Goal: Task Accomplishment & Management: Manage account settings

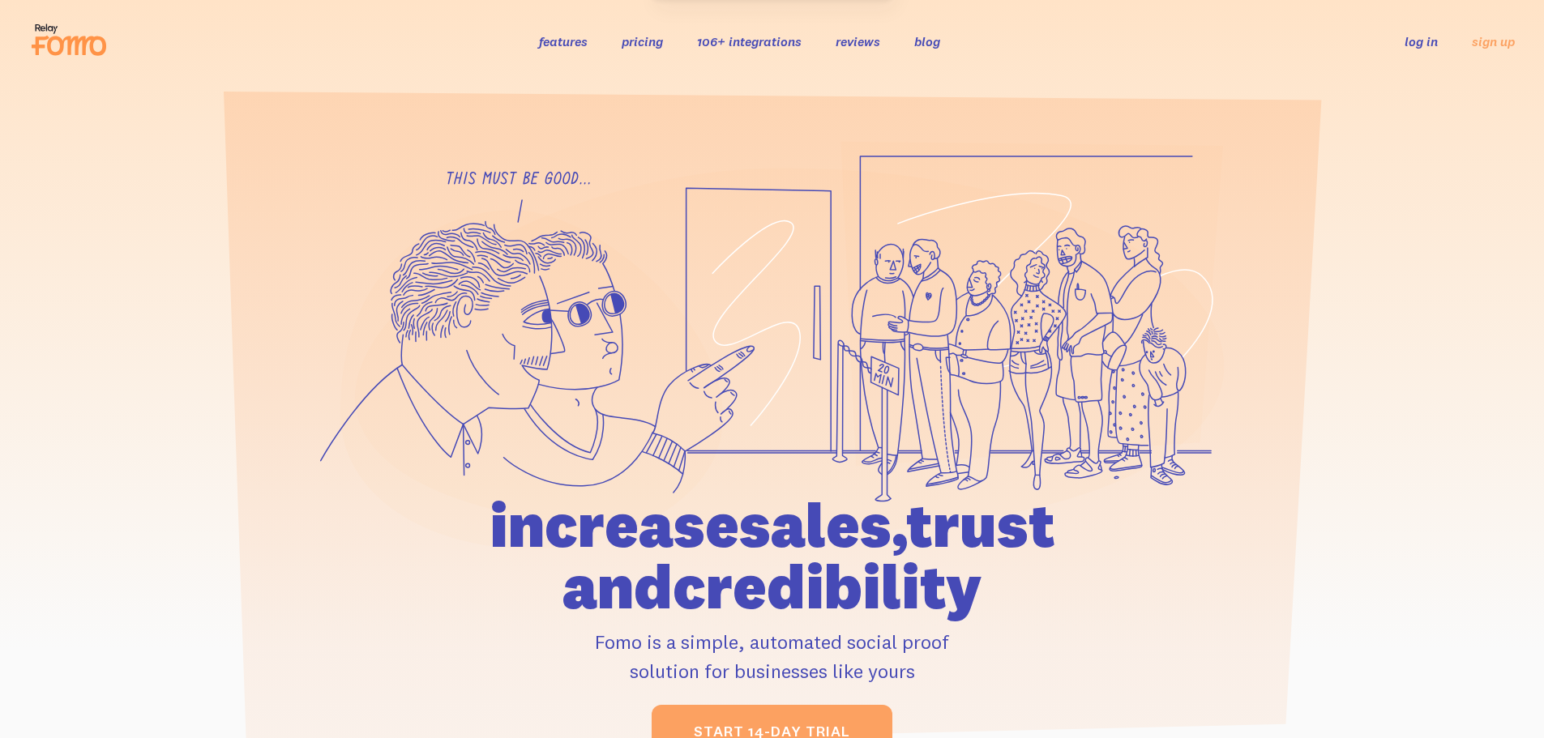
click at [1426, 47] on link "log in" at bounding box center [1420, 41] width 33 height 16
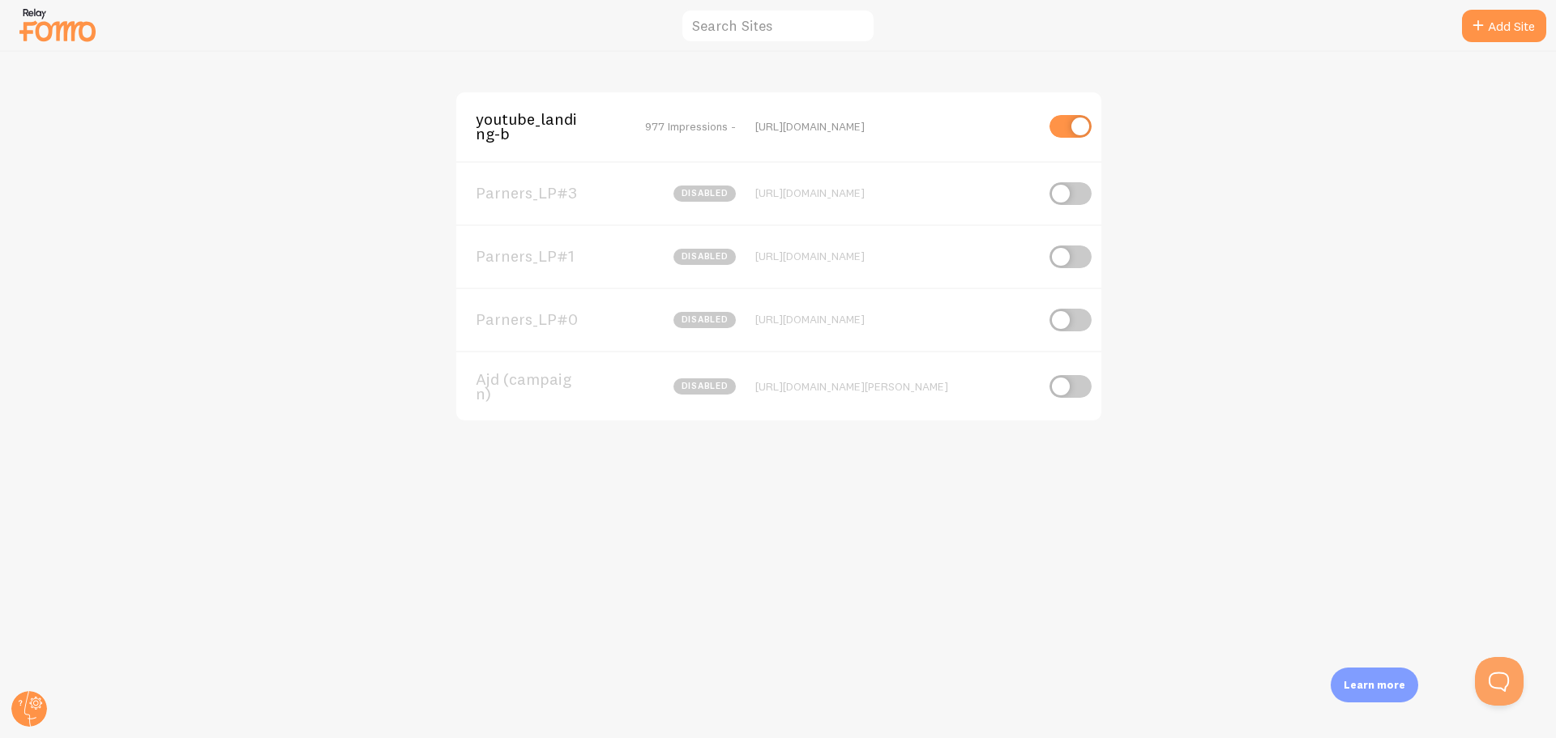
click at [538, 321] on span "Parners_LP#0" at bounding box center [541, 319] width 130 height 15
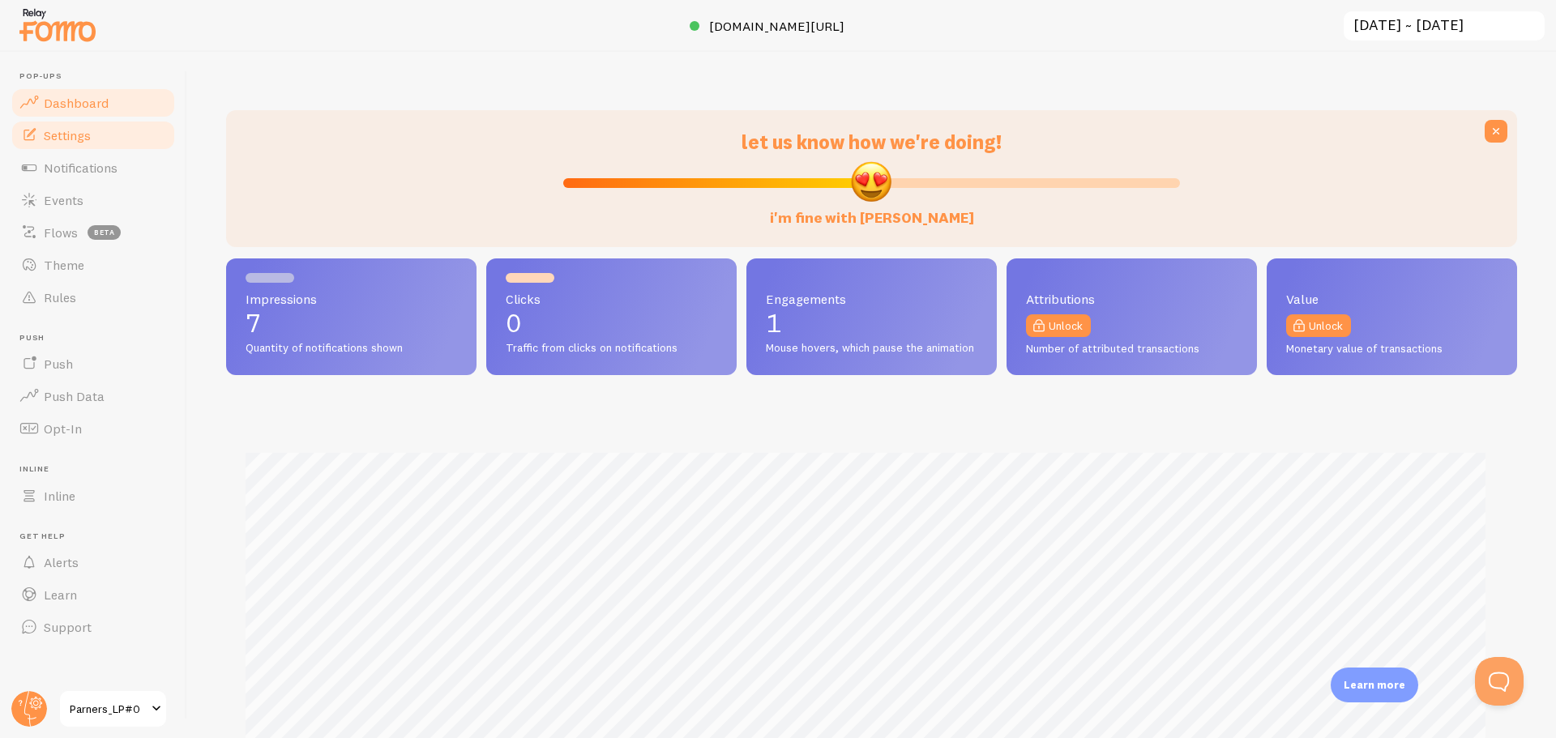
scroll to position [425, 1279]
click at [94, 129] on link "Settings" at bounding box center [93, 135] width 167 height 32
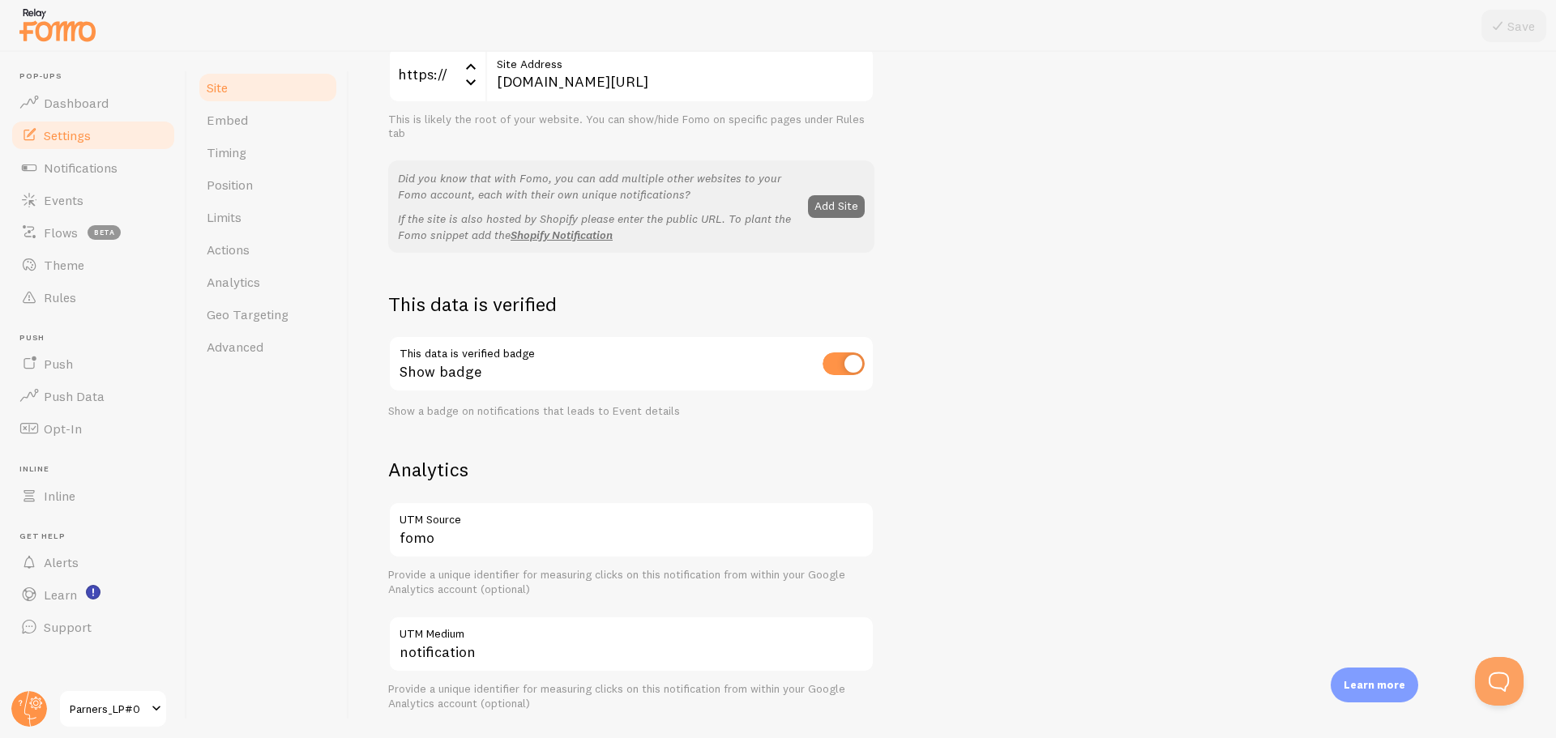
scroll to position [243, 0]
click at [807, 293] on h2 "This data is verified" at bounding box center [631, 301] width 486 height 25
click at [284, 115] on link "Embed" at bounding box center [268, 120] width 142 height 32
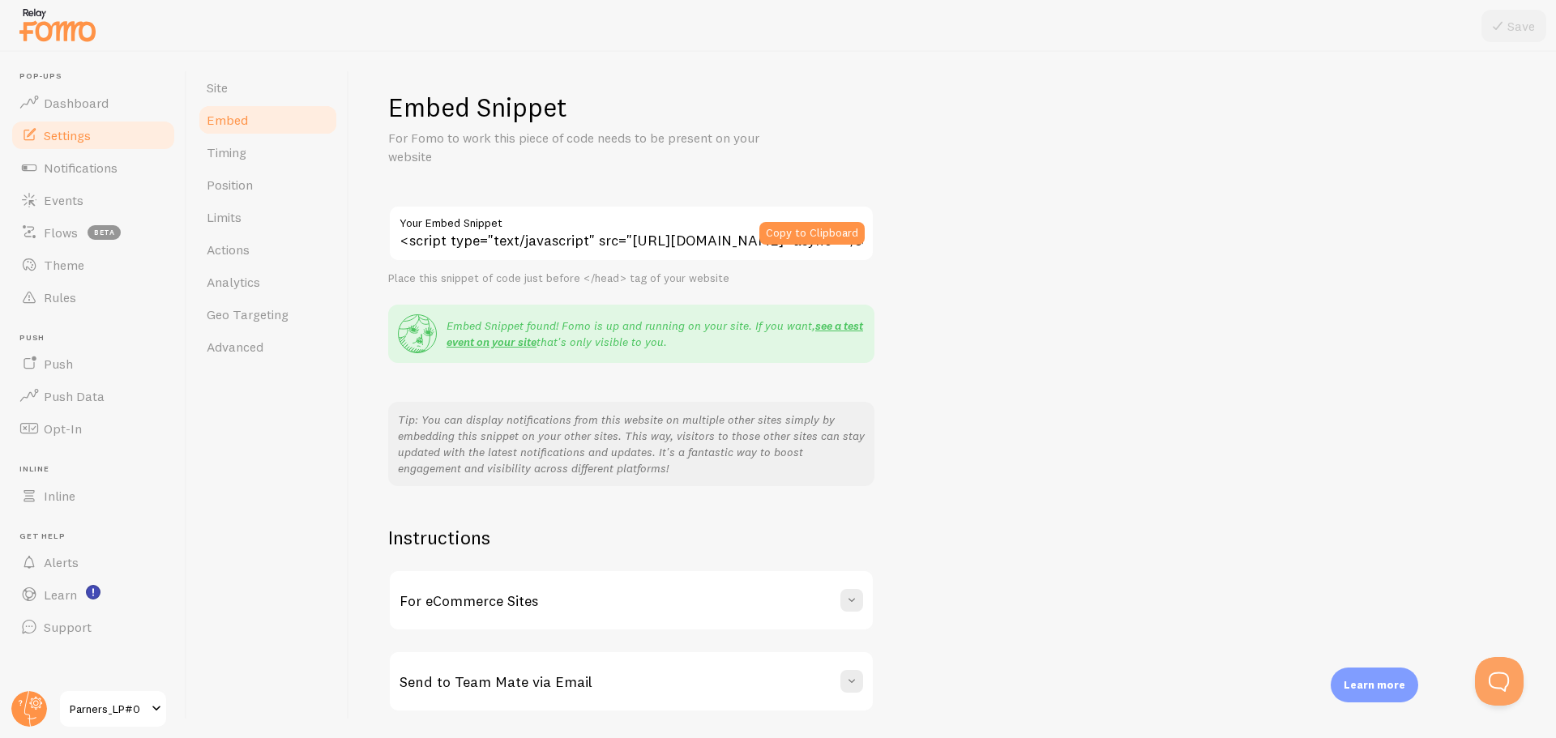
click at [262, 130] on link "Embed" at bounding box center [268, 120] width 142 height 32
click at [243, 152] on span "Timing" at bounding box center [227, 152] width 40 height 16
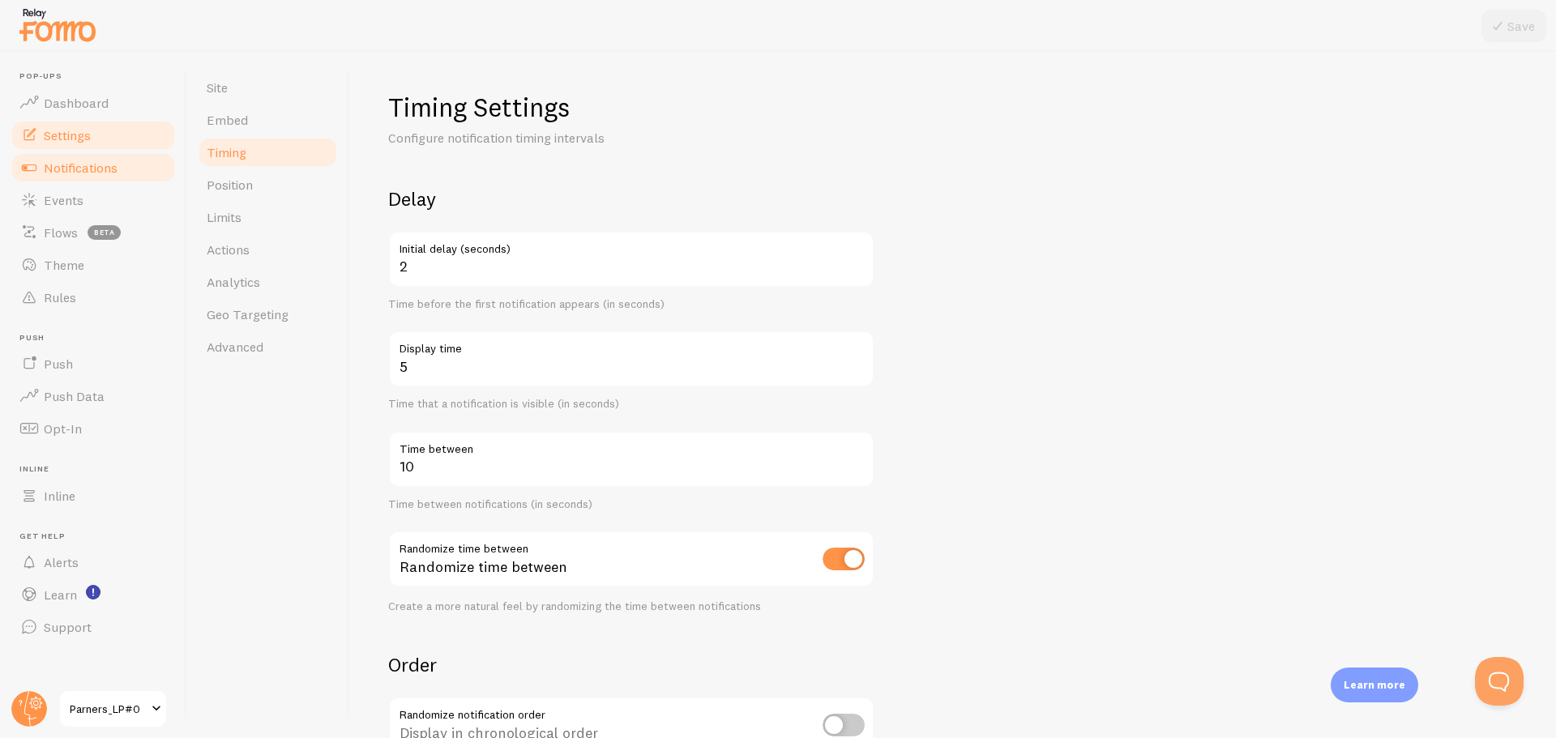
drag, startPoint x: 618, startPoint y: 157, endPoint x: 56, endPoint y: 174, distance: 562.7
click at [618, 157] on div "Timing Settings Configure notification timing intervals Delay 2 Initial delay (…" at bounding box center [952, 486] width 1129 height 791
click at [504, 271] on input "2" at bounding box center [631, 259] width 486 height 57
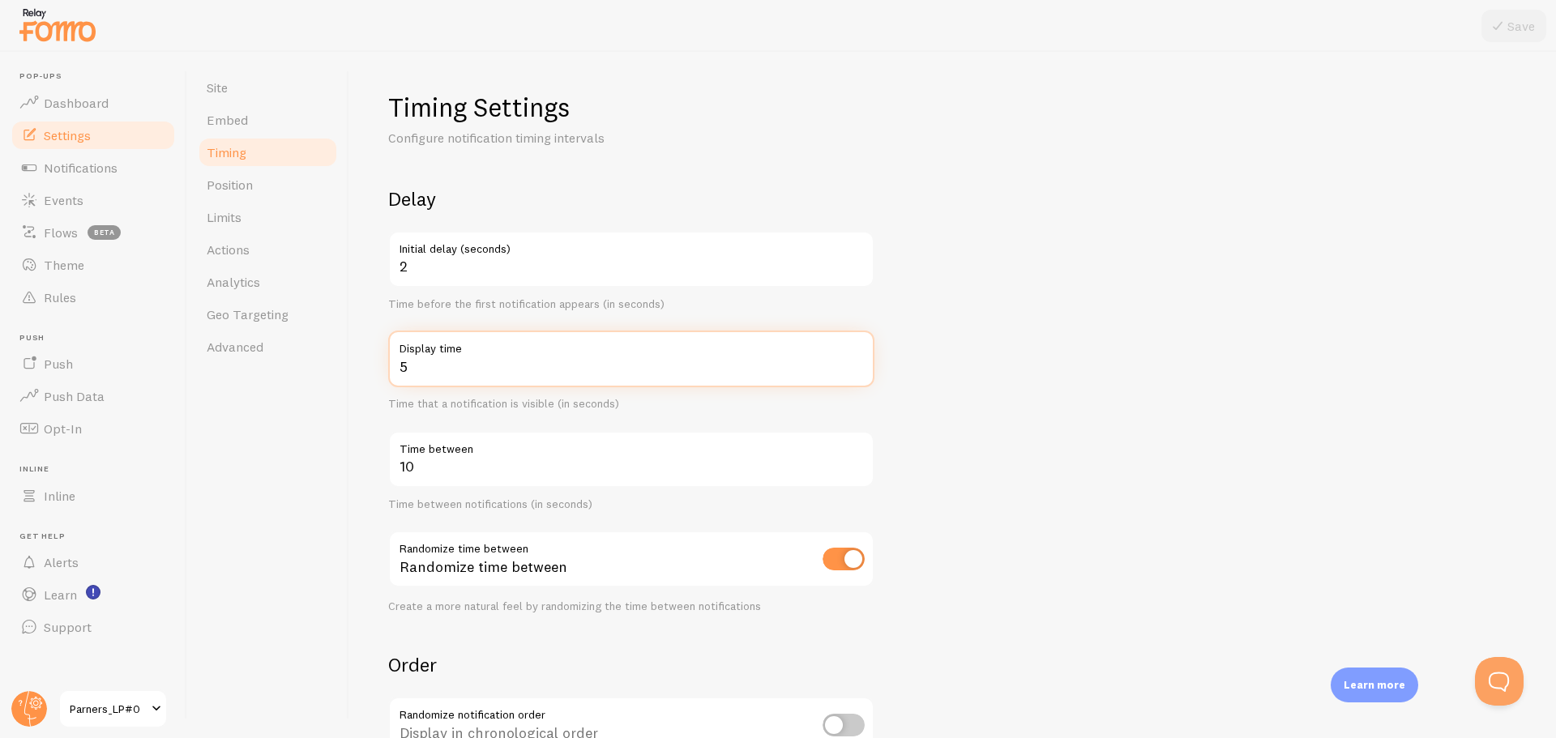
click at [450, 363] on input "5" at bounding box center [631, 359] width 486 height 57
click at [451, 362] on input "5" at bounding box center [631, 359] width 486 height 57
click at [456, 362] on input "5" at bounding box center [631, 359] width 486 height 57
click at [465, 362] on input "5" at bounding box center [631, 359] width 486 height 57
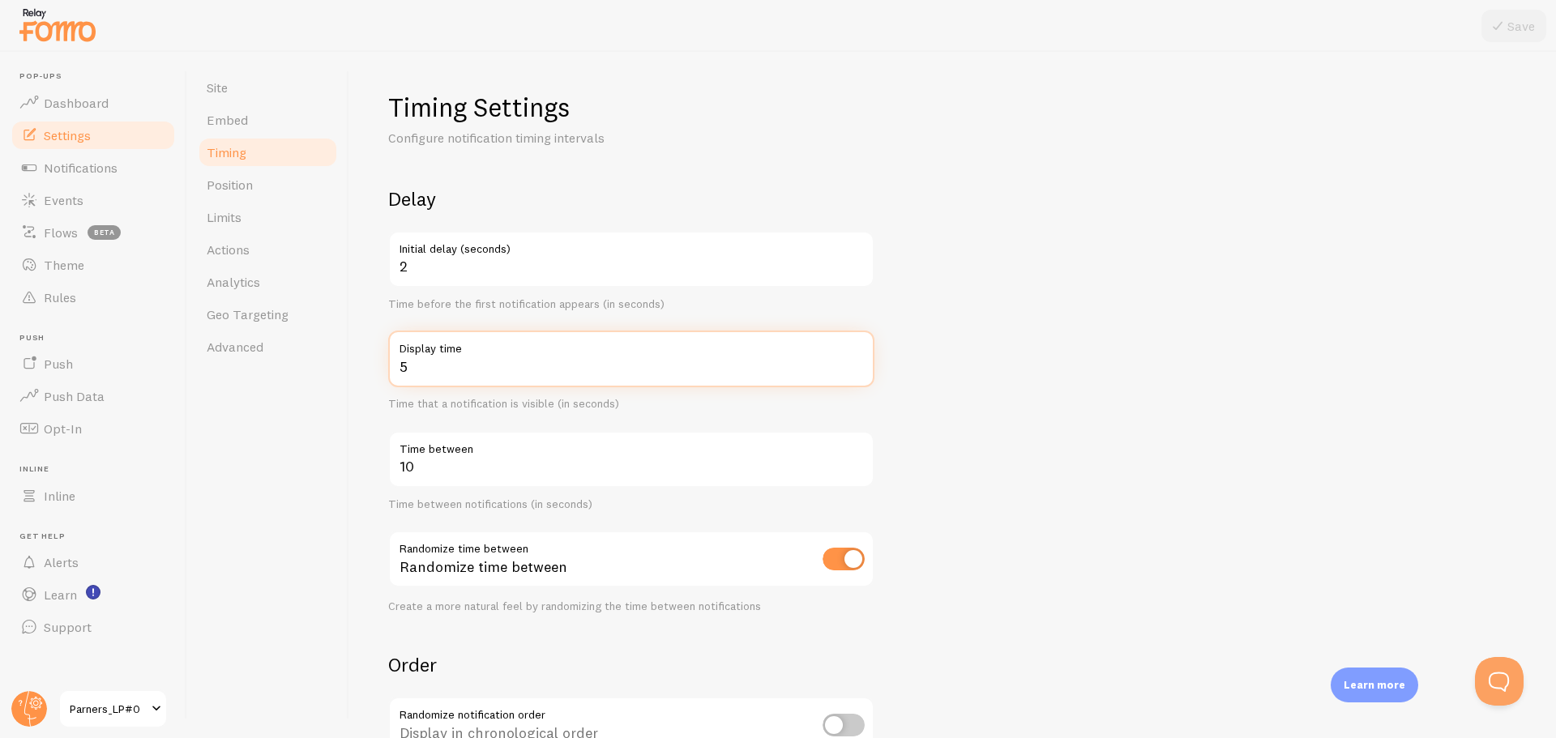
click at [465, 362] on input "5" at bounding box center [631, 359] width 486 height 57
type input "4"
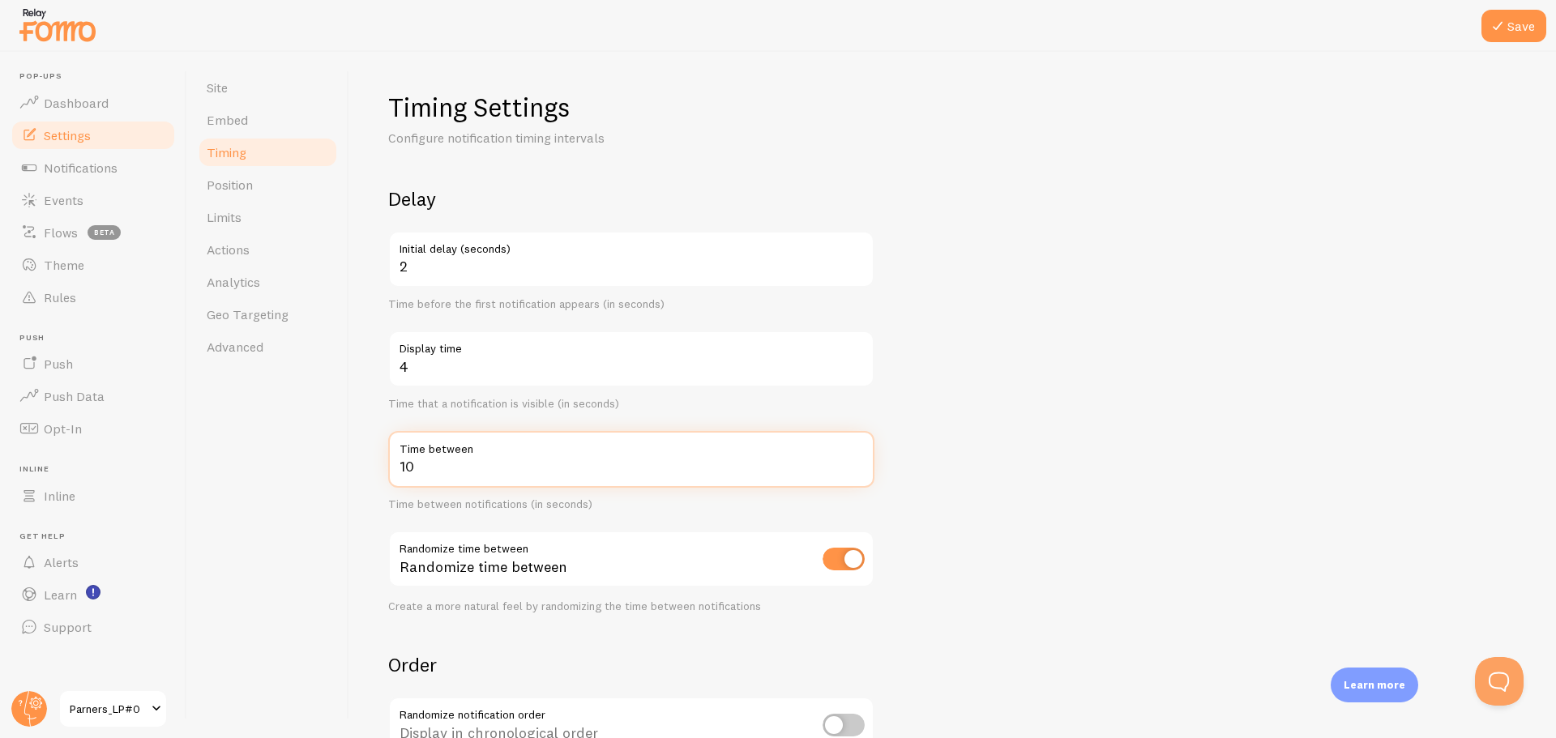
click at [472, 469] on input "10" at bounding box center [631, 459] width 486 height 57
click at [472, 469] on input "5" at bounding box center [631, 459] width 486 height 57
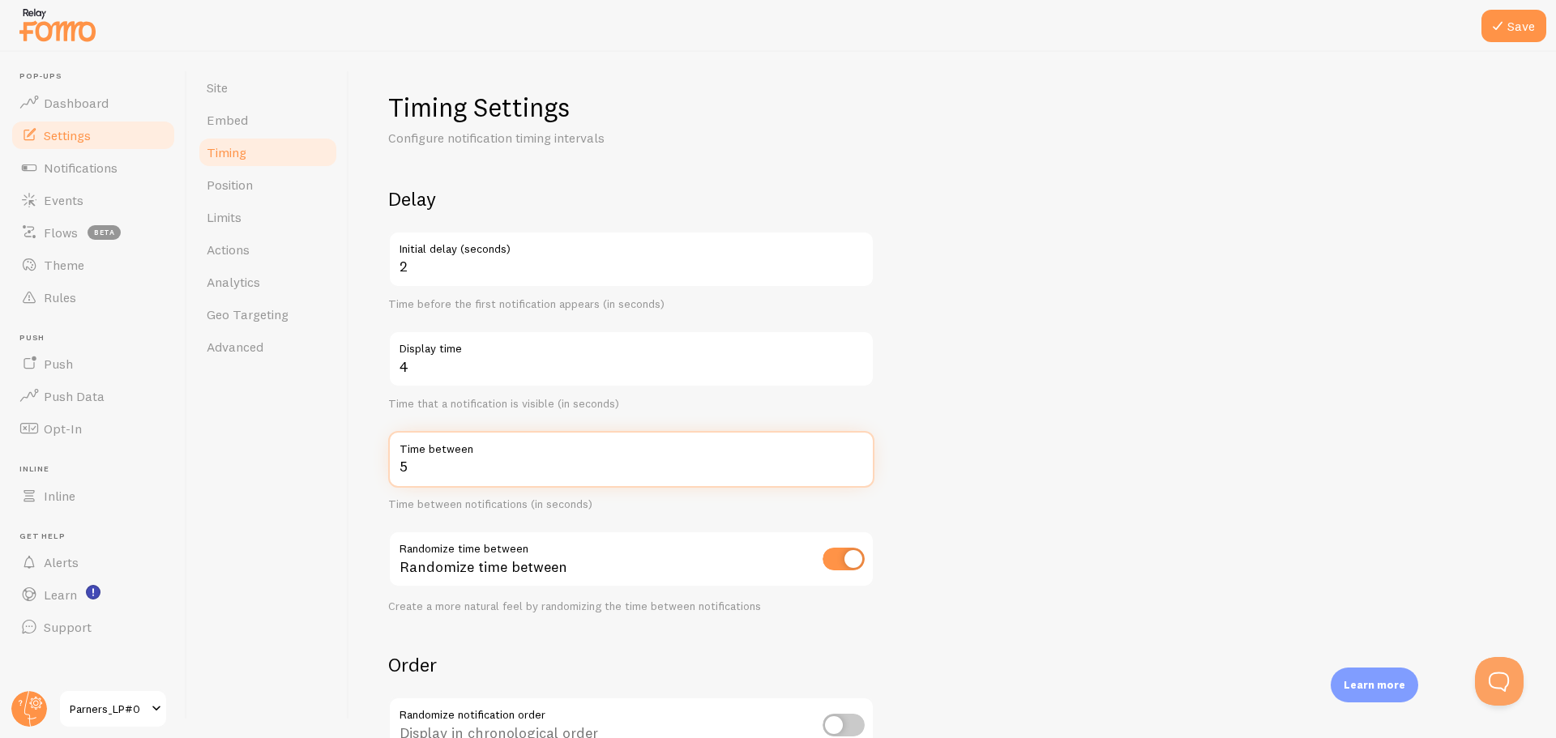
click at [472, 469] on input "5" at bounding box center [631, 459] width 486 height 57
click at [517, 469] on input "5" at bounding box center [631, 459] width 486 height 57
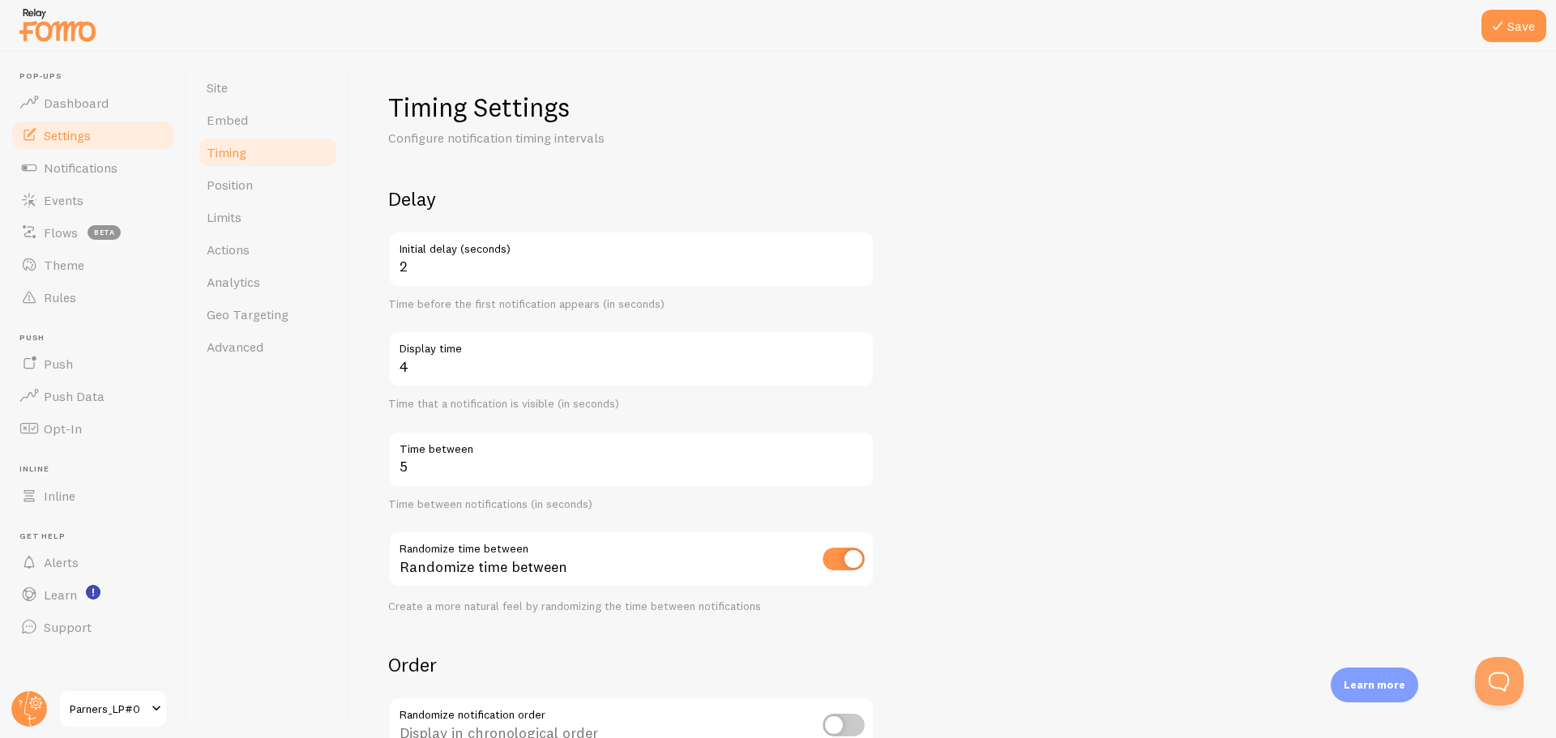
click at [1364, 464] on form "Delay 2 Initial delay (seconds) Time before the first notification appears (in …" at bounding box center [952, 533] width 1129 height 695
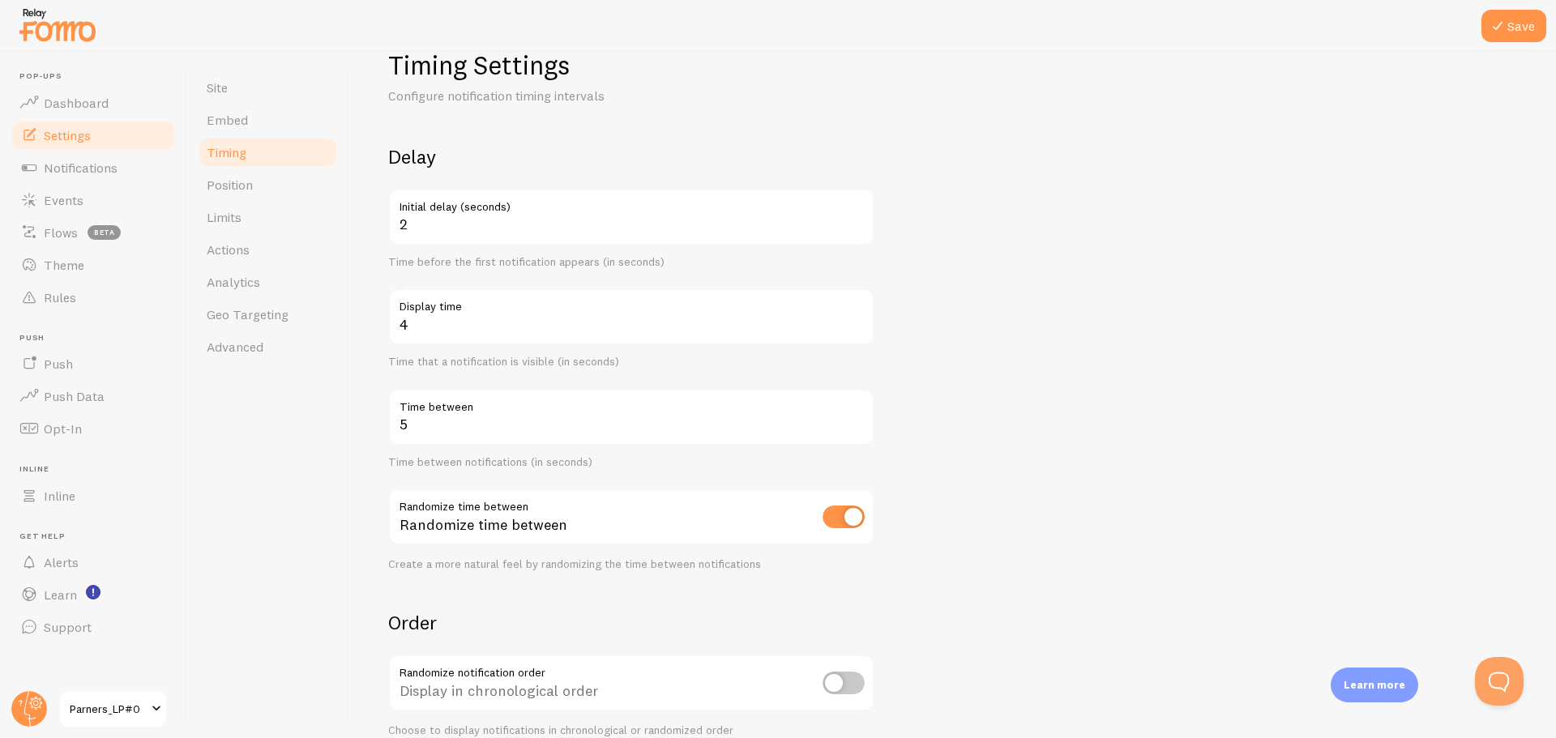
scroll to position [81, 0]
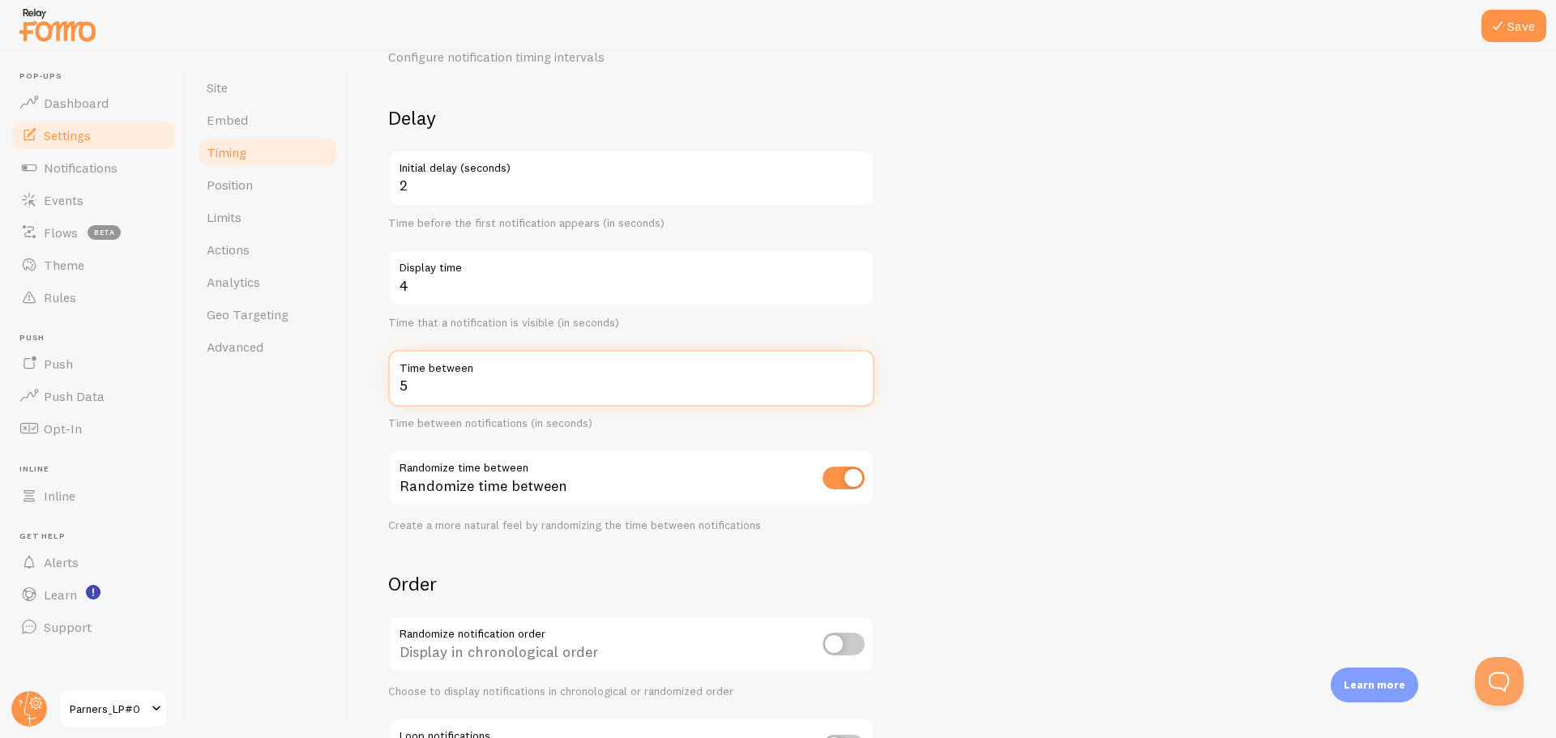
click at [536, 380] on input "5" at bounding box center [631, 378] width 486 height 57
type input "10"
click at [1007, 388] on form "Delay 2 Initial delay (seconds) Time before the first notification appears (in …" at bounding box center [952, 452] width 1129 height 695
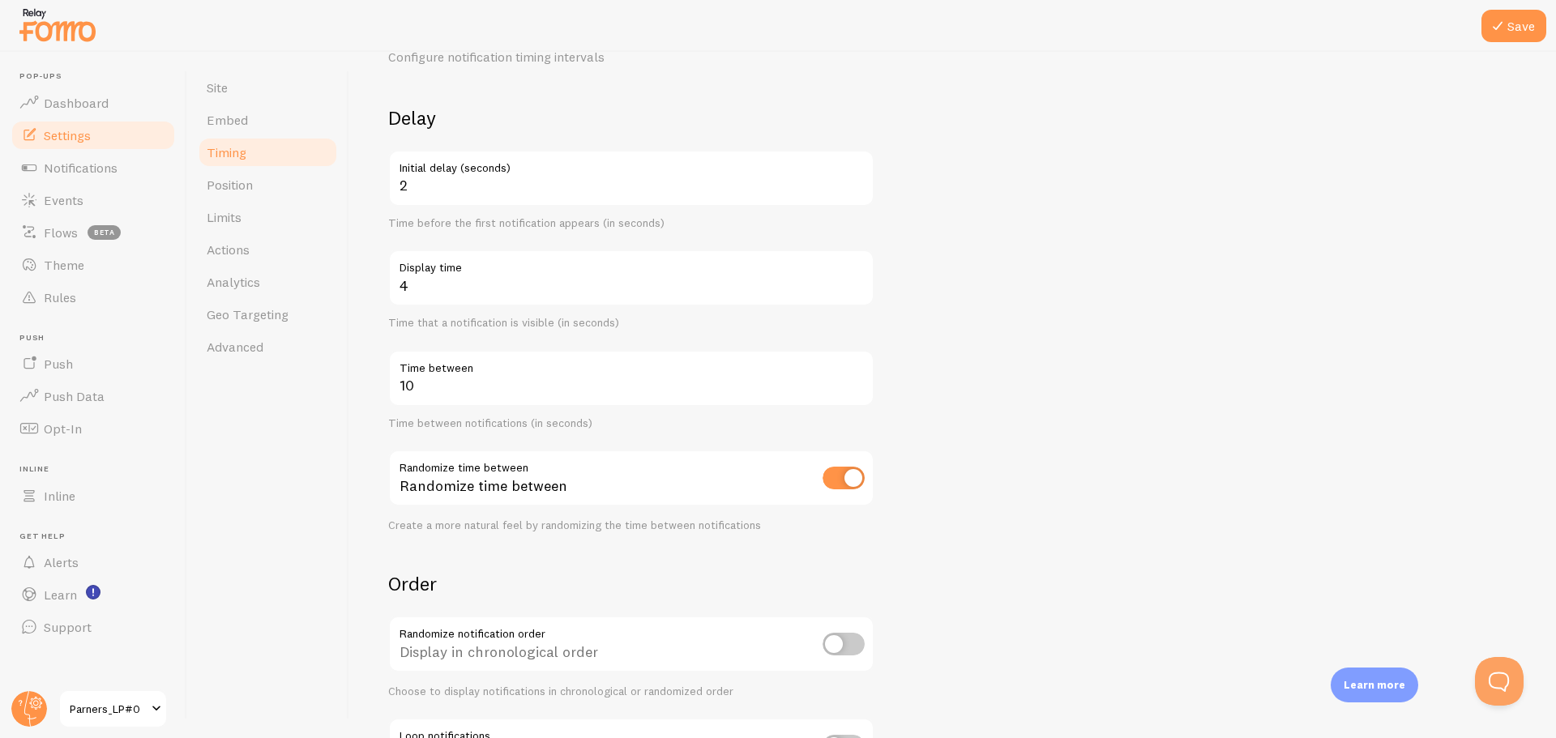
click at [1007, 388] on form "Delay 2 Initial delay (seconds) Time before the first notification appears (in …" at bounding box center [952, 452] width 1129 height 695
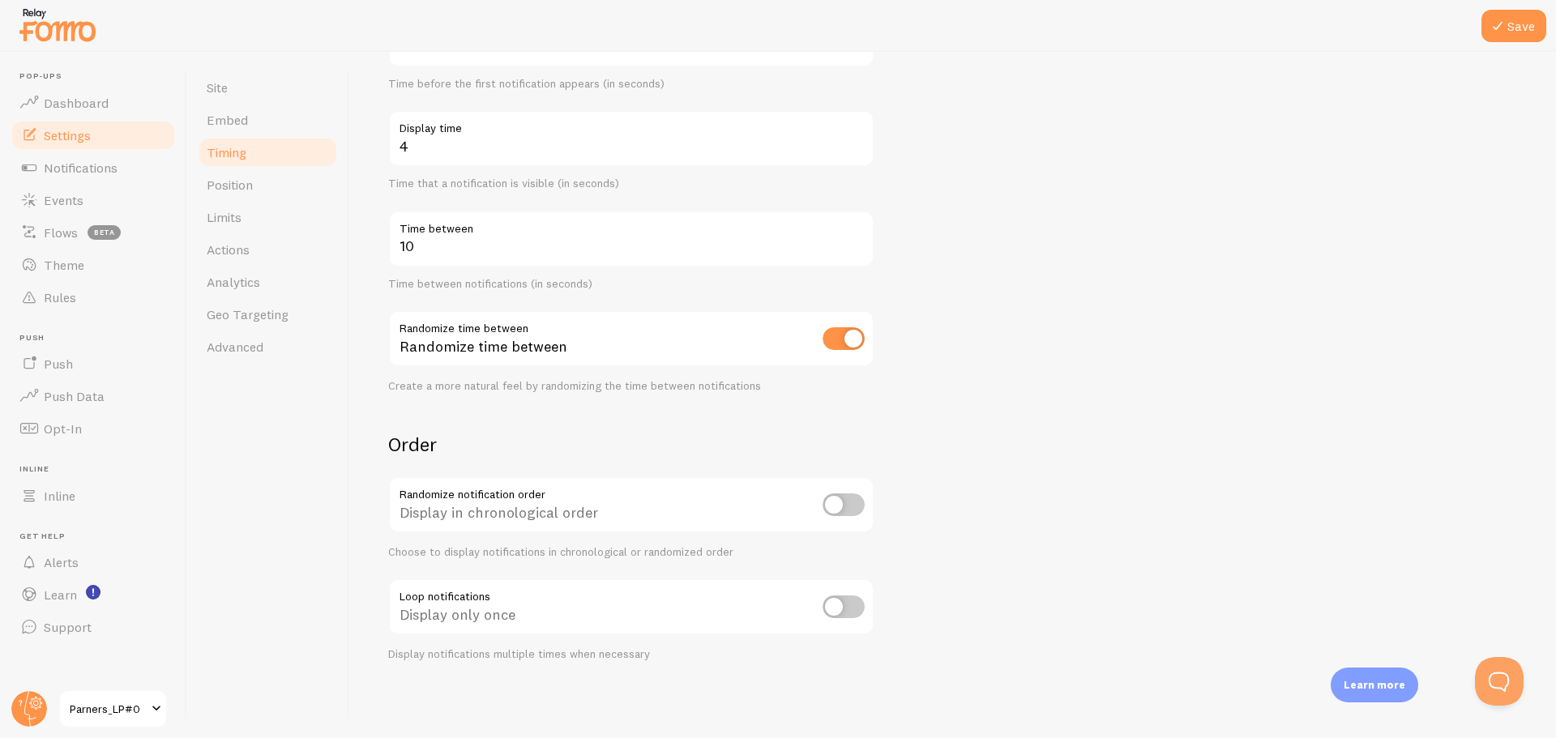
scroll to position [221, 0]
click at [850, 498] on input "checkbox" at bounding box center [844, 504] width 42 height 23
checkbox input "true"
click at [975, 609] on form "Delay 2 Initial delay (seconds) Time before the first notification appears (in …" at bounding box center [952, 312] width 1129 height 695
click at [1307, 548] on form "Delay 2 Initial delay (seconds) Time before the first notification appears (in …" at bounding box center [952, 312] width 1129 height 695
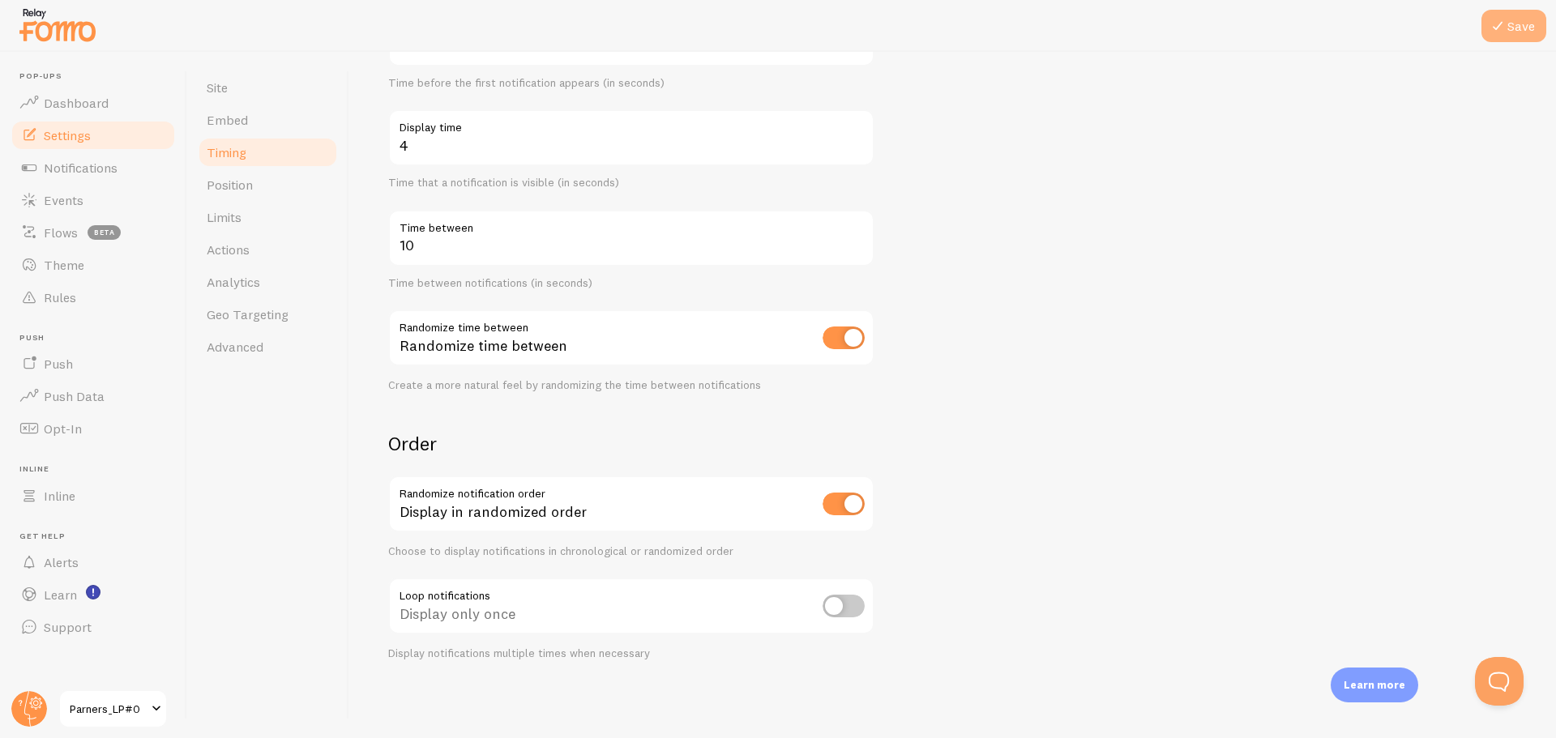
click at [1489, 34] on icon at bounding box center [1497, 25] width 19 height 19
click at [72, 36] on img at bounding box center [57, 24] width 81 height 41
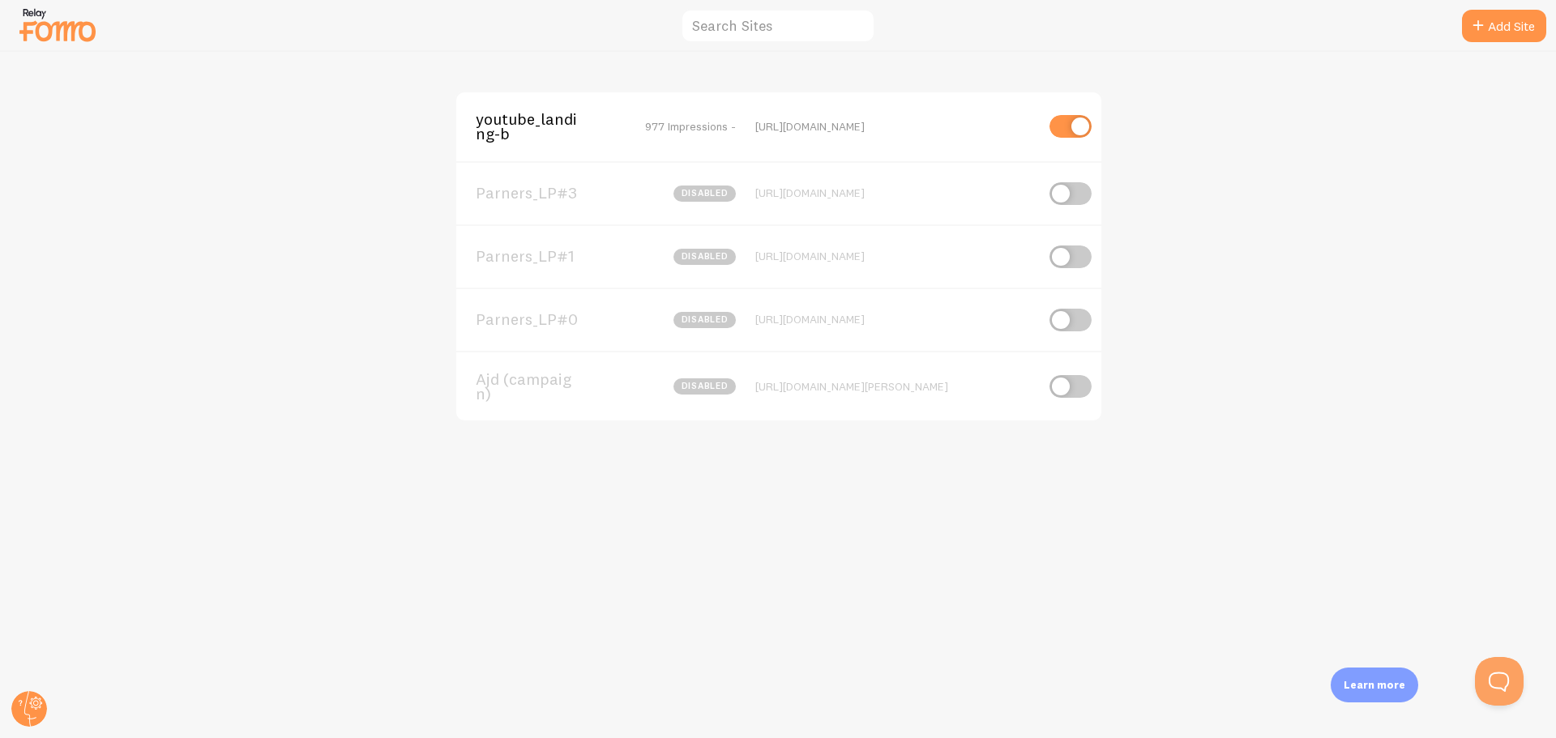
click at [529, 128] on span "youtube_landing-b" at bounding box center [541, 127] width 130 height 30
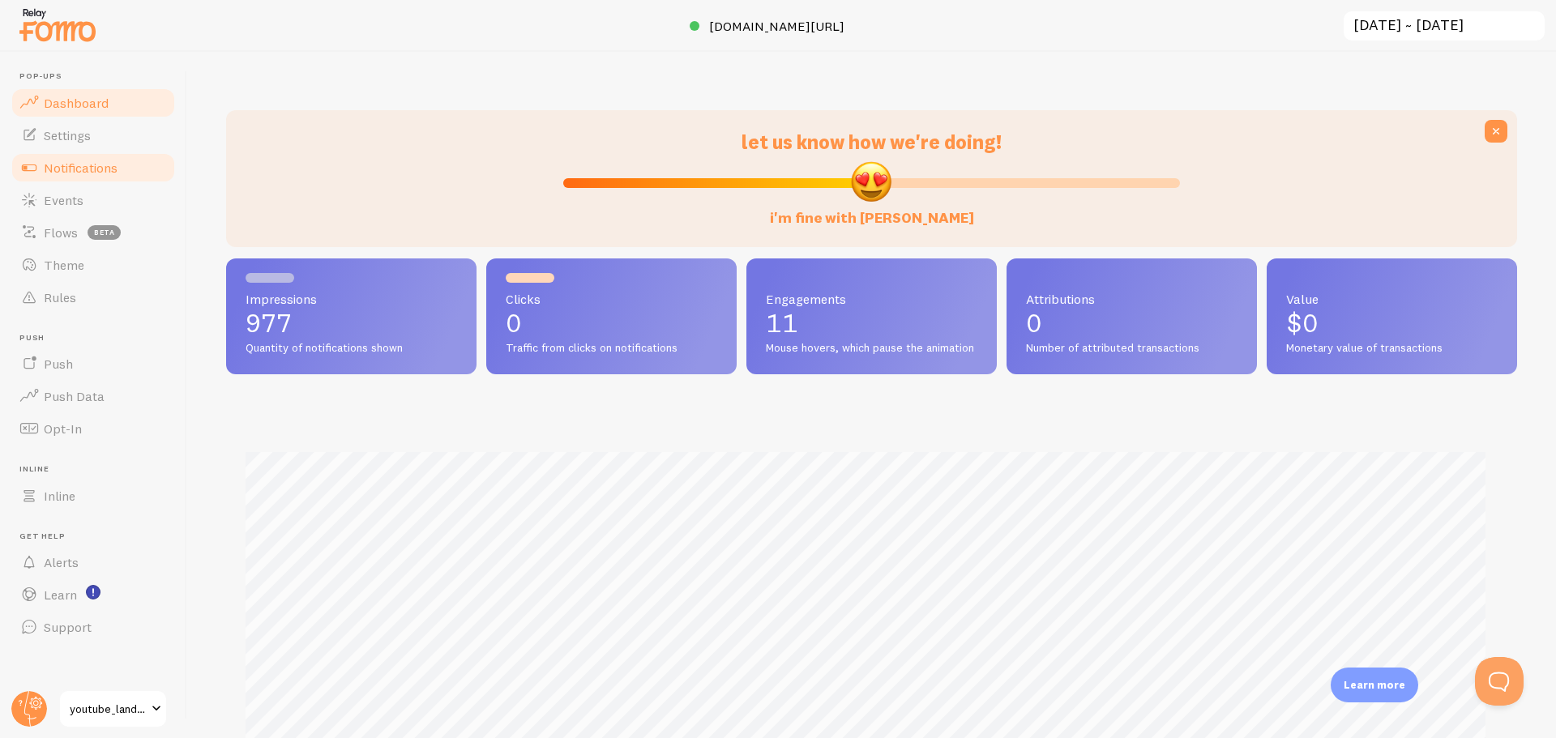
scroll to position [425, 1279]
click at [88, 147] on link "Settings" at bounding box center [93, 135] width 167 height 32
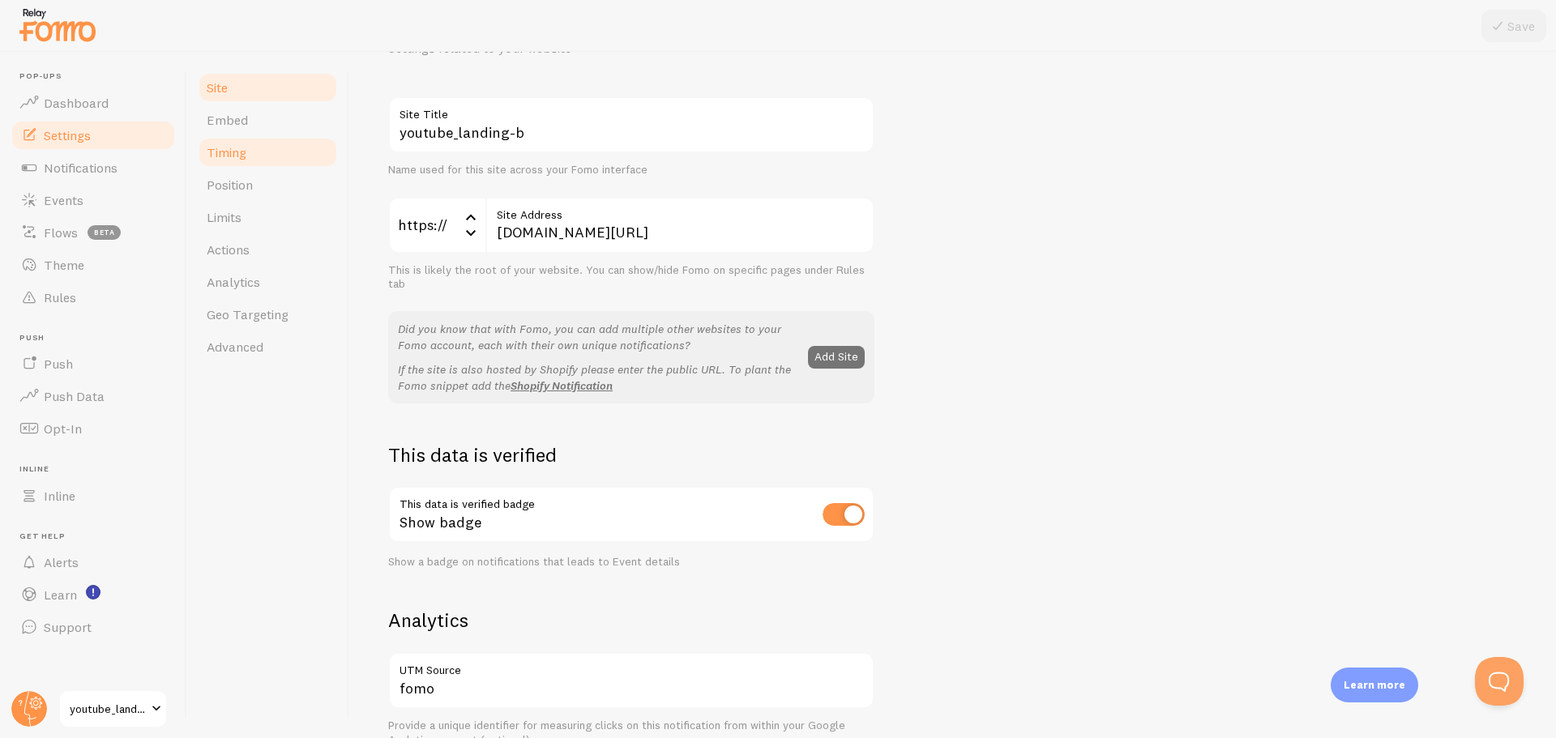
scroll to position [162, 0]
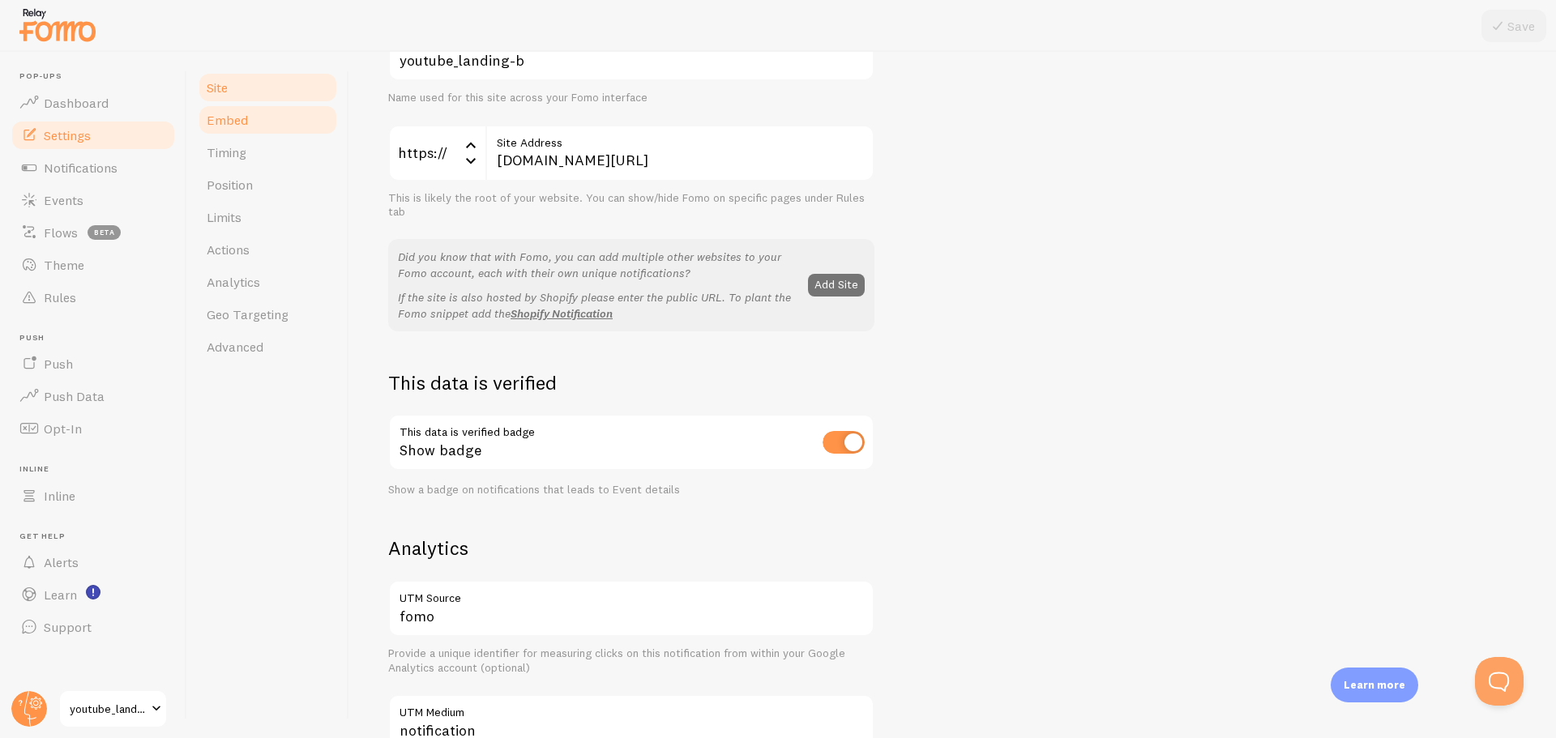
click at [294, 128] on link "Embed" at bounding box center [268, 120] width 142 height 32
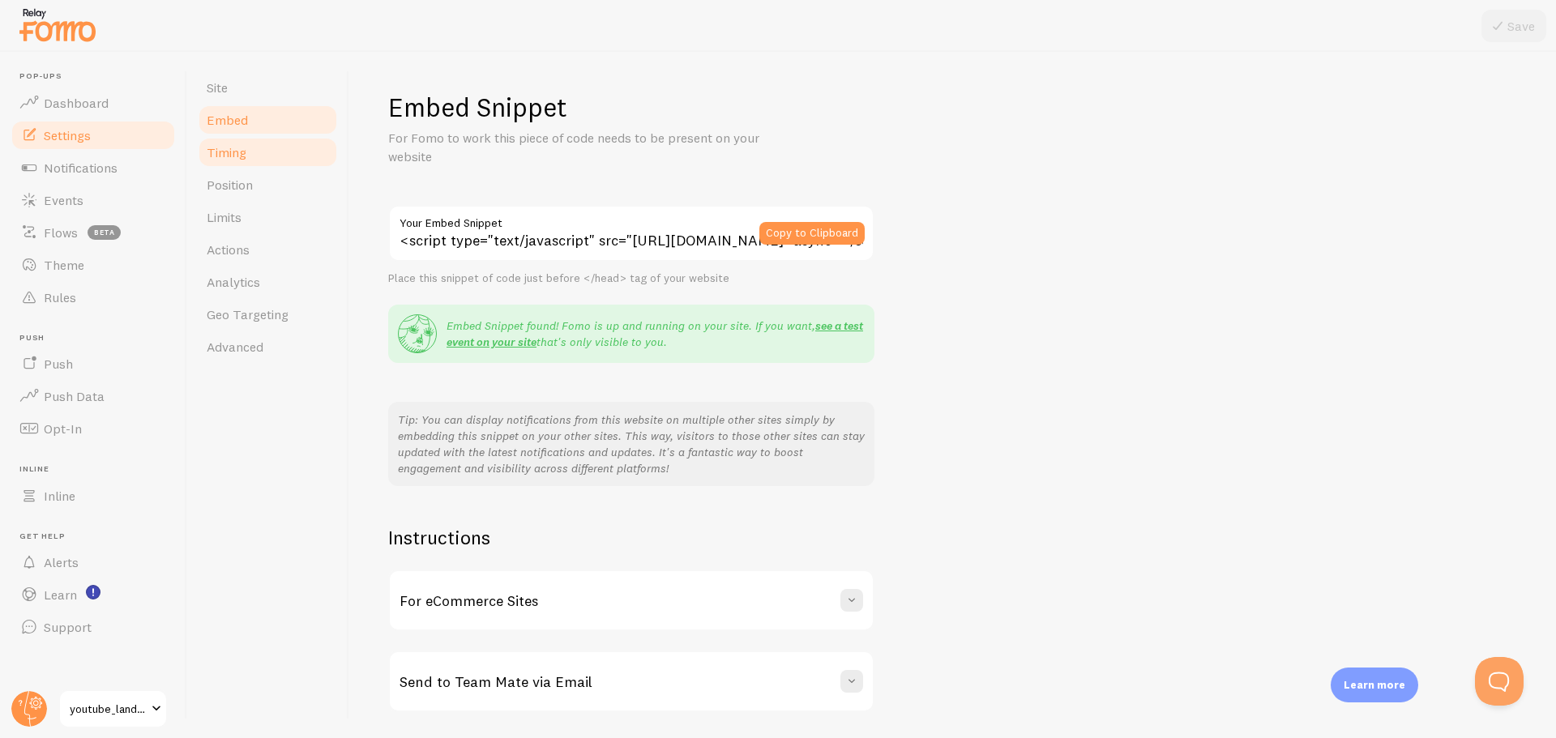
click at [250, 154] on link "Timing" at bounding box center [268, 152] width 142 height 32
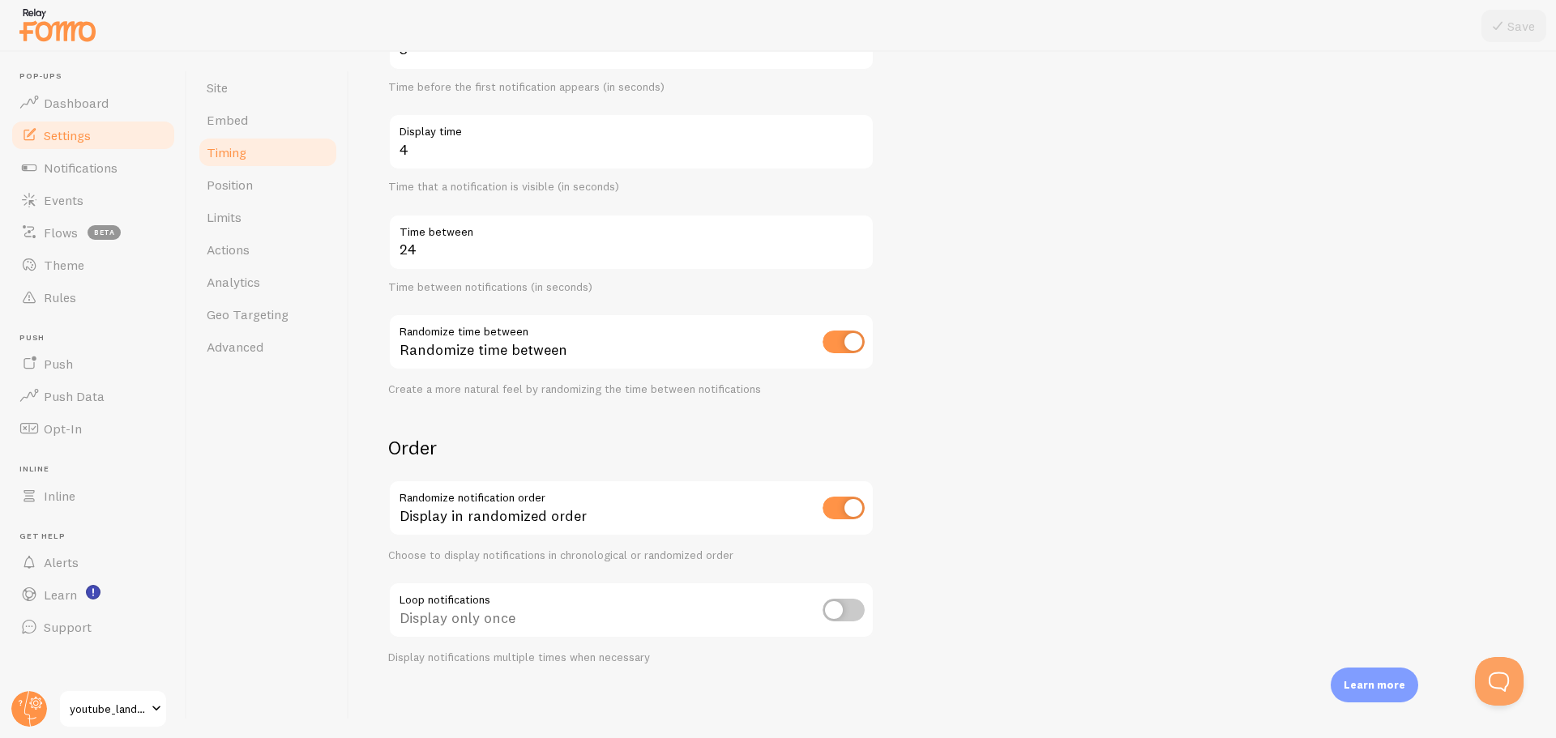
scroll to position [221, 0]
click at [254, 190] on link "Position" at bounding box center [268, 185] width 142 height 32
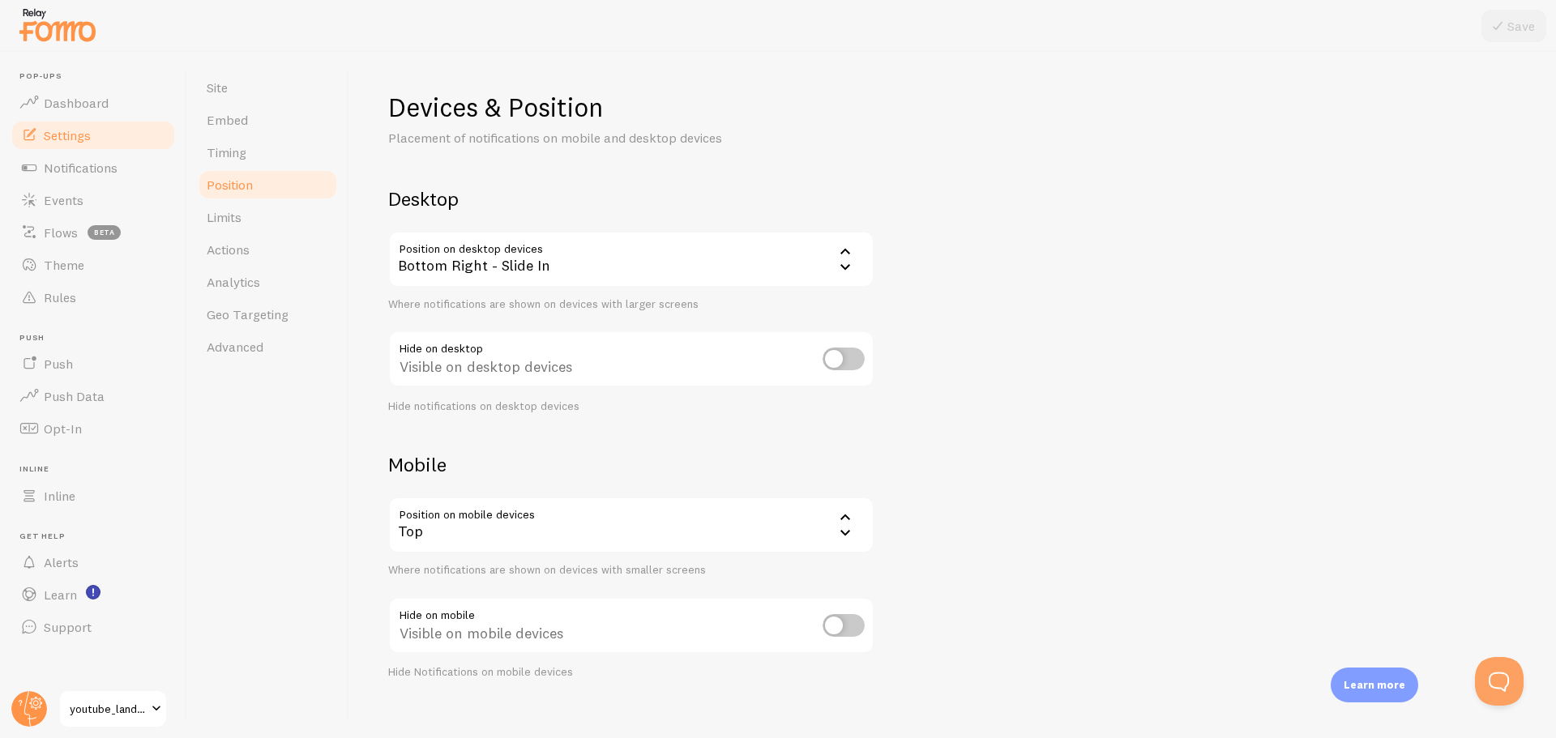
click at [116, 714] on span "youtube_landing-b" at bounding box center [108, 708] width 77 height 19
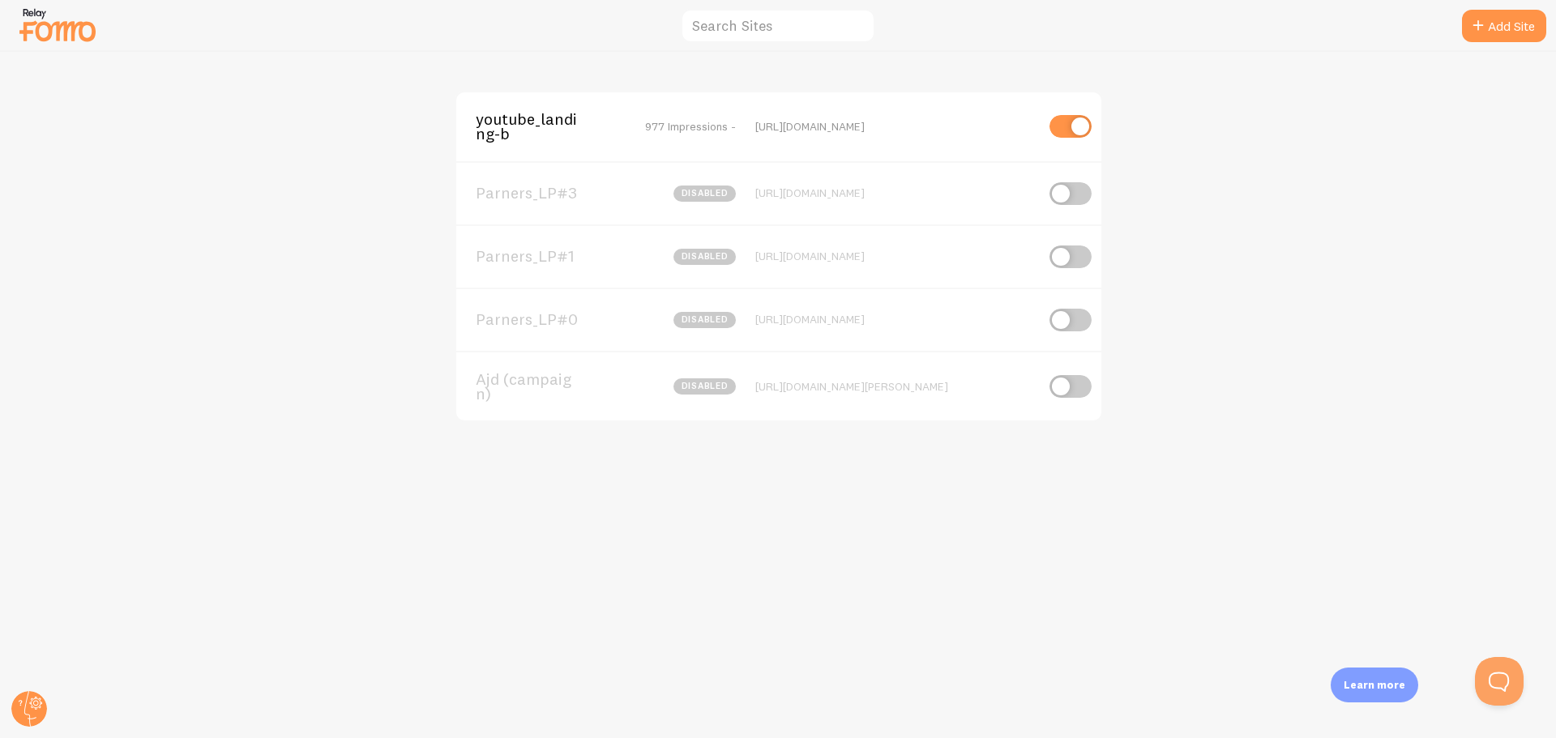
click at [518, 314] on span "Parners_LP#0" at bounding box center [541, 319] width 130 height 15
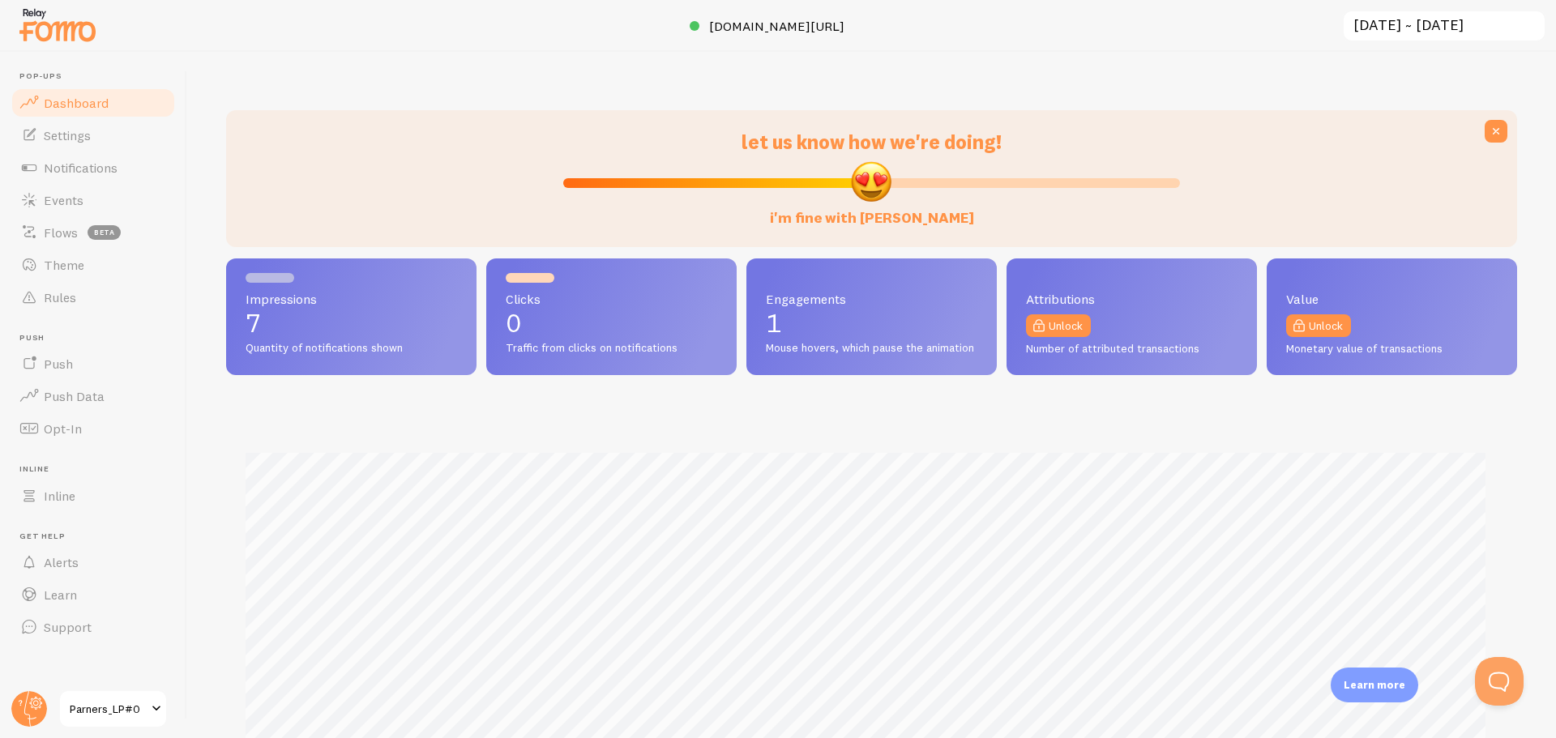
scroll to position [425, 1279]
click at [103, 143] on link "Settings" at bounding box center [93, 135] width 167 height 32
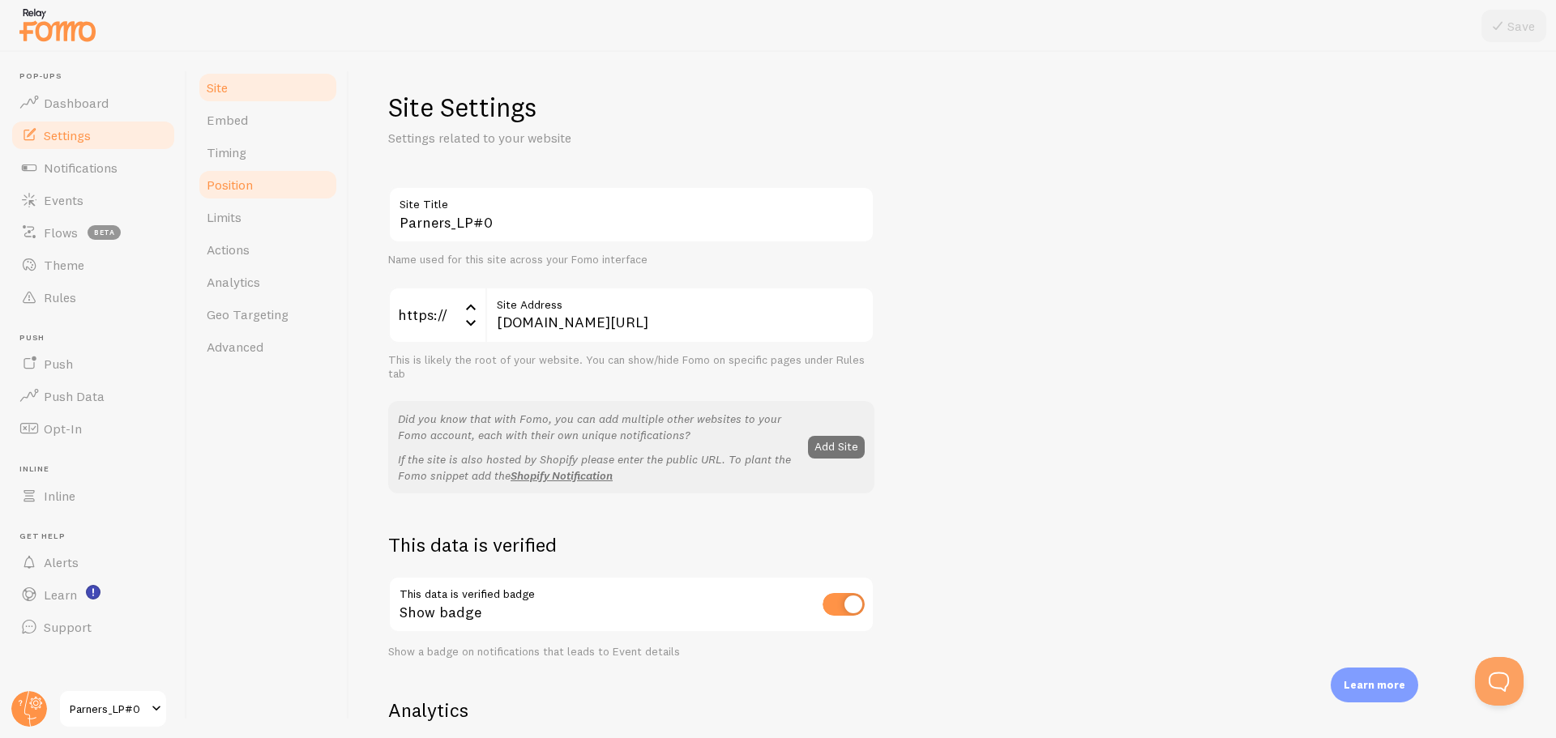
click at [242, 169] on link "Position" at bounding box center [268, 185] width 142 height 32
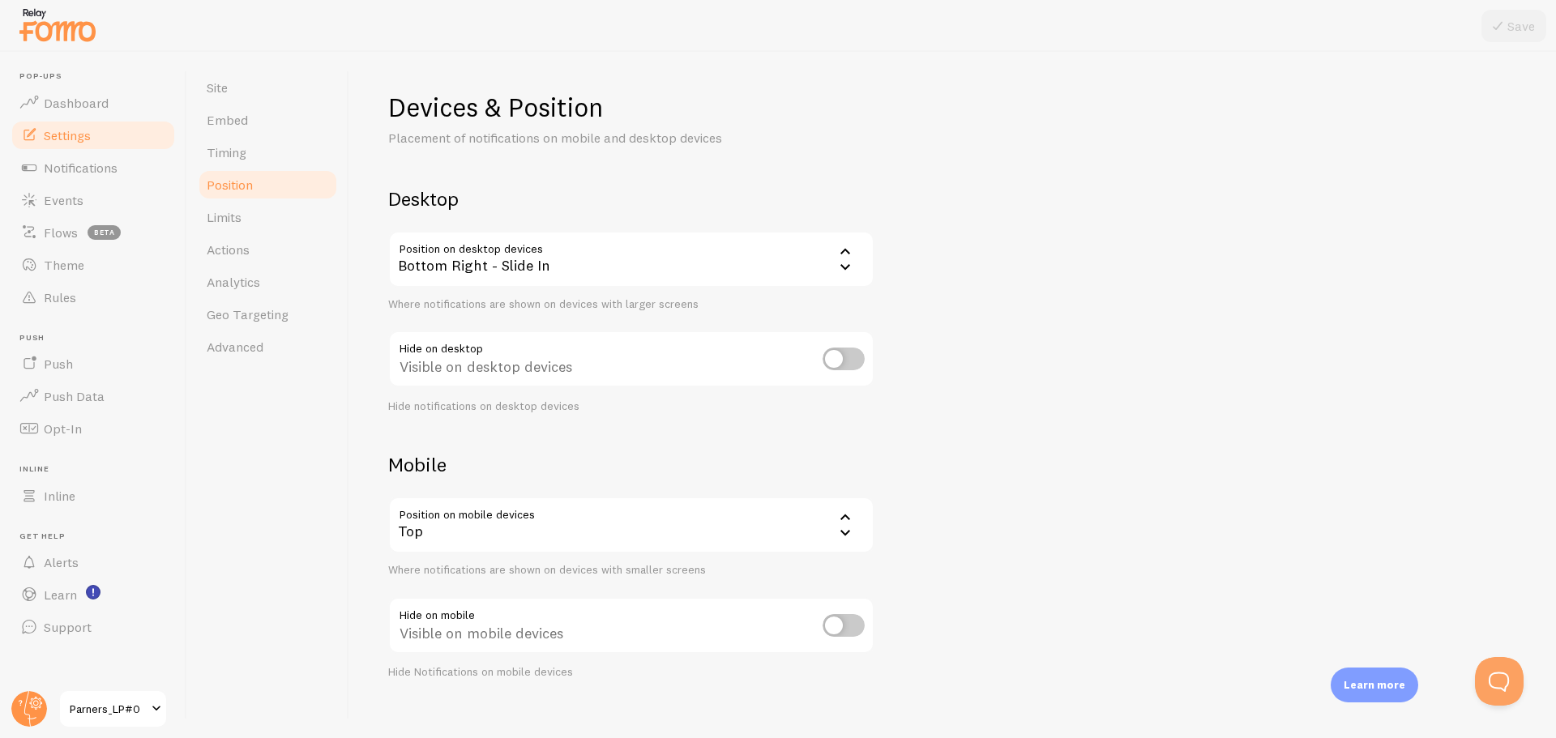
click at [549, 444] on div "Devices & Position Placement of notifications on mobile and desktop devices Des…" at bounding box center [952, 385] width 1129 height 589
click at [251, 216] on link "Limits" at bounding box center [268, 217] width 142 height 32
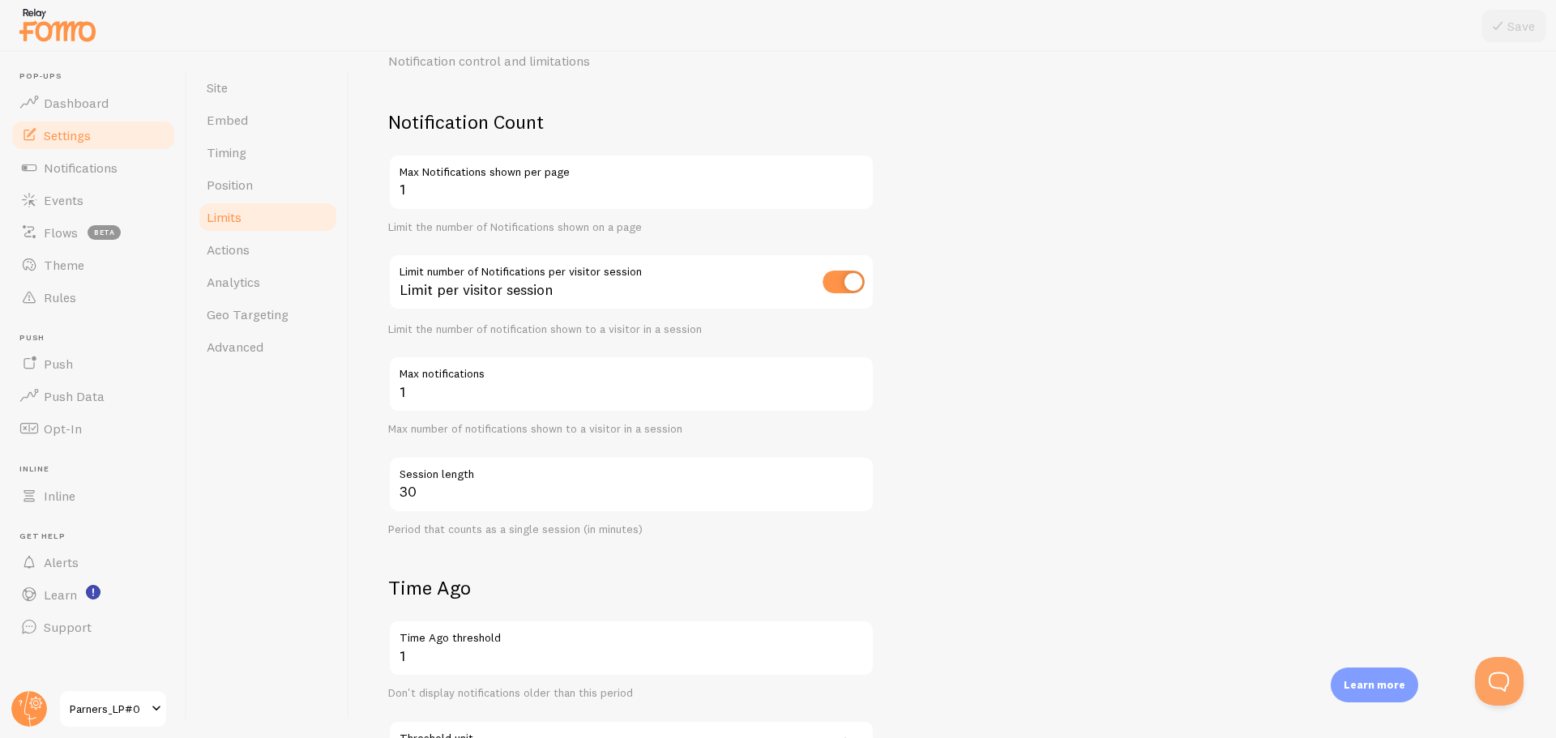
scroll to position [81, 0]
click at [119, 716] on span "Parners_LP#0" at bounding box center [108, 708] width 77 height 19
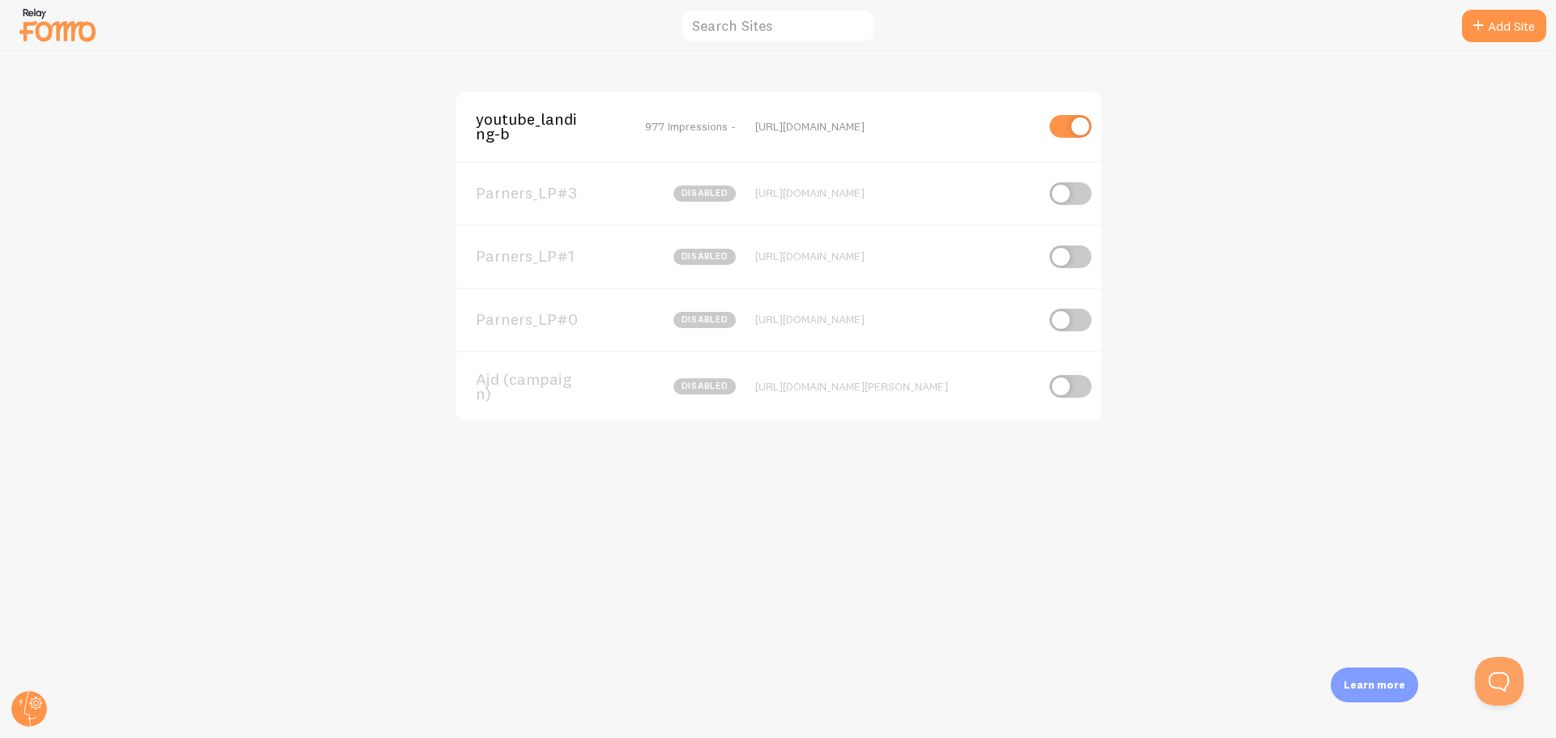
click at [538, 327] on span "Parners_LP#0" at bounding box center [541, 319] width 130 height 15
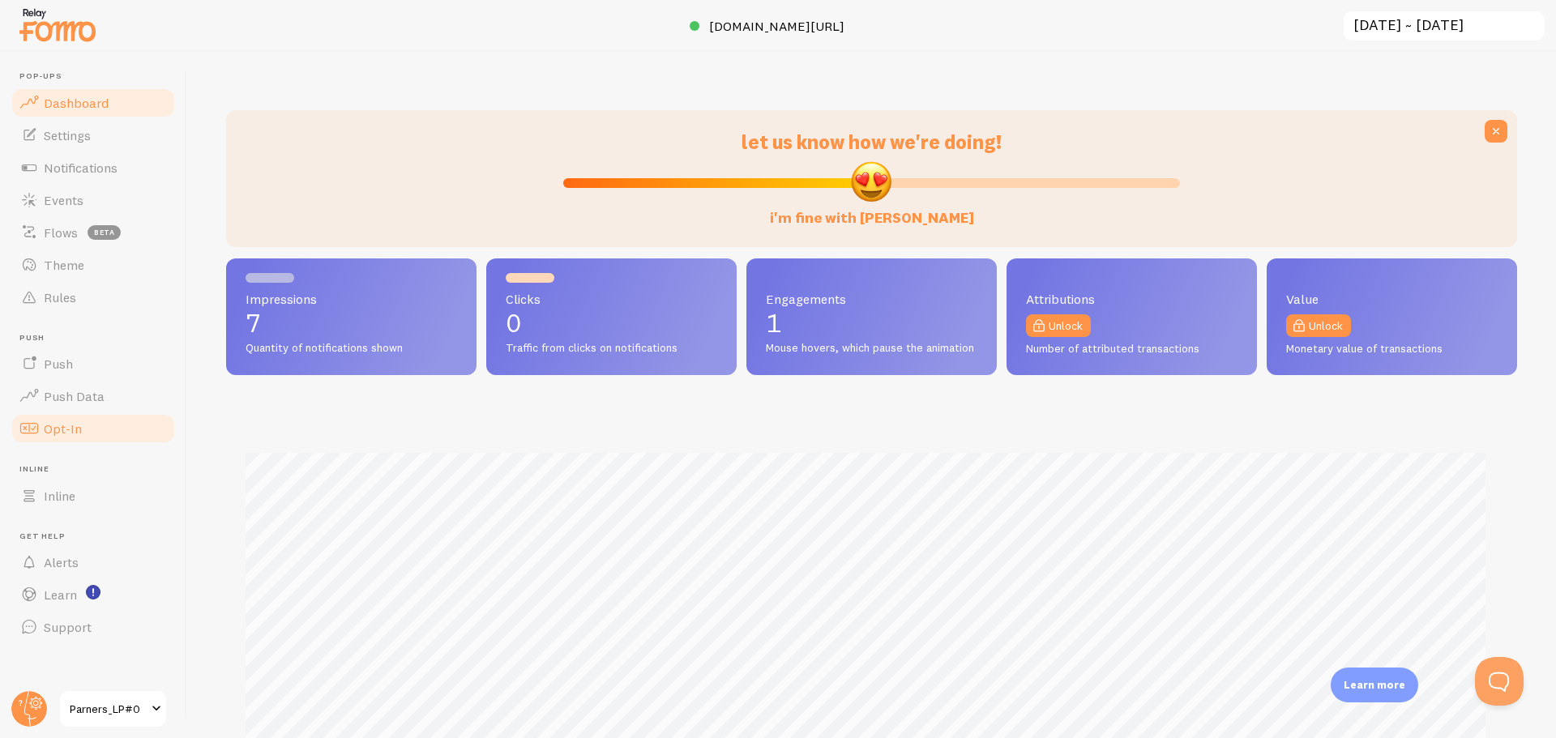
scroll to position [425, 1279]
click at [72, 198] on span "Events" at bounding box center [64, 200] width 40 height 16
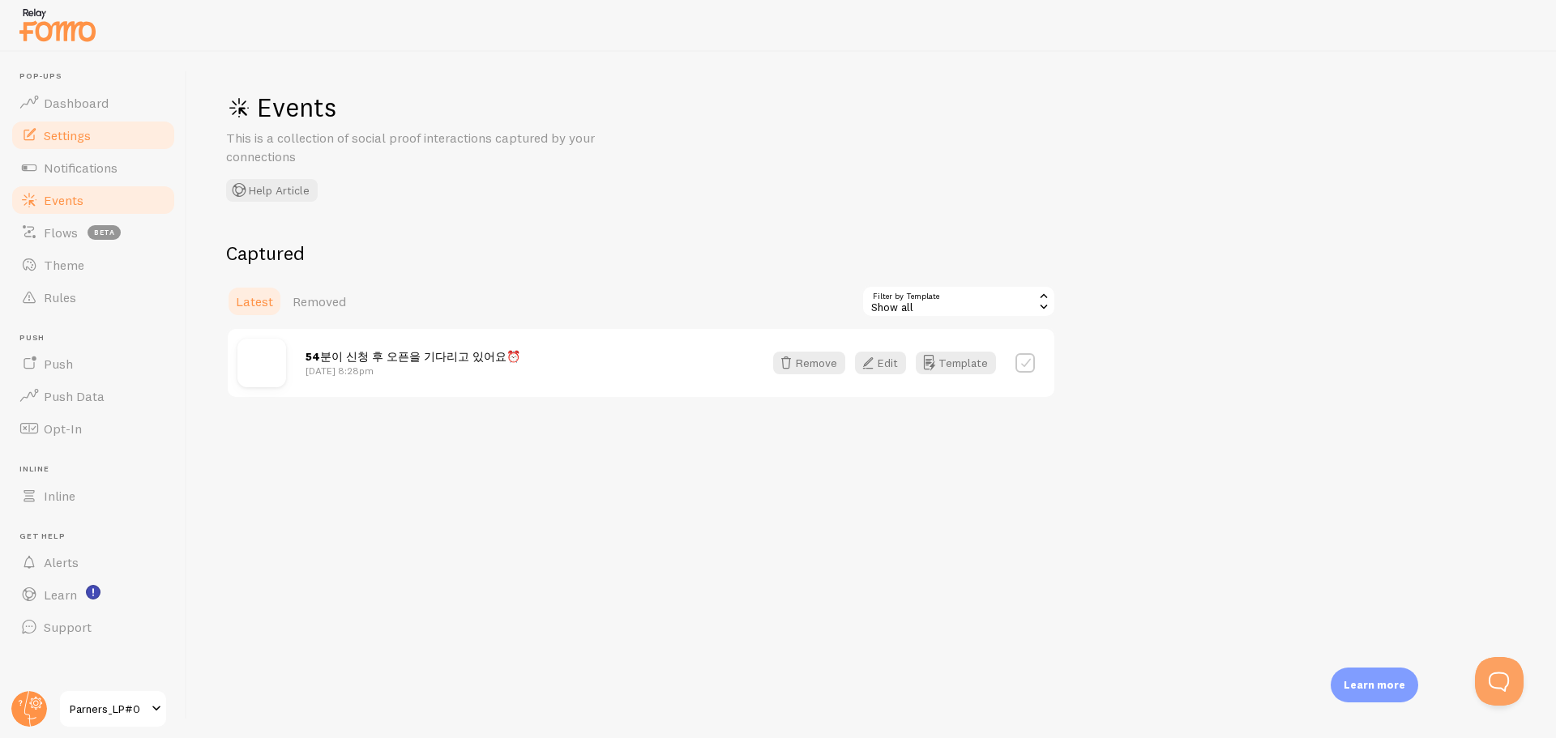
click at [100, 130] on link "Settings" at bounding box center [93, 135] width 167 height 32
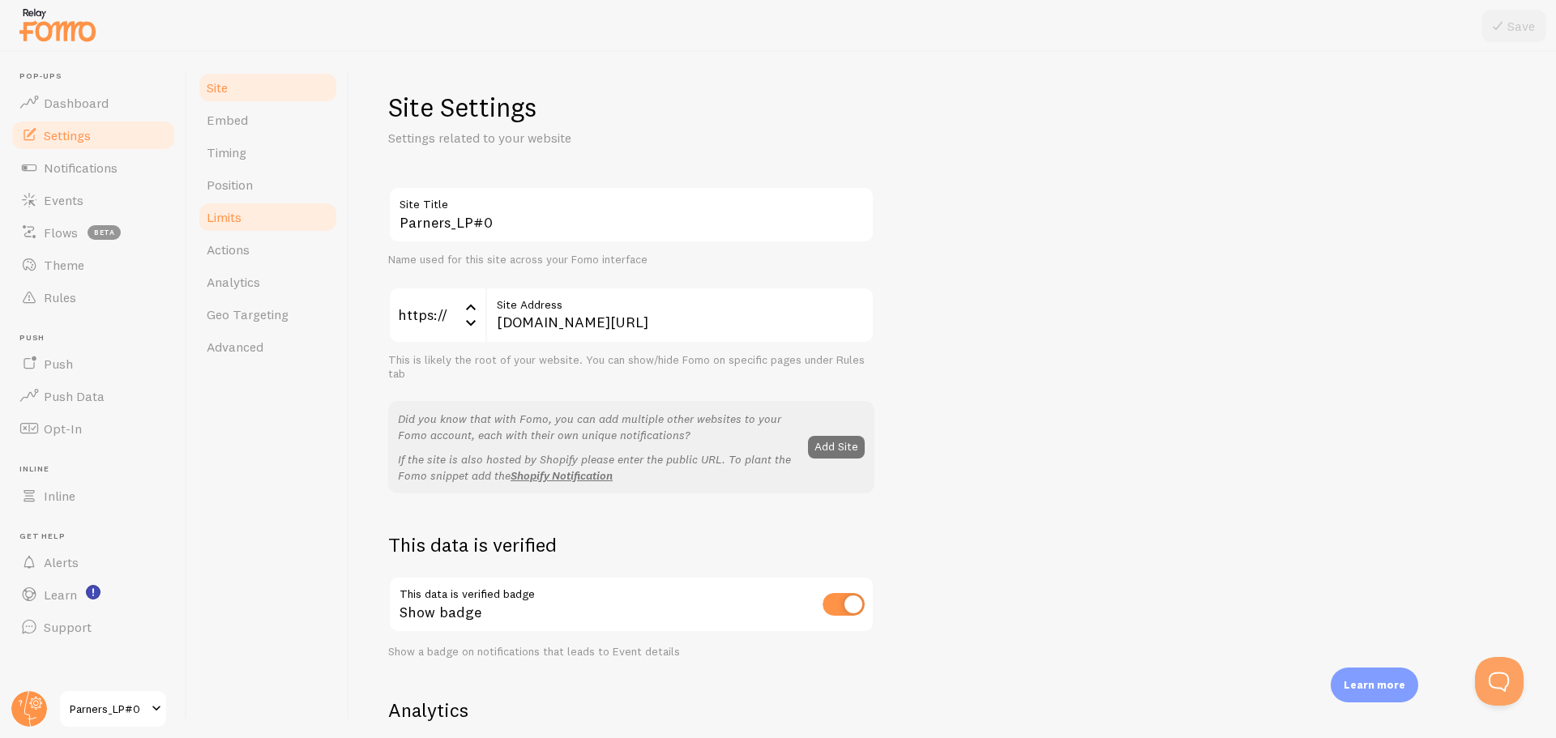
click at [250, 211] on link "Limits" at bounding box center [268, 217] width 142 height 32
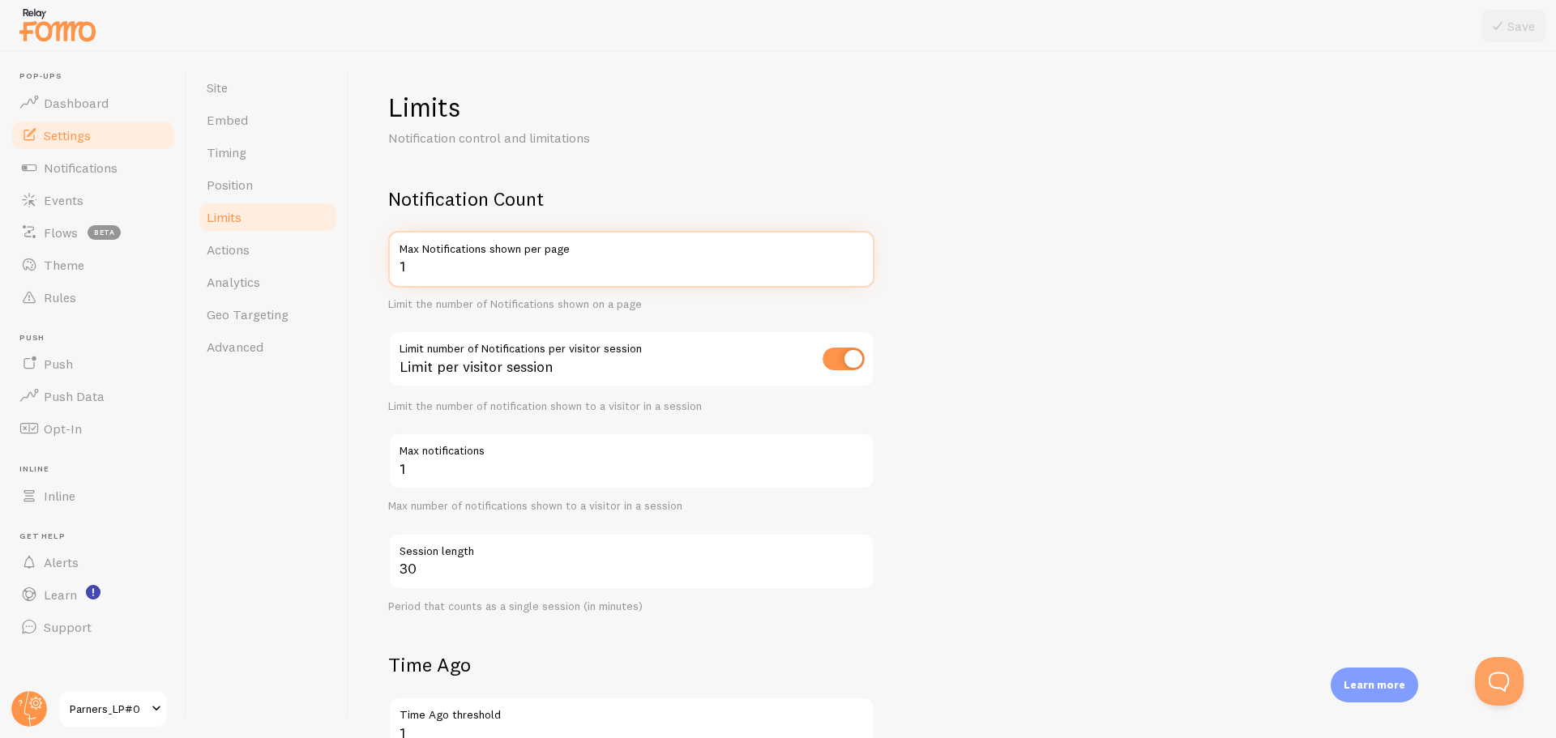
click at [489, 273] on input "1" at bounding box center [631, 259] width 486 height 57
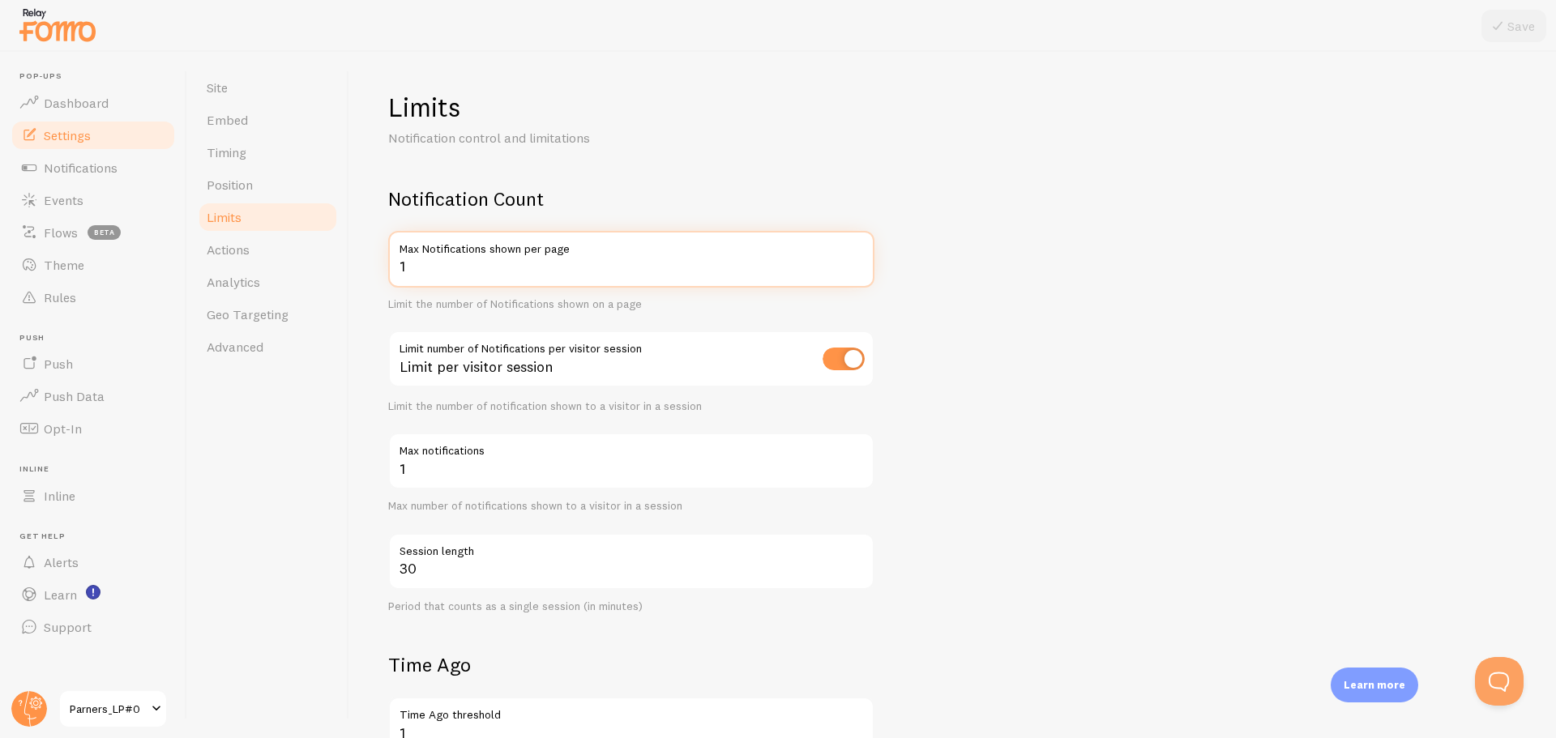
click at [489, 273] on input "1" at bounding box center [631, 259] width 486 height 57
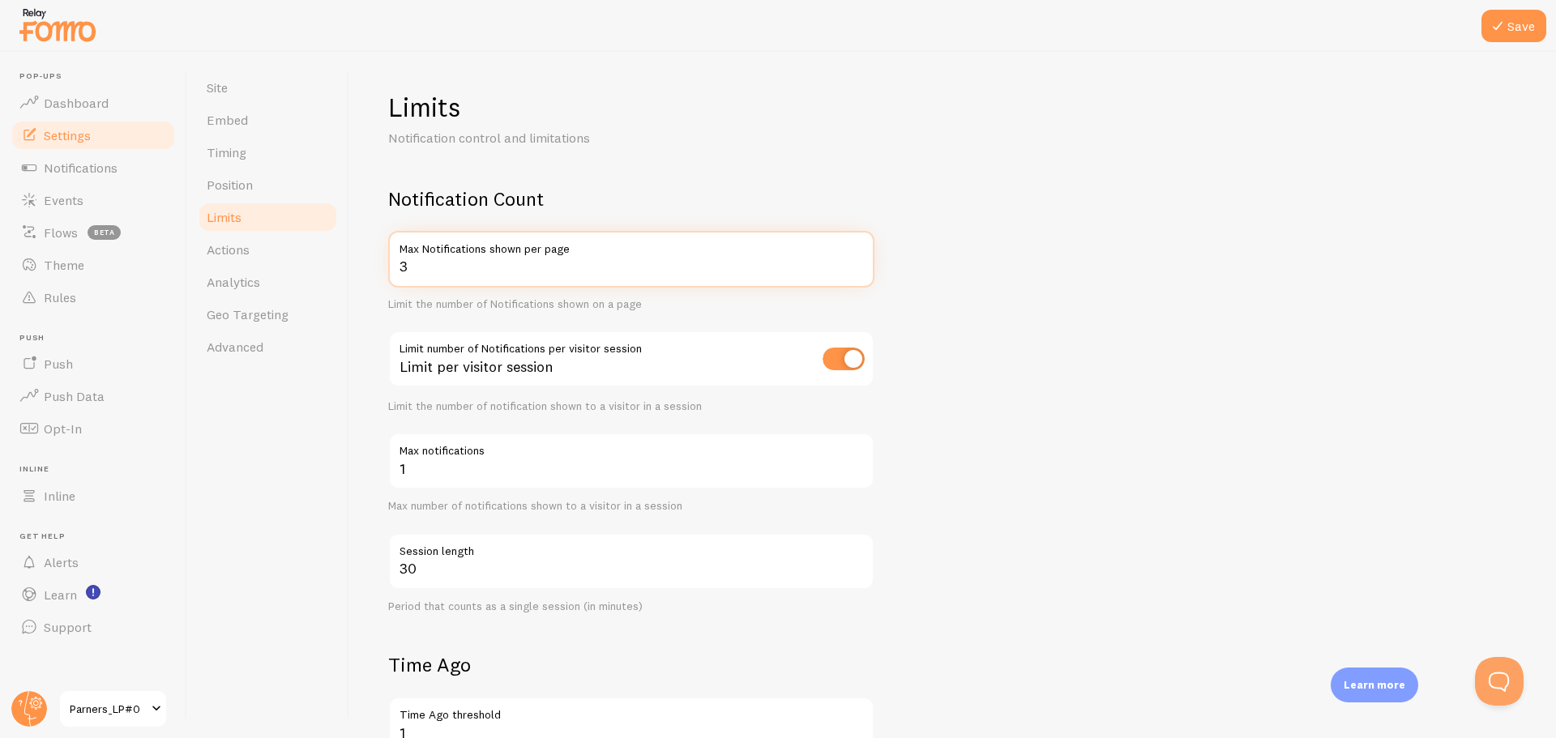
type input "3"
click at [422, 480] on input "1" at bounding box center [631, 461] width 486 height 57
type input "3"
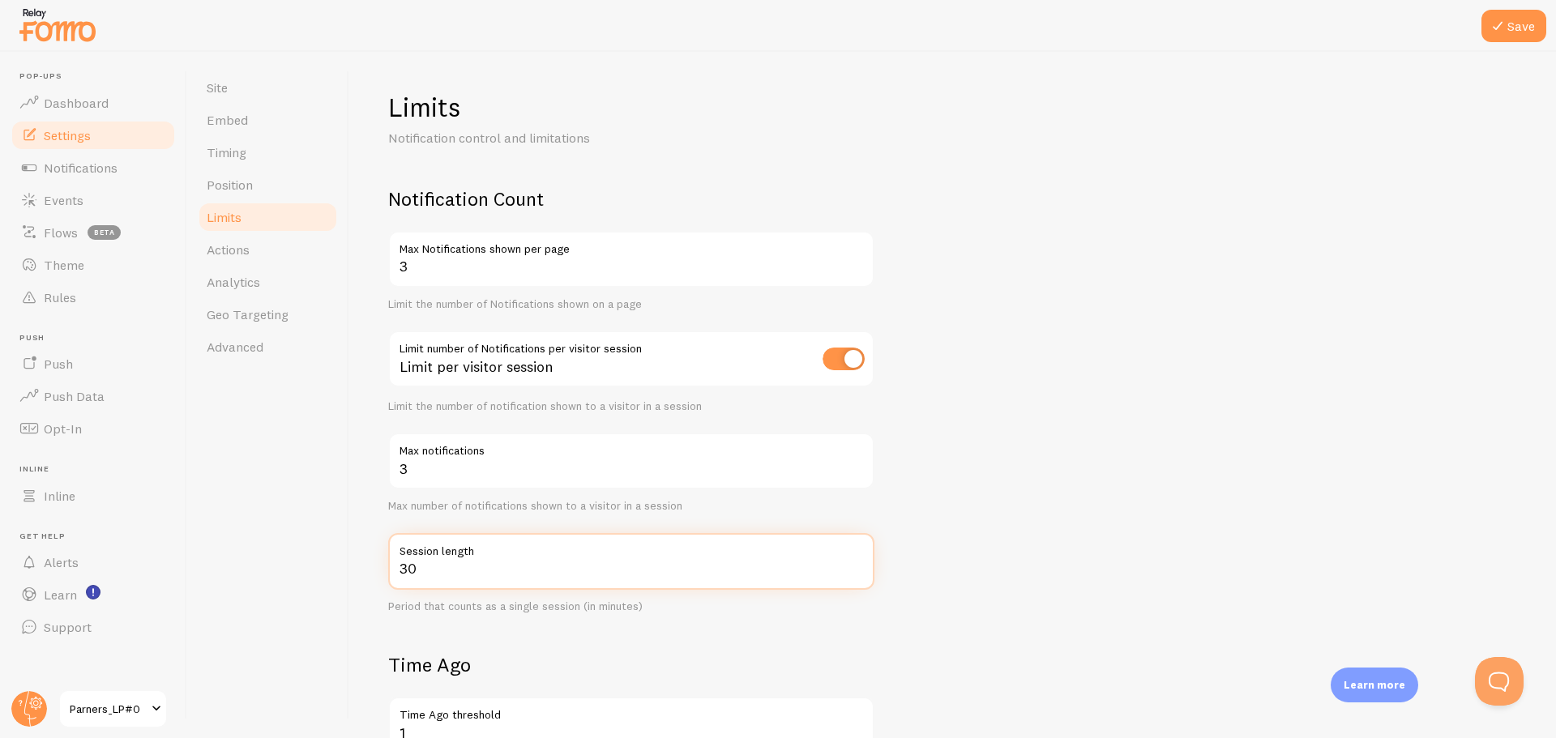
click at [434, 566] on input "30" at bounding box center [631, 561] width 486 height 57
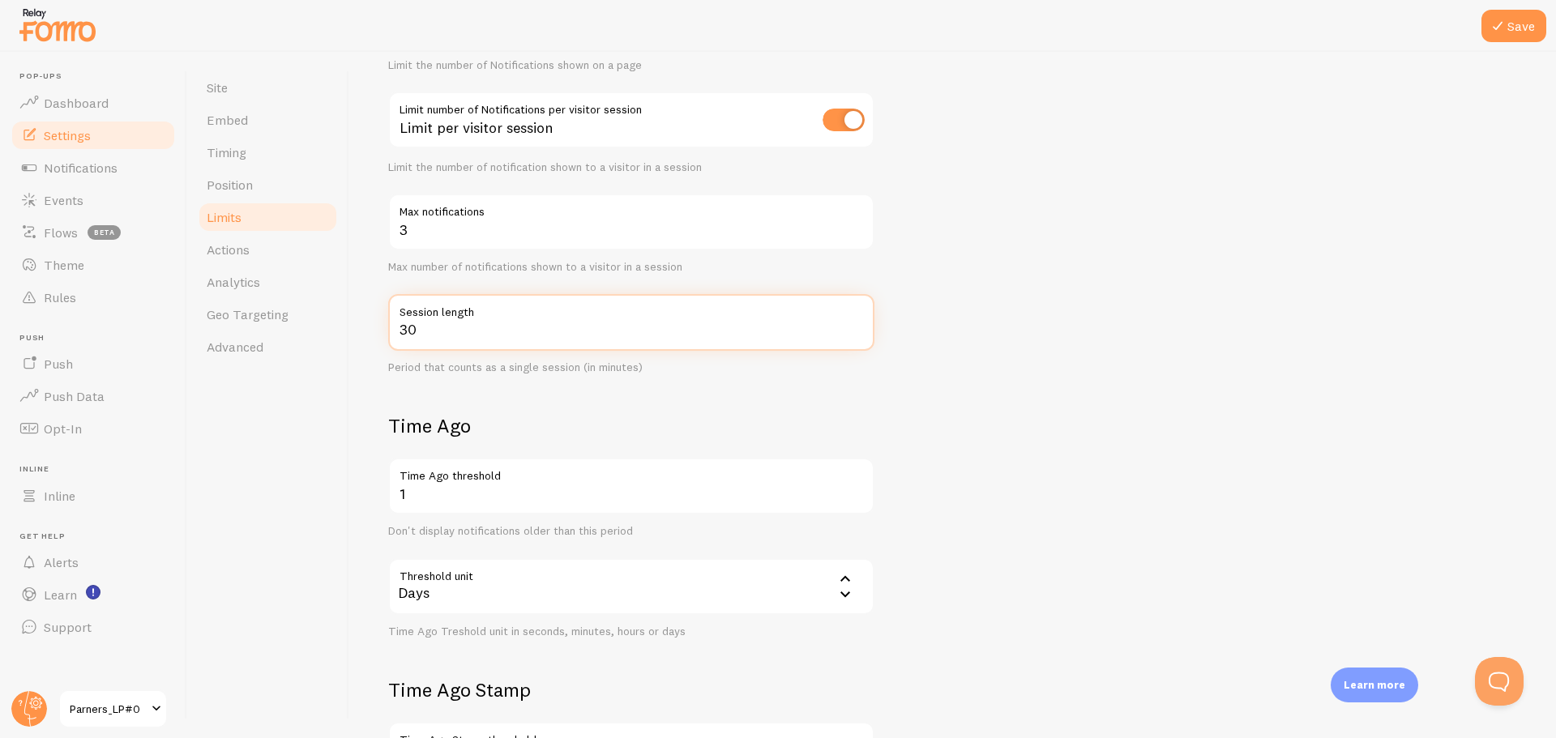
scroll to position [243, 0]
type input "5"
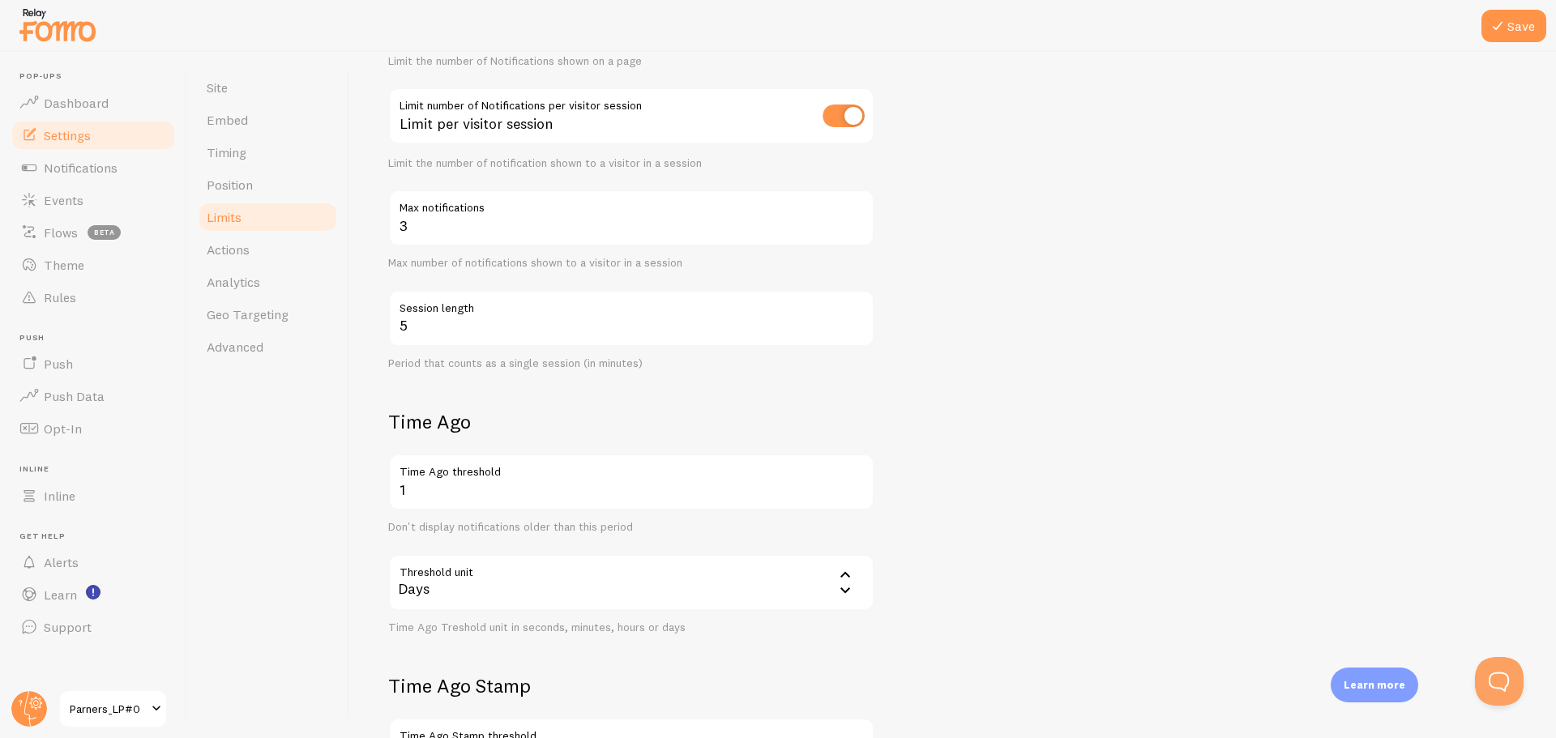
click at [776, 434] on h2 "Time Ago" at bounding box center [631, 421] width 486 height 25
click at [453, 494] on input "1" at bounding box center [631, 482] width 486 height 57
click at [455, 592] on div "Days" at bounding box center [631, 582] width 486 height 57
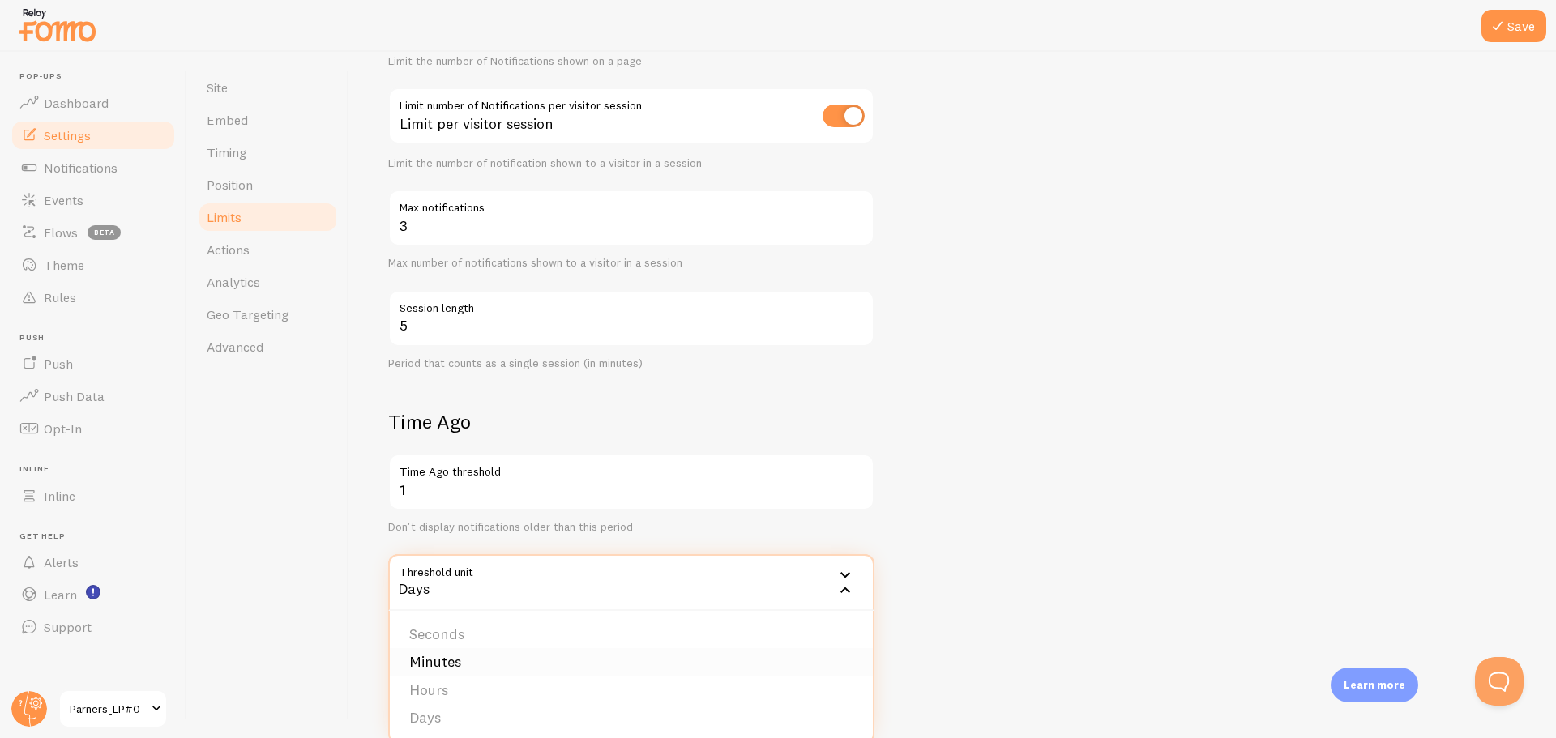
click at [465, 670] on li "Minutes" at bounding box center [631, 662] width 483 height 28
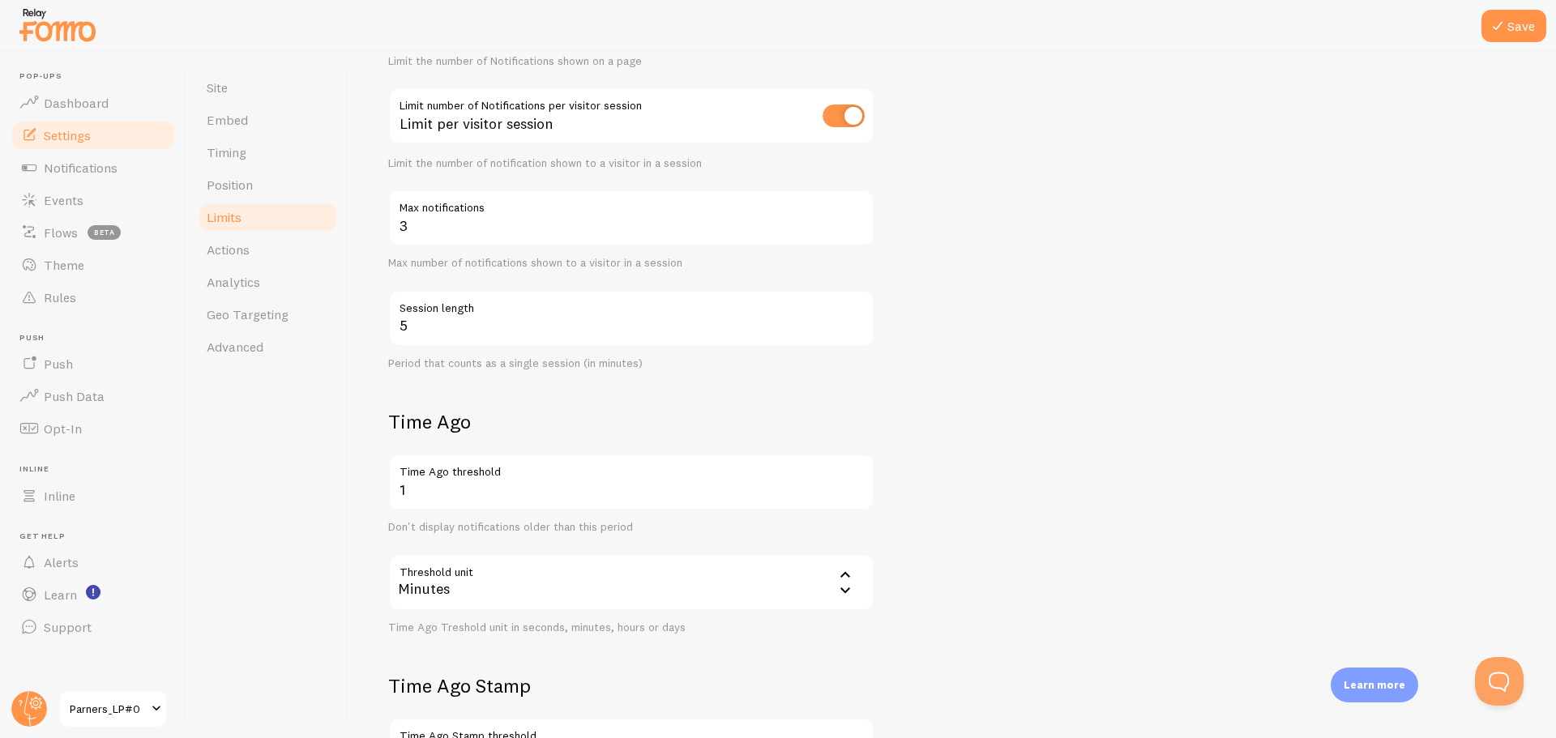
click at [1147, 494] on form "Notification Count 3 Max Notifications shown per page Limit the number of Notif…" at bounding box center [952, 420] width 1129 height 955
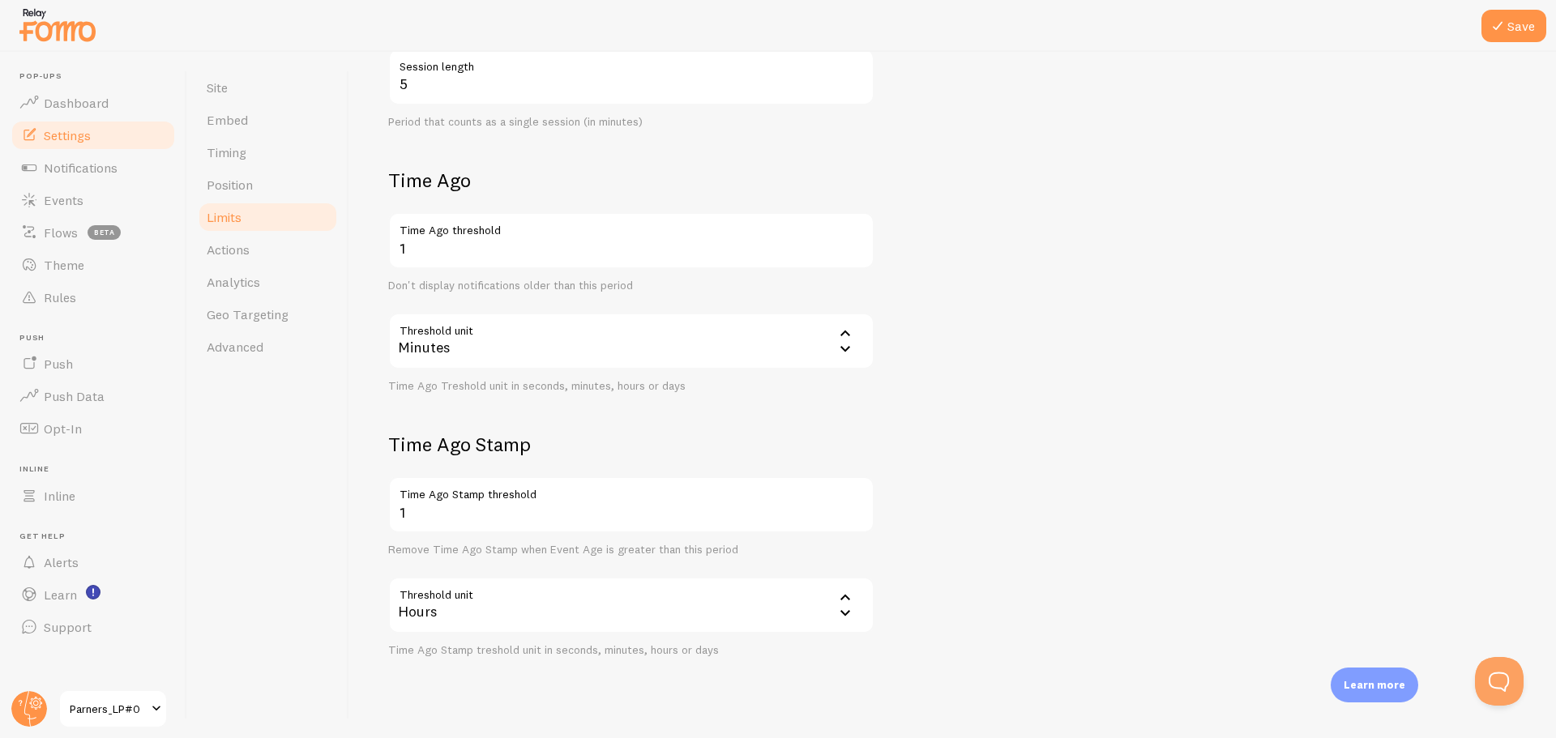
scroll to position [486, 0]
click at [549, 611] on div "Hours" at bounding box center [631, 603] width 486 height 57
click at [478, 679] on li "Minutes" at bounding box center [631, 683] width 483 height 28
click at [1501, 33] on icon at bounding box center [1497, 25] width 19 height 19
click at [268, 250] on link "Actions" at bounding box center [268, 249] width 142 height 32
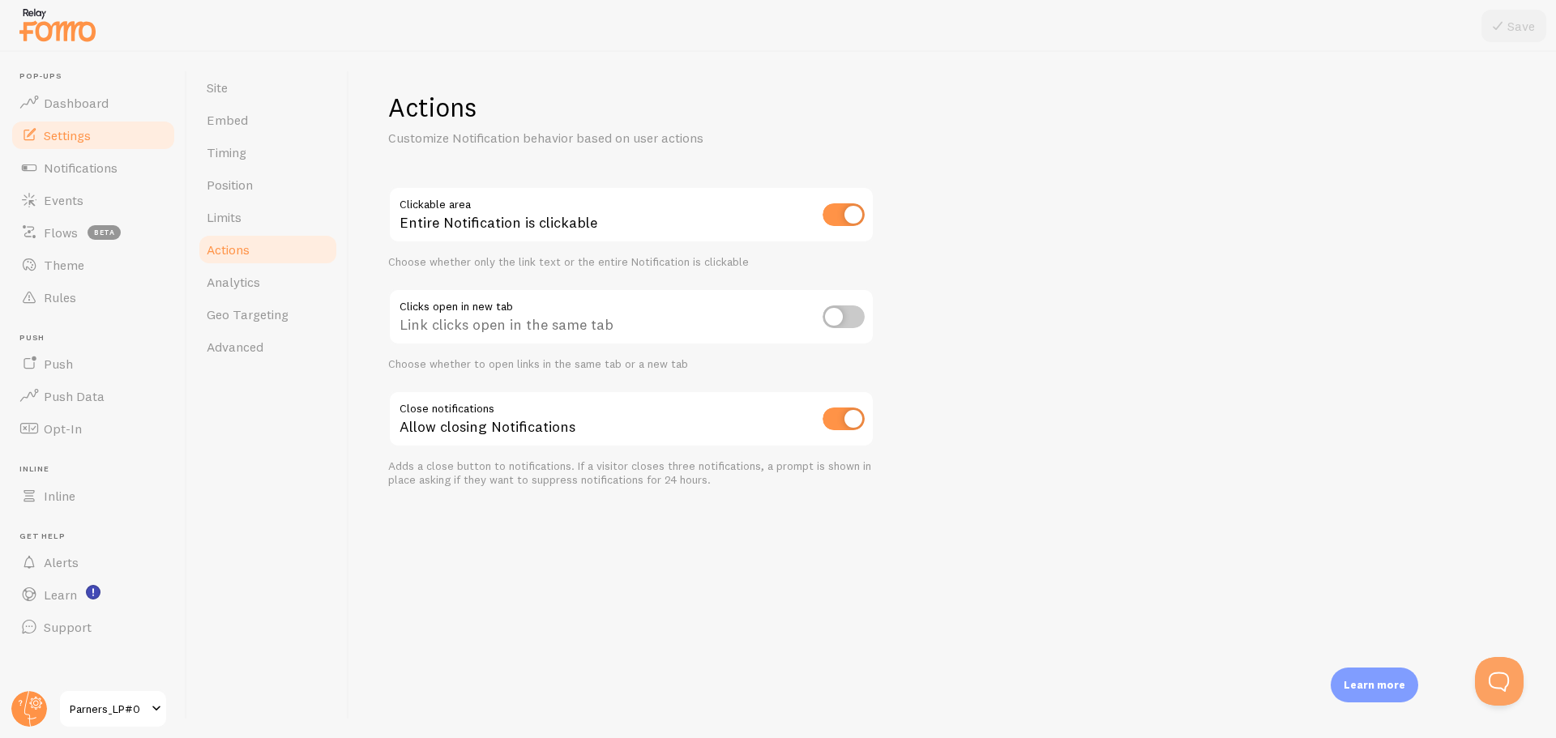
click at [1398, 118] on div "Actions Customize Notification behavior based on user actions Clickable area En…" at bounding box center [952, 395] width 1207 height 686
click at [844, 220] on input "checkbox" at bounding box center [844, 214] width 42 height 23
checkbox input "false"
click at [1532, 34] on button "Save" at bounding box center [1513, 26] width 65 height 32
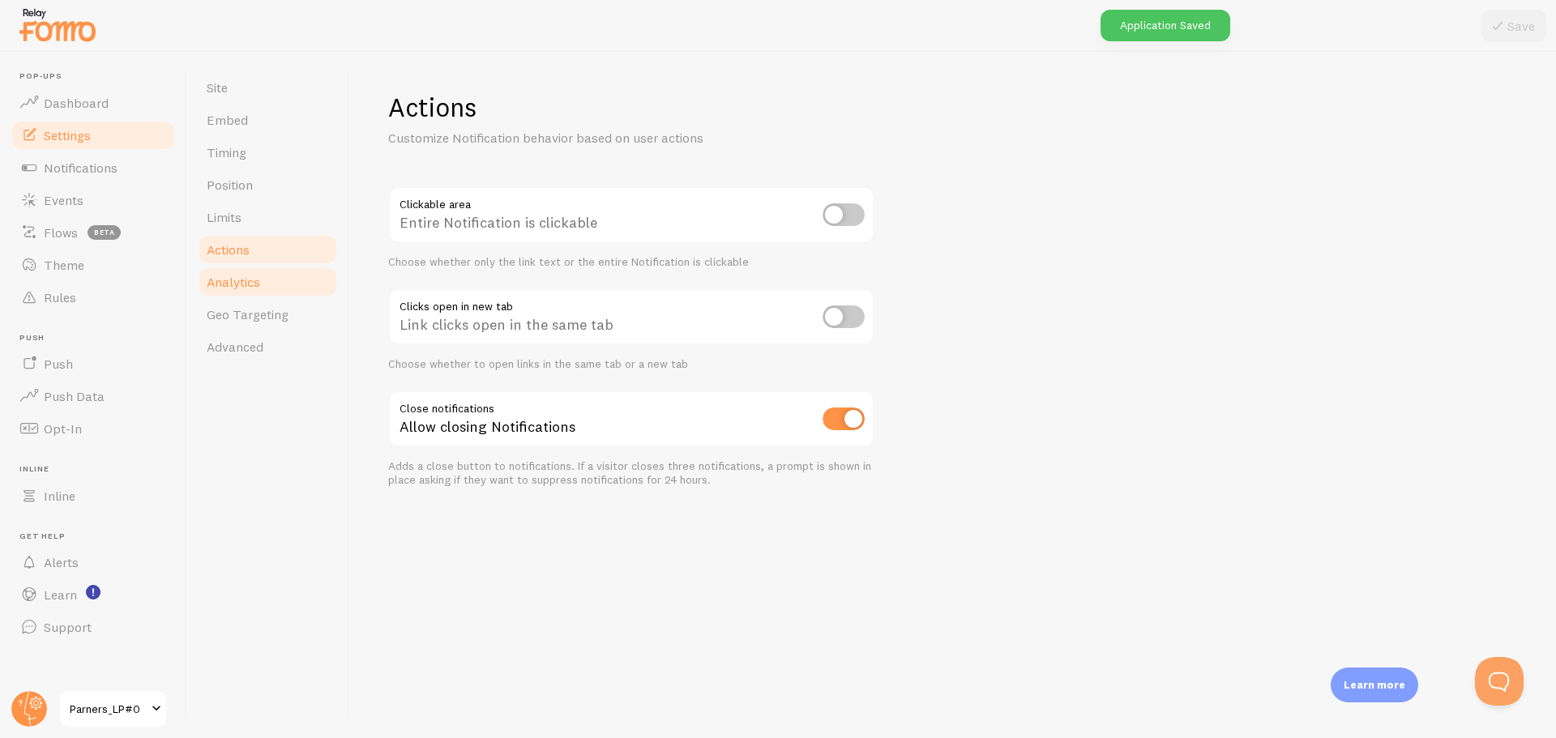
click at [258, 284] on span "Analytics" at bounding box center [233, 282] width 53 height 16
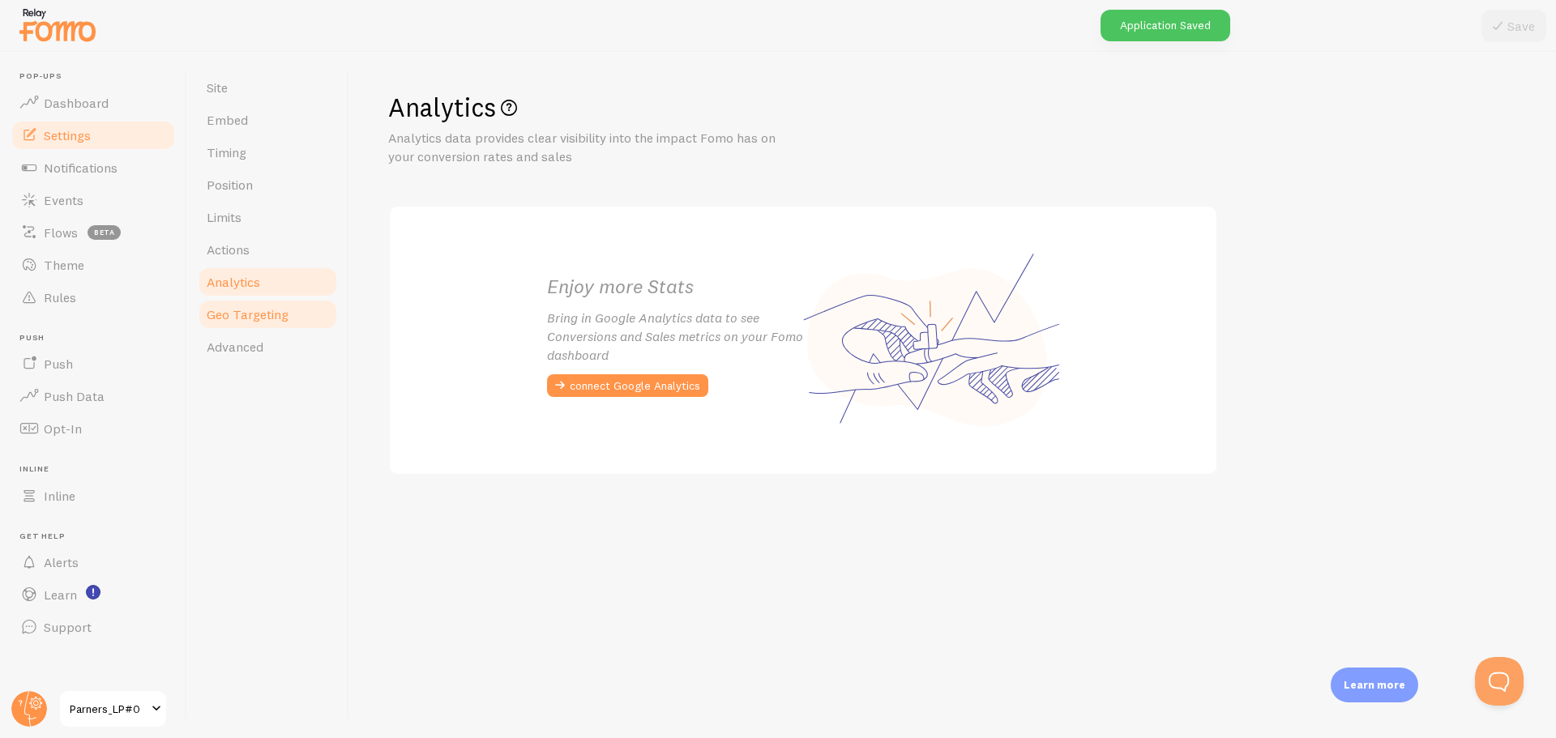
click at [239, 327] on link "Geo Targeting" at bounding box center [268, 314] width 142 height 32
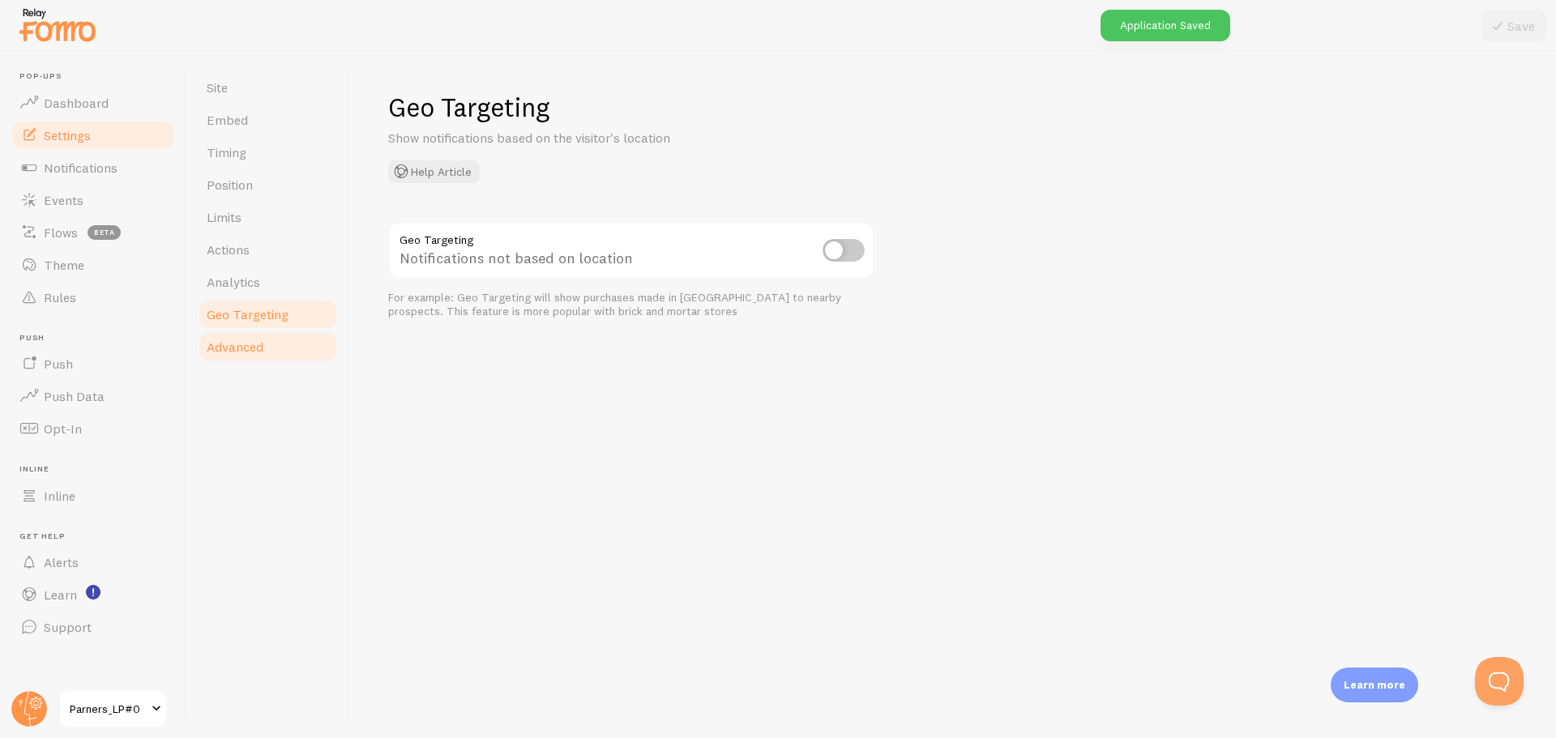
click at [270, 353] on link "Advanced" at bounding box center [268, 347] width 142 height 32
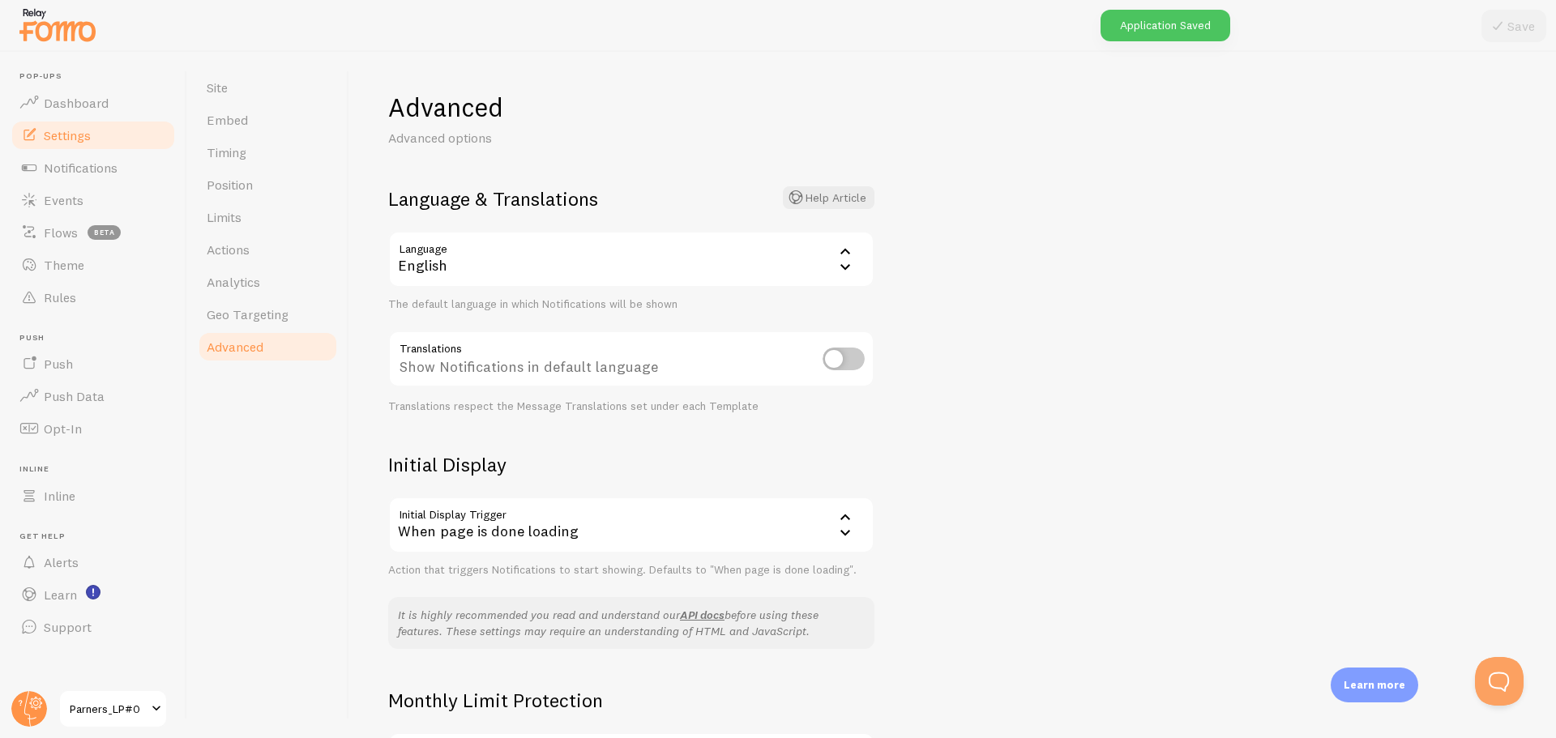
click at [441, 265] on div "English" at bounding box center [631, 259] width 486 height 57
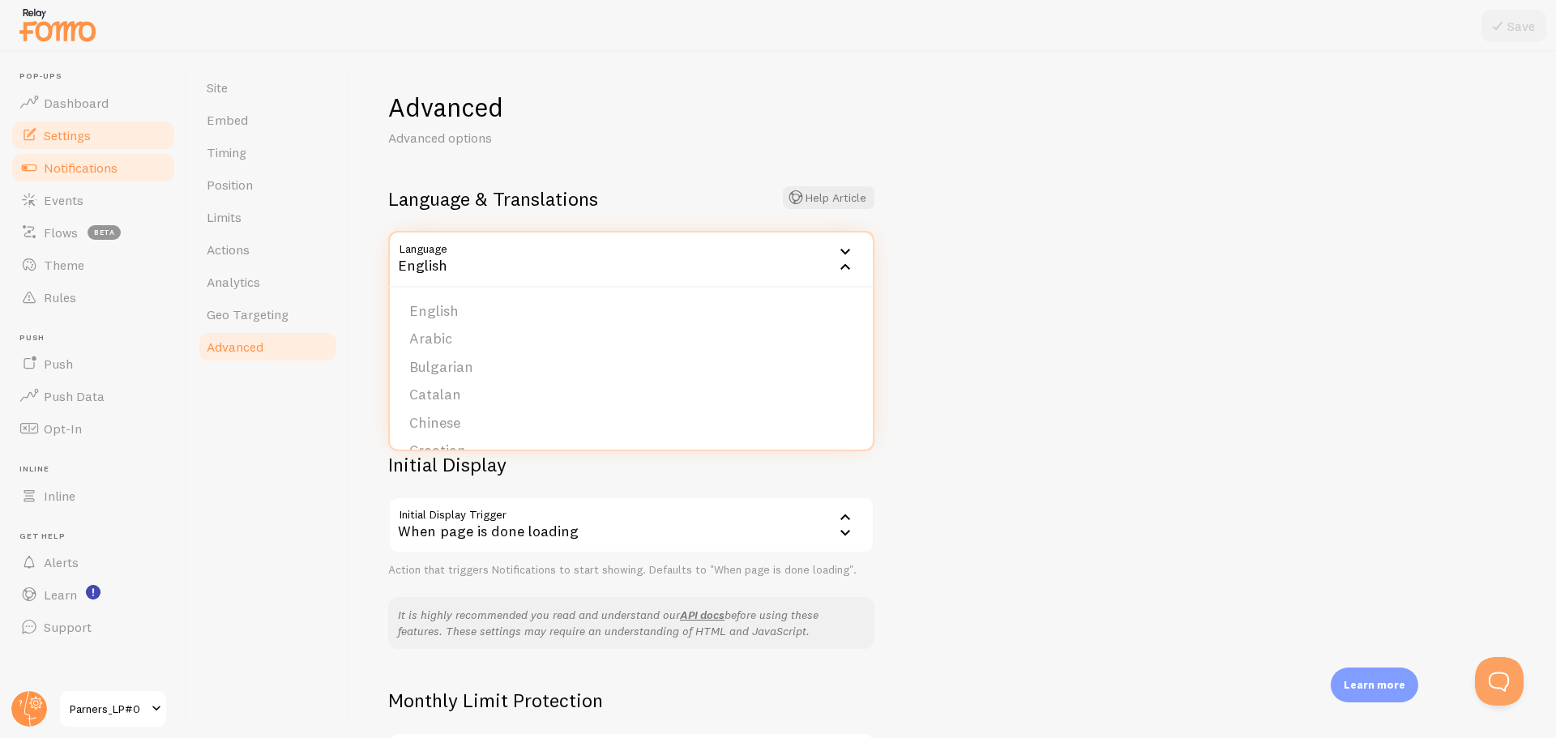
click at [125, 173] on link "Notifications" at bounding box center [93, 168] width 167 height 32
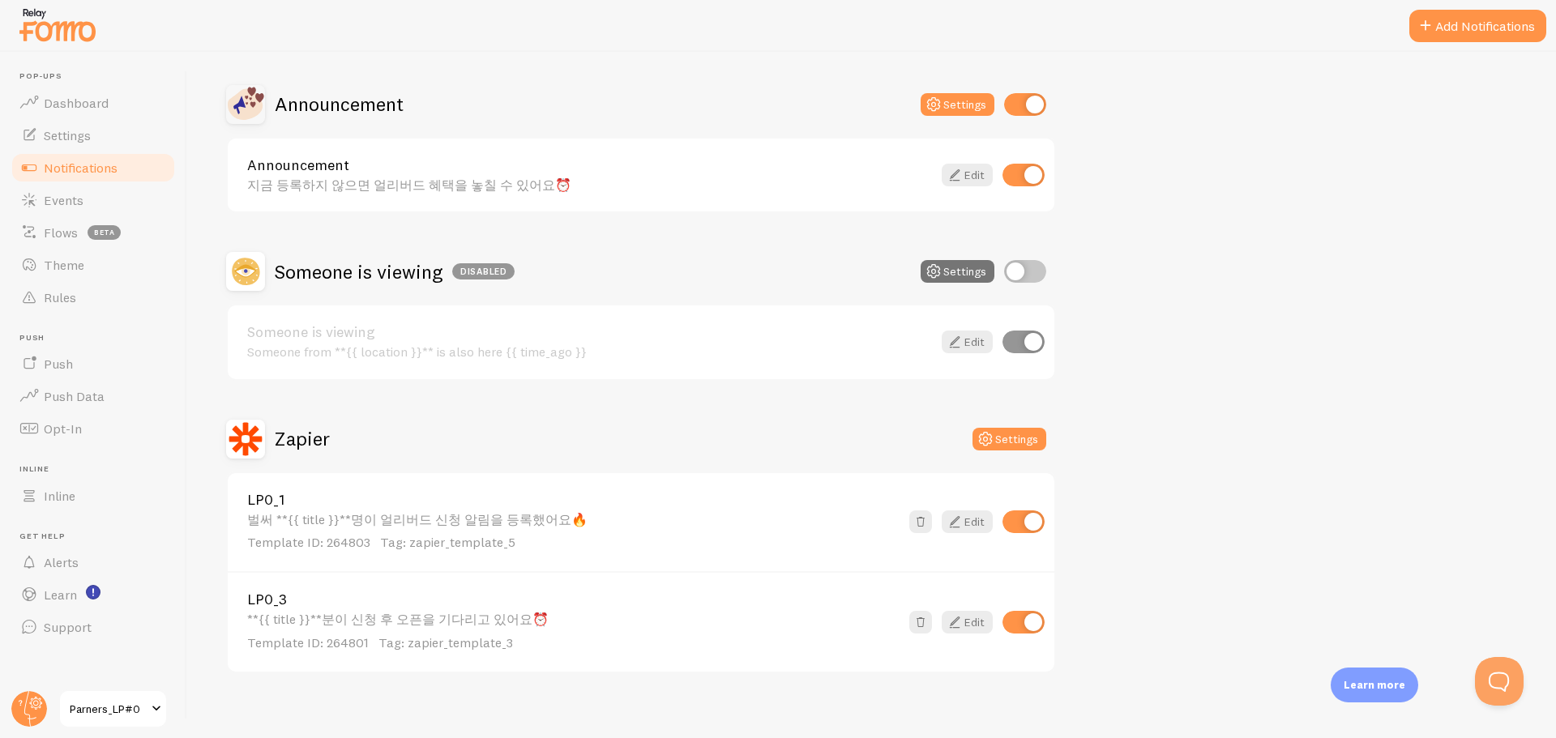
scroll to position [318, 0]
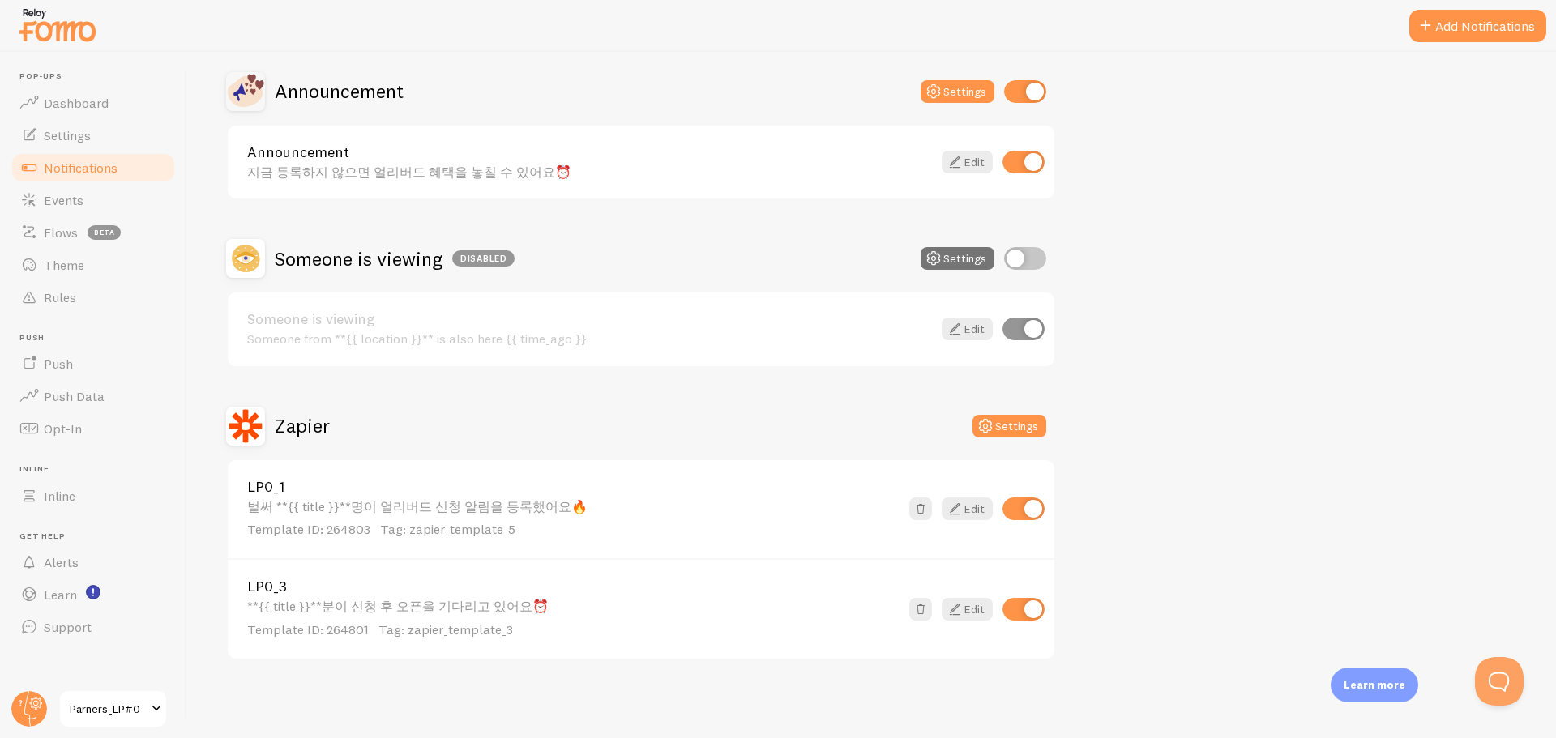
click at [1024, 516] on input "checkbox" at bounding box center [1023, 509] width 42 height 23
checkbox input "false"
click at [1026, 601] on input "checkbox" at bounding box center [1023, 609] width 42 height 23
checkbox input "false"
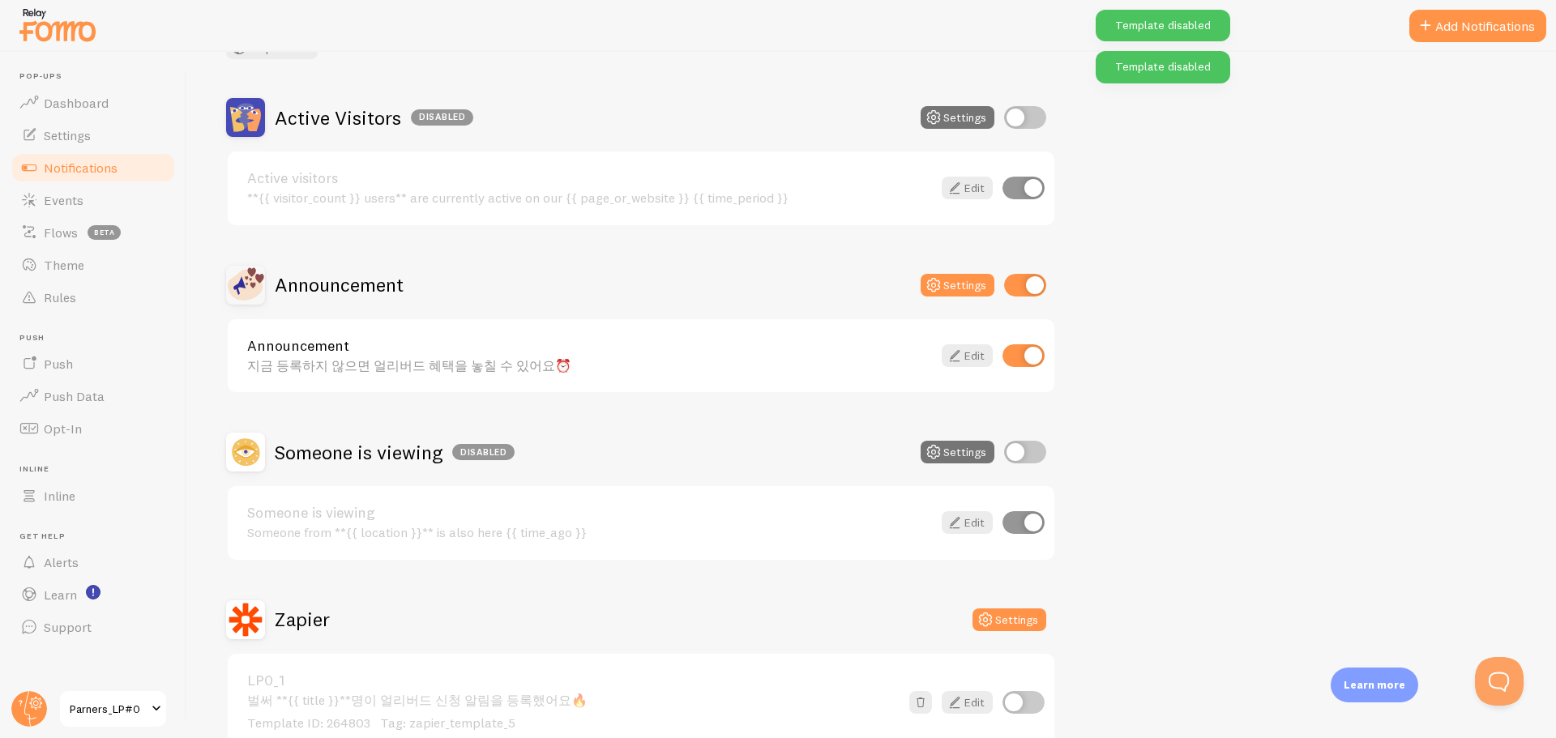
scroll to position [0, 0]
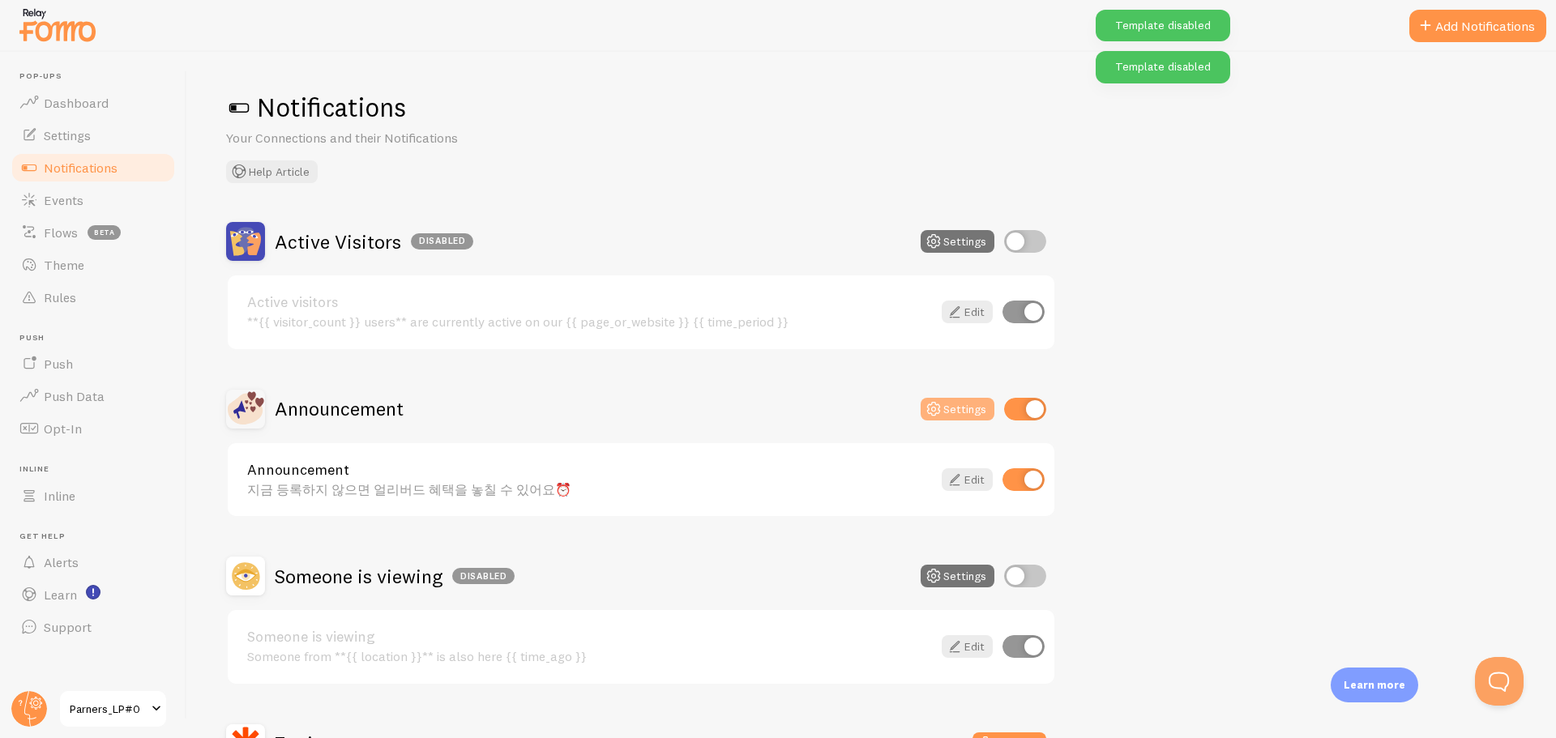
click at [972, 406] on button "Settings" at bounding box center [958, 409] width 74 height 23
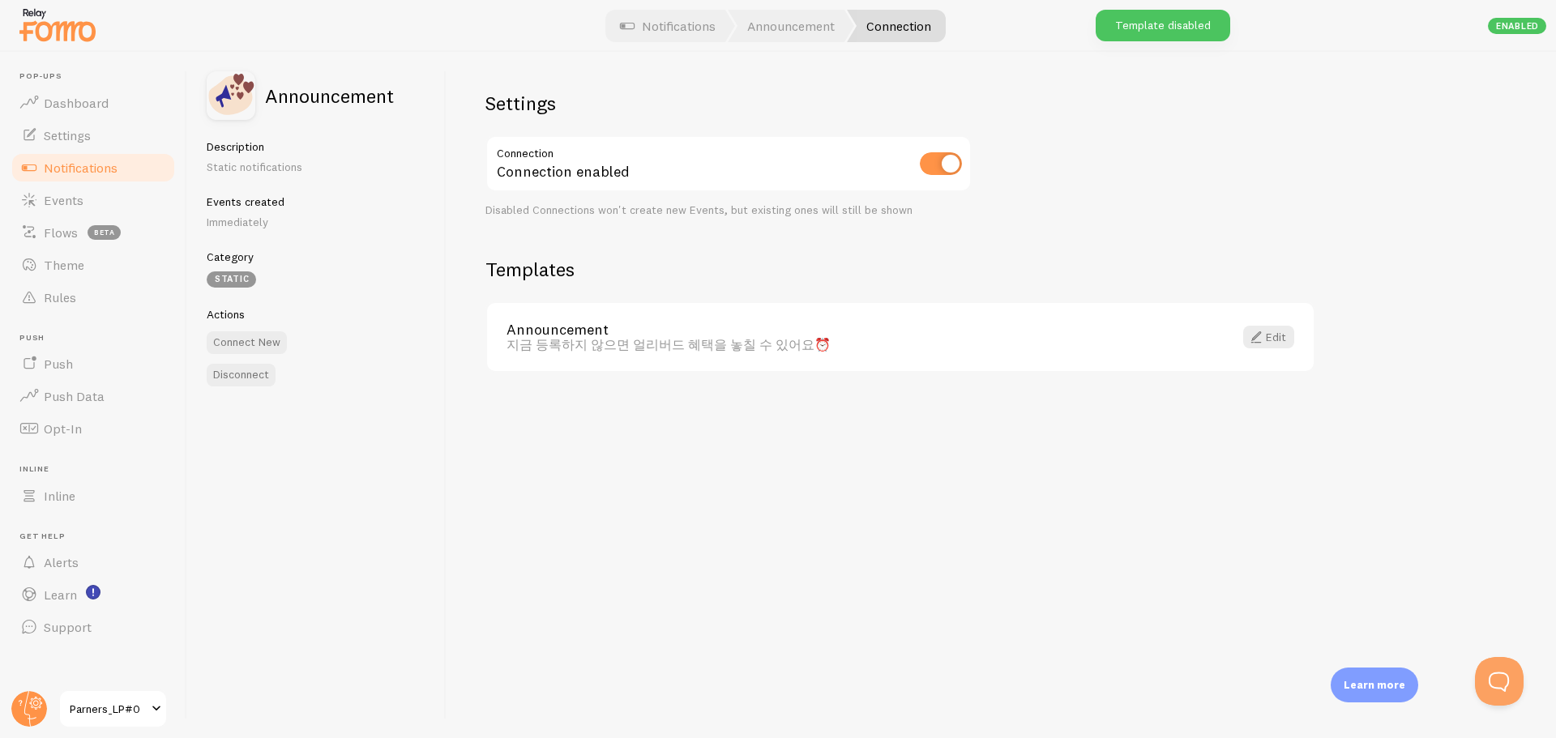
drag, startPoint x: 856, startPoint y: 348, endPoint x: 504, endPoint y: 348, distance: 351.7
click at [504, 348] on div "Announcement 지금 등록하지 않으면 얼리버드 혜택을 놓칠 수 있어요⏰ Edit" at bounding box center [900, 337] width 827 height 69
copy div "지금 등록하지 않으면 얼리버드 혜택을 놓칠 수 있어요⏰"
click at [251, 341] on button "Connect New" at bounding box center [247, 342] width 80 height 23
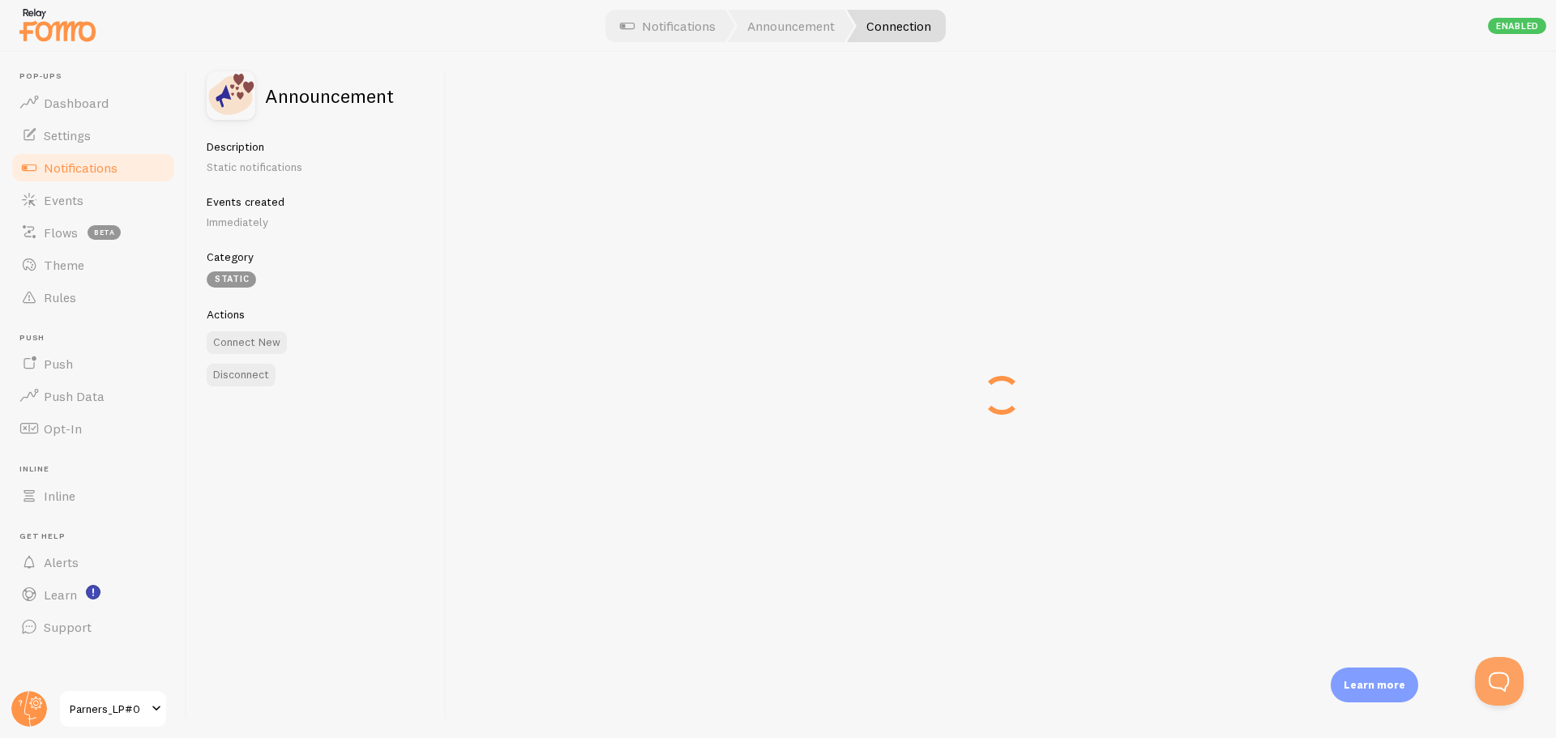
checkbox input "false"
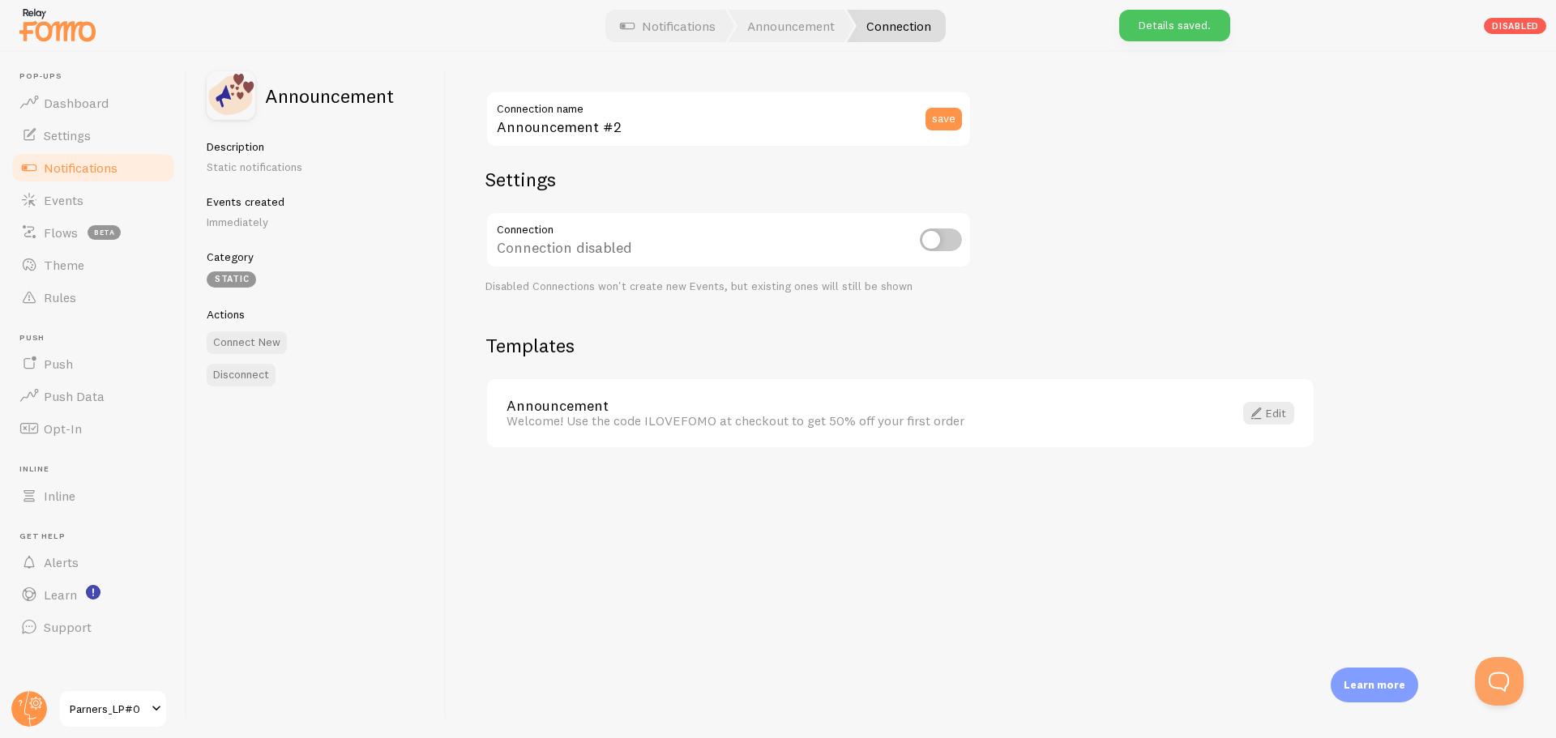
click at [670, 408] on link "Announcement" at bounding box center [859, 406] width 707 height 15
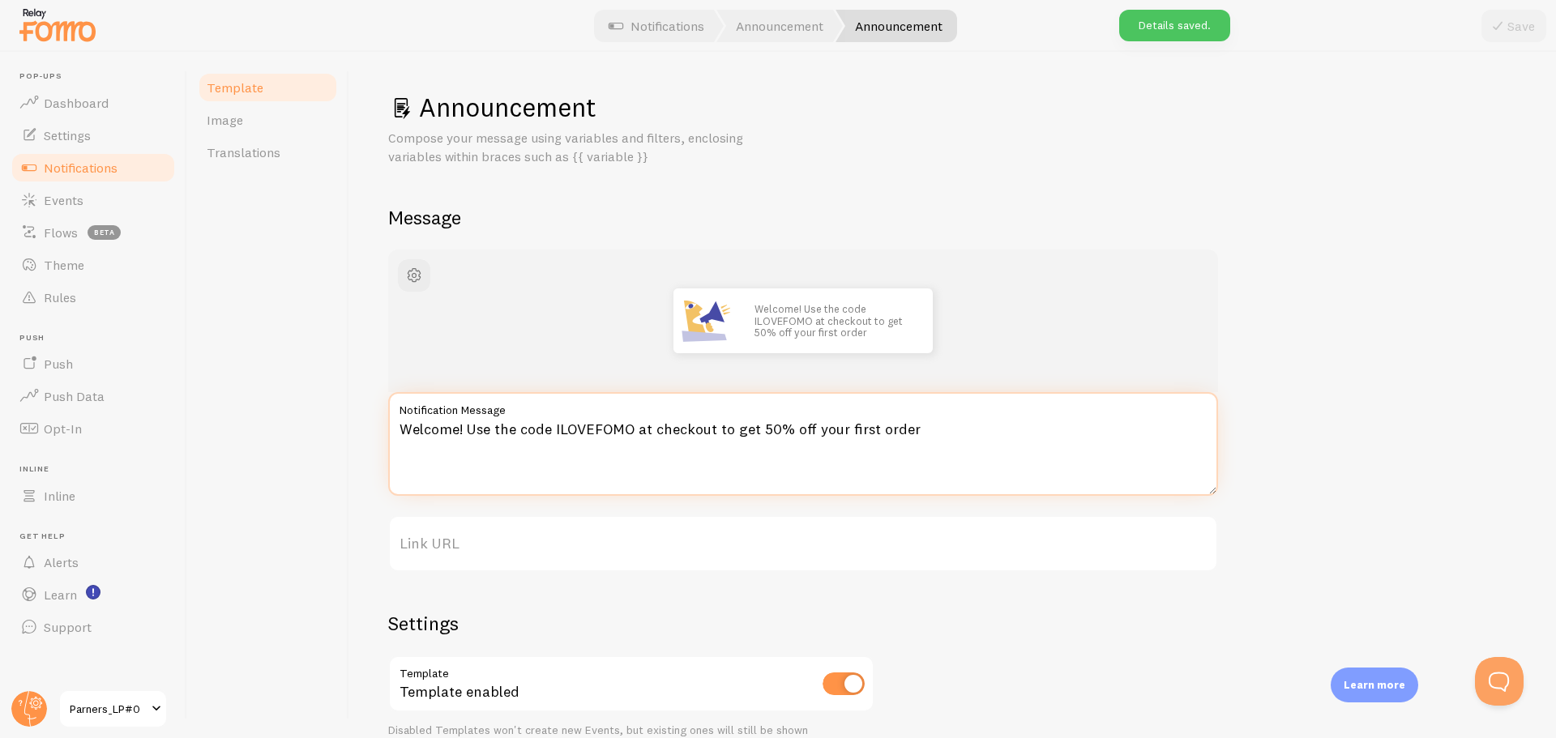
click at [649, 432] on textarea "Welcome! Use the code ILOVEFOMO at checkout to get 50% off your first order" at bounding box center [803, 444] width 830 height 104
paste textarea "지금 등록하지 않으면 얼리버드 혜택을 놓칠 수 있어요⏰"
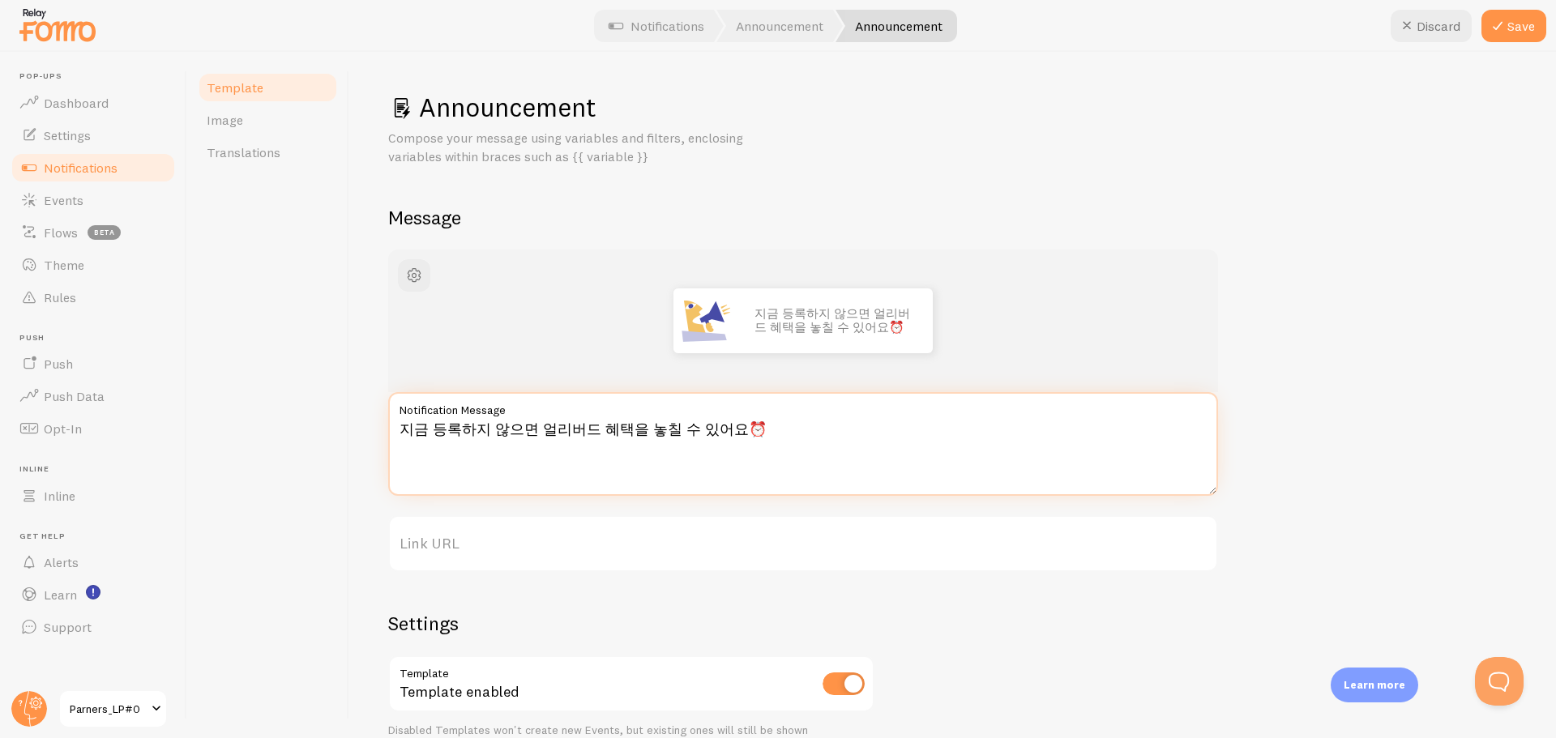
drag, startPoint x: 722, startPoint y: 428, endPoint x: 392, endPoint y: 427, distance: 329.8
click at [392, 427] on textarea "지금 등록하지 않으면 얼리버드 혜택을 놓칠 수 있어요⏰" at bounding box center [803, 444] width 830 height 104
type textarea "지금 등록하지 않으면 얼리버드 혜택을 놓칠 수 있어요⏰"
click at [677, 479] on textarea "지금 등록하지 않으면 얼리버드 혜택을 놓칠 수 있어요⏰" at bounding box center [803, 444] width 830 height 104
click at [921, 566] on label "Link URL" at bounding box center [803, 543] width 830 height 57
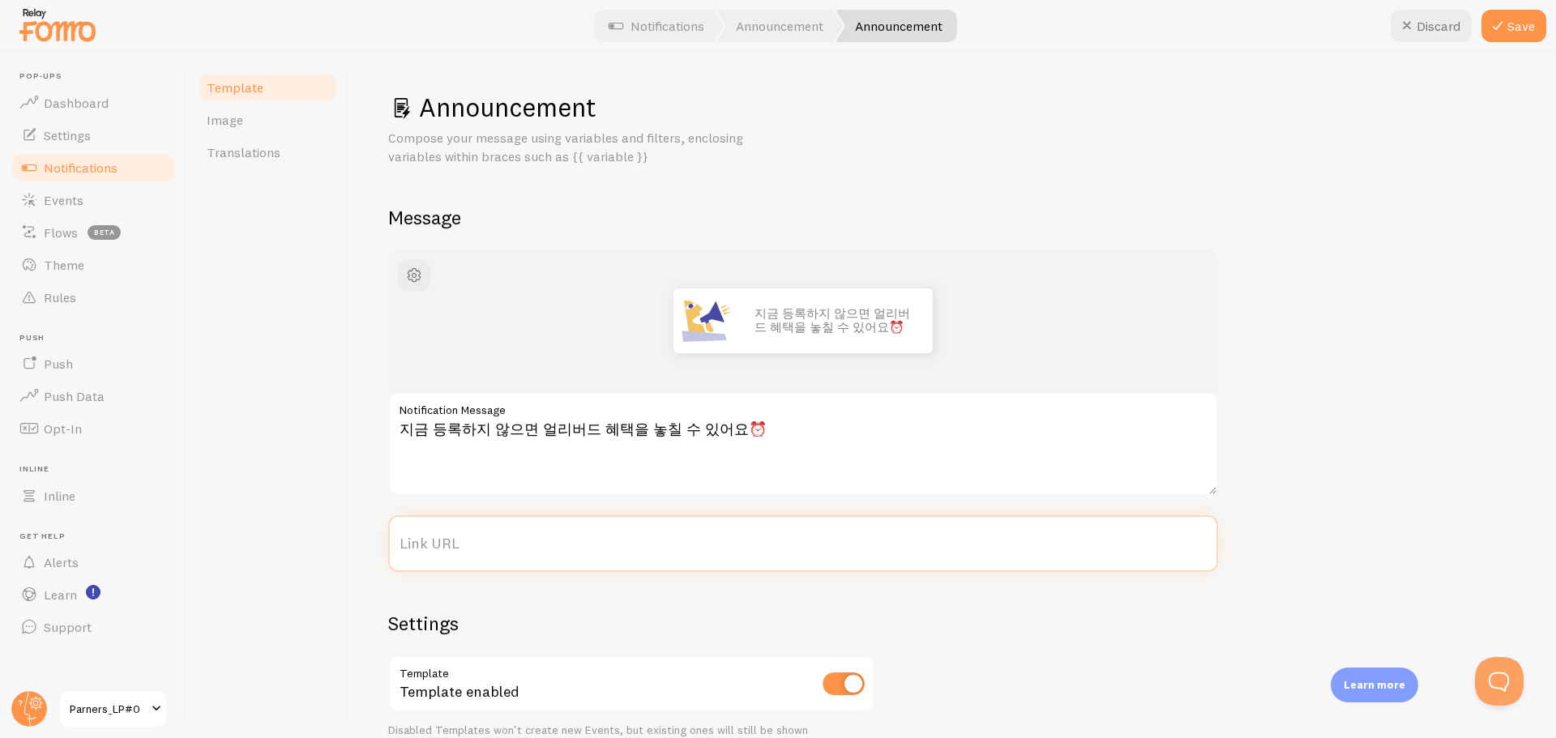
click at [921, 566] on input "Link URL" at bounding box center [803, 543] width 830 height 57
click at [770, 26] on link "Announcement" at bounding box center [779, 26] width 126 height 32
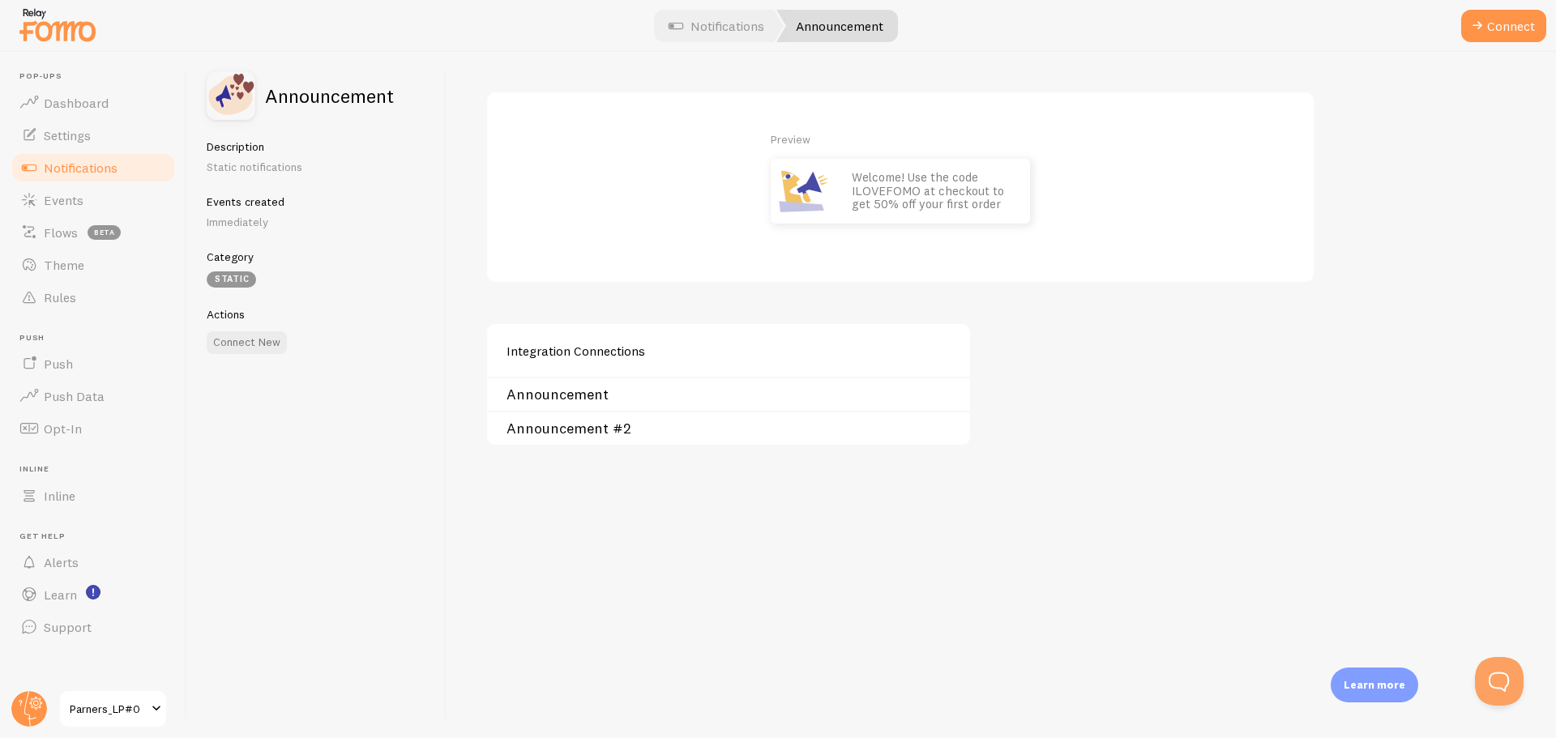
click at [568, 388] on link "Announcement" at bounding box center [733, 394] width 454 height 13
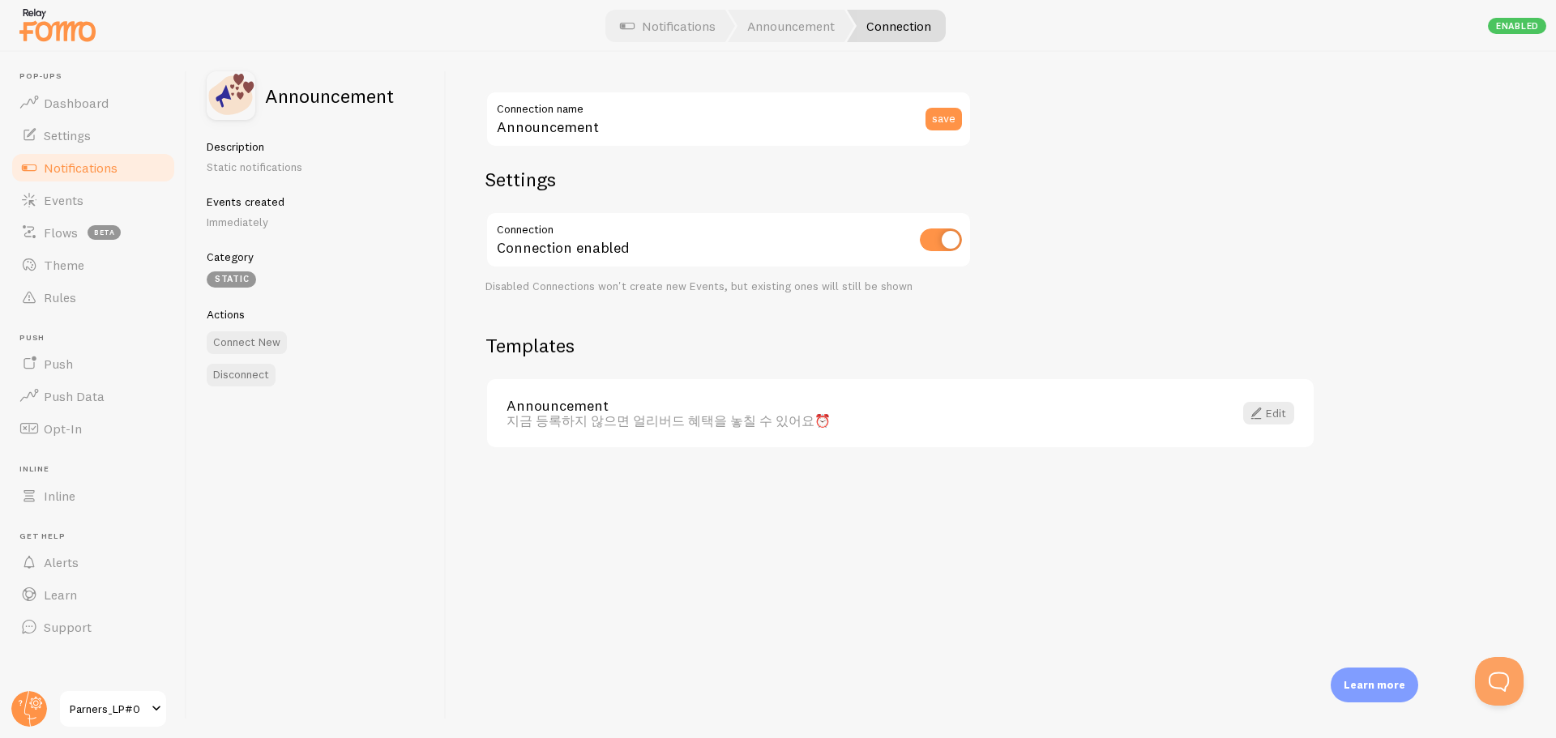
click at [600, 425] on div "지금 등록하지 않으면 얼리버드 혜택을 놓칠 수 있어요⏰" at bounding box center [859, 420] width 707 height 15
copy div "지금 등록하지 않으면 얼리버드 혜택을 놓칠 수 있어요⏰"
click at [556, 129] on input "Announcement" at bounding box center [728, 119] width 486 height 57
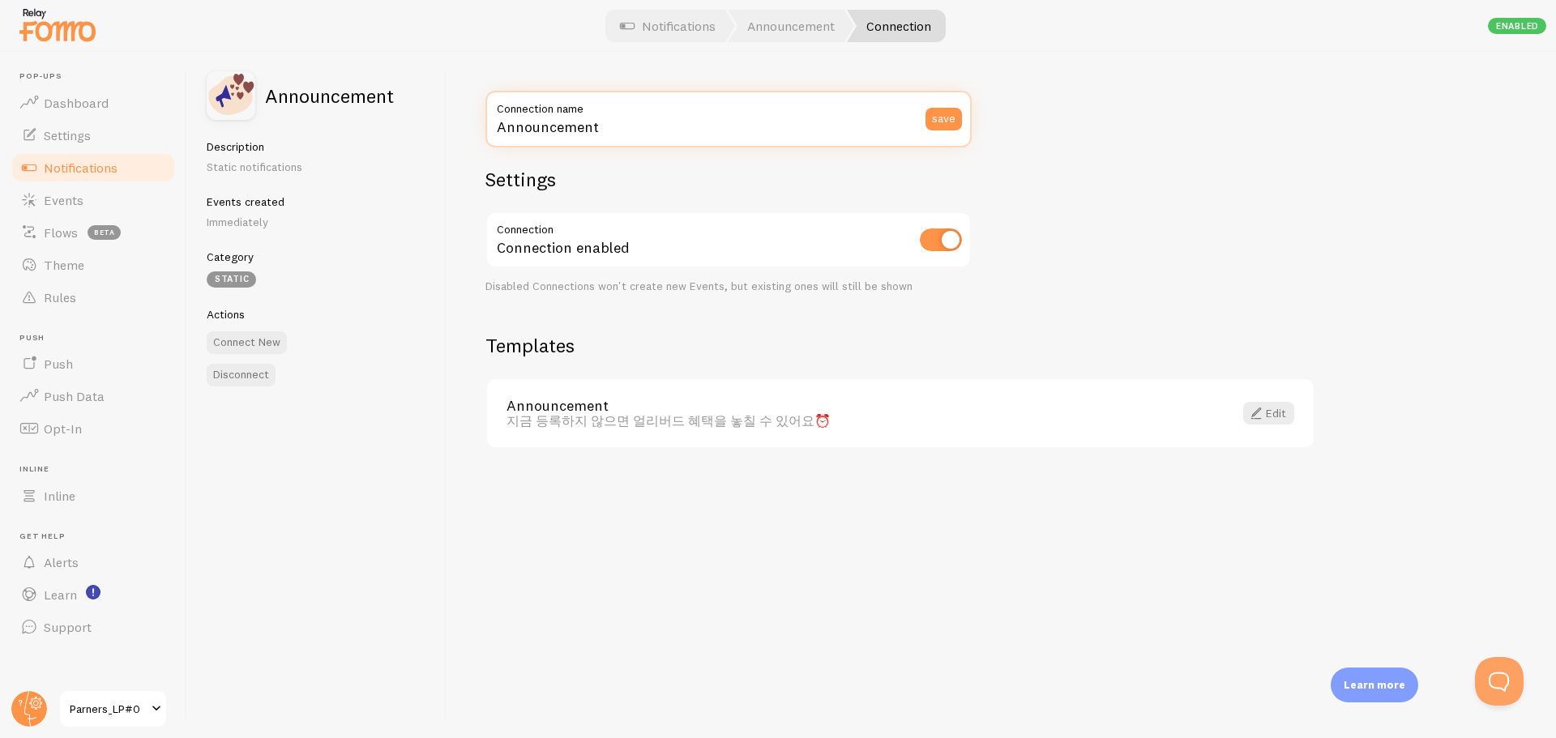
click at [556, 129] on input "Announcement" at bounding box center [728, 119] width 486 height 57
paste input "지금 등록하지 않으면 얼리버드 혜택을 놓칠 수 있어요⏰"
type input "지금 등록하지 않으면 얼리버드 혜택을 놓칠 수 있어요⏰"
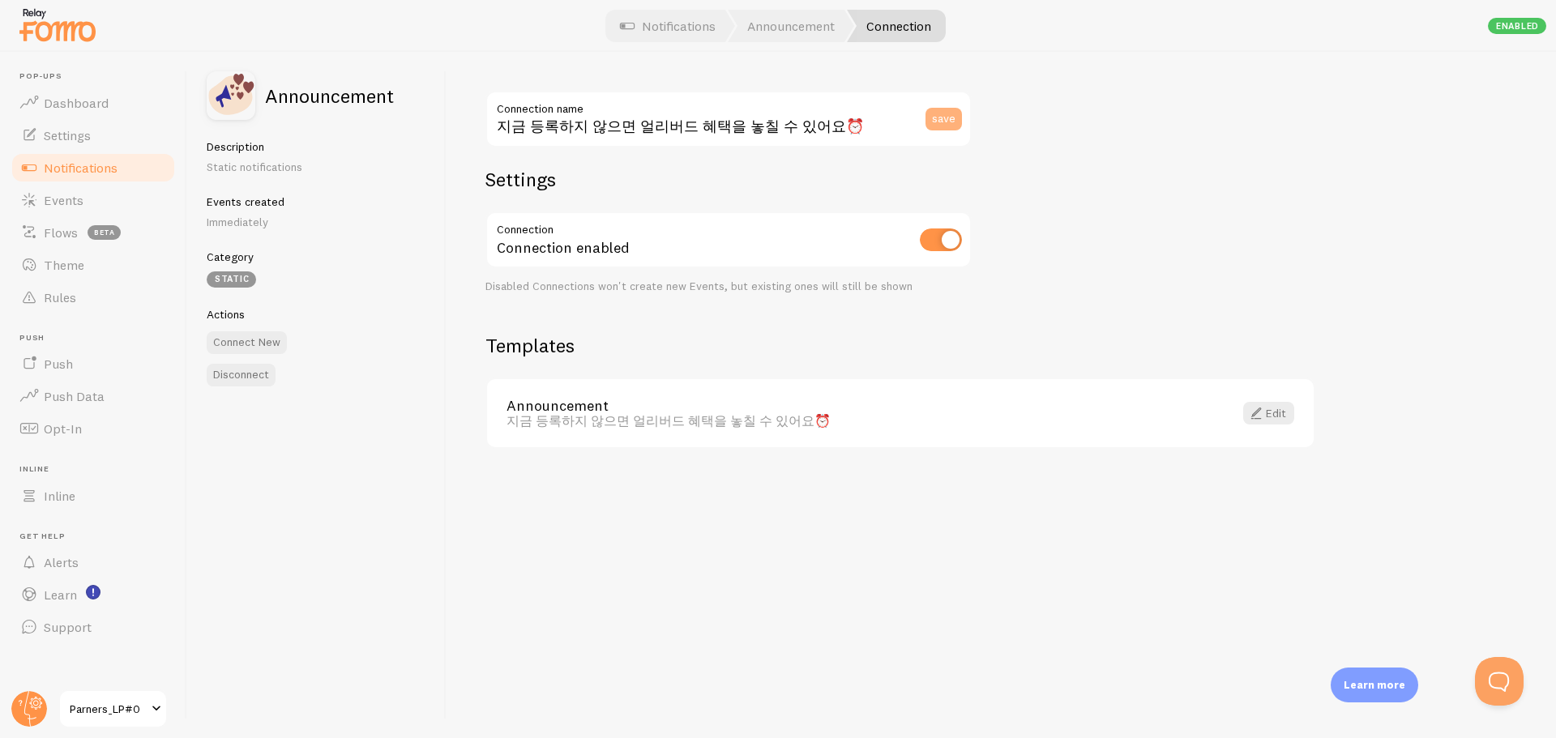
click at [943, 127] on button "save" at bounding box center [943, 119] width 36 height 23
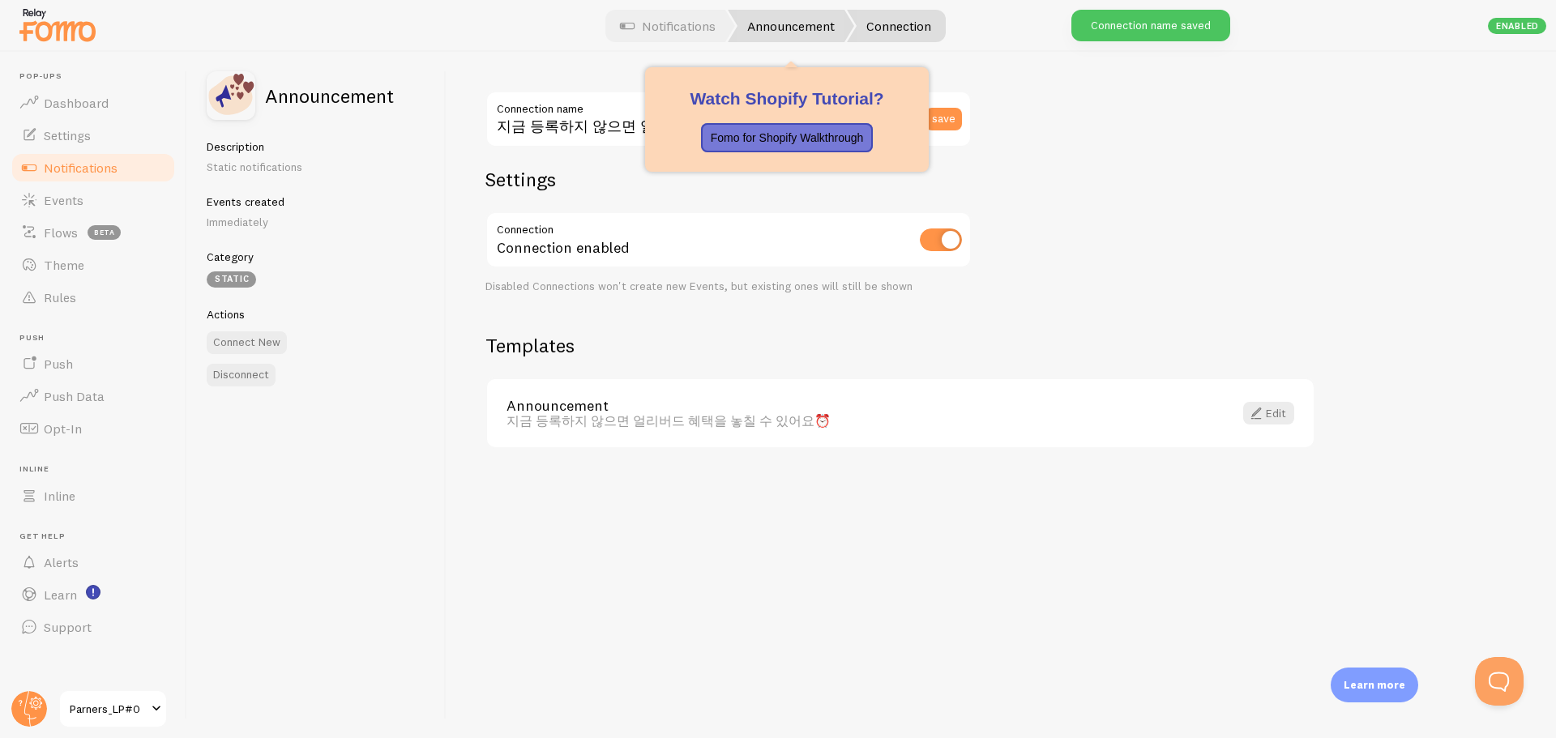
click at [788, 19] on link "Announcement" at bounding box center [791, 26] width 126 height 32
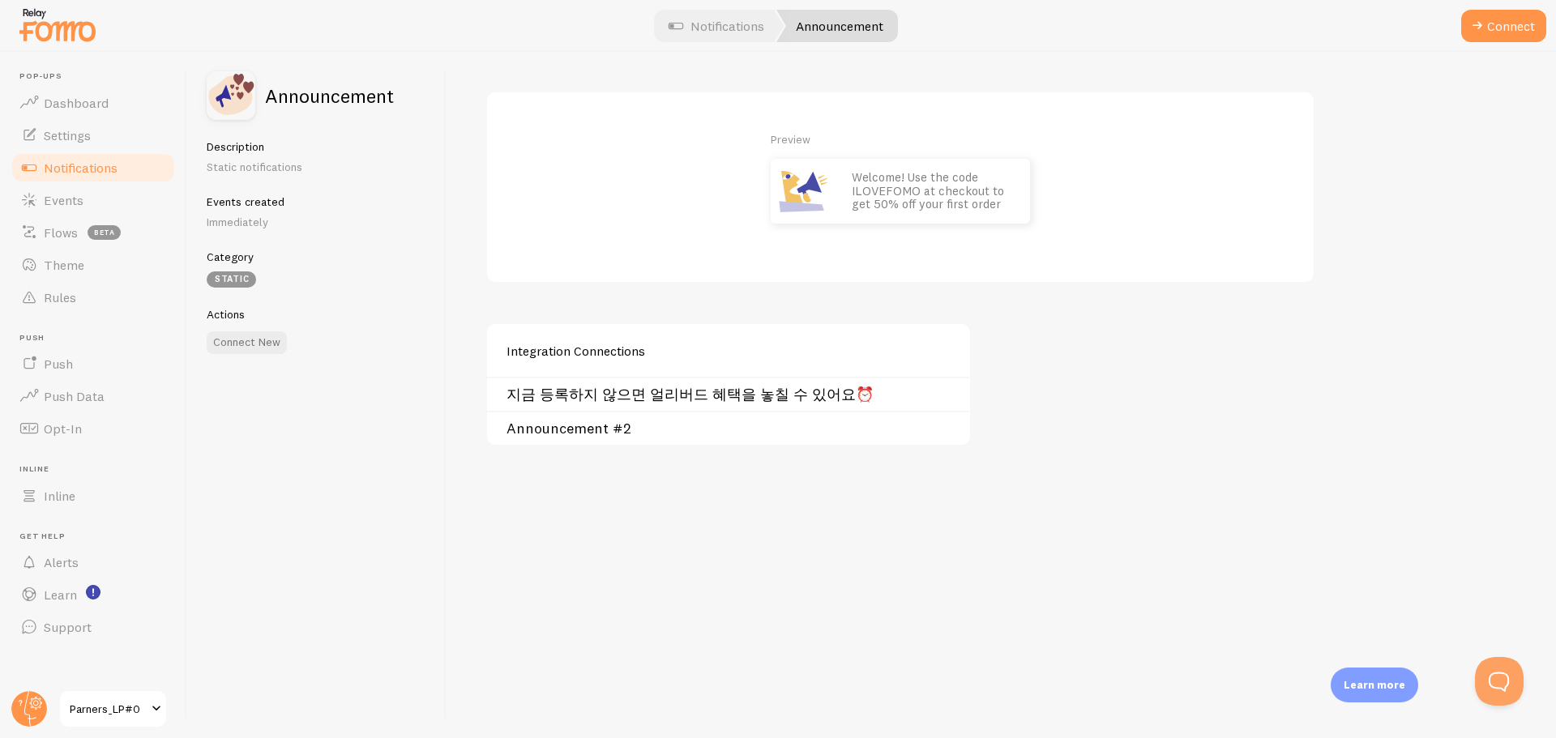
click at [545, 433] on link "Announcement #2" at bounding box center [733, 428] width 454 height 13
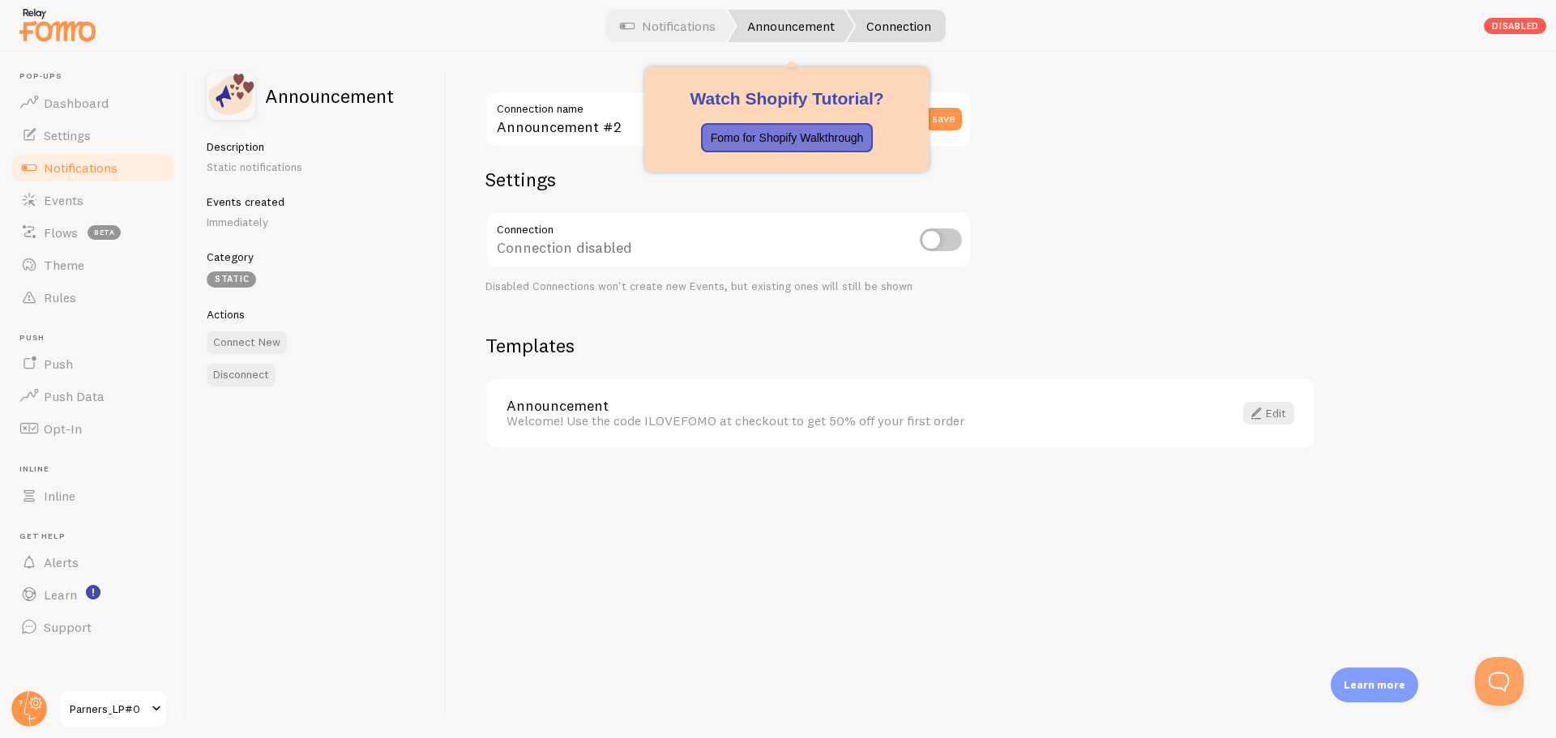
click at [820, 28] on link "Announcement" at bounding box center [791, 26] width 126 height 32
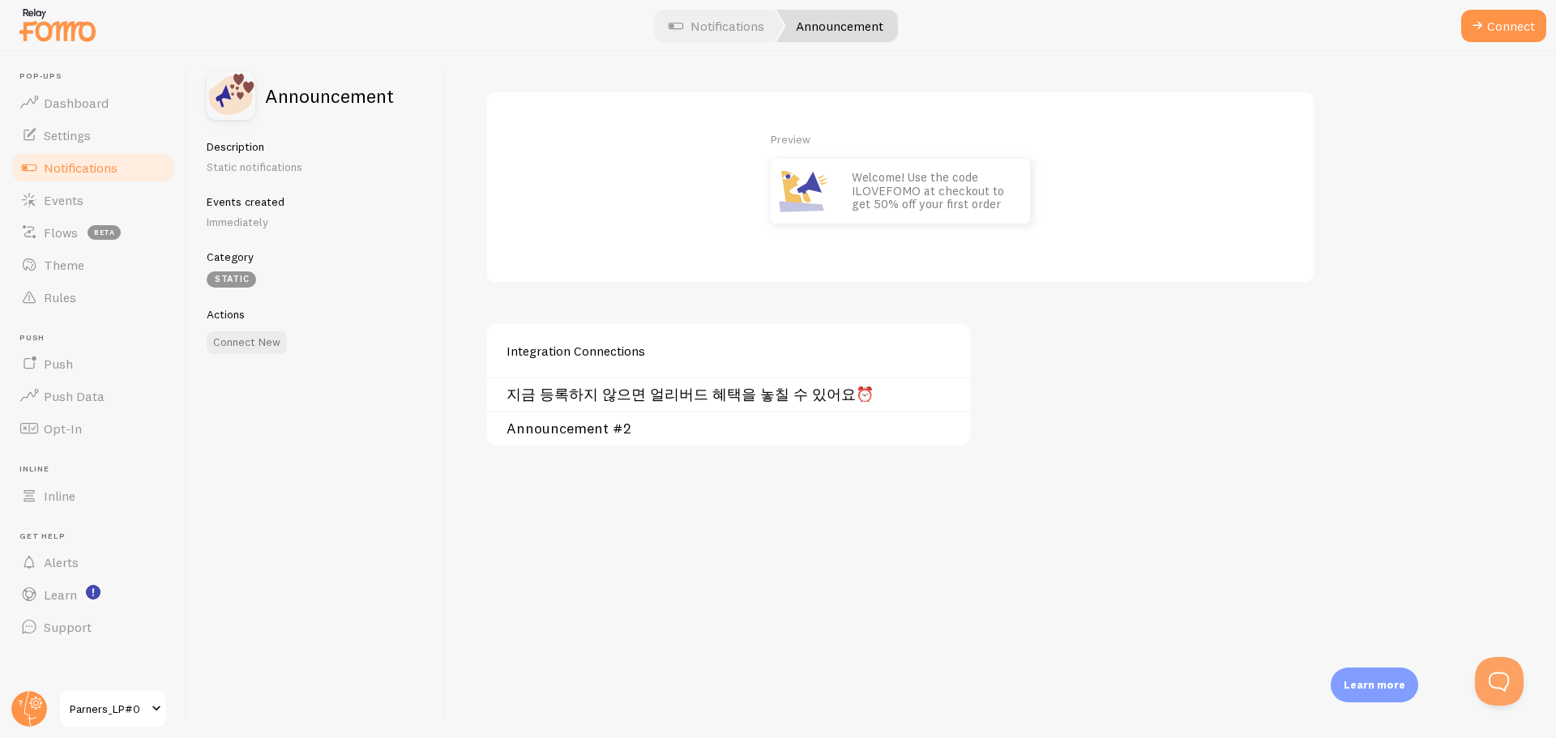
click at [618, 434] on link "Announcement #2" at bounding box center [733, 428] width 454 height 13
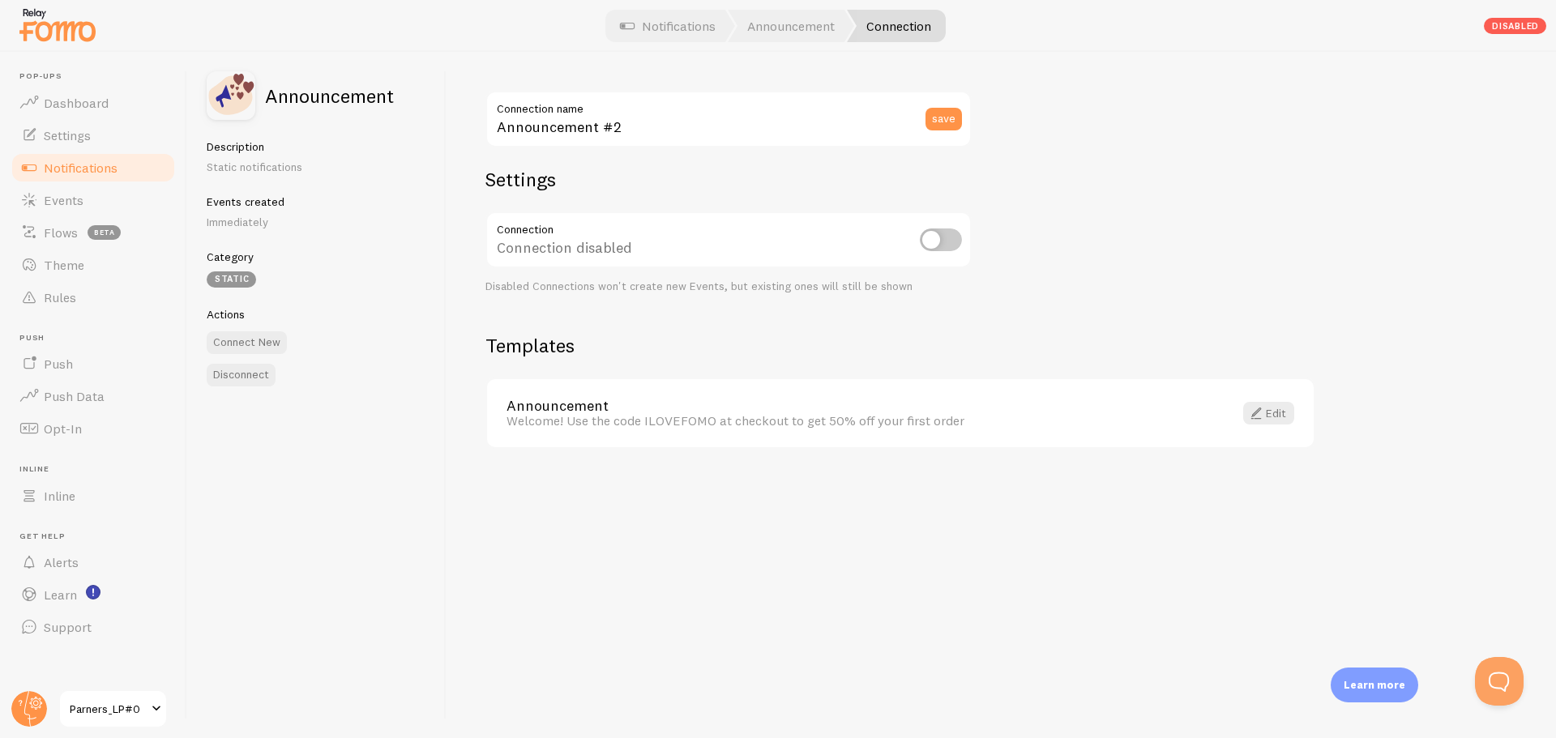
click at [639, 415] on div "Welcome! Use the code ILOVEFOMO at checkout to get 50% off your first order" at bounding box center [859, 420] width 707 height 15
click at [1289, 417] on link "Edit" at bounding box center [1268, 413] width 51 height 23
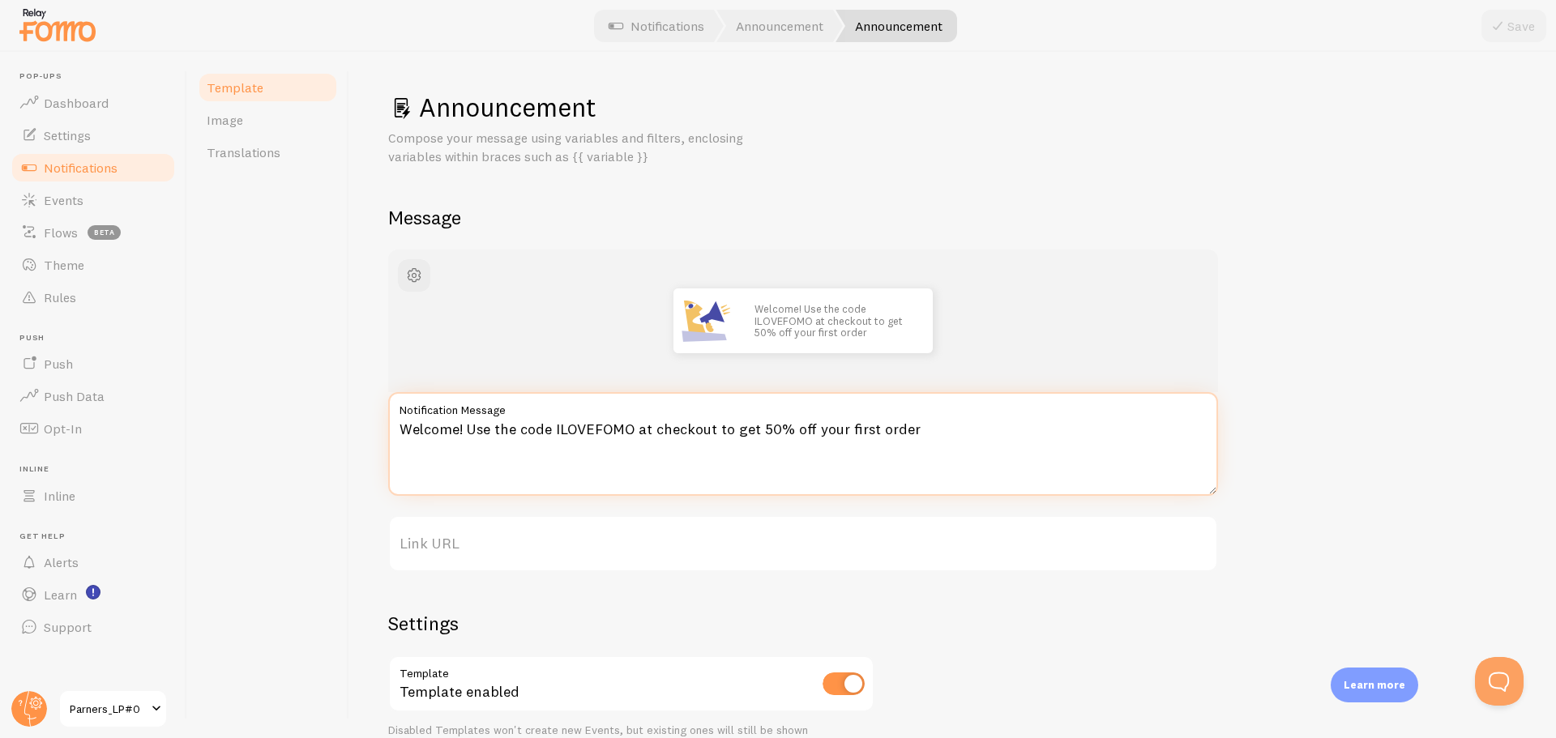
click at [568, 456] on textarea "Welcome! Use the code ILOVEFOMO at checkout to get 50% off your first order" at bounding box center [803, 444] width 830 height 104
paste textarea "벌써 50명 이상이 [DEMOGRAPHIC_DATA][DEMOGRAPHIC_DATA]을 마쳤어요🔥"
type textarea "벌써 50명 이상이 [DEMOGRAPHIC_DATA][DEMOGRAPHIC_DATA]을 마쳤어요🔥"
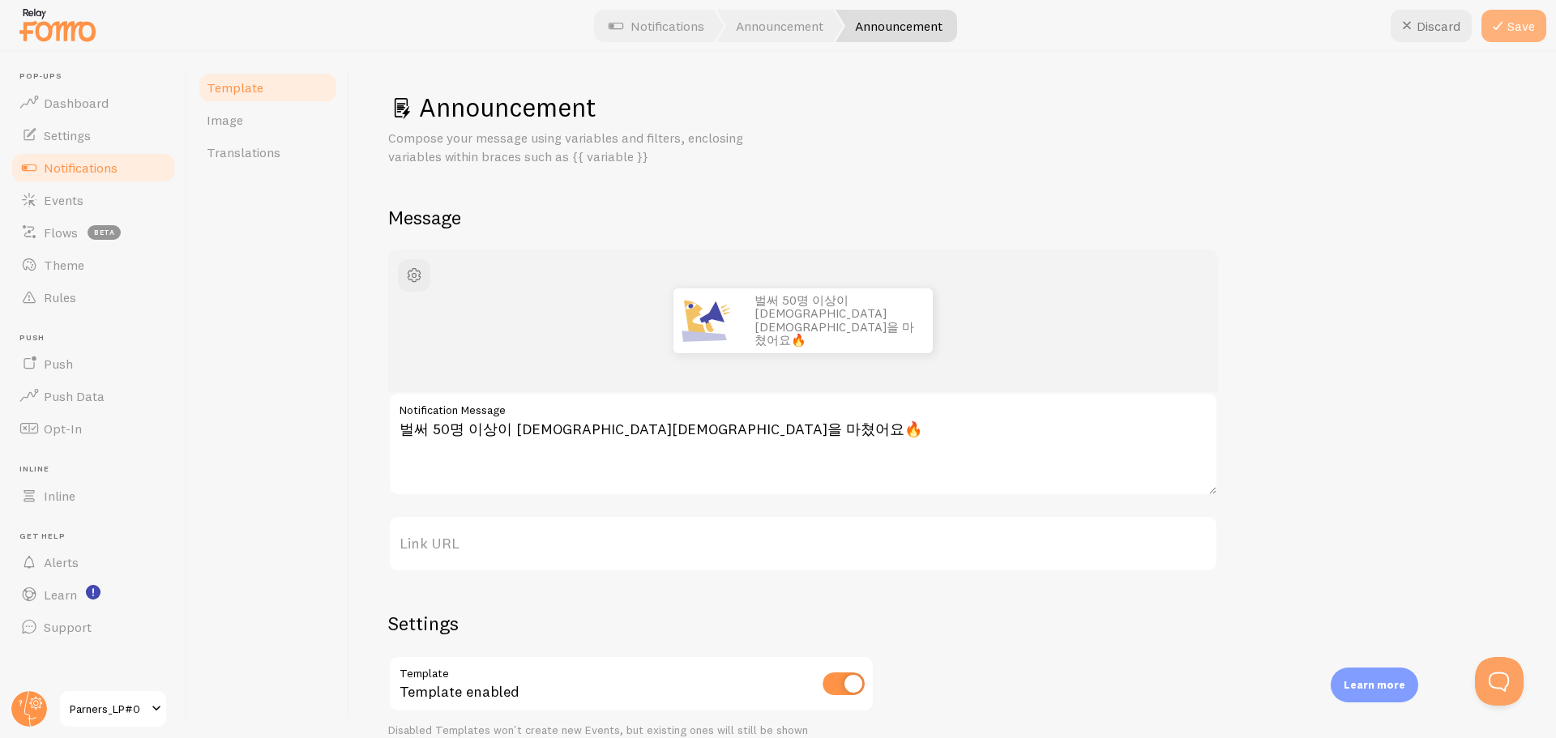
click at [1518, 25] on button "Save" at bounding box center [1513, 26] width 65 height 32
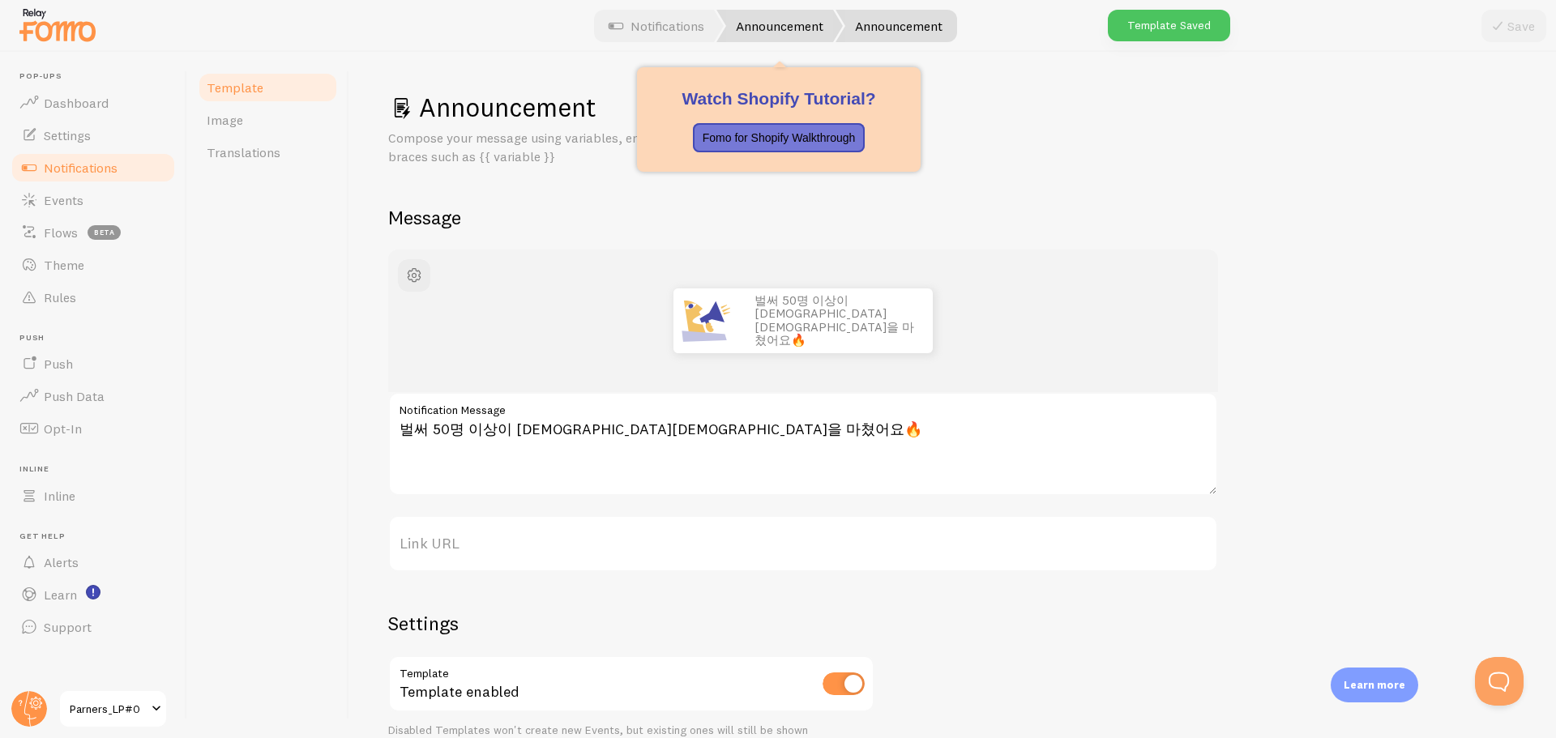
click at [756, 32] on link "Announcement" at bounding box center [779, 26] width 126 height 32
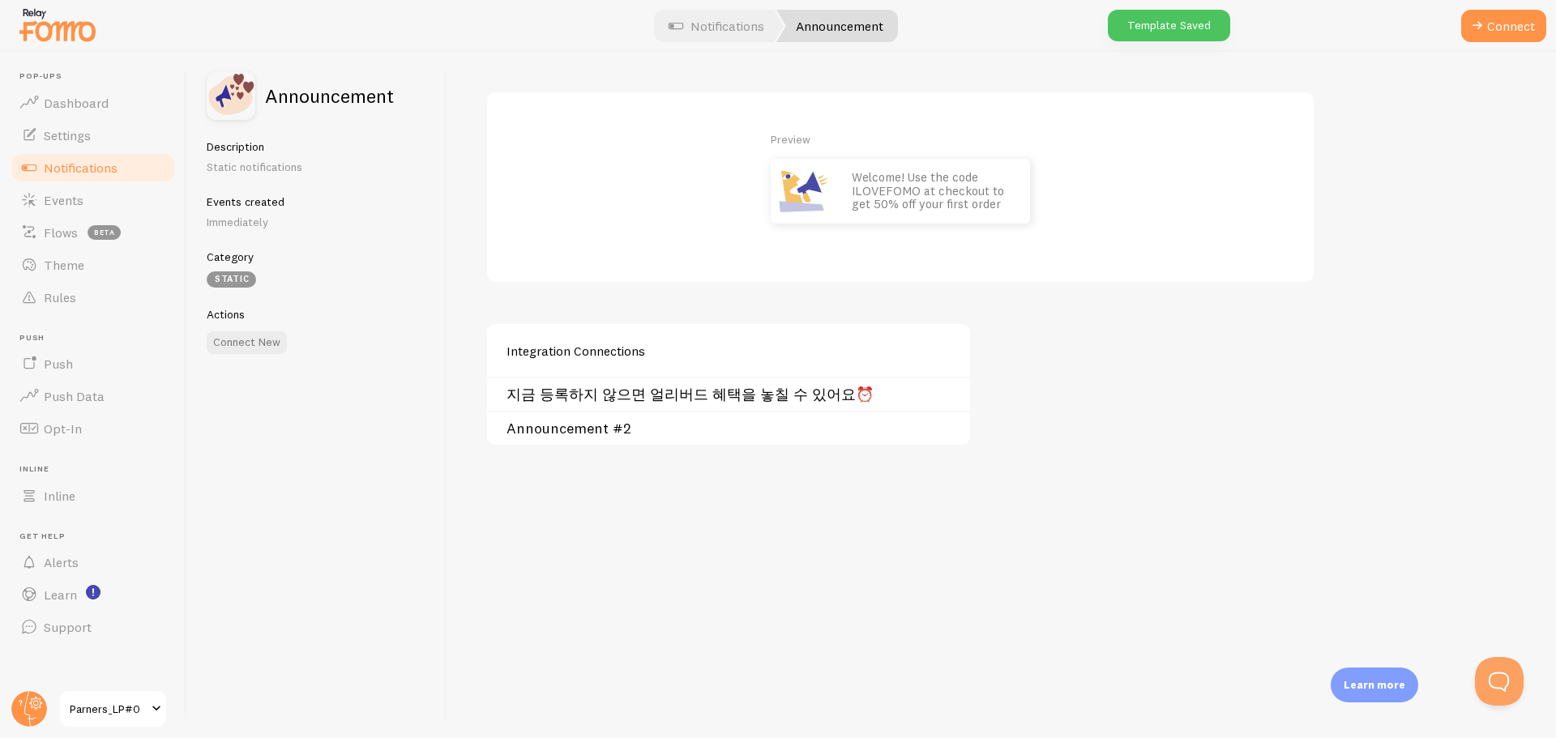
click at [609, 438] on div "Announcement #2" at bounding box center [728, 428] width 483 height 34
click at [585, 431] on link "Announcement #2" at bounding box center [733, 428] width 454 height 13
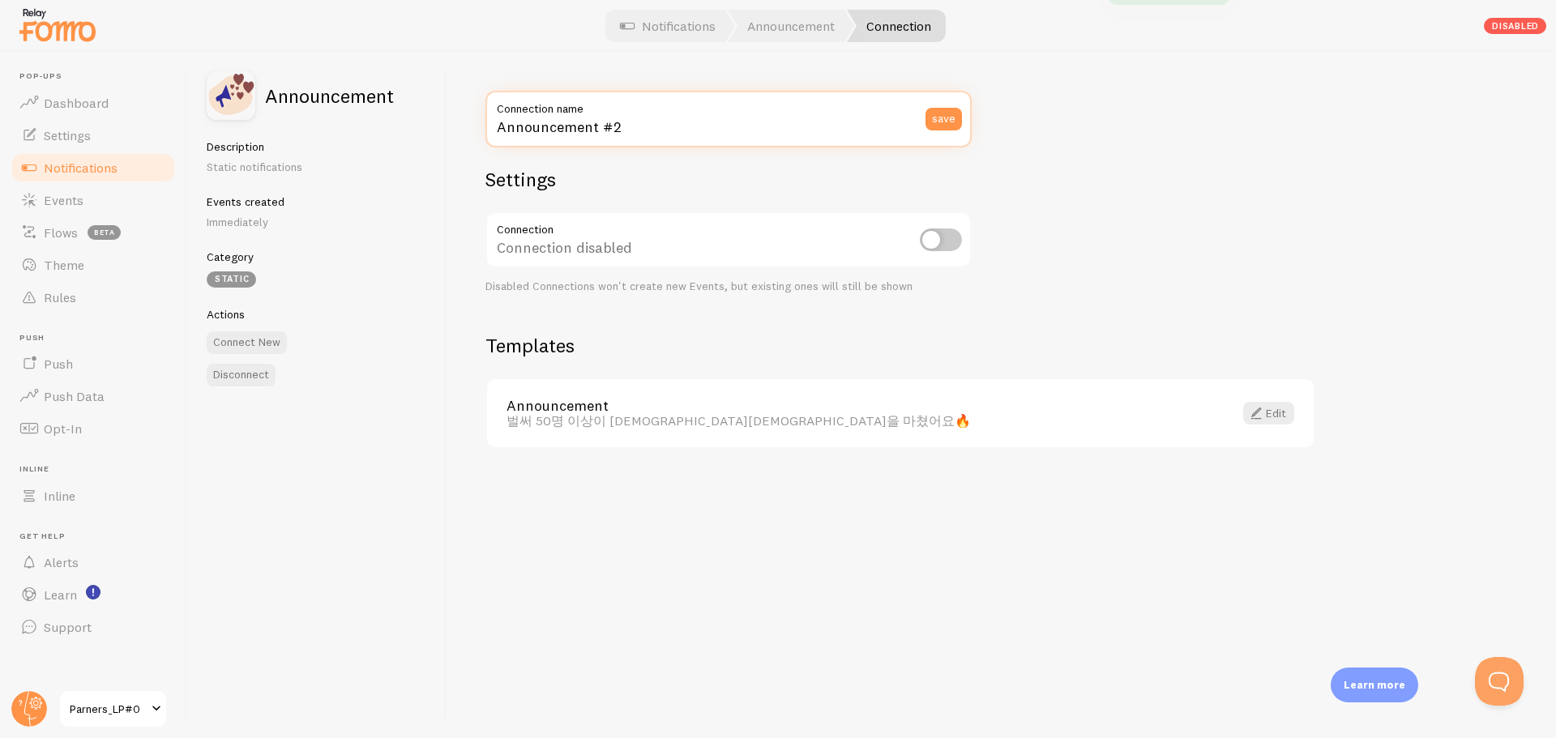
click at [596, 130] on input "Announcement #2" at bounding box center [728, 119] width 486 height 57
paste input "벌써 50명 이상이 [DEMOGRAPHIC_DATA][DEMOGRAPHIC_DATA]을 마쳤어요🔥"
type input "벌써 50명 이상이 [DEMOGRAPHIC_DATA][DEMOGRAPHIC_DATA]을 마쳤어요🔥"
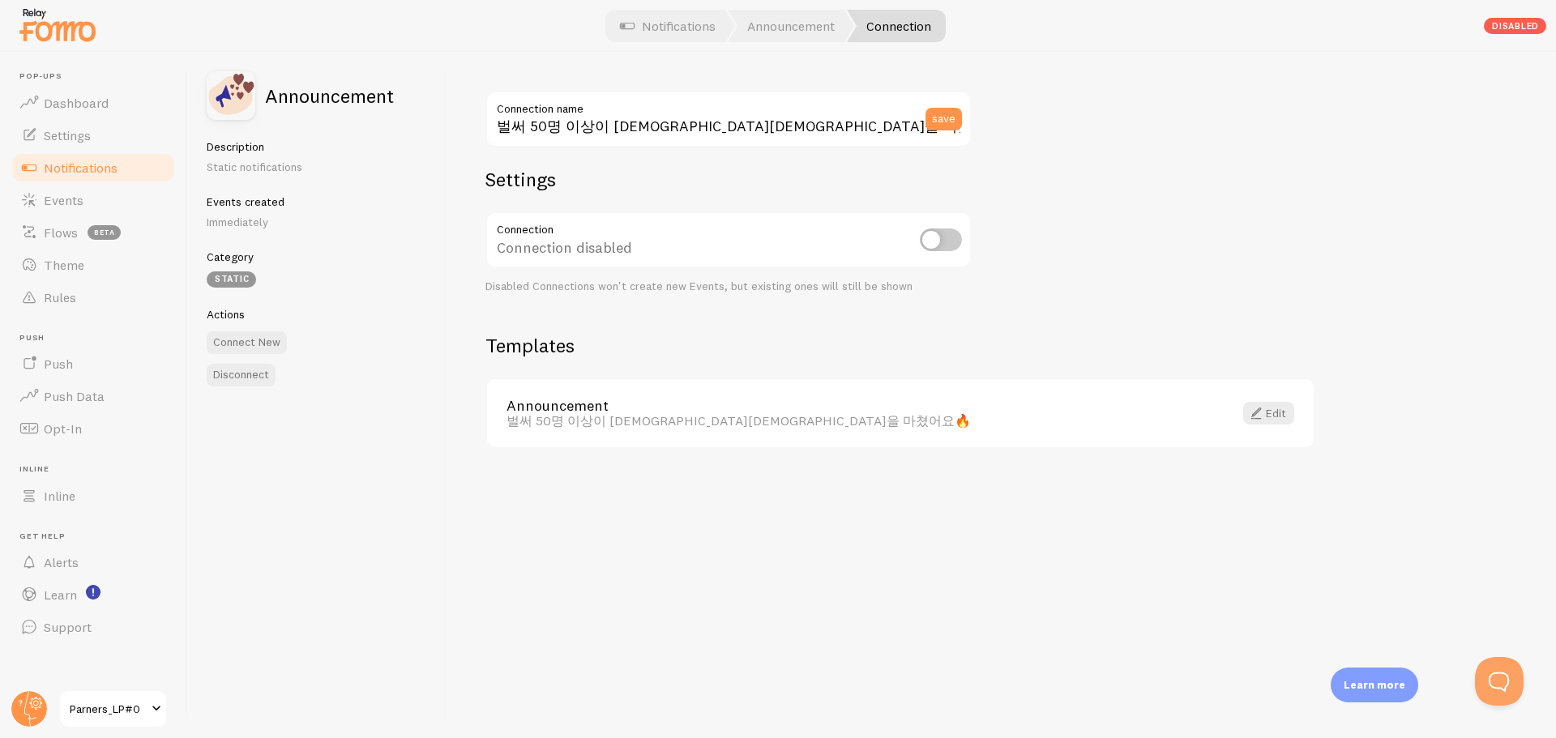
click at [932, 130] on div "save" at bounding box center [948, 119] width 46 height 57
click at [935, 126] on button "save" at bounding box center [943, 119] width 36 height 23
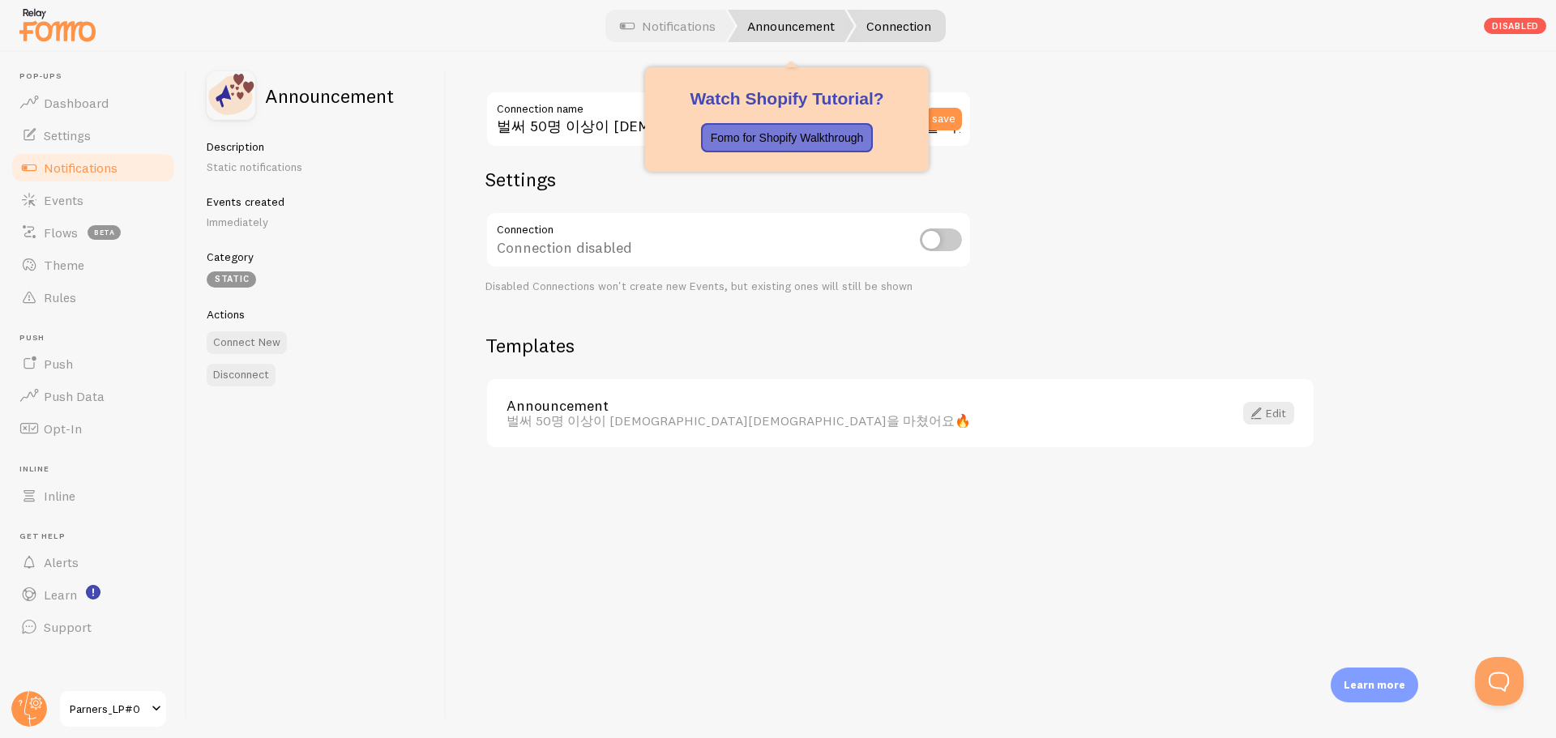
click at [790, 22] on link "Announcement" at bounding box center [791, 26] width 126 height 32
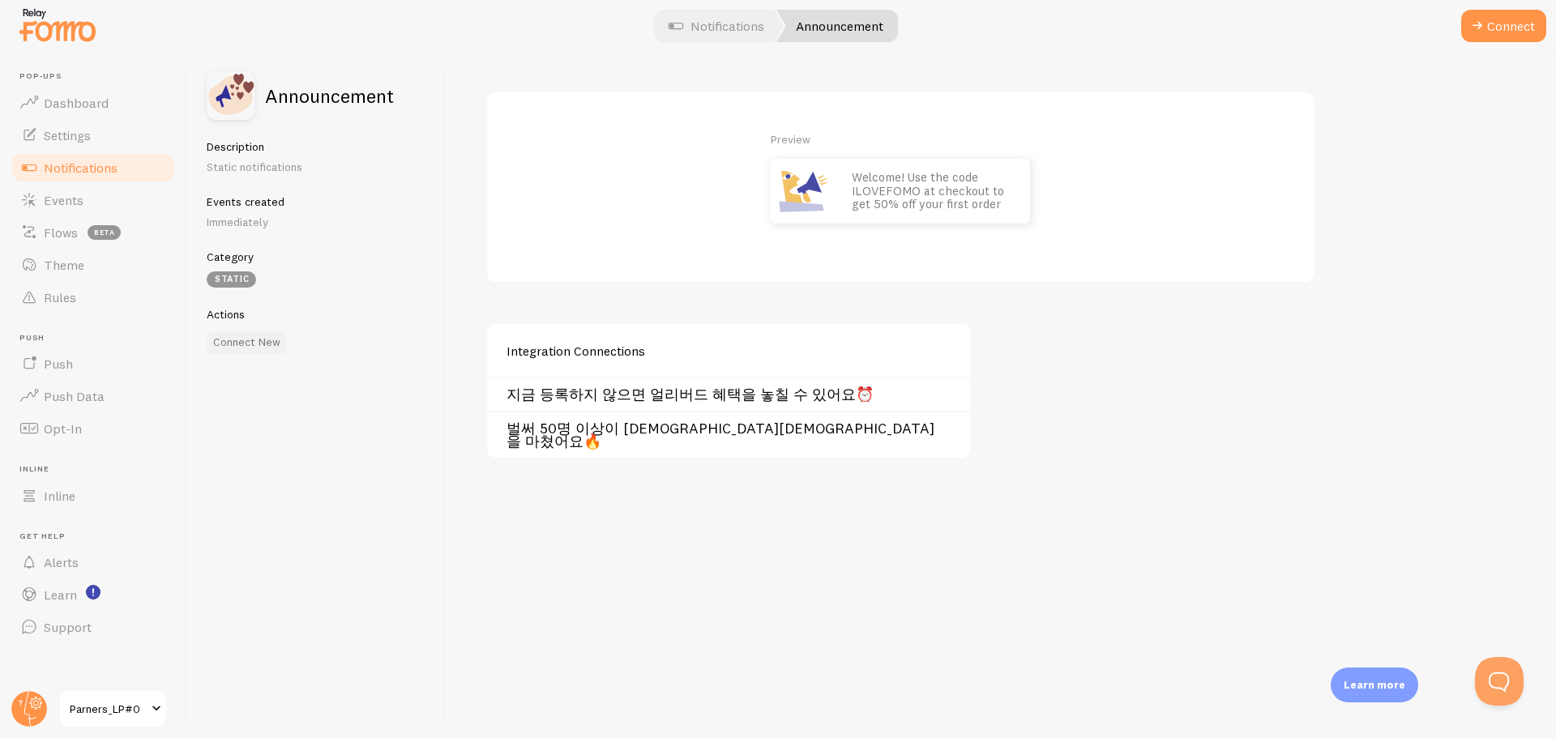
click at [231, 349] on button "Connect New" at bounding box center [247, 342] width 80 height 23
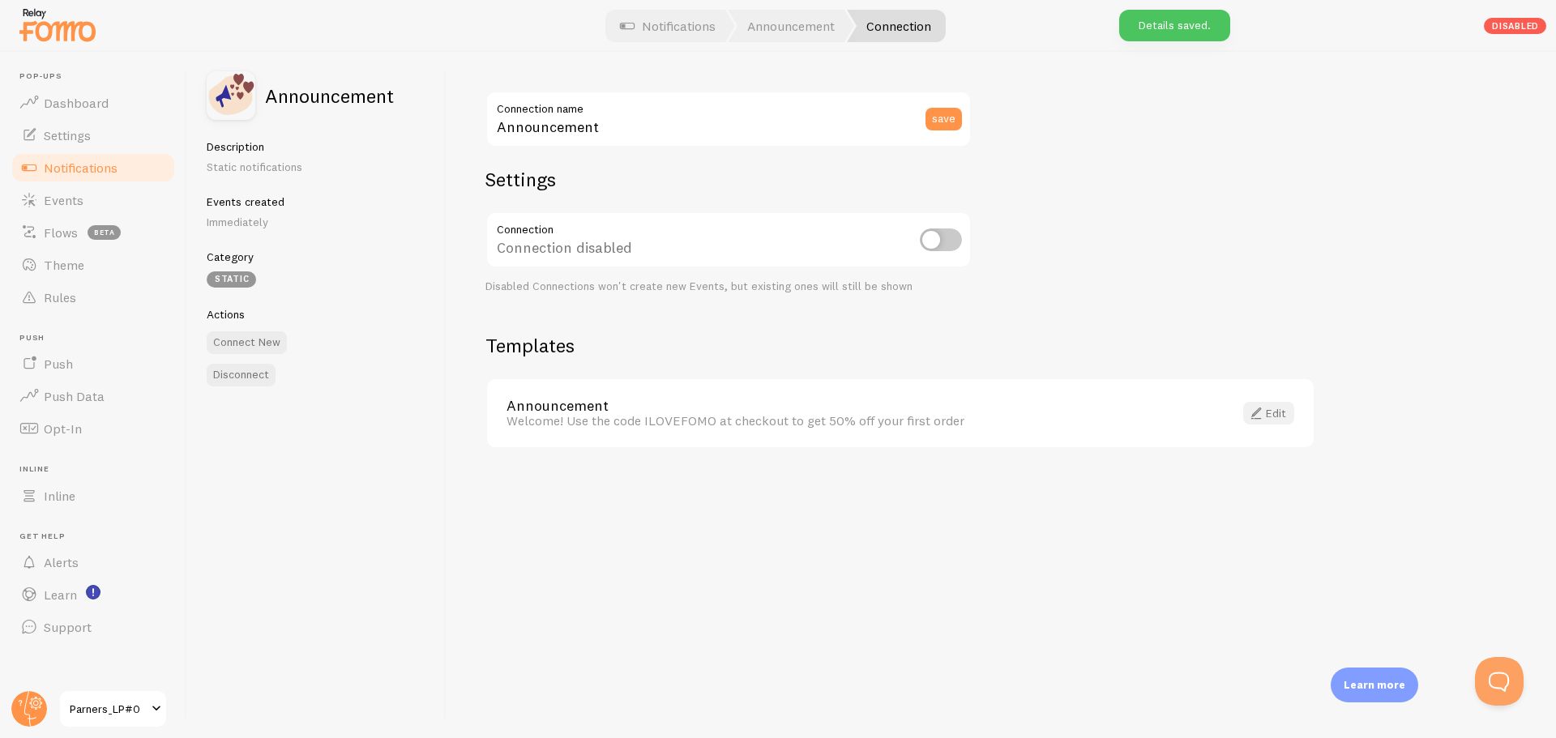
click at [1277, 412] on link "Edit" at bounding box center [1268, 413] width 51 height 23
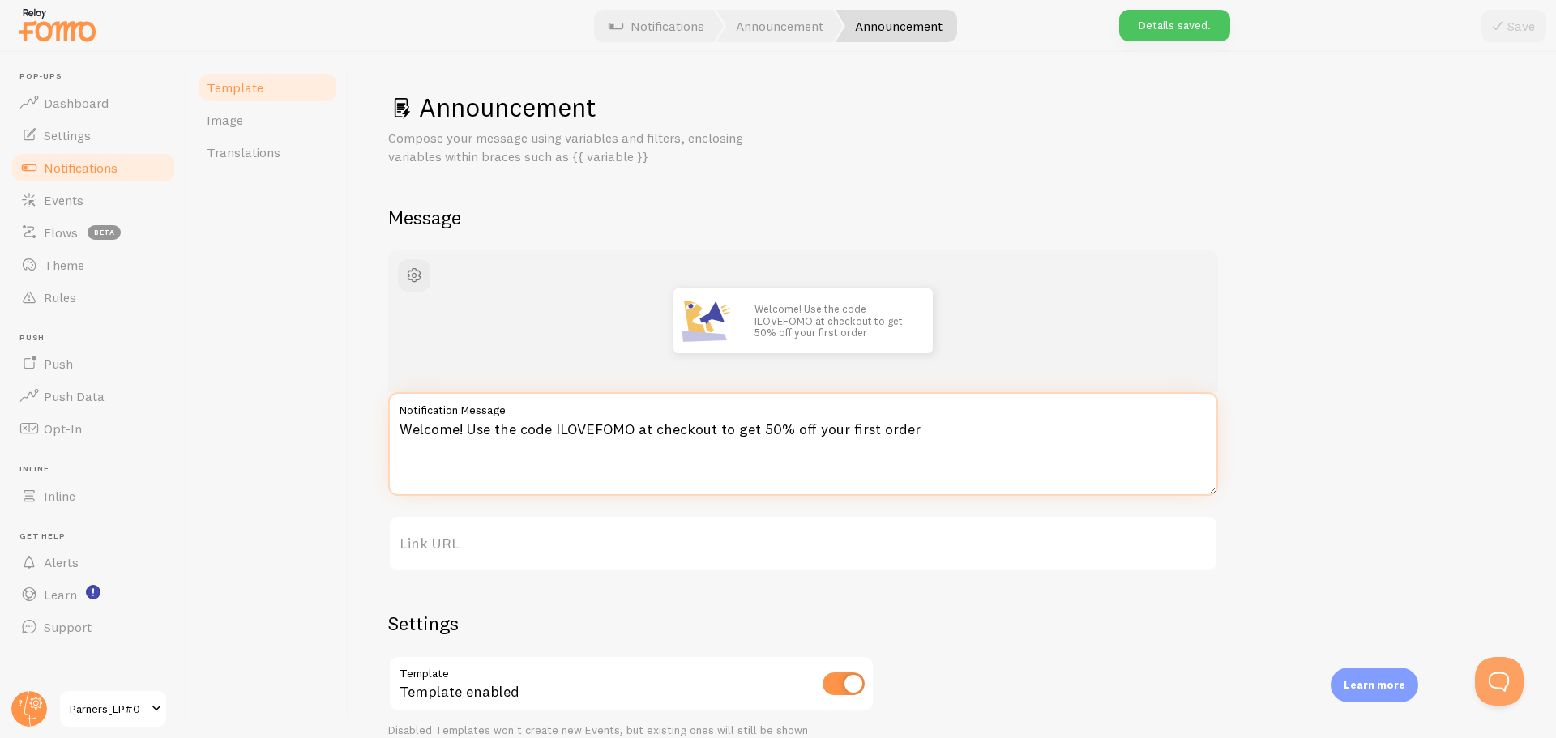
click at [591, 437] on textarea "Welcome! Use the code ILOVEFOMO at checkout to get 50% off your first order" at bounding box center [803, 444] width 830 height 104
paste textarea "사전예약만 해도 리워드가 2배로 커져요✨"
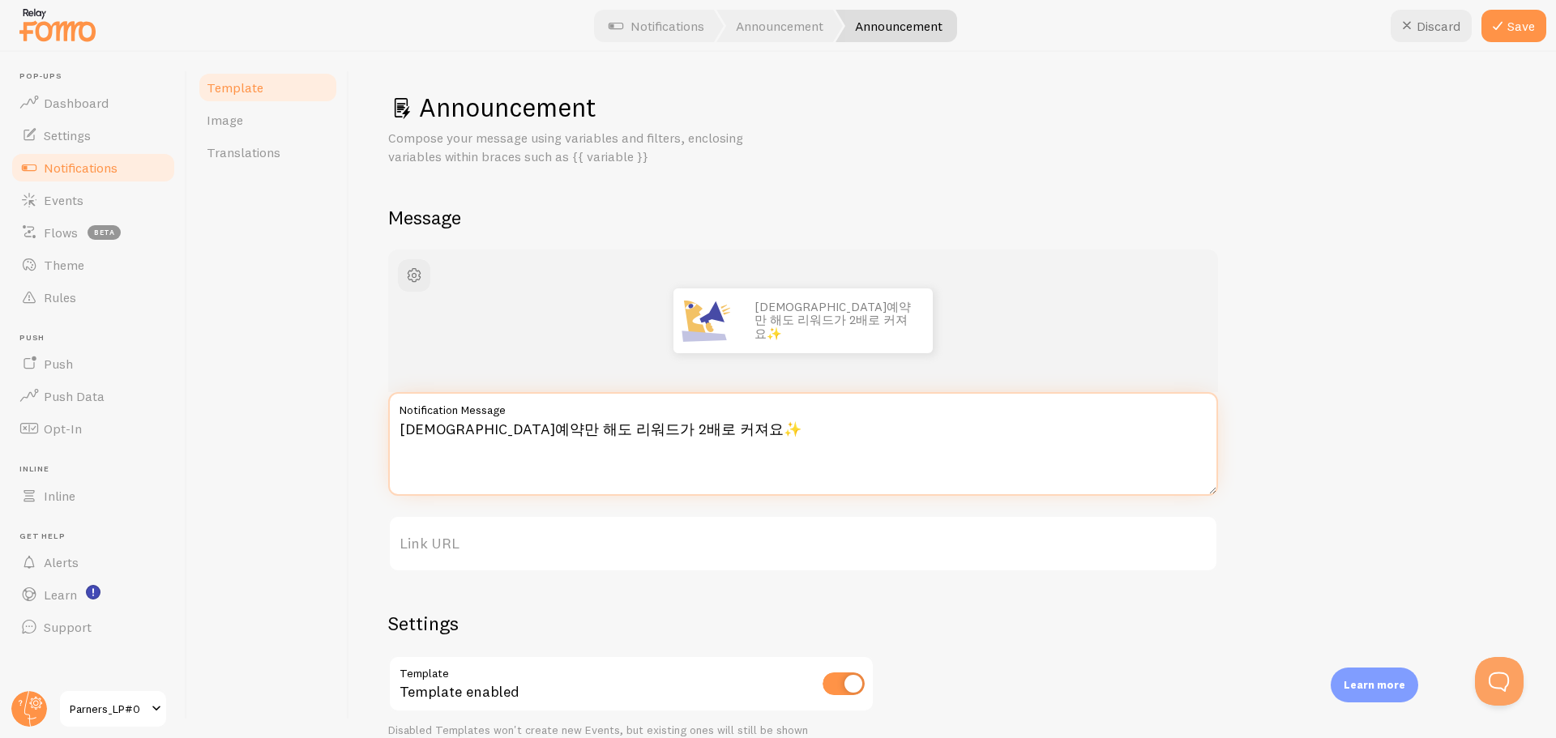
click at [685, 430] on textarea "사전예약만 해도 리워드가 2배로 커져요✨" at bounding box center [803, 444] width 830 height 104
click at [514, 466] on textarea "사전예약만 해도 리워드가 2배로 커져요✨" at bounding box center [803, 444] width 830 height 104
paste textarea "대받은 분들만 누릴 수 있는 전용 혜택입니다"
type textarea "초대받은 분들만 누릴 수 있는 전용 혜택입니다✨"
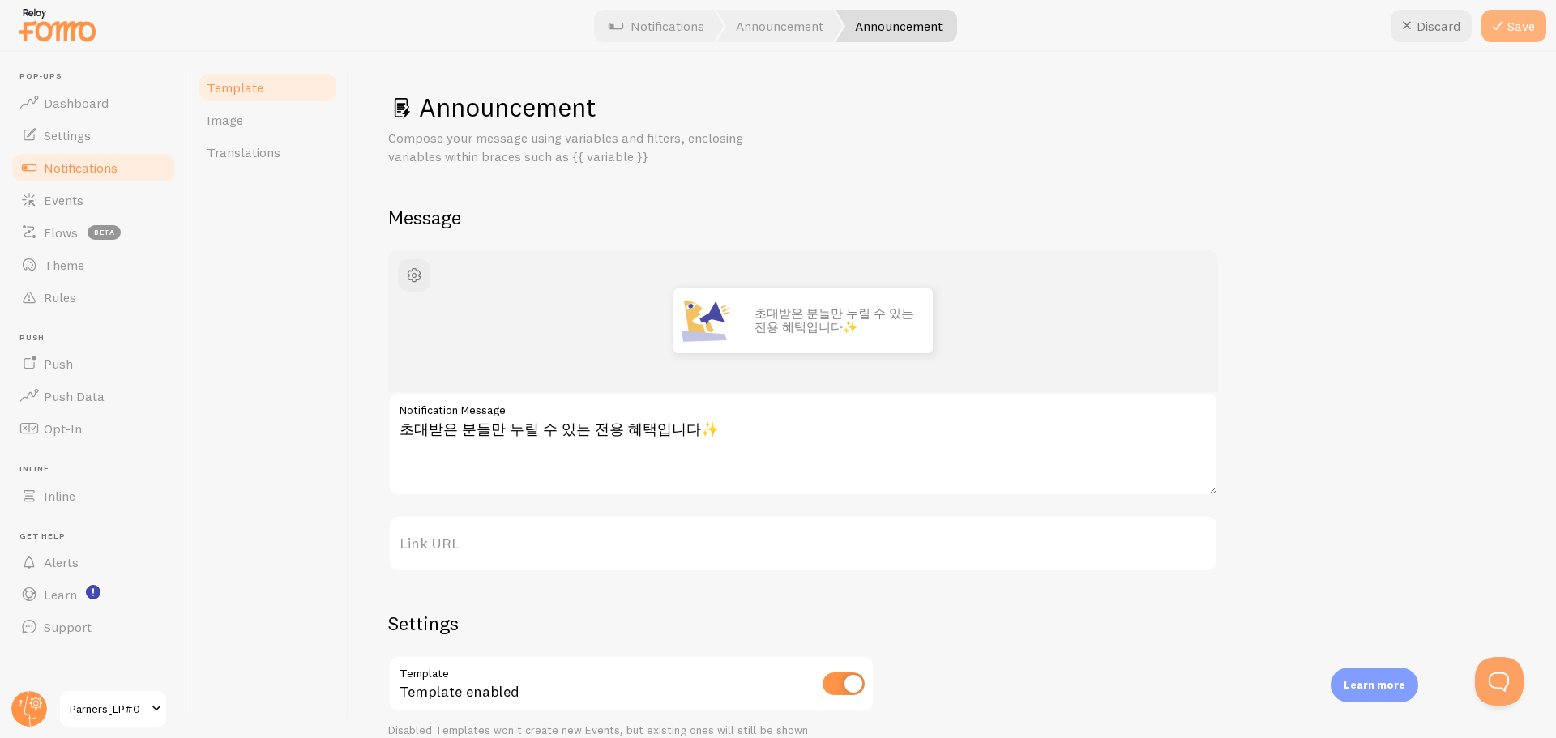
click at [1505, 37] on button "Save" at bounding box center [1513, 26] width 65 height 32
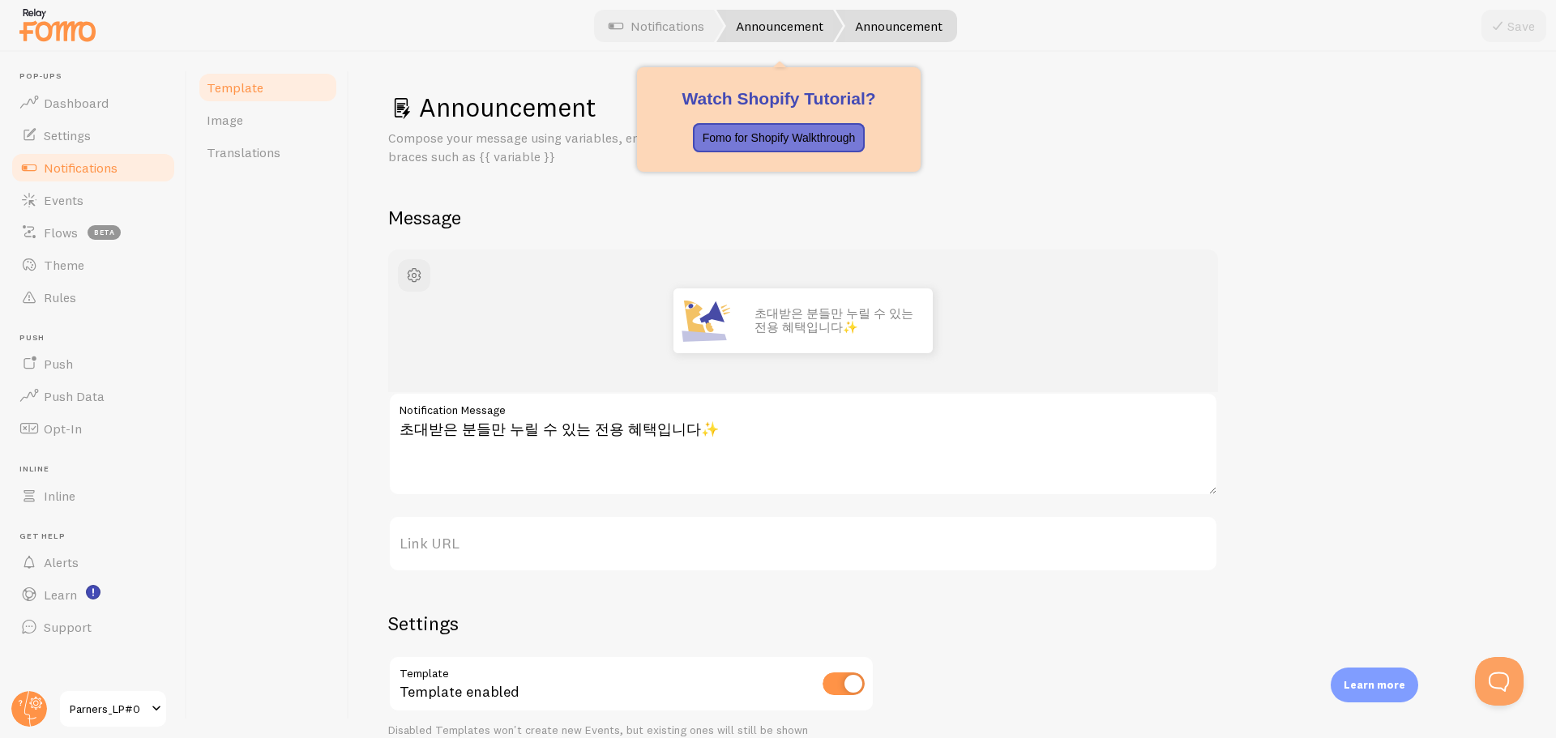
click at [798, 24] on link "Announcement" at bounding box center [779, 26] width 126 height 32
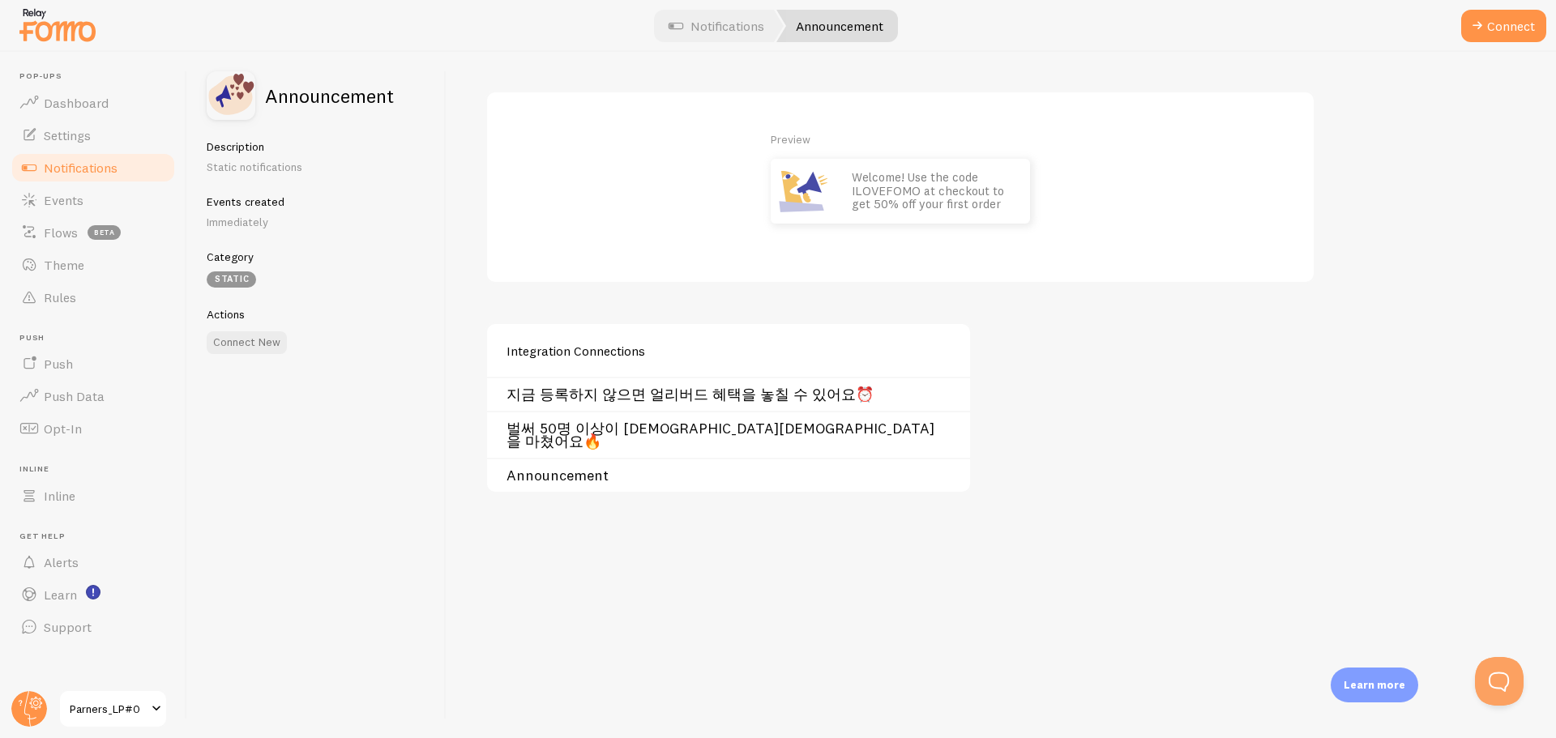
click at [601, 469] on link "Announcement" at bounding box center [733, 475] width 454 height 13
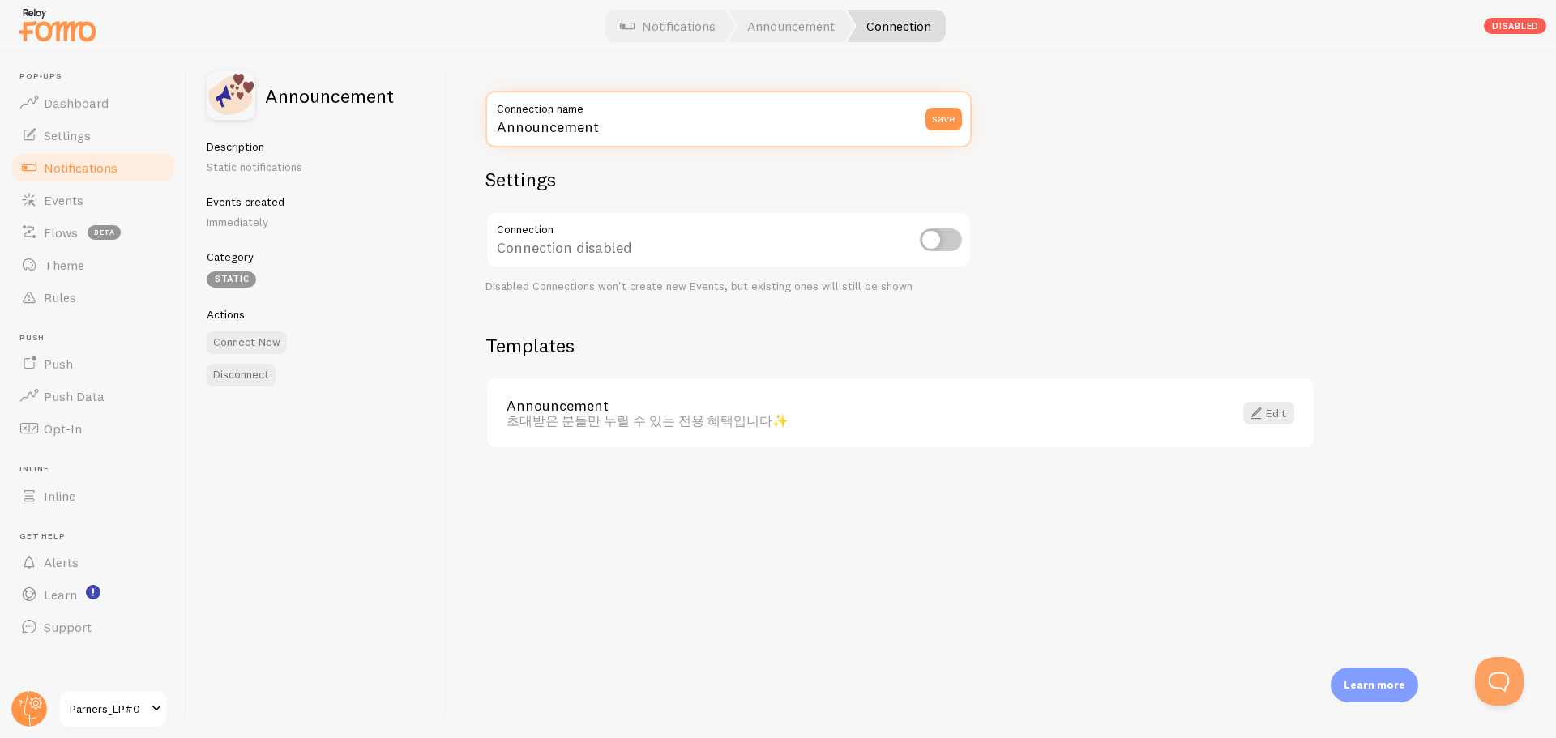
click at [675, 123] on input "Announcement" at bounding box center [728, 119] width 486 height 57
paste input "초대받은 분들만 누릴 수 있는 전용 혜택입니다✨"
type input "초대받은 분들만 누릴 수 있는 전용 혜택입니다✨"
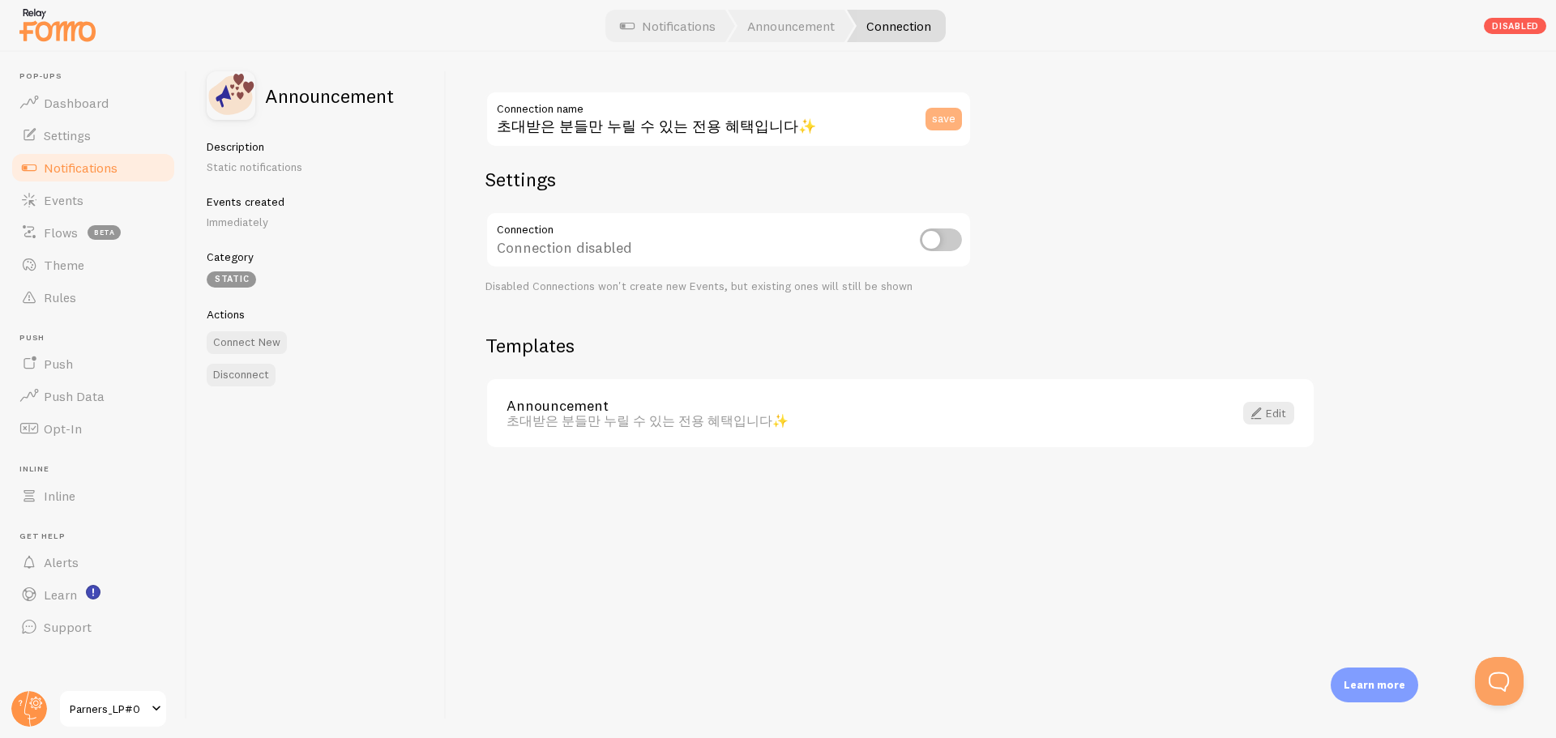
click at [946, 120] on button "save" at bounding box center [943, 119] width 36 height 23
click at [82, 272] on span "Theme" at bounding box center [64, 265] width 41 height 16
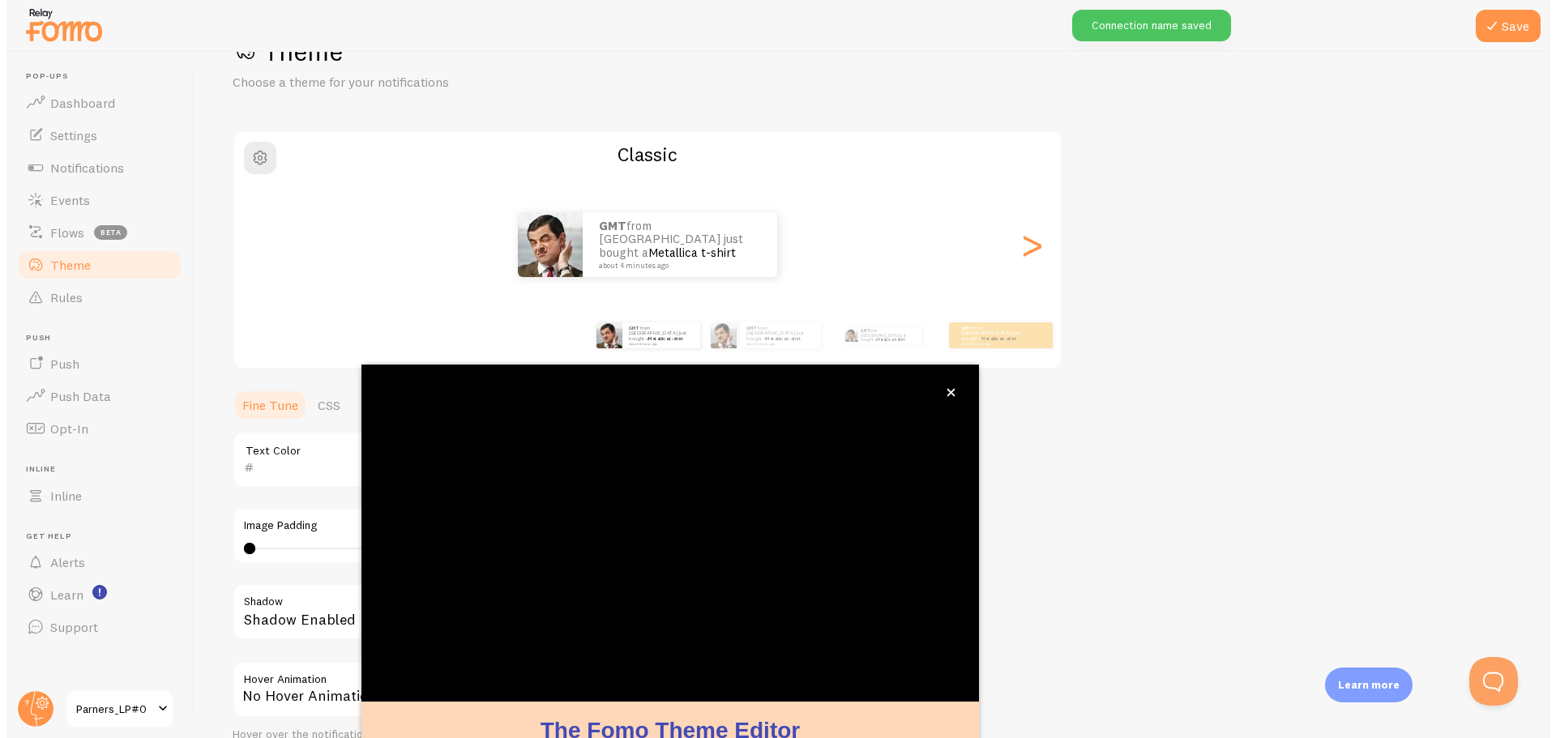
scroll to position [66, 0]
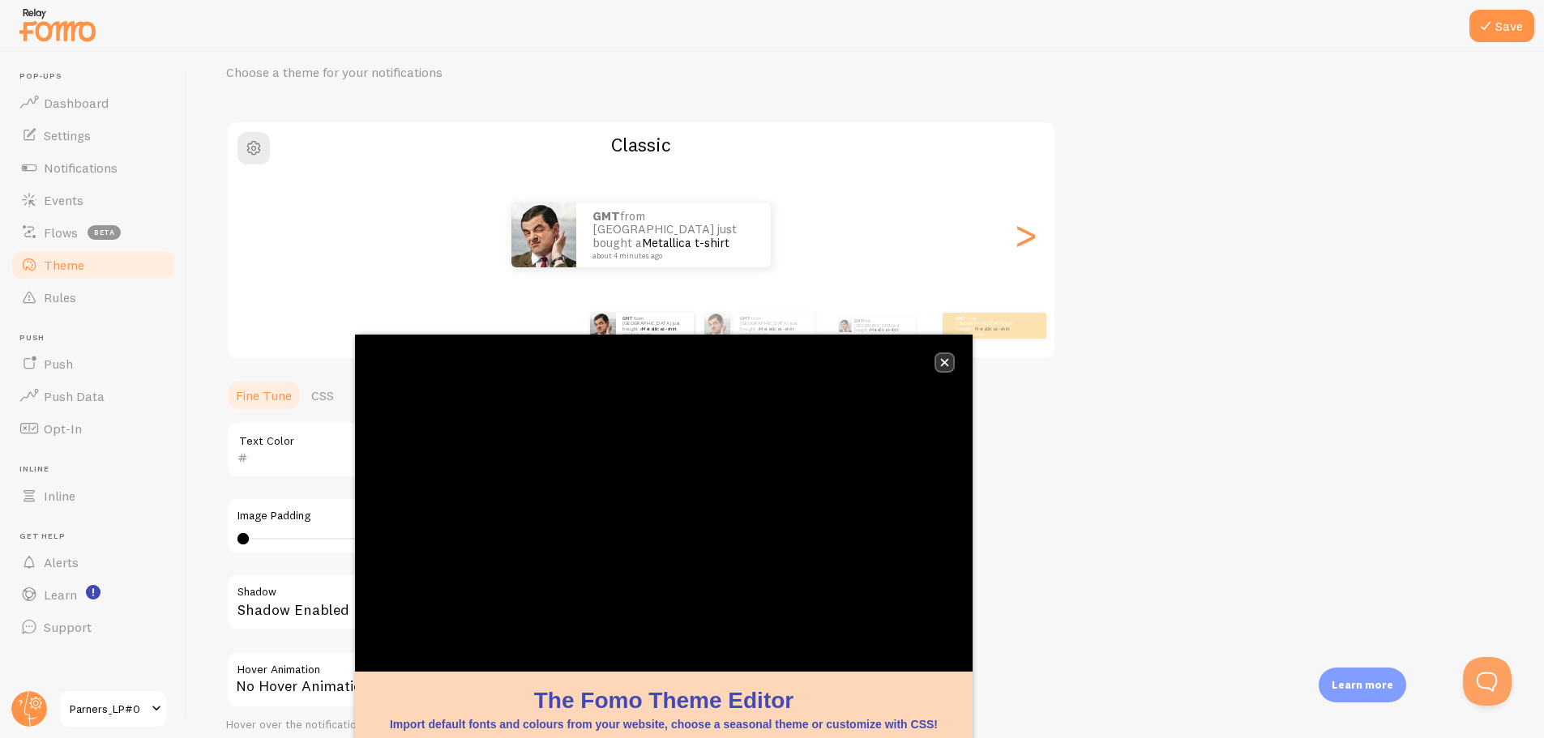
click at [936, 357] on button "close," at bounding box center [944, 362] width 17 height 17
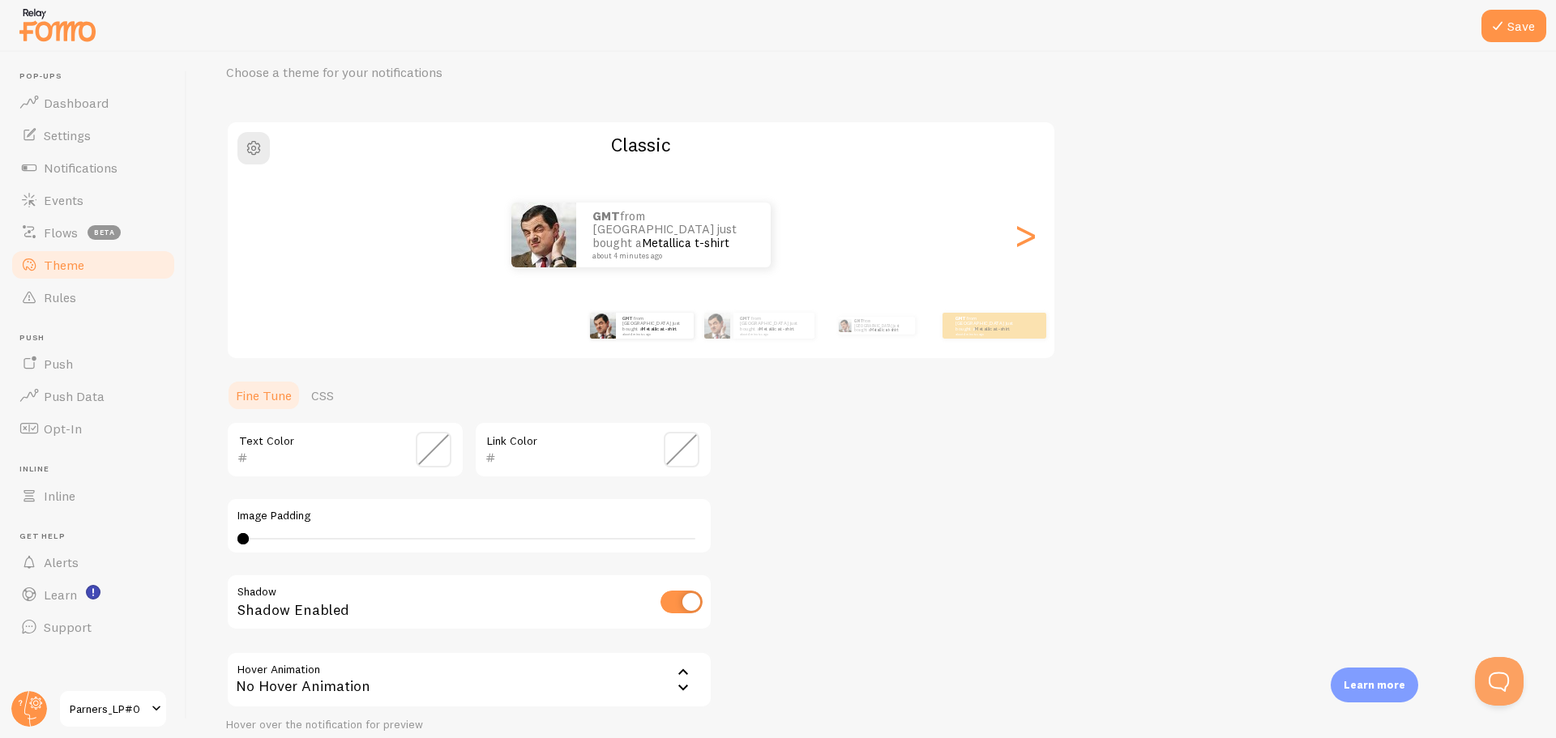
click at [856, 513] on div "Theme Choose a theme for your notifications Classic GMT from South Korea just b…" at bounding box center [871, 409] width 1291 height 769
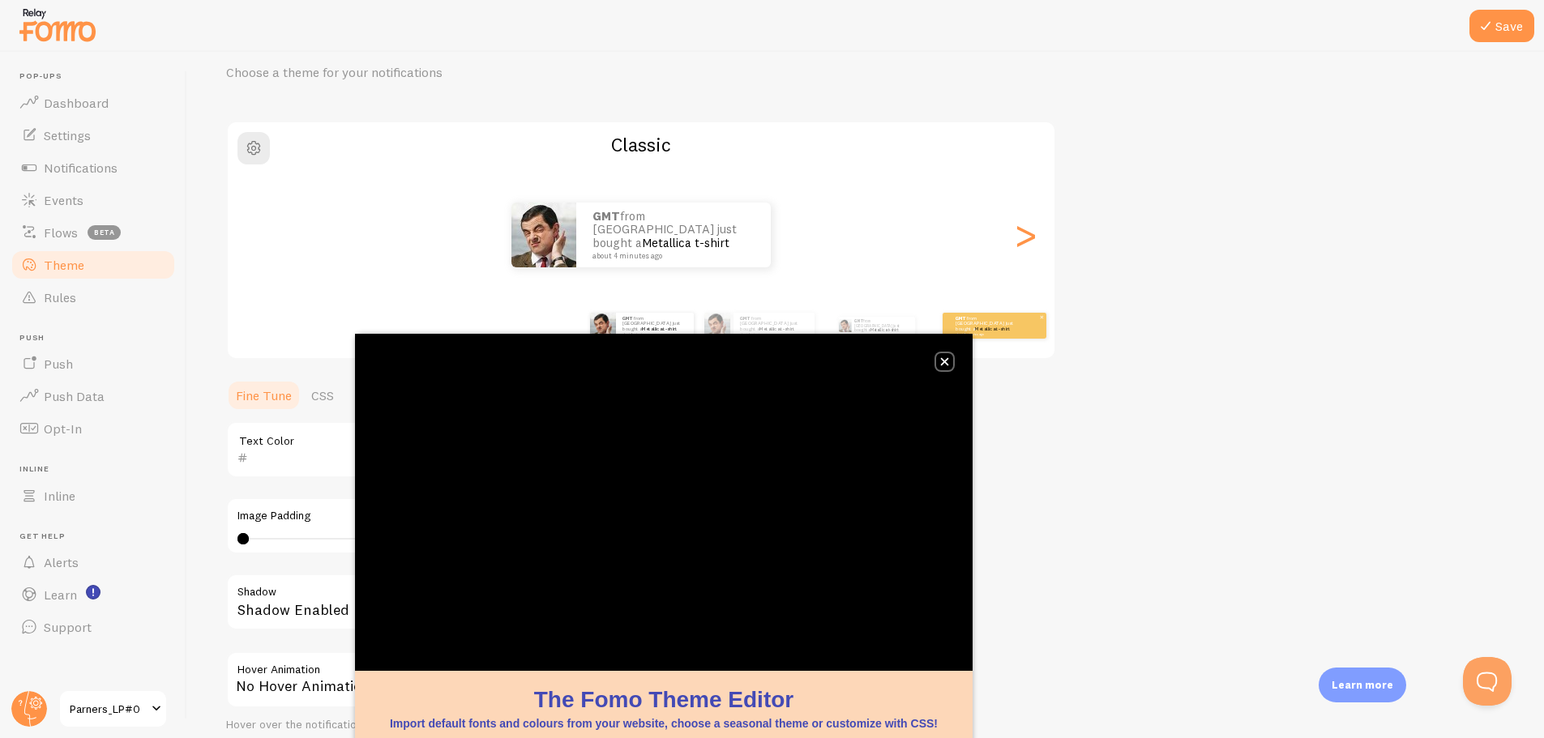
drag, startPoint x: 947, startPoint y: 356, endPoint x: 964, endPoint y: 329, distance: 31.7
click at [947, 356] on button "close," at bounding box center [944, 361] width 17 height 17
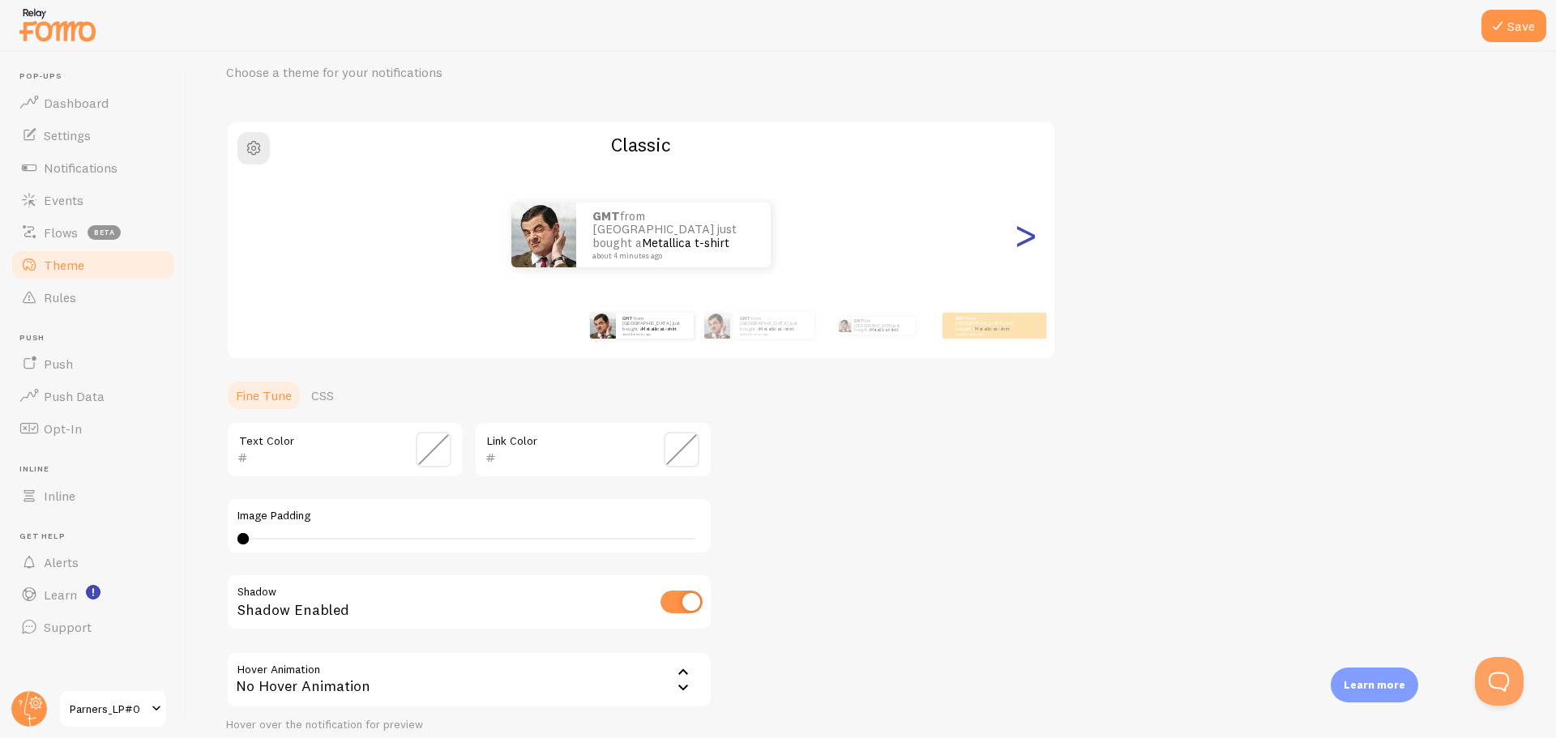
click at [1024, 245] on div ">" at bounding box center [1024, 235] width 19 height 117
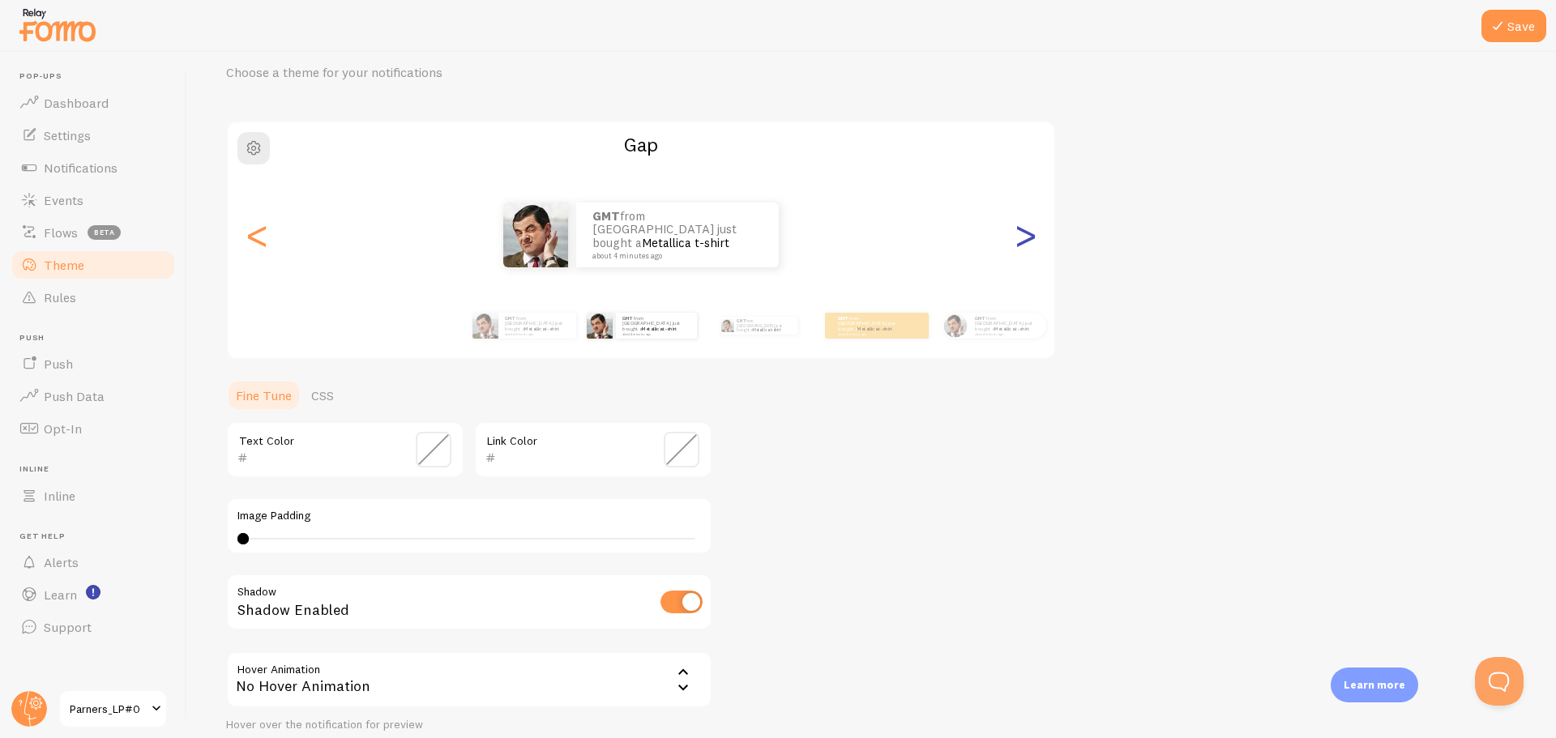
click at [1024, 245] on div ">" at bounding box center [1024, 235] width 19 height 117
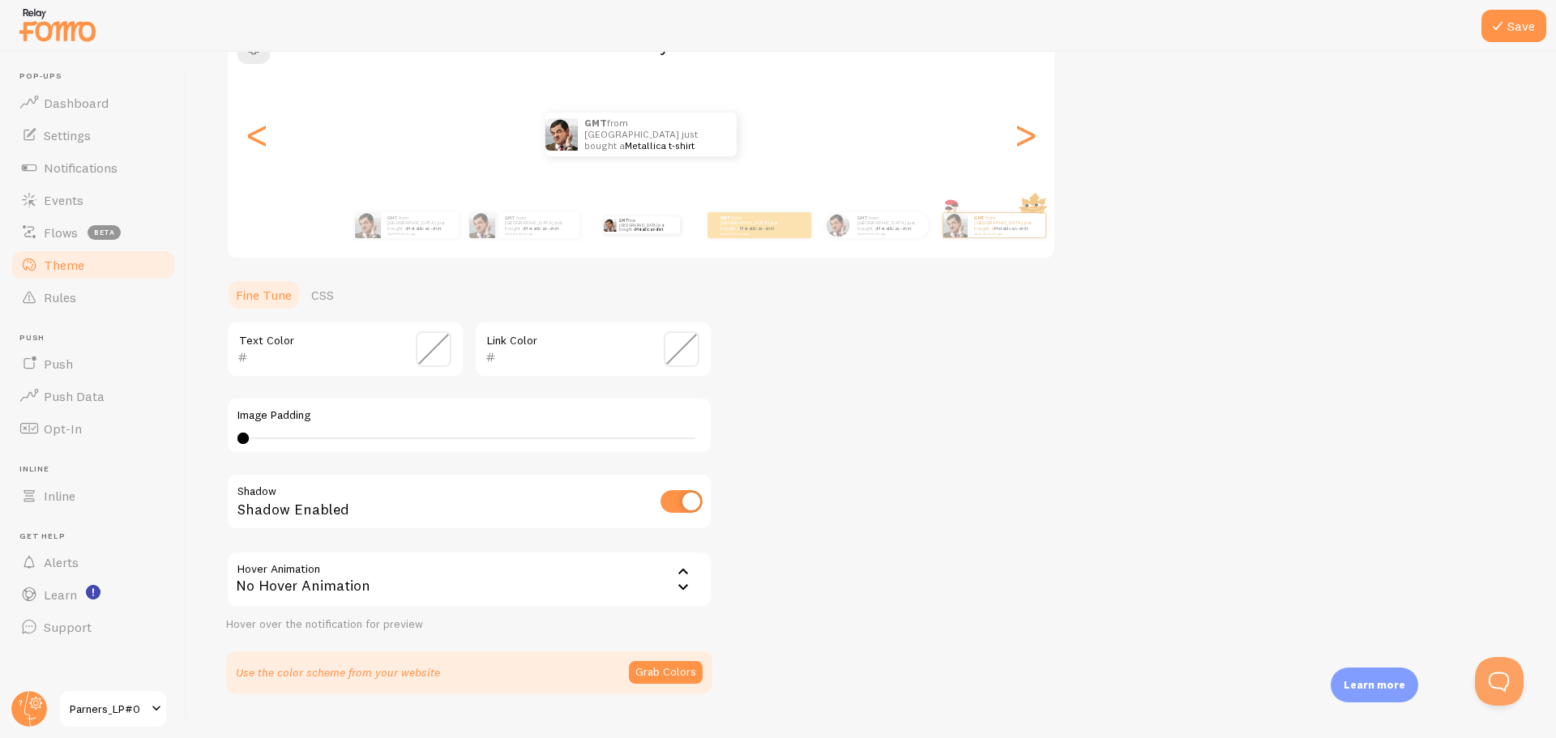
scroll to position [199, 0]
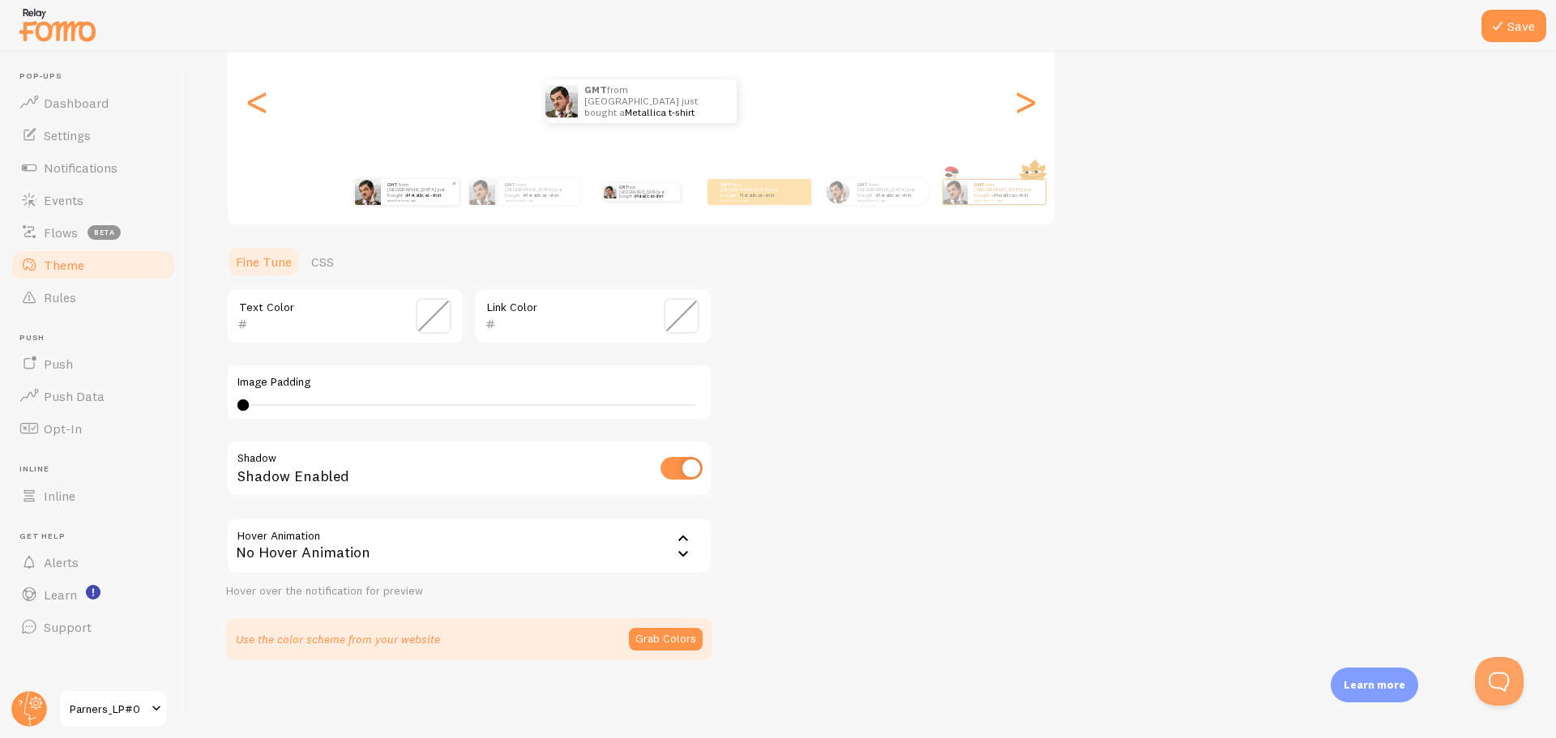
click at [406, 187] on p "GMT from South Korea just bought a Metallica t-shirt about 4 minutes ago" at bounding box center [419, 192] width 65 height 20
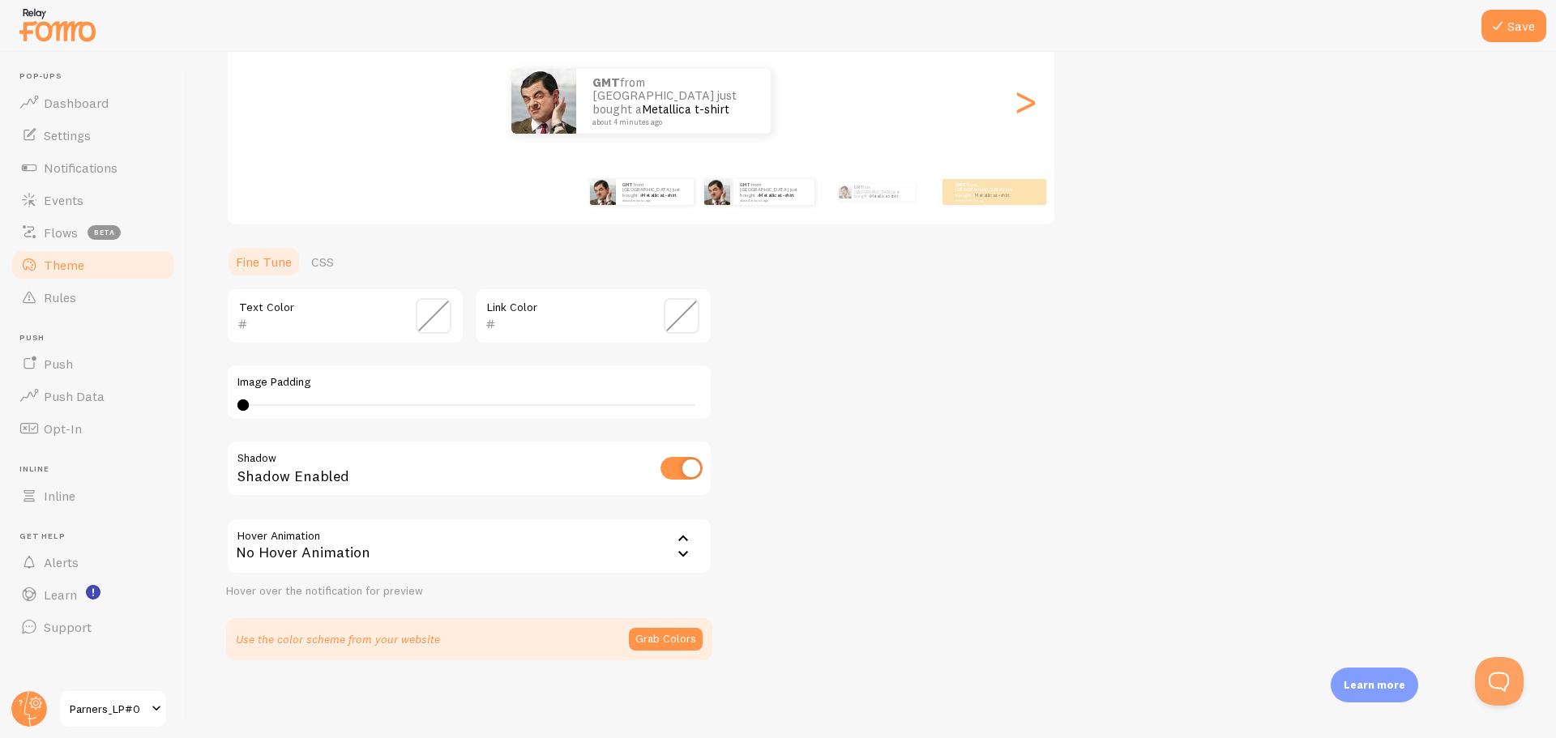
click at [763, 205] on div "GMT from South Korea just bought a Metallica t-shirt about 4 minutes ago" at bounding box center [759, 191] width 105 height 45
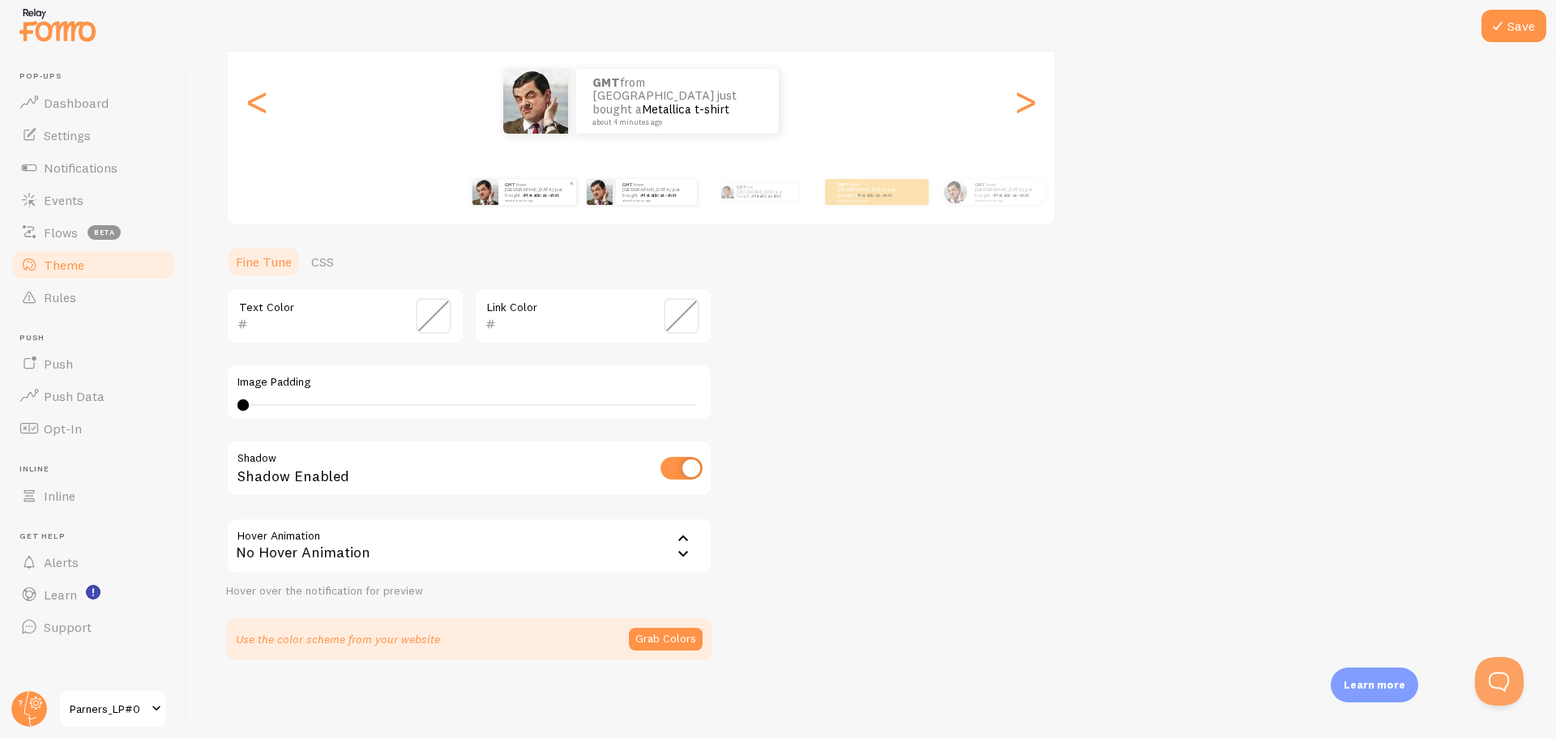
click at [521, 199] on small "about 4 minutes ago" at bounding box center [536, 200] width 63 height 3
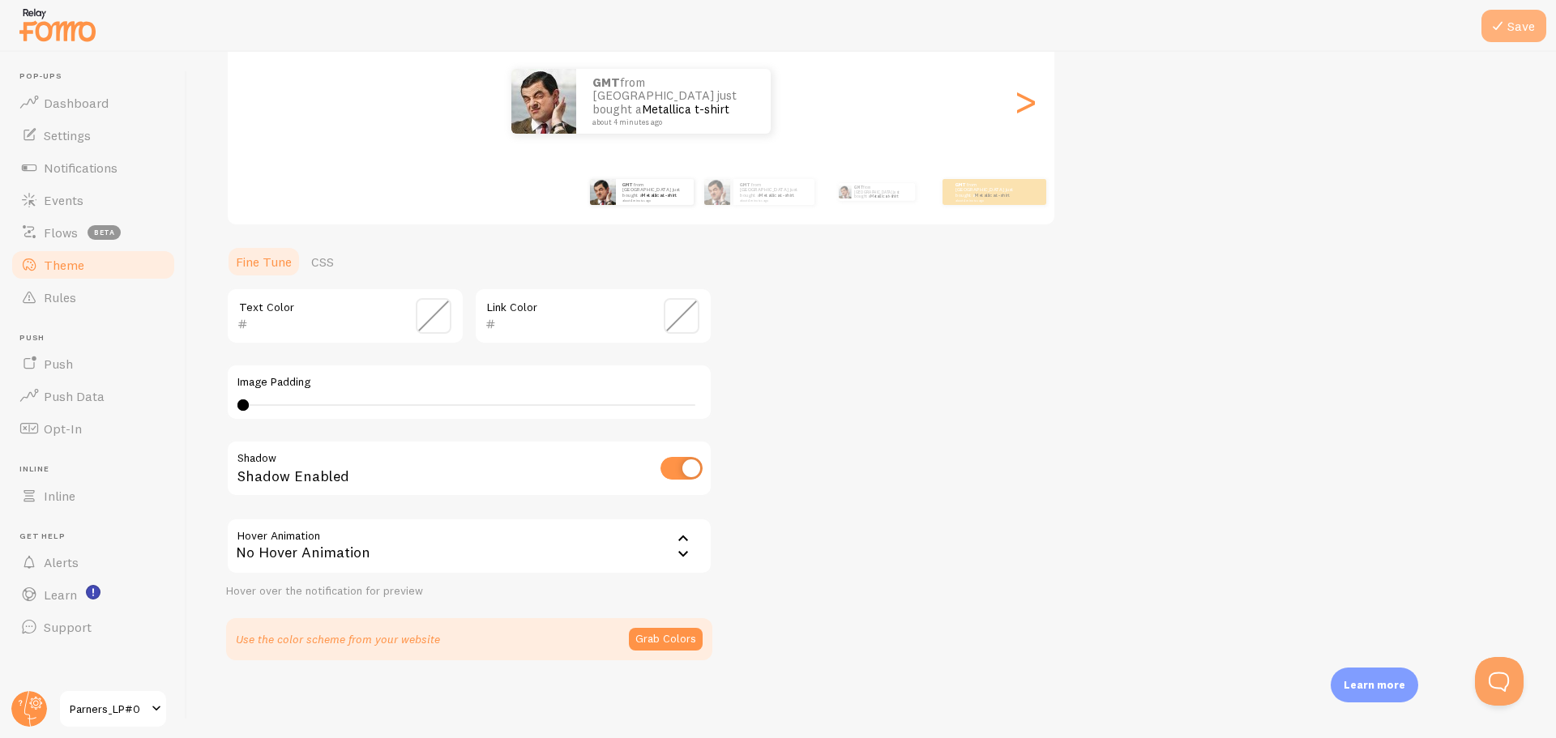
click at [1505, 28] on icon at bounding box center [1497, 25] width 19 height 19
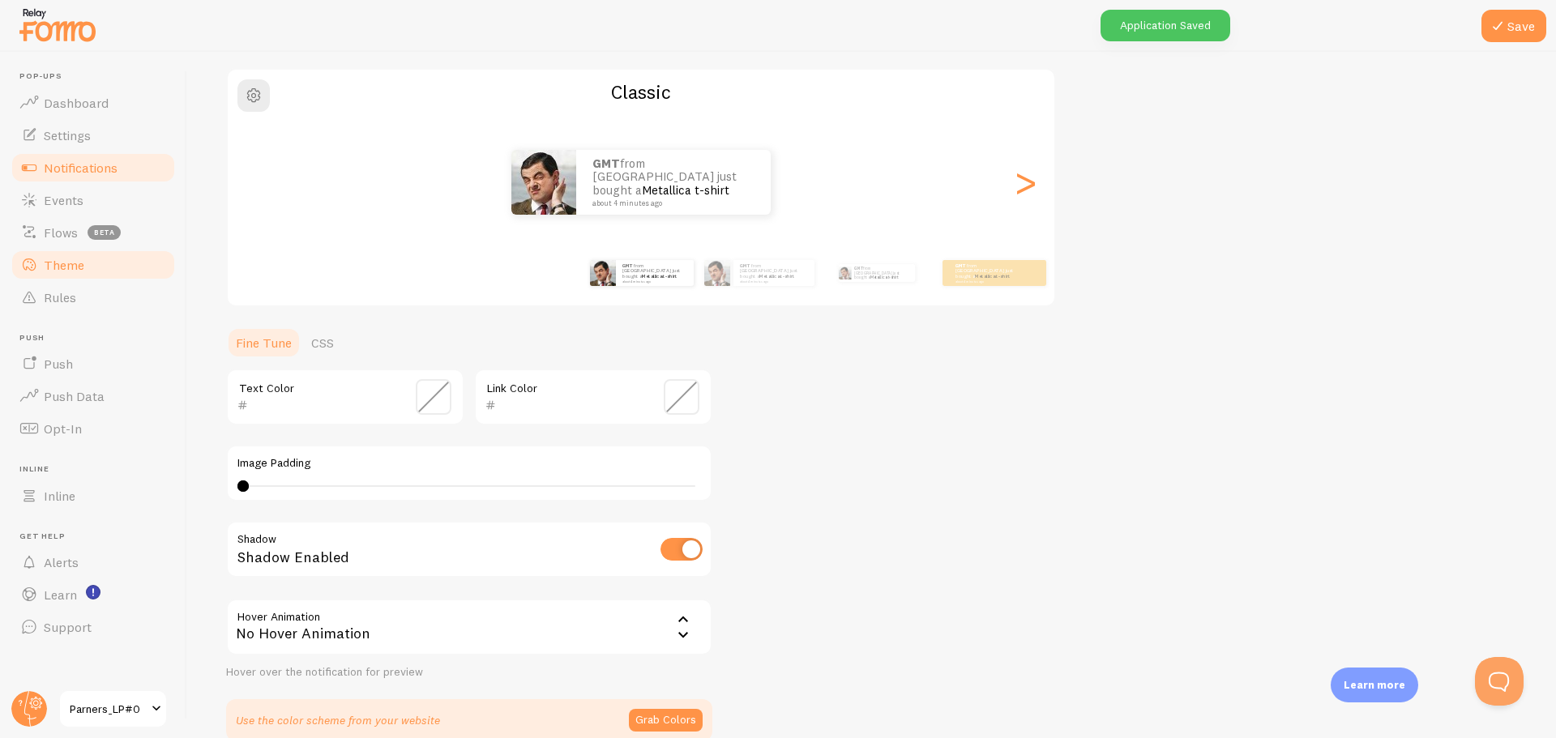
click at [79, 169] on span "Notifications" at bounding box center [81, 168] width 74 height 16
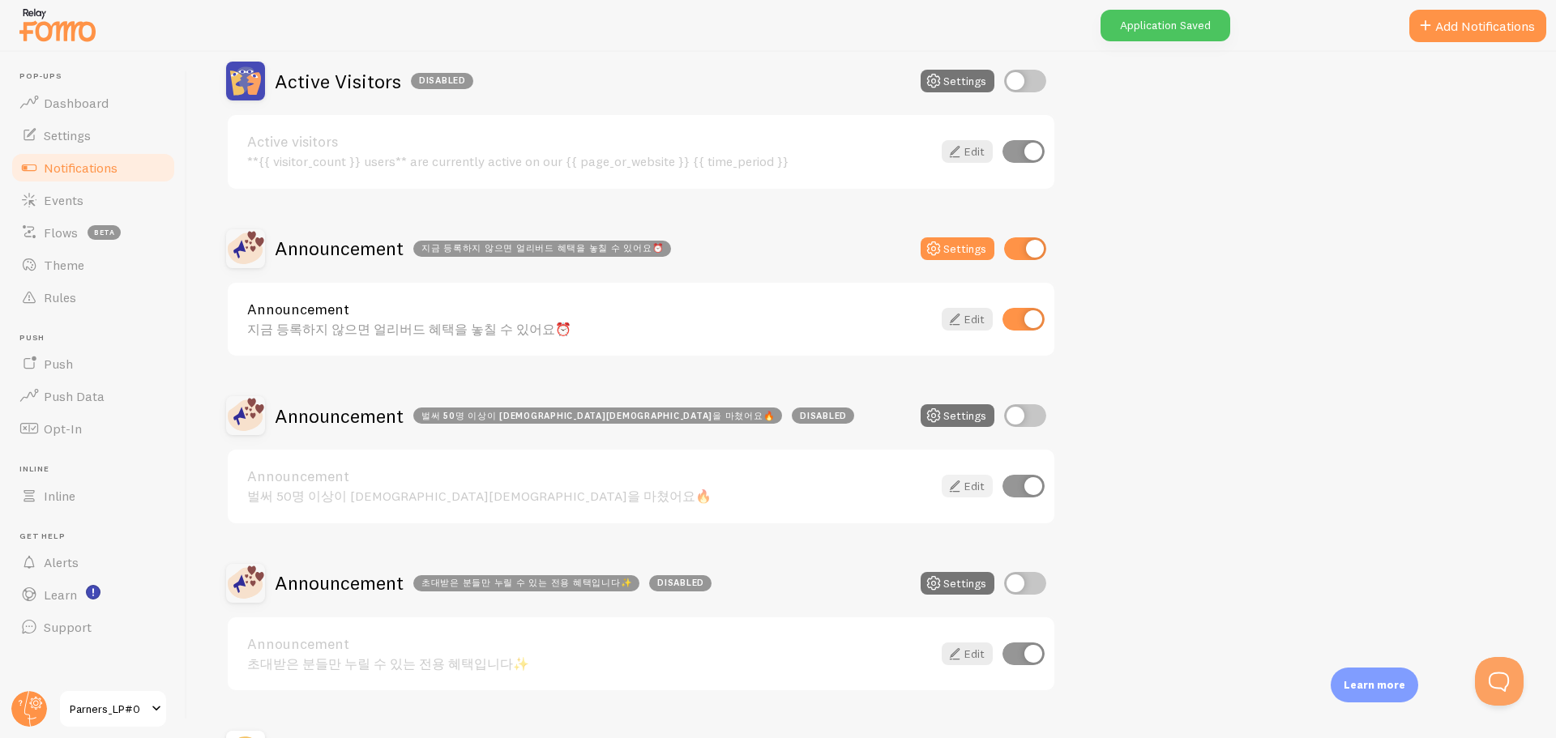
scroll to position [162, 0]
click at [1030, 412] on input "checkbox" at bounding box center [1025, 414] width 42 height 23
checkbox input "true"
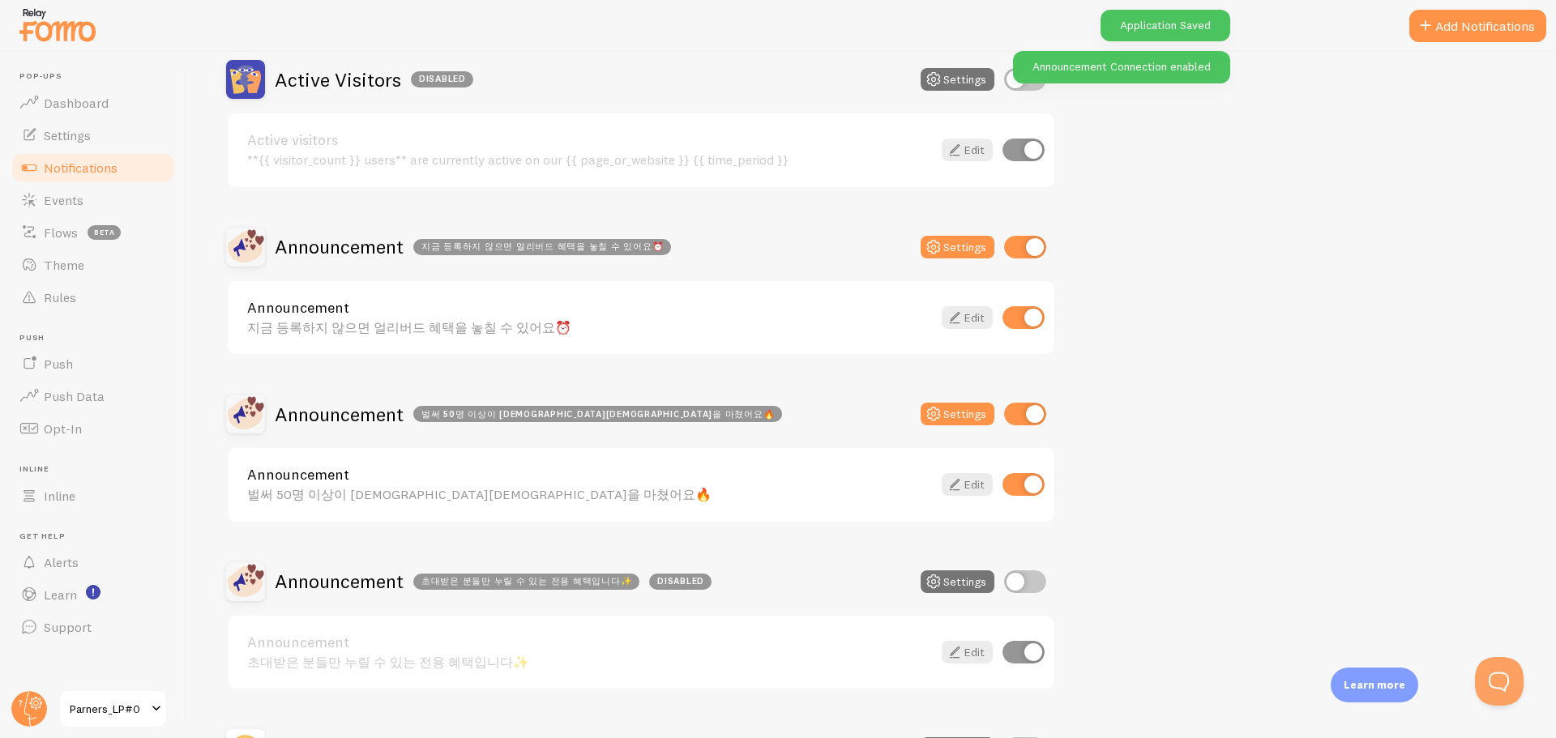
click at [1021, 579] on input "checkbox" at bounding box center [1025, 582] width 42 height 23
checkbox input "true"
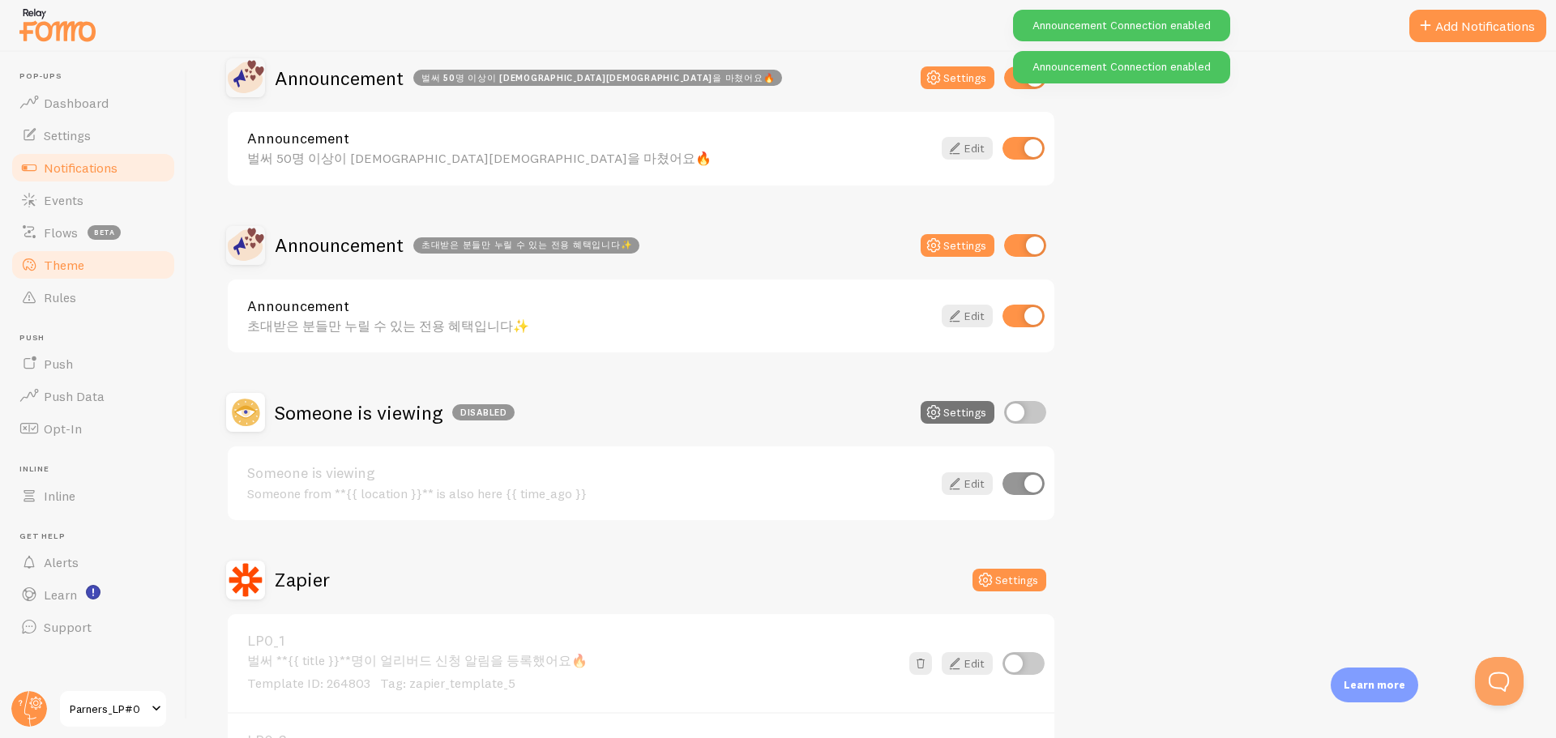
scroll to position [409, 0]
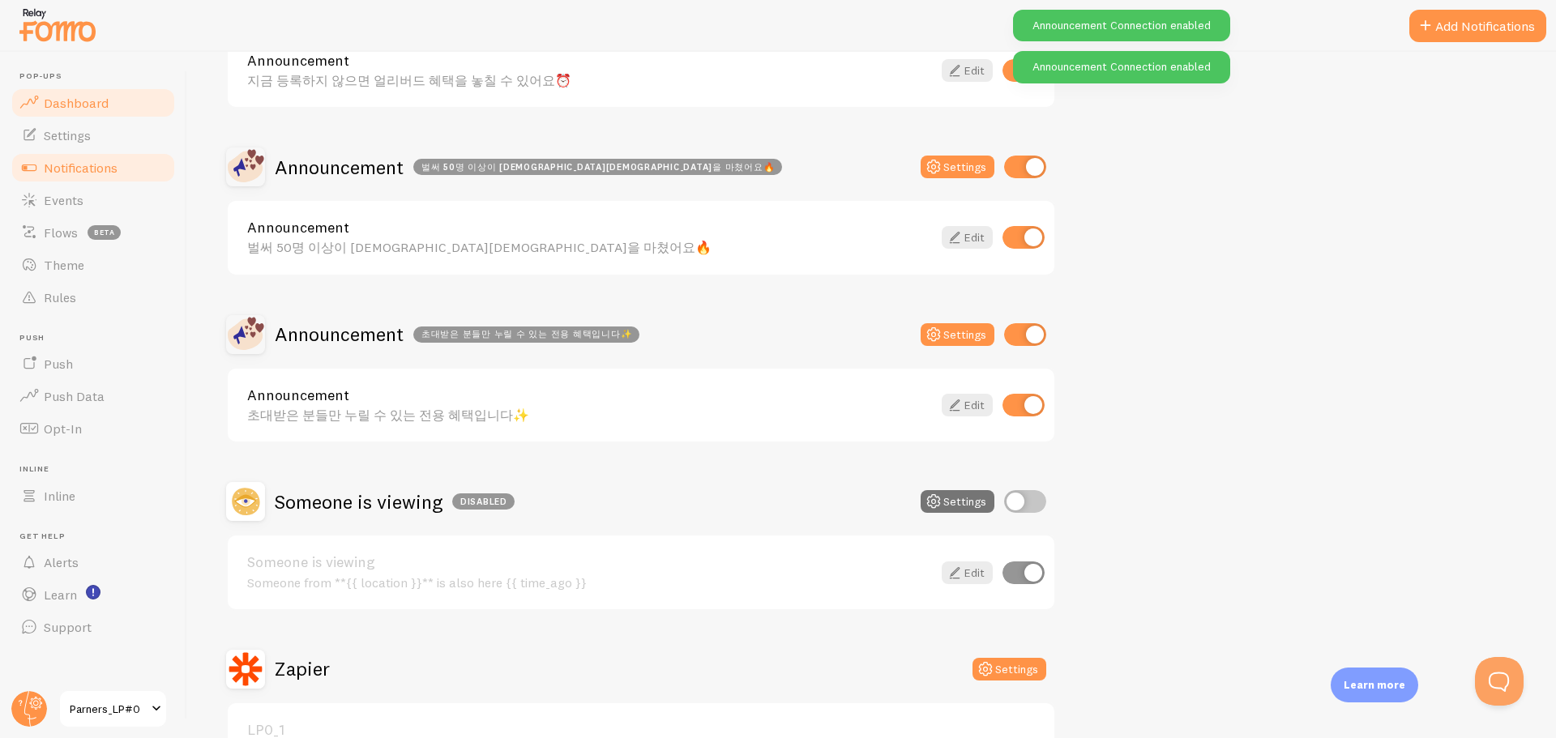
click at [100, 95] on span "Dashboard" at bounding box center [76, 103] width 65 height 16
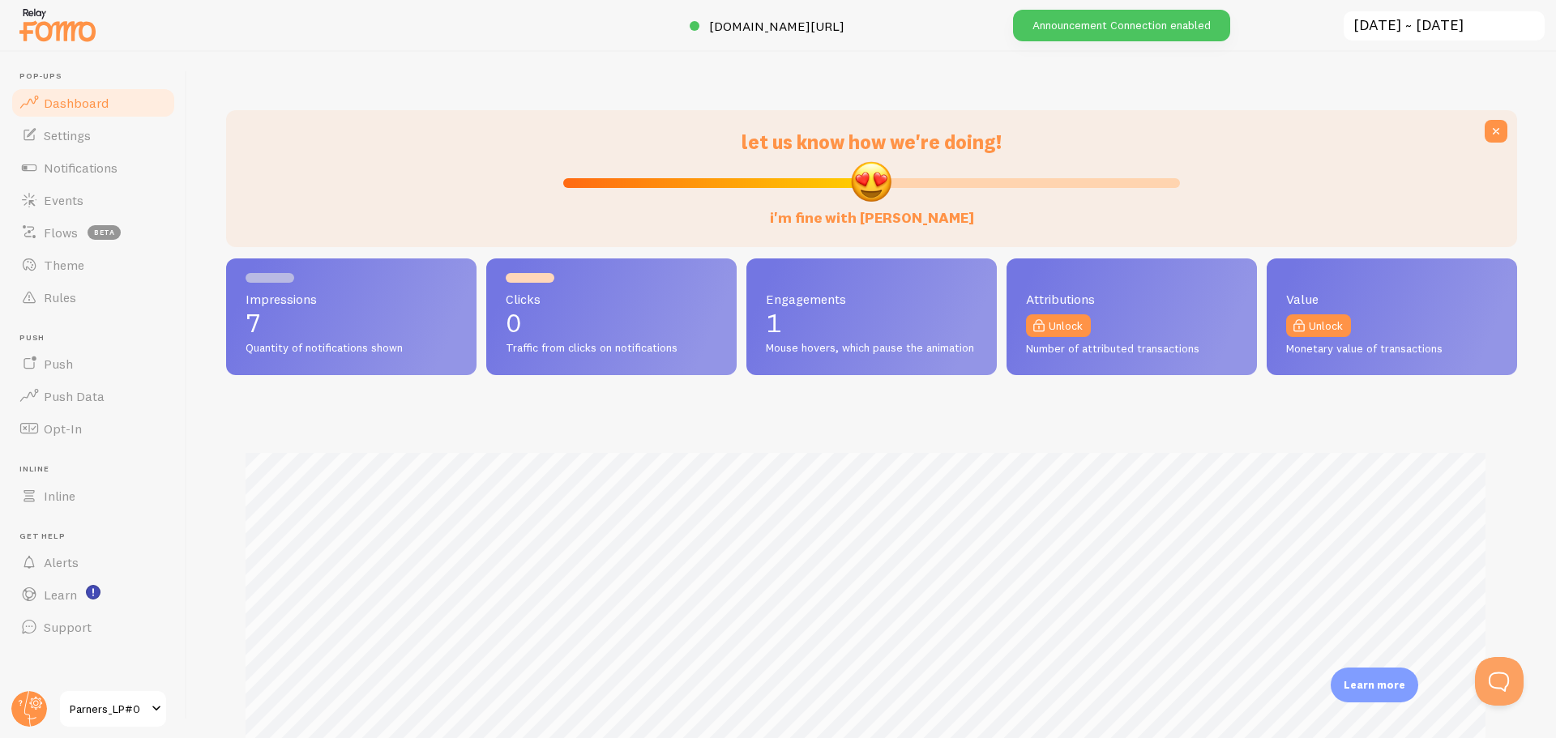
scroll to position [425, 1279]
click at [49, 30] on img at bounding box center [57, 24] width 81 height 41
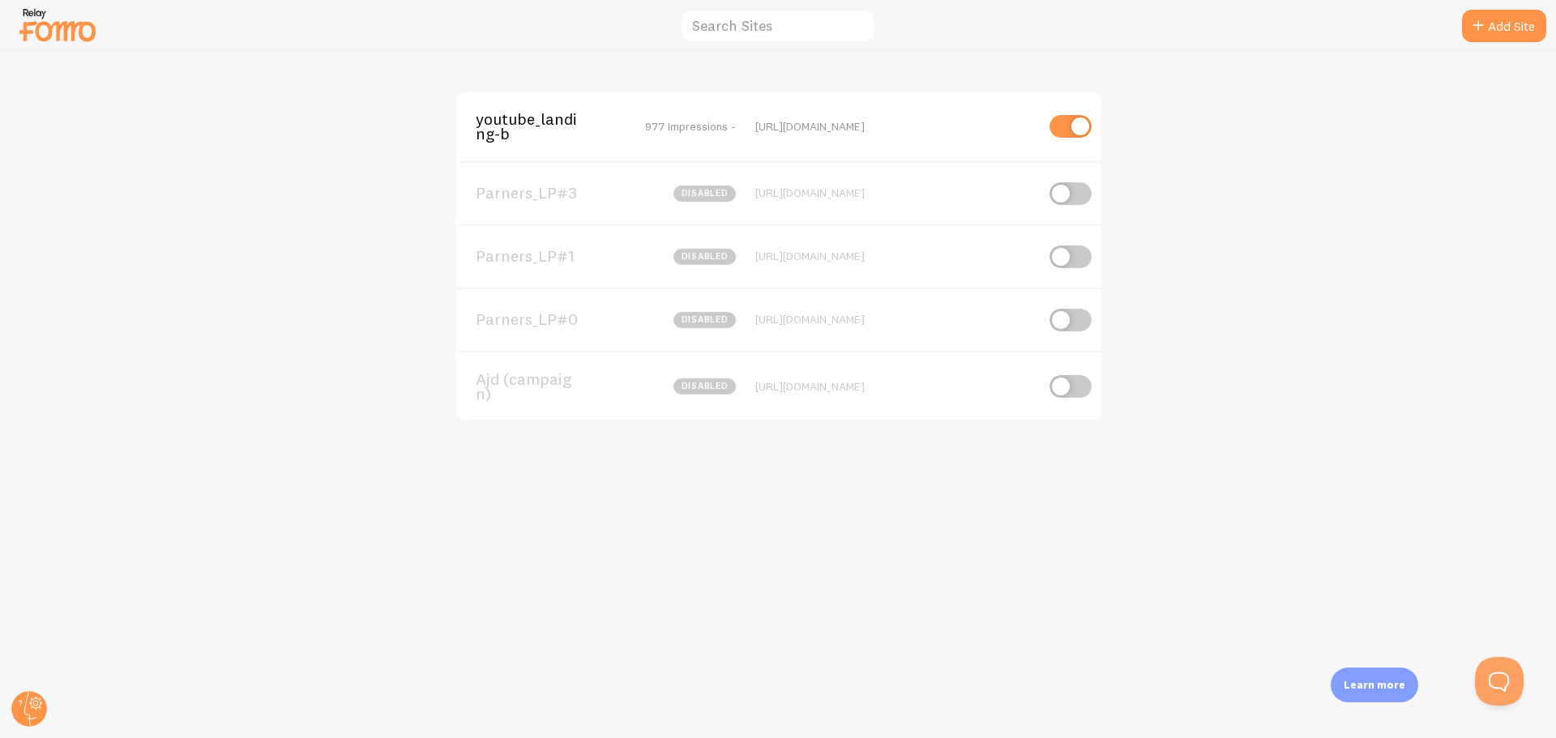
click at [1053, 327] on input "checkbox" at bounding box center [1070, 320] width 42 height 23
checkbox input "true"
click at [934, 322] on div "https://campaign.ajd.co.kr/fx92a9h7c0ppl" at bounding box center [895, 319] width 280 height 15
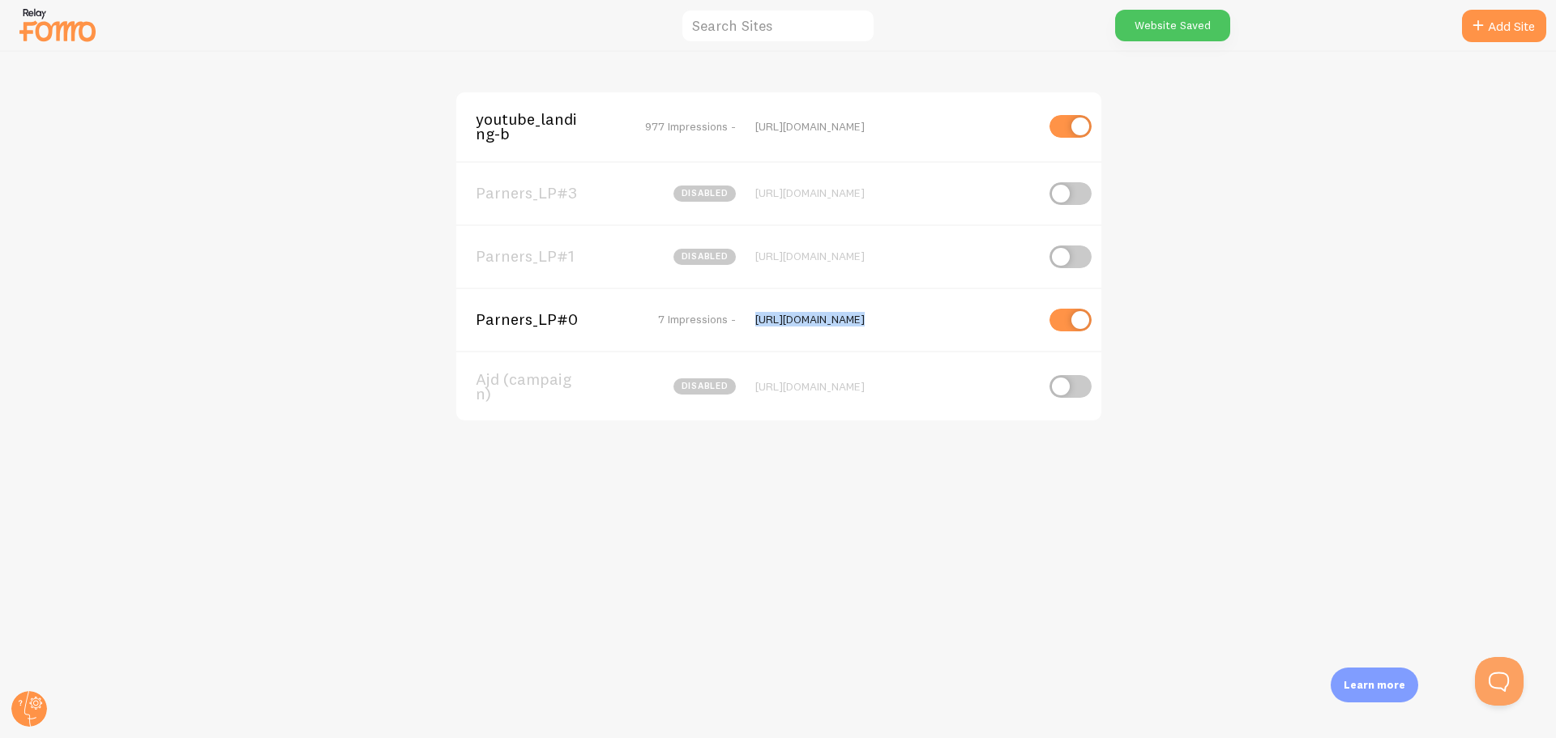
click at [934, 322] on div "https://campaign.ajd.co.kr/fx92a9h7c0ppl" at bounding box center [895, 319] width 280 height 15
copy div "https://campaign.ajd.co.kr/fx92a9h7c0ppl"
click at [538, 318] on span "Parners_LP#0" at bounding box center [541, 319] width 130 height 15
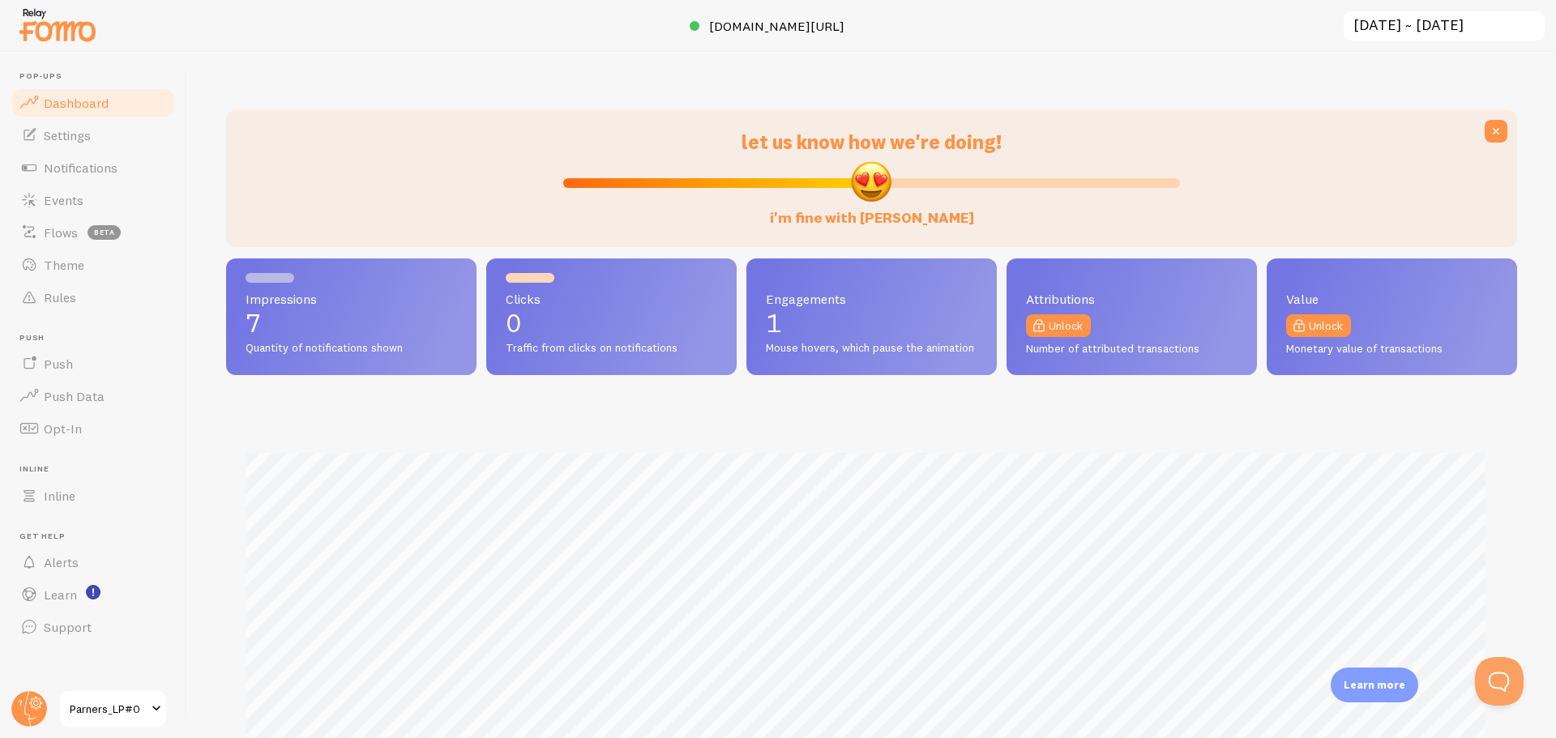
scroll to position [425, 1279]
click at [92, 173] on span "Notifications" at bounding box center [81, 168] width 74 height 16
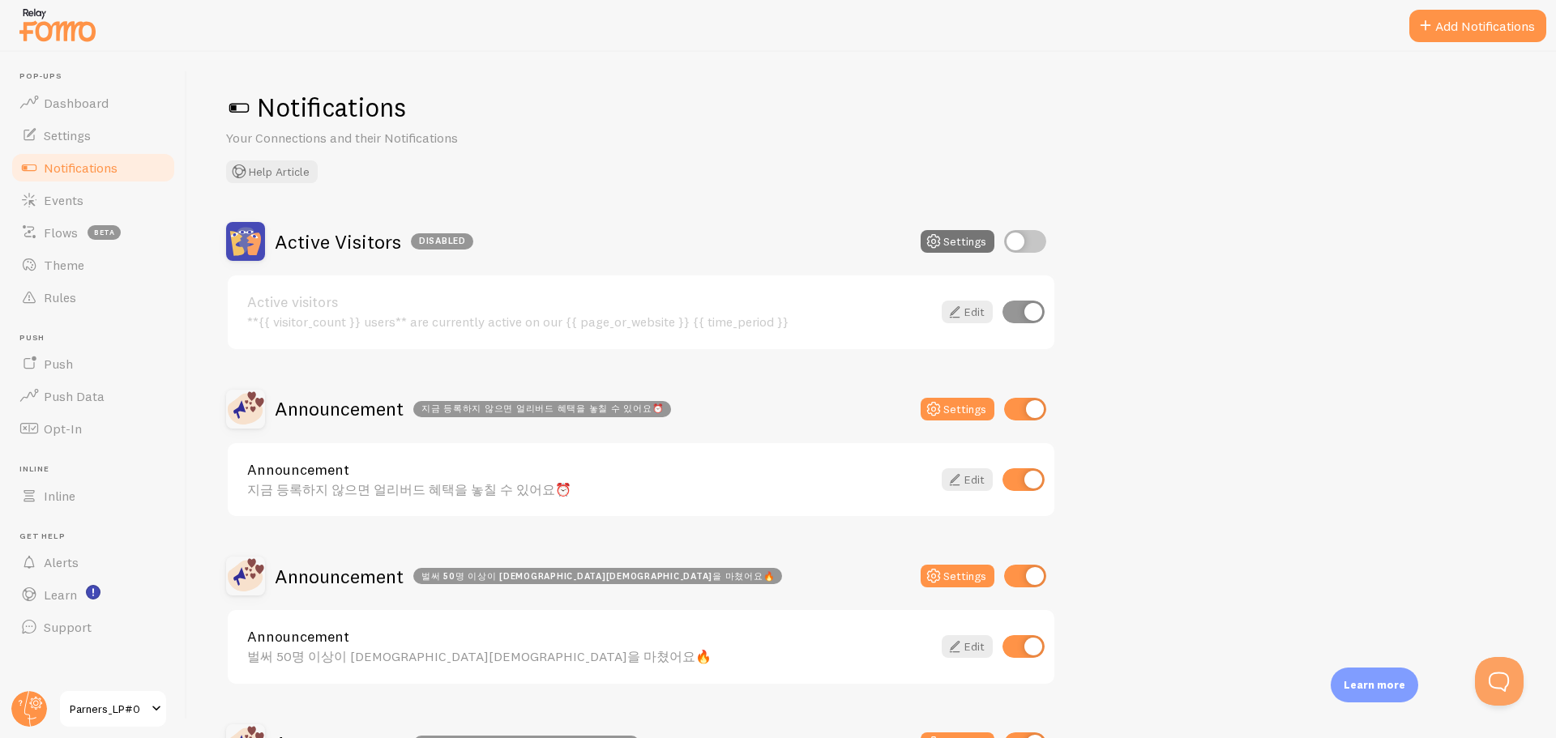
click at [425, 477] on div "Announcement 지금 등록하지 않으면 얼리버드 혜택을 놓칠 수 있어요⏰" at bounding box center [589, 480] width 685 height 35
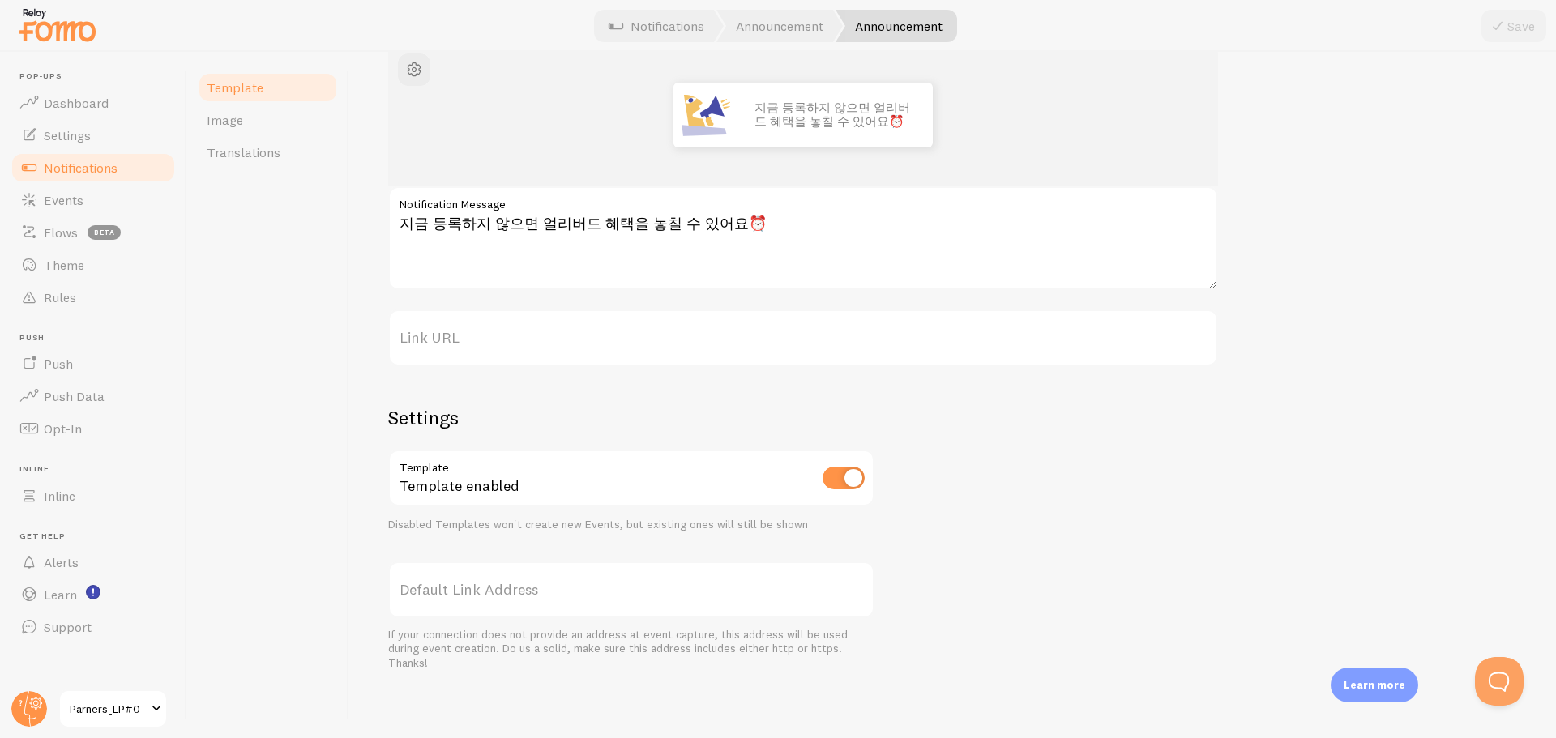
scroll to position [125, 0]
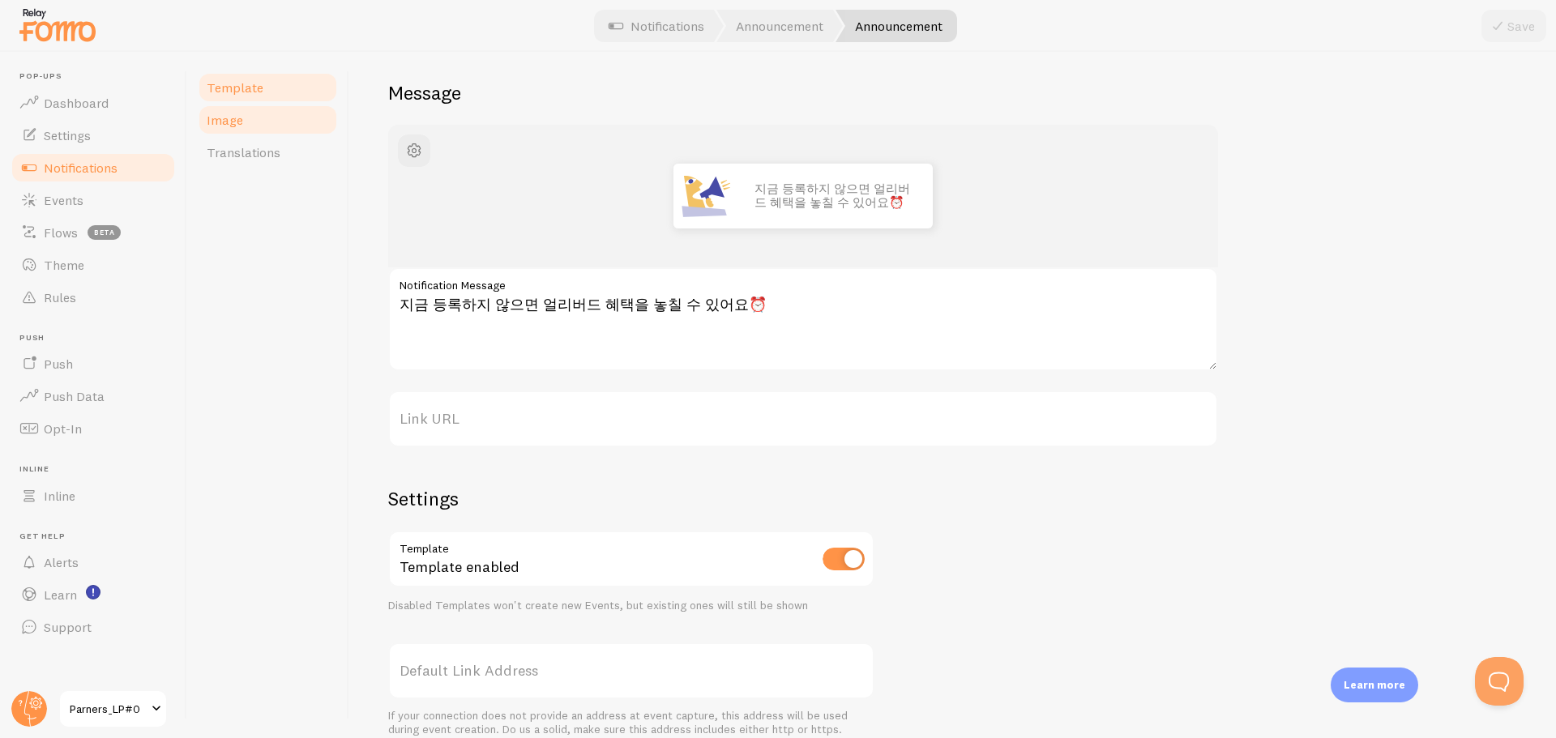
click at [249, 115] on link "Image" at bounding box center [268, 120] width 142 height 32
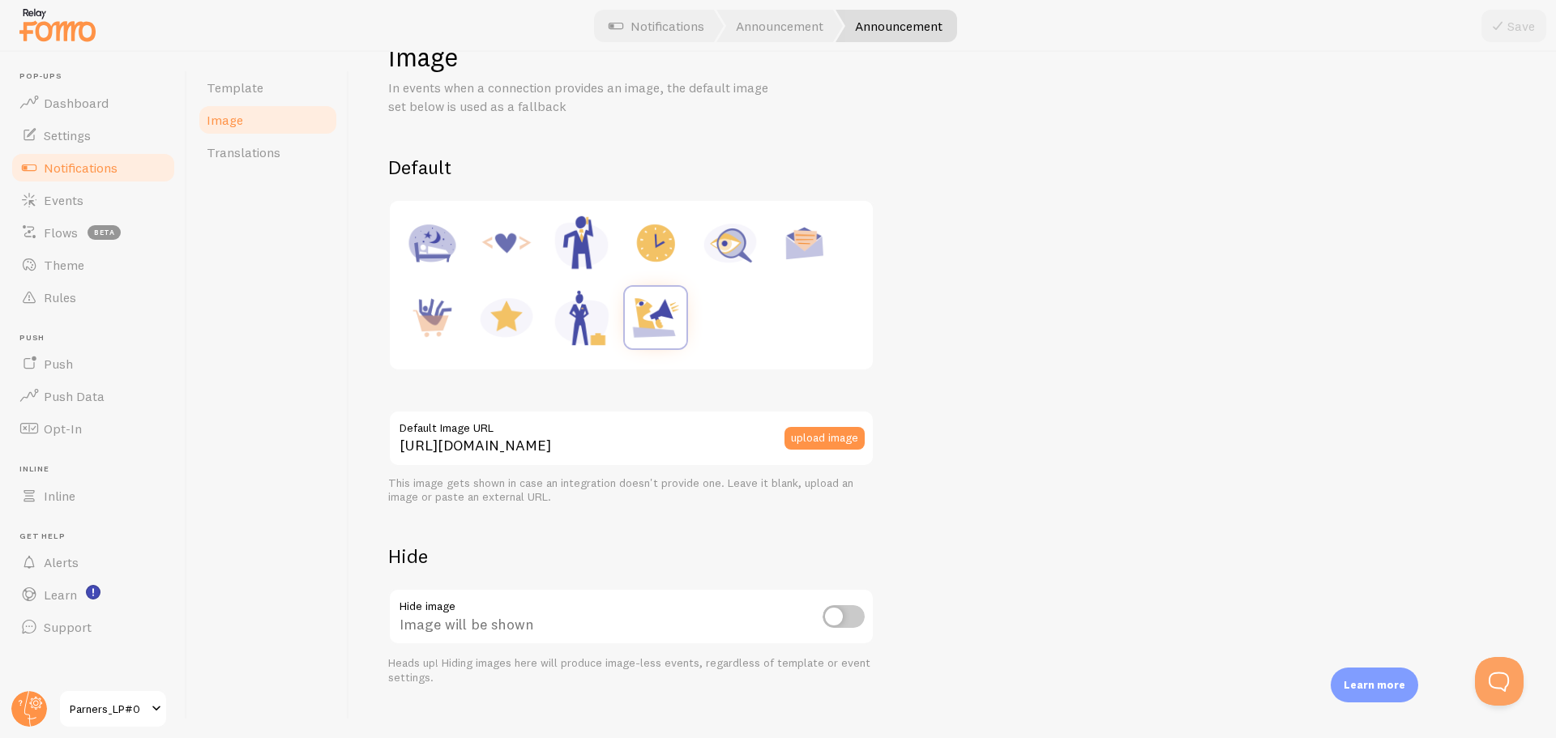
scroll to position [75, 0]
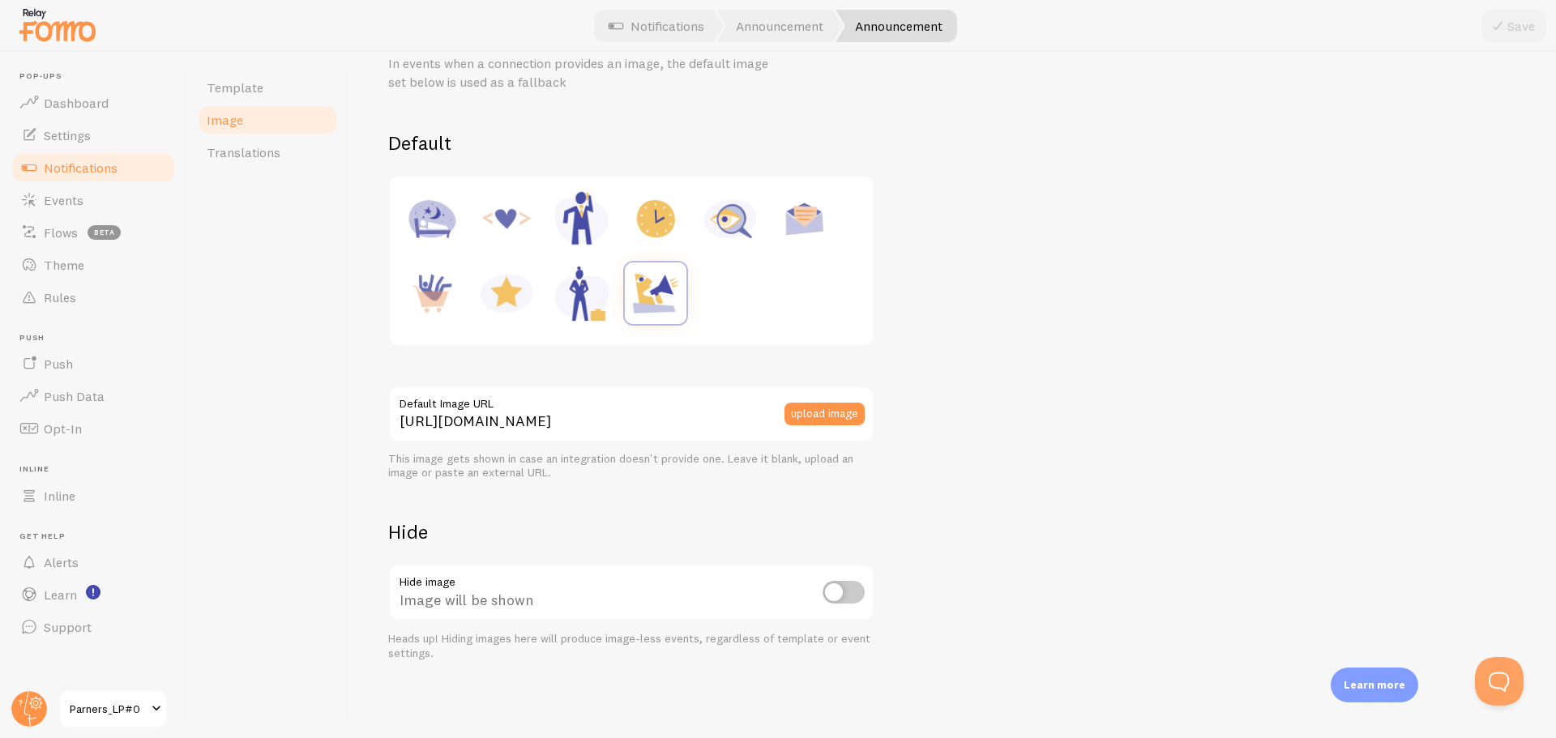
click at [846, 593] on input "checkbox" at bounding box center [844, 592] width 42 height 23
checkbox input "true"
click at [1509, 27] on button "Save" at bounding box center [1513, 26] width 65 height 32
click at [249, 123] on link "Image" at bounding box center [268, 120] width 142 height 32
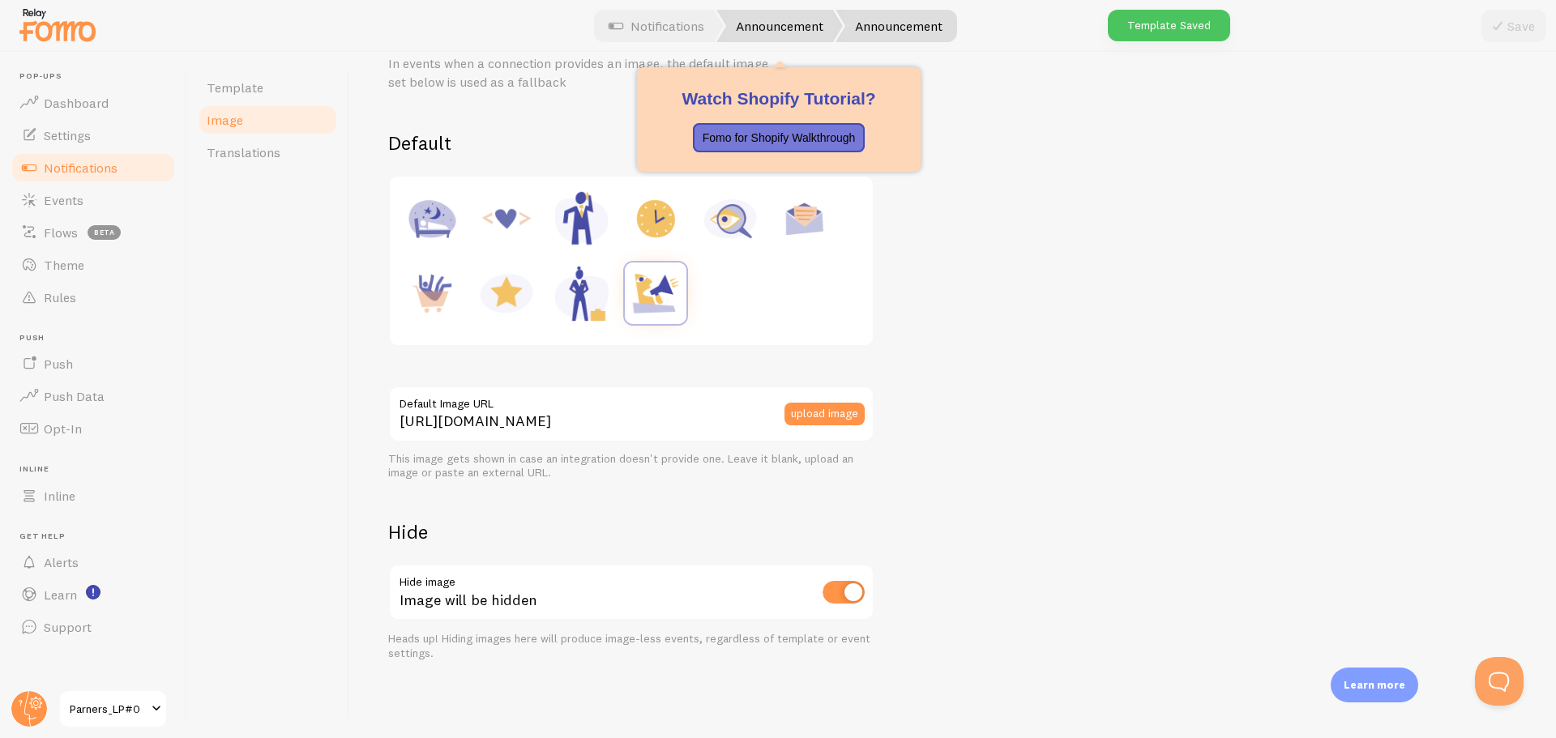
click at [797, 21] on link "Announcement" at bounding box center [779, 26] width 126 height 32
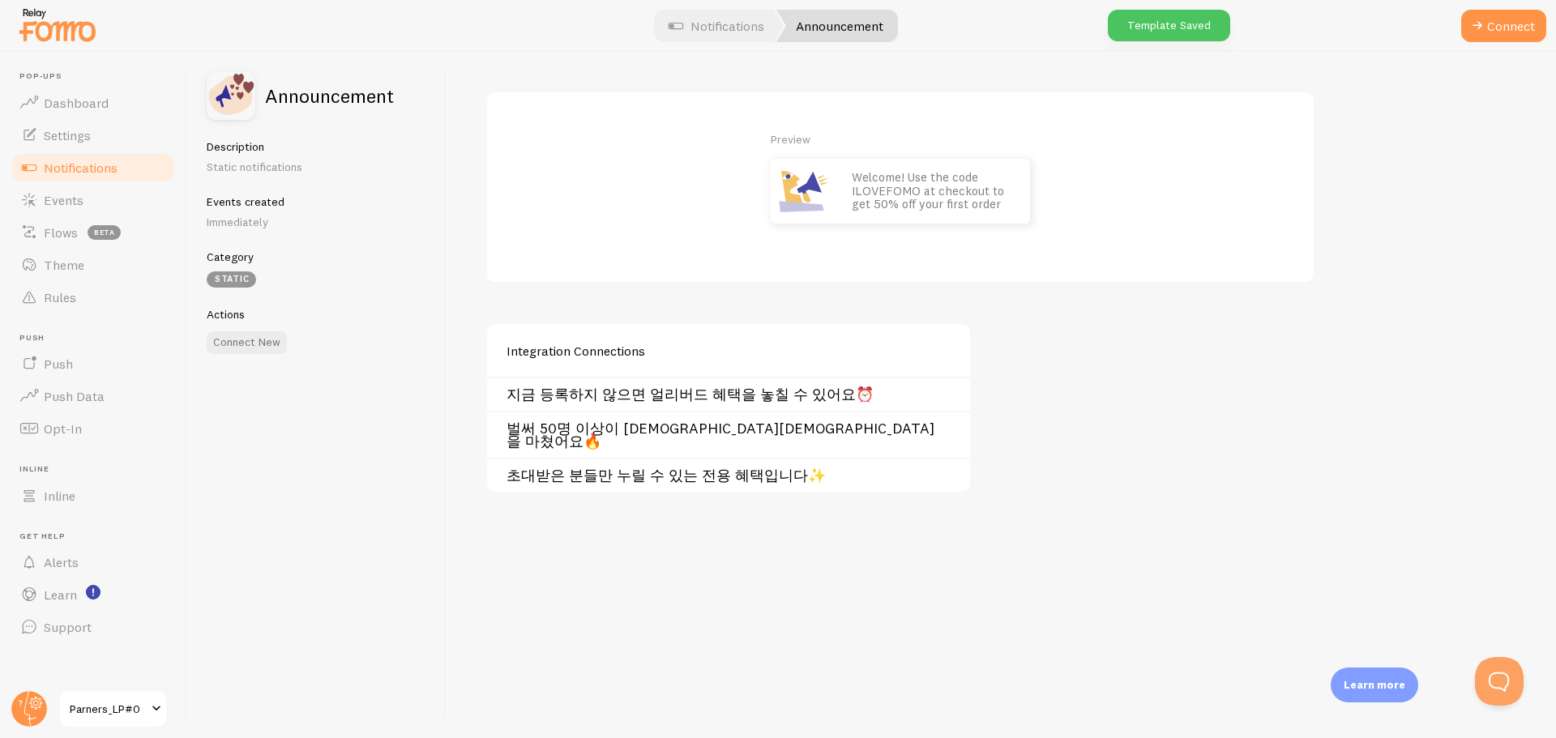
click at [622, 426] on link "벌써 50명 이상이 [DEMOGRAPHIC_DATA][DEMOGRAPHIC_DATA]을 마쳤어요🔥" at bounding box center [733, 435] width 454 height 26
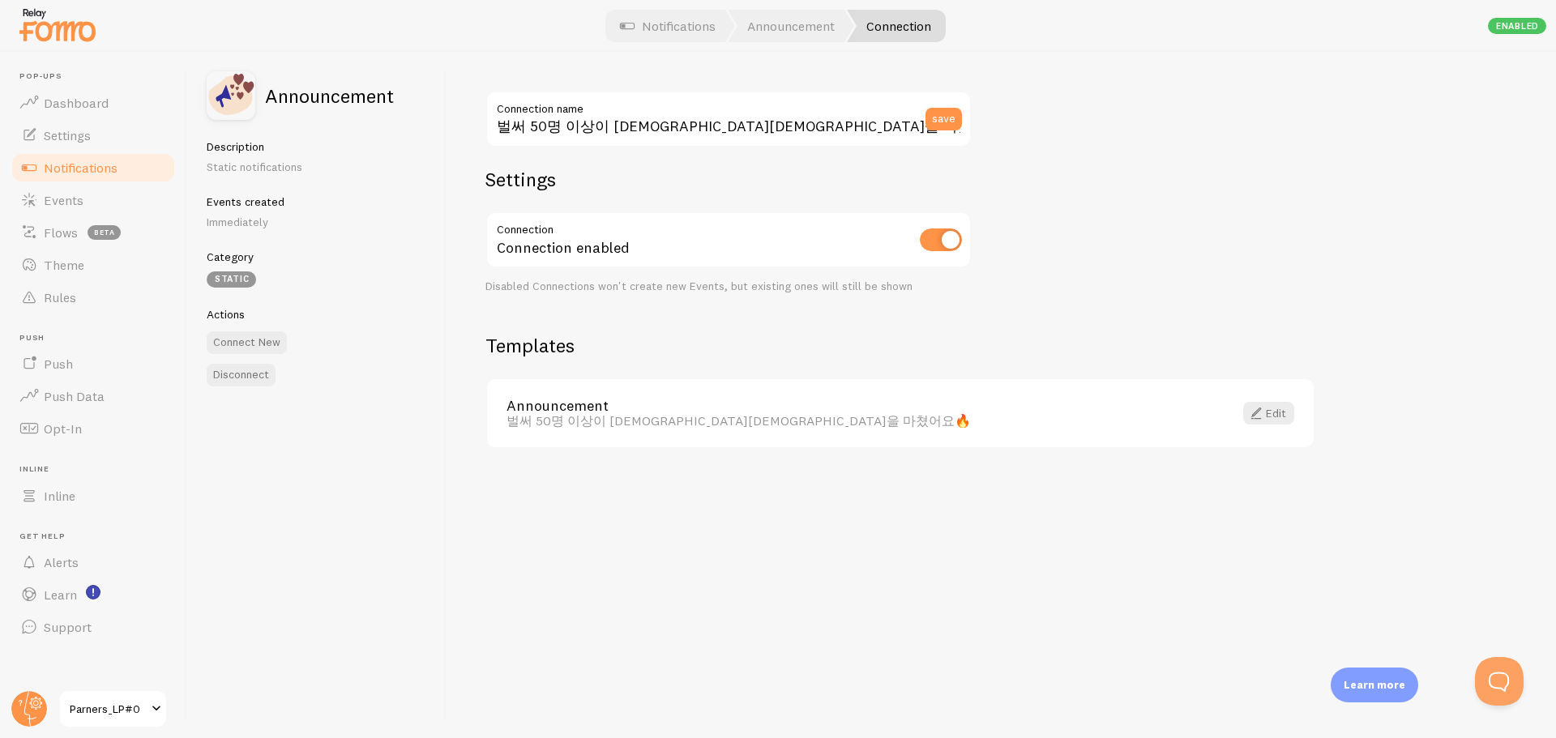
click at [703, 427] on div "벌써 50명 이상이 [DEMOGRAPHIC_DATA][DEMOGRAPHIC_DATA]을 마쳤어요🔥" at bounding box center [859, 420] width 707 height 15
click at [1267, 416] on link "Edit" at bounding box center [1268, 413] width 51 height 23
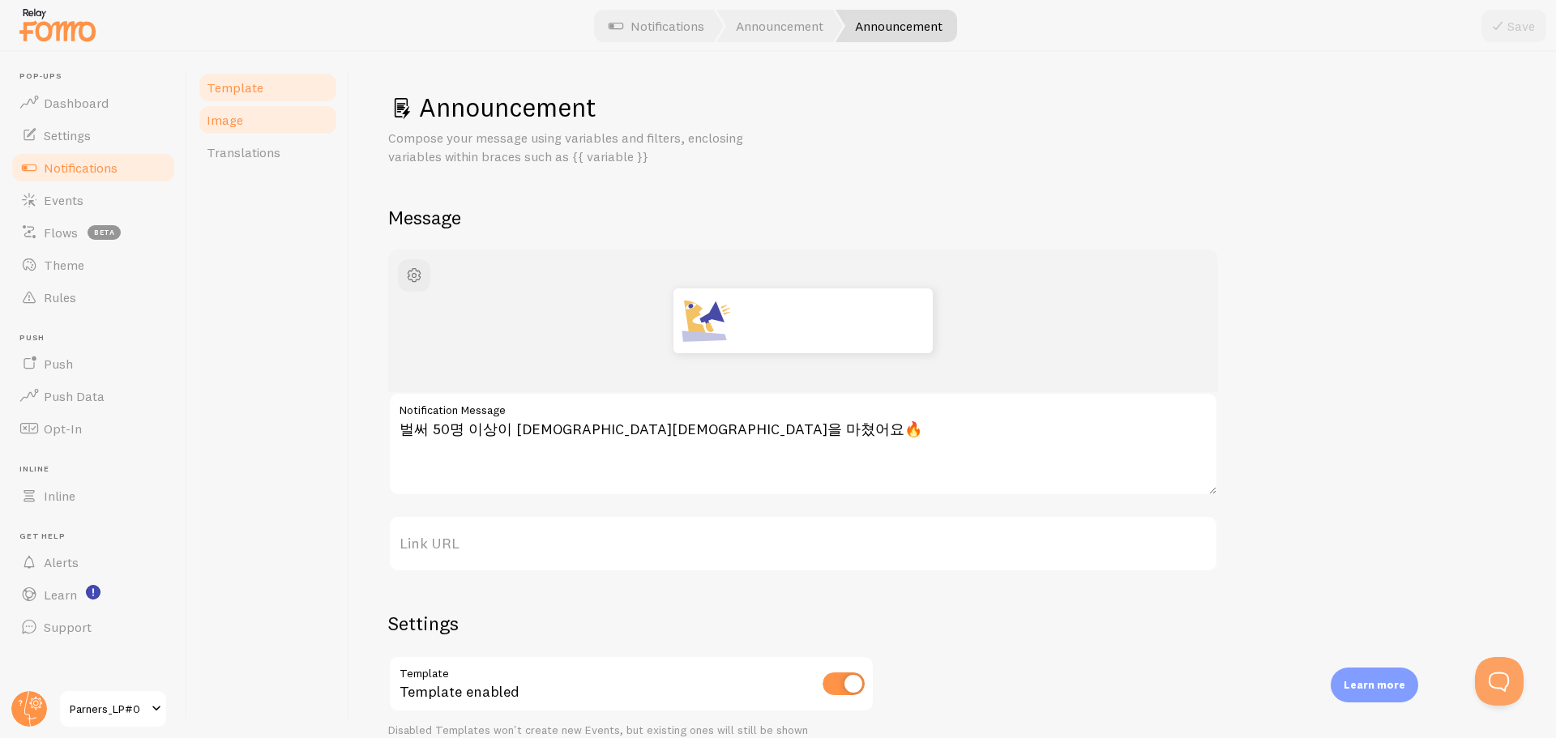
click at [246, 129] on link "Image" at bounding box center [268, 120] width 142 height 32
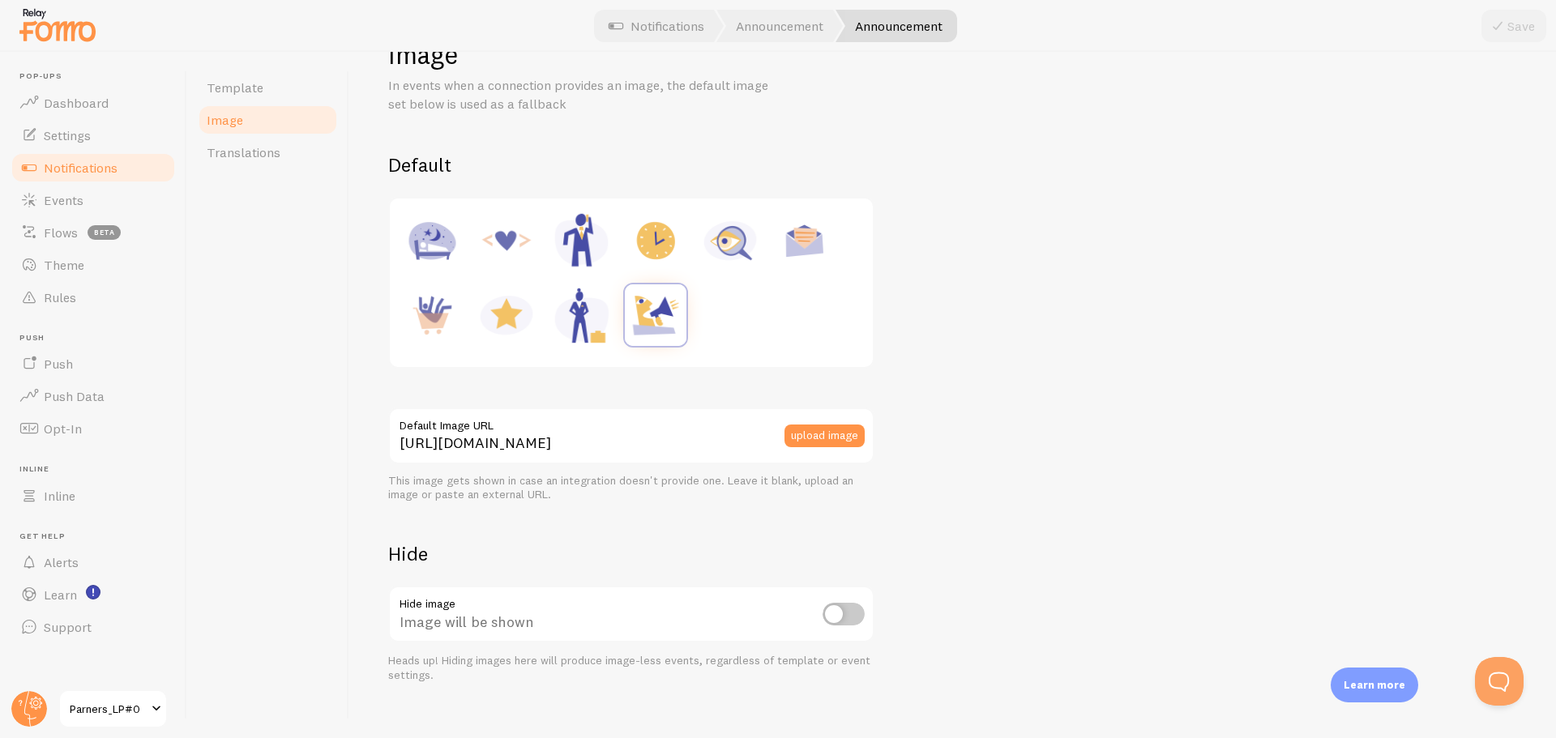
scroll to position [75, 0]
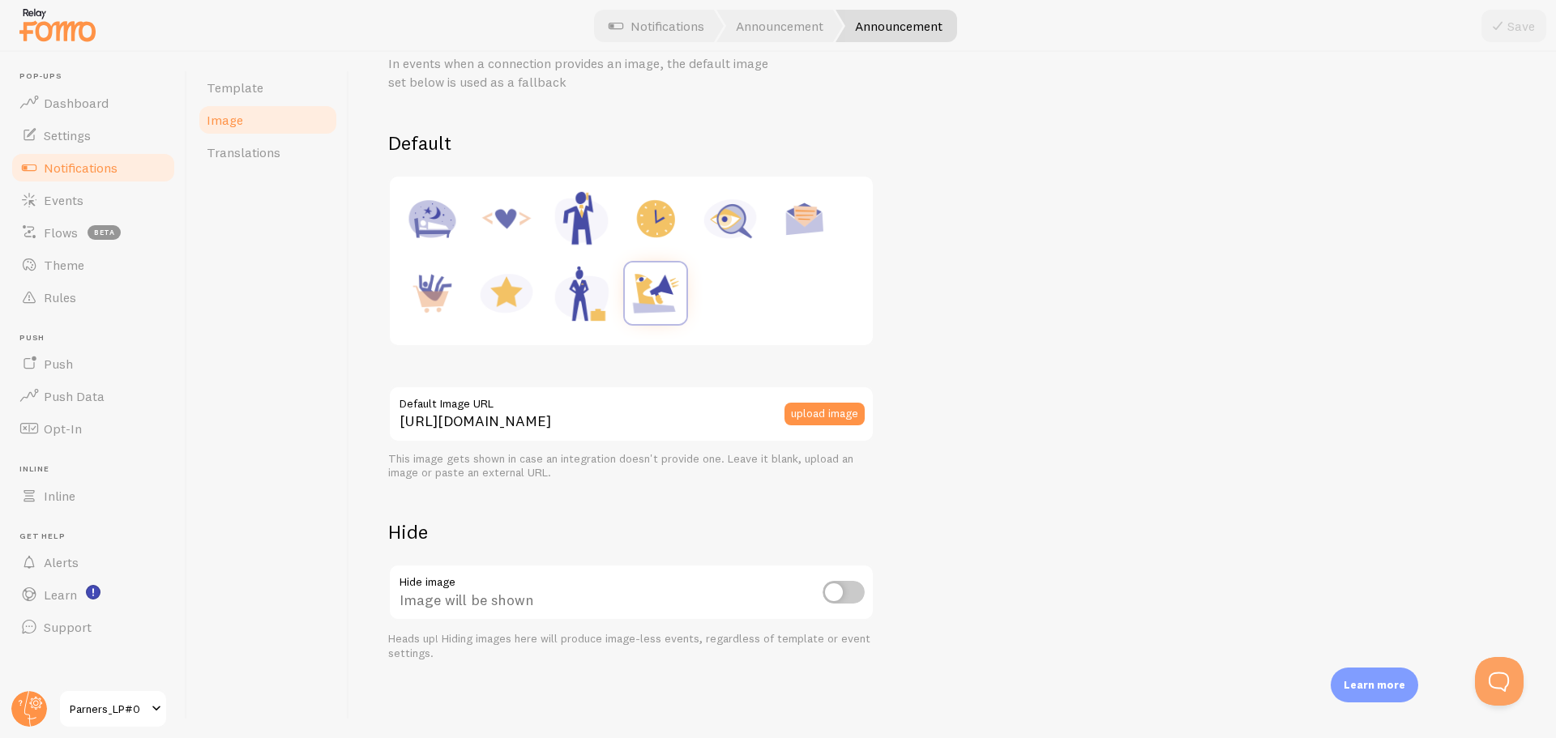
click at [834, 598] on input "checkbox" at bounding box center [844, 592] width 42 height 23
checkbox input "true"
click at [1526, 29] on button "Save" at bounding box center [1513, 26] width 65 height 32
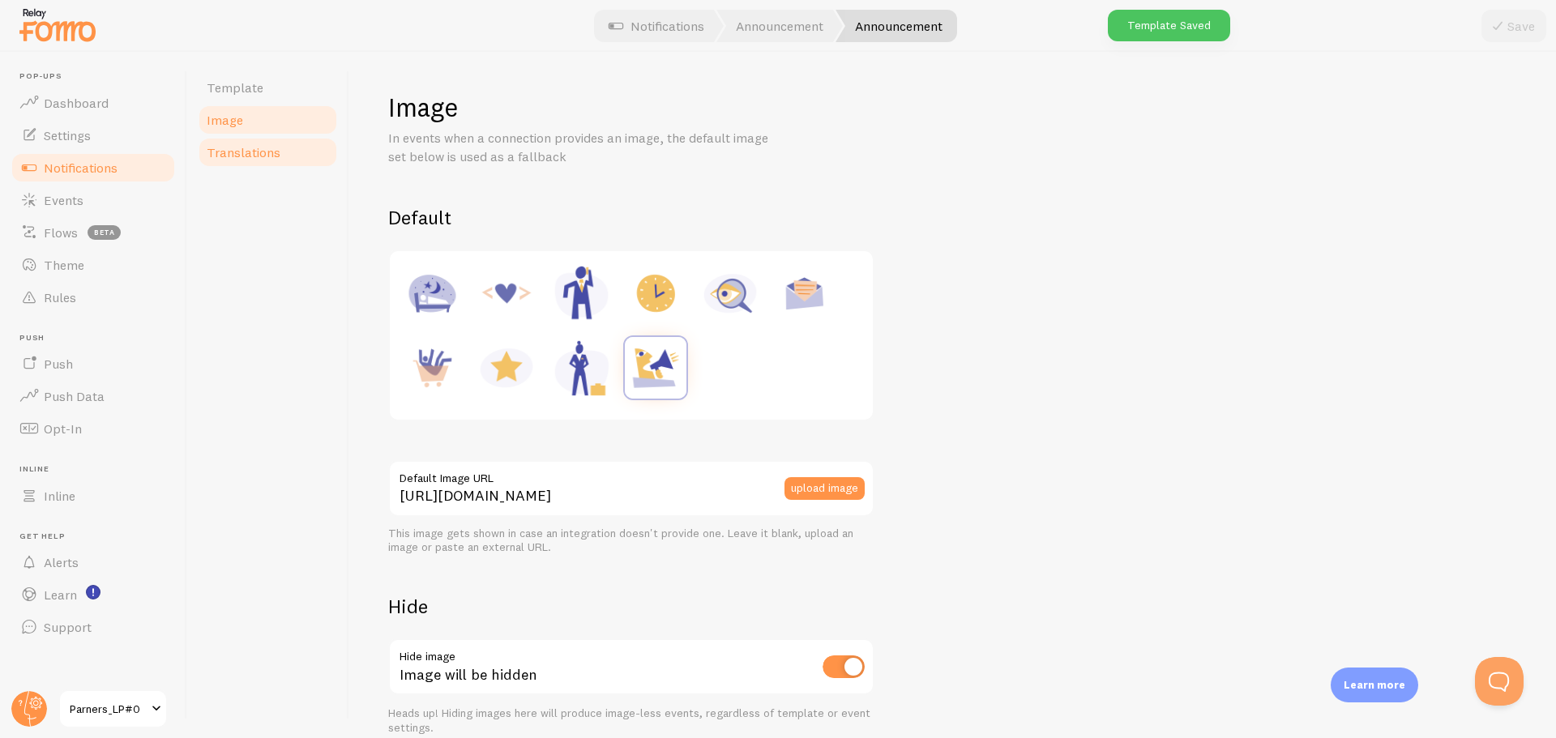
click at [254, 160] on span "Translations" at bounding box center [244, 152] width 74 height 16
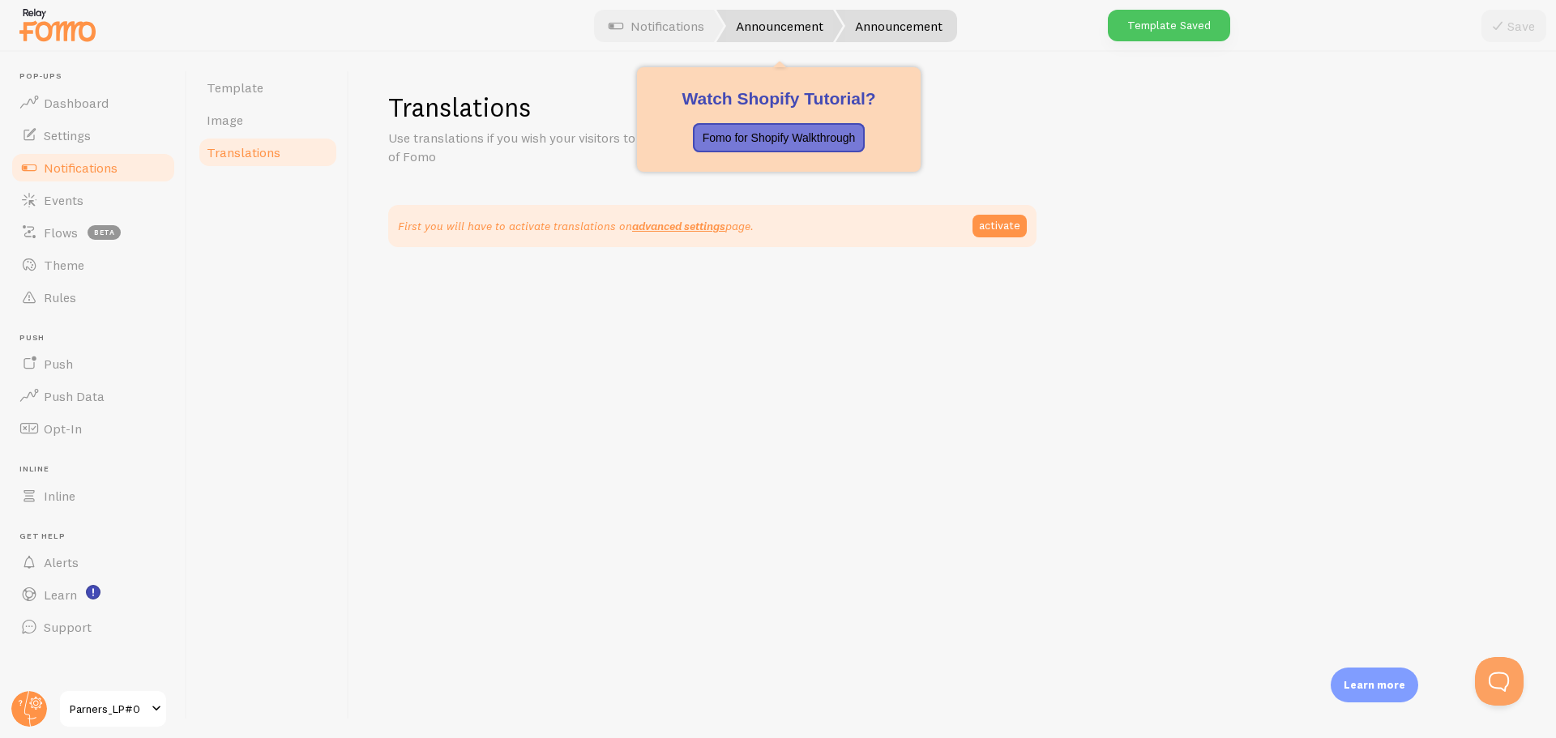
click at [801, 27] on link "Announcement" at bounding box center [779, 26] width 126 height 32
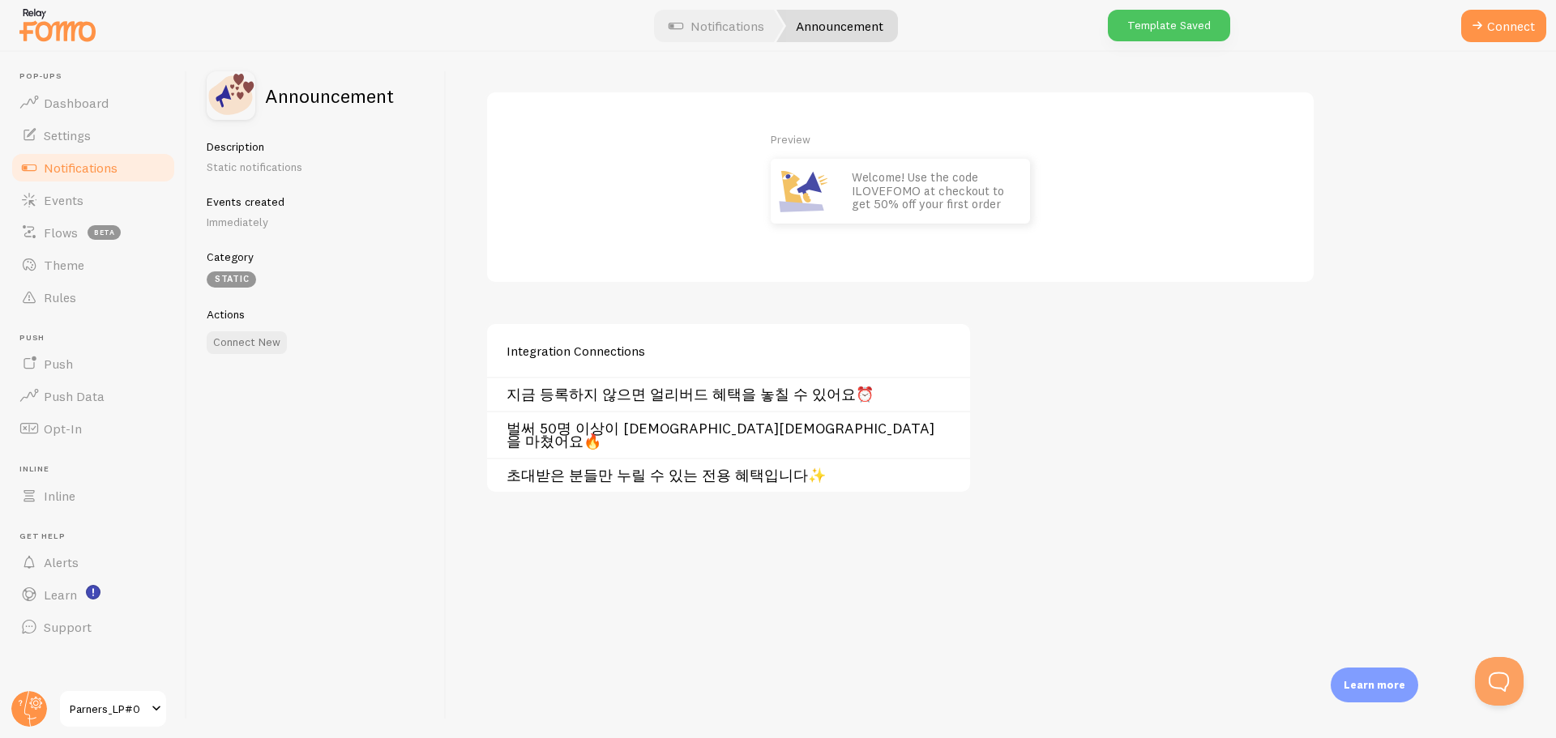
click at [667, 469] on link "초대받은 분들만 누릴 수 있는 전용 혜택입니다✨" at bounding box center [733, 475] width 454 height 13
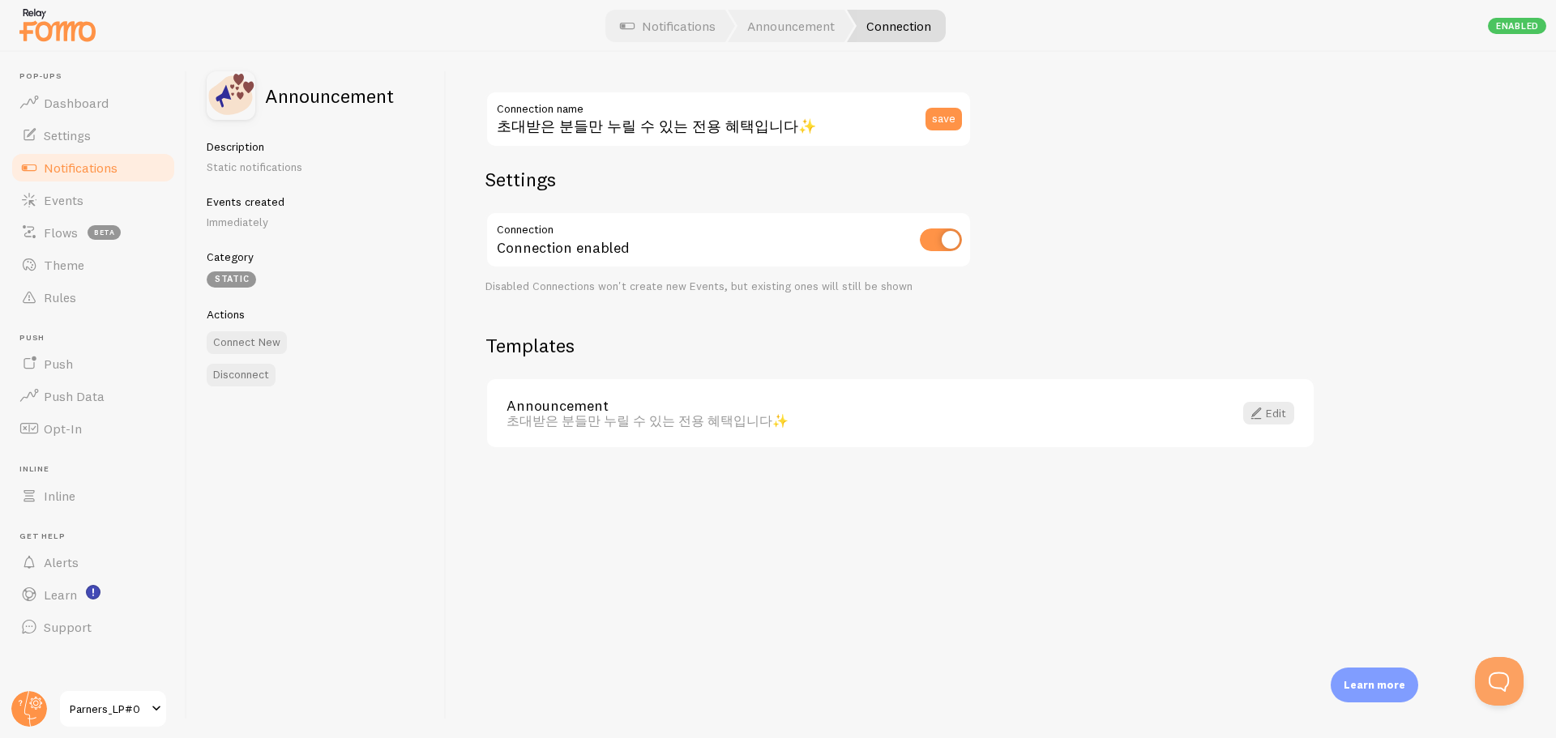
click at [746, 399] on link "Announcement" at bounding box center [859, 406] width 707 height 15
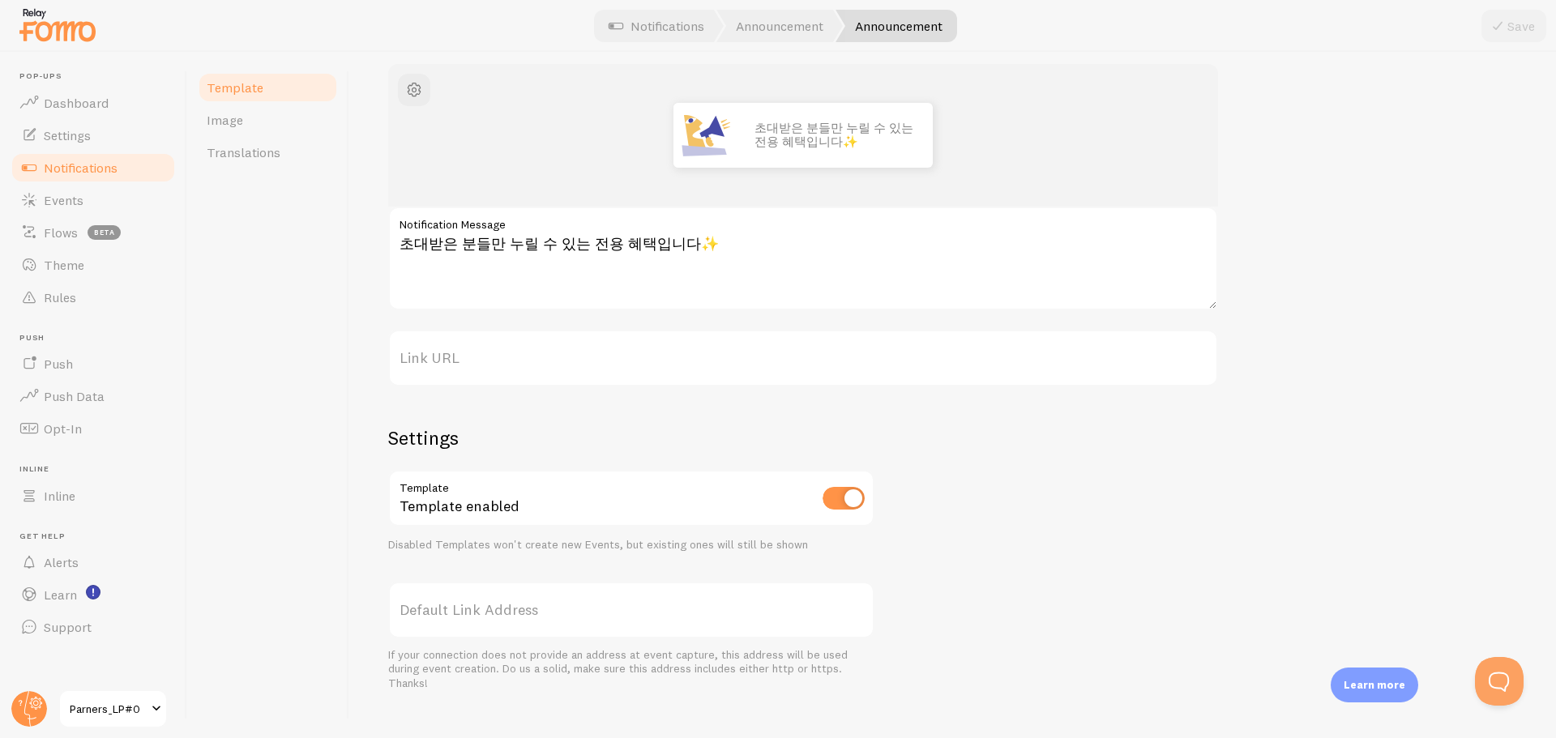
scroll to position [206, 0]
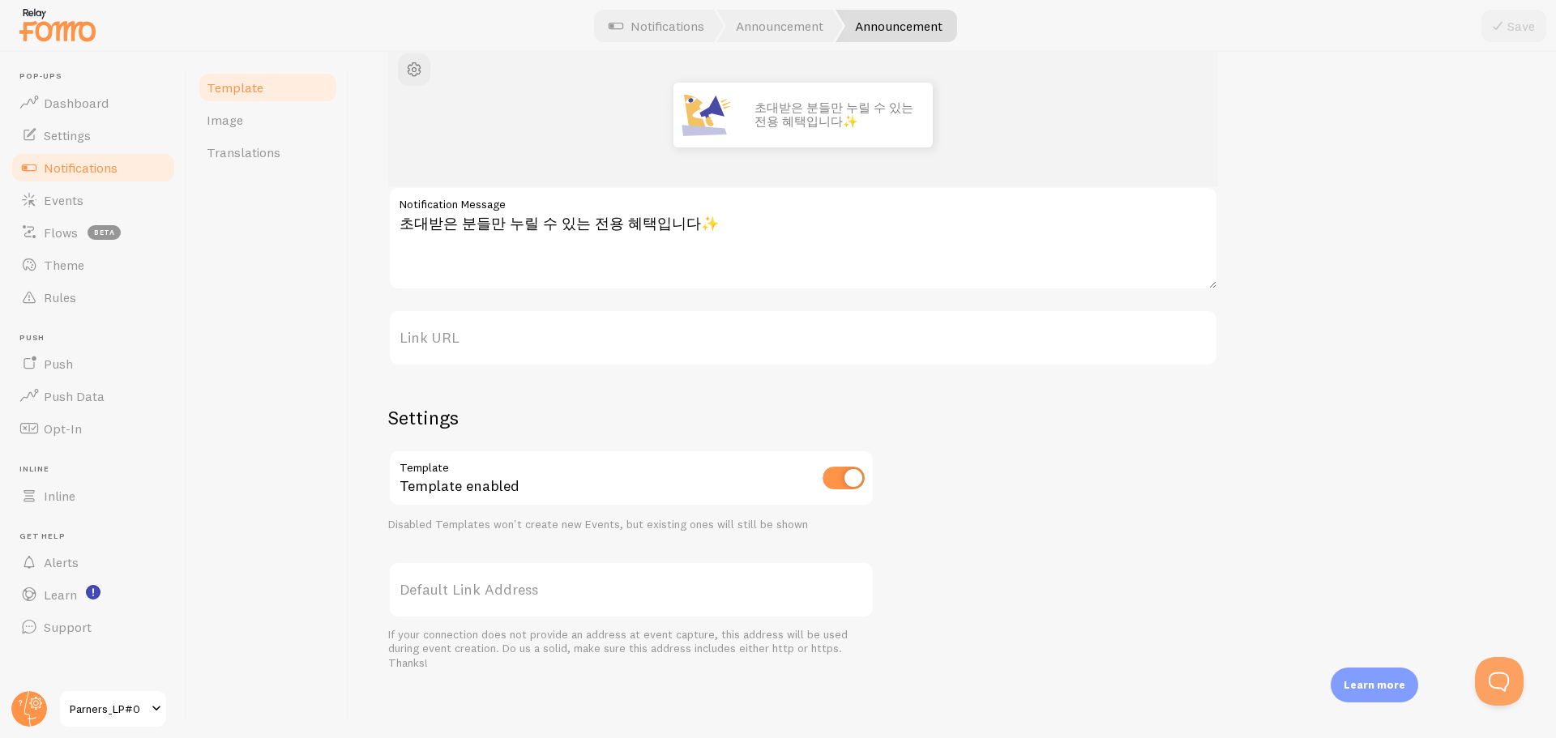
click at [857, 484] on input "checkbox" at bounding box center [844, 478] width 42 height 23
checkbox input "false"
click at [1516, 30] on button "Save" at bounding box center [1513, 26] width 65 height 32
click at [112, 270] on link "Theme" at bounding box center [93, 265] width 167 height 32
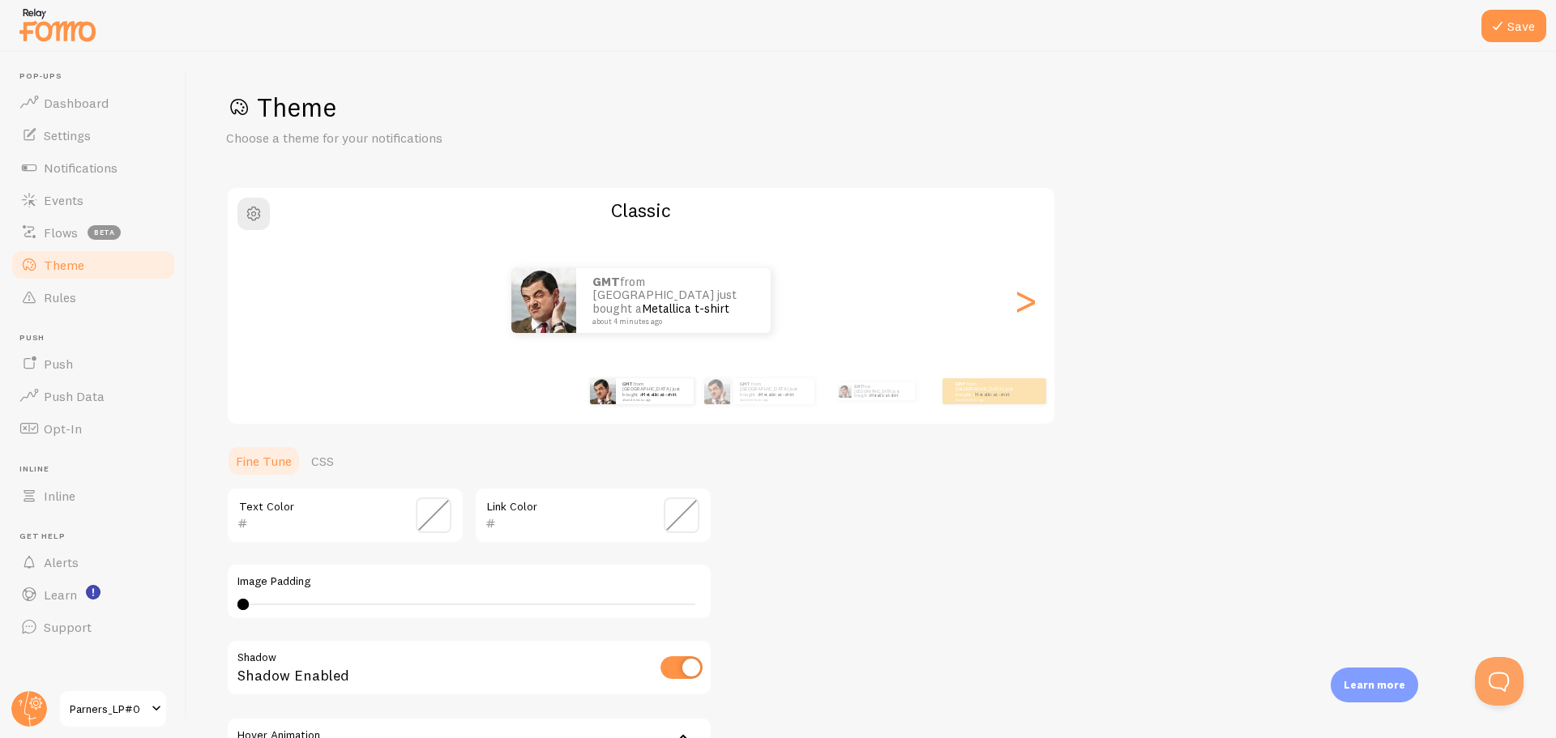
click at [71, 265] on span "Theme" at bounding box center [64, 265] width 41 height 16
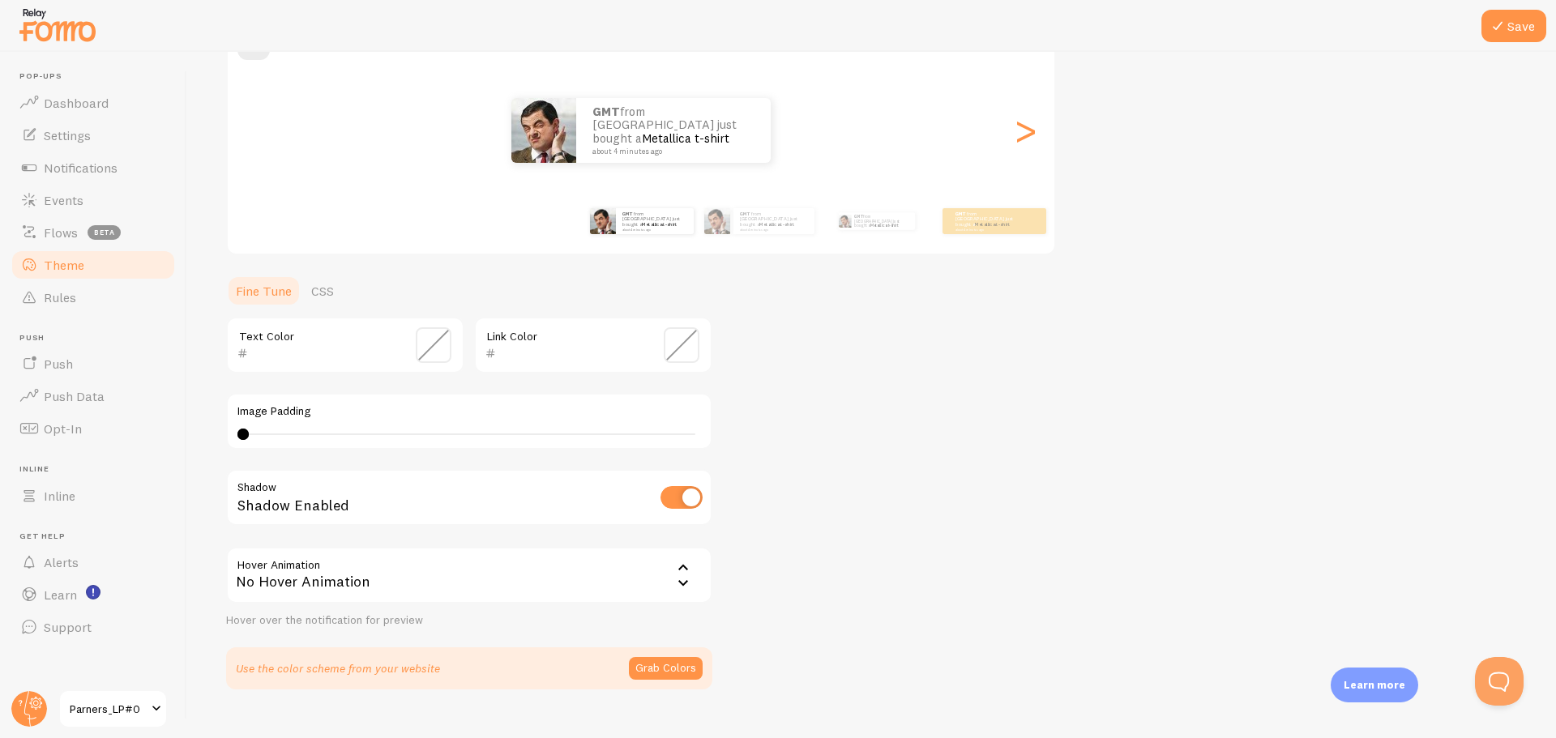
scroll to position [199, 0]
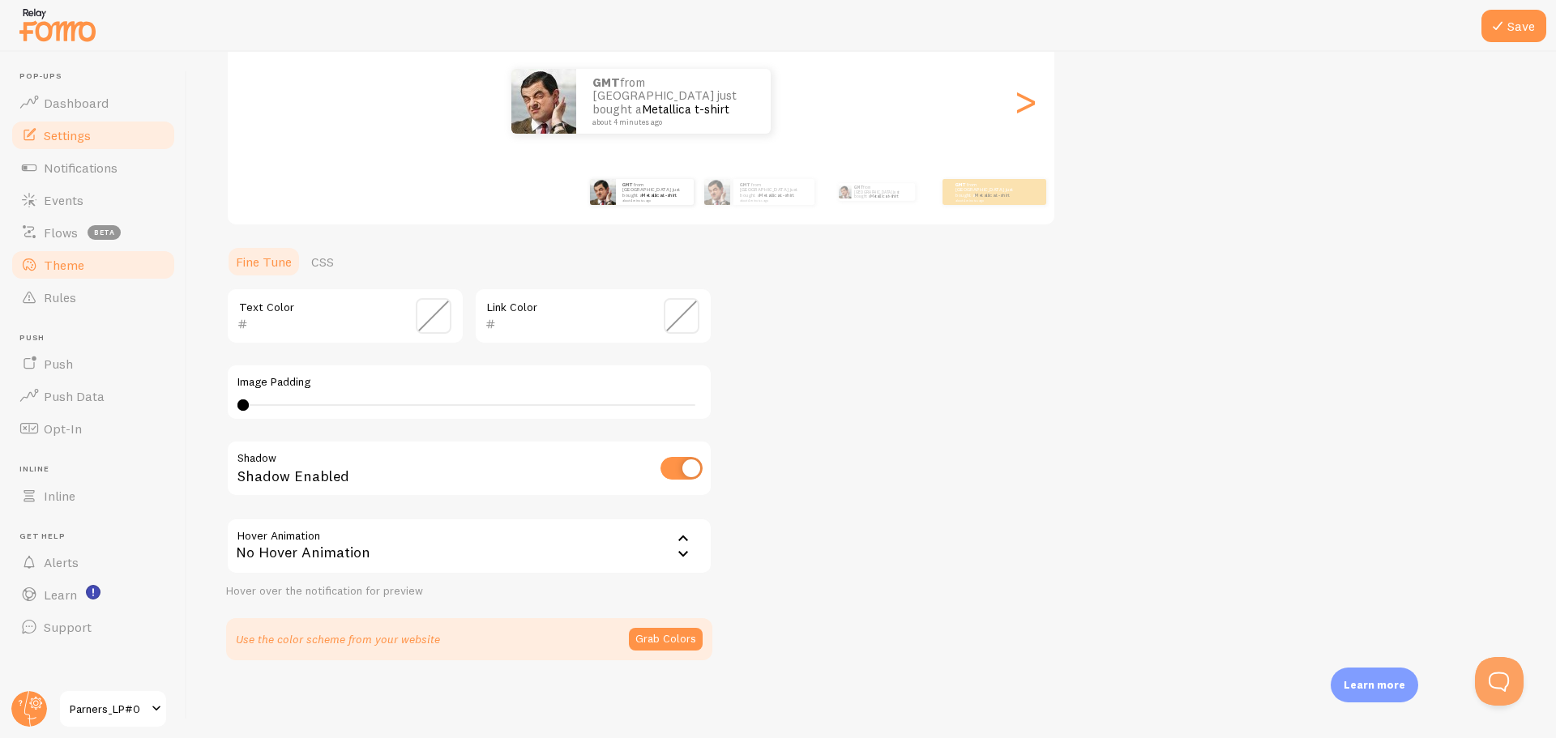
click at [79, 143] on link "Settings" at bounding box center [93, 135] width 167 height 32
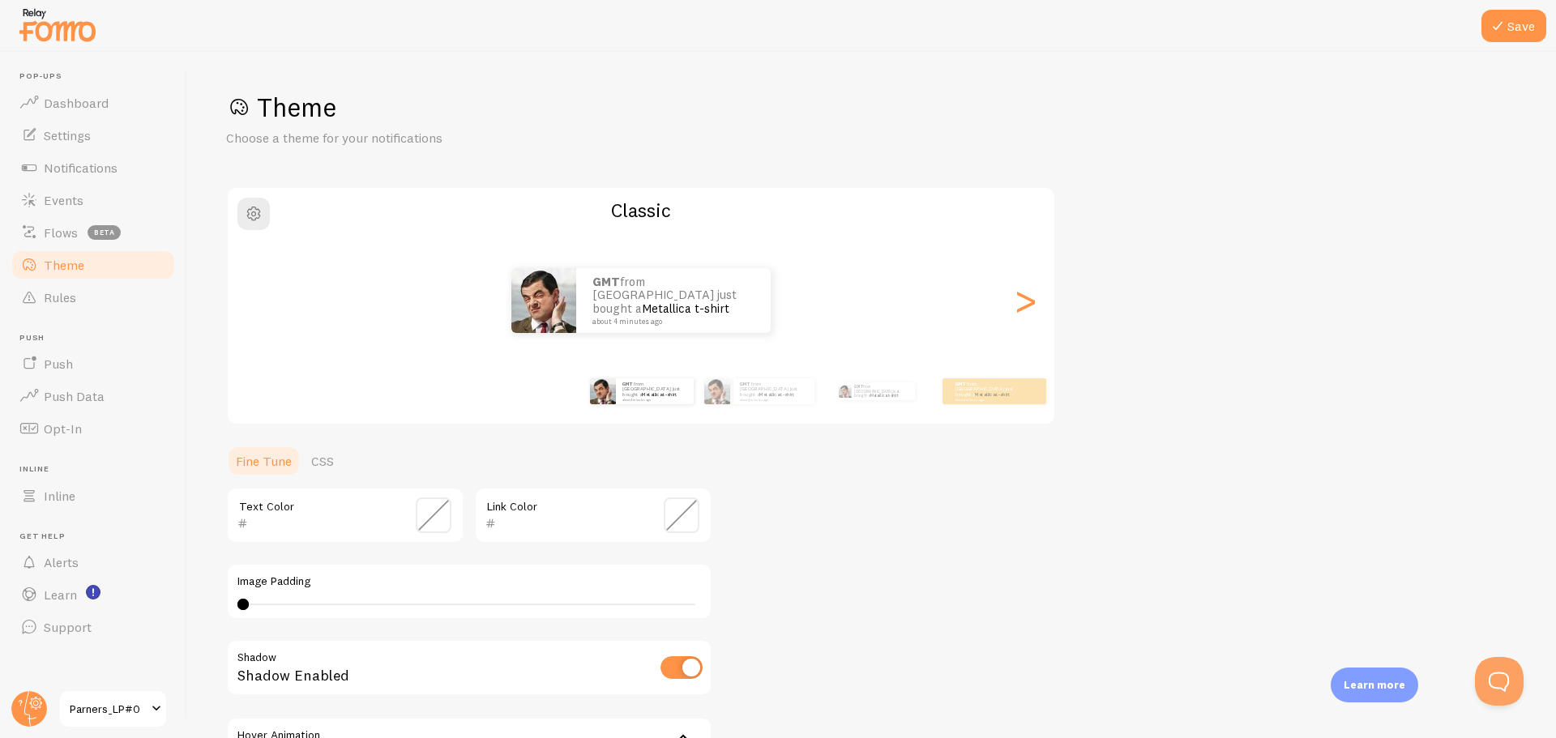
click at [83, 254] on link "Theme" at bounding box center [93, 265] width 167 height 32
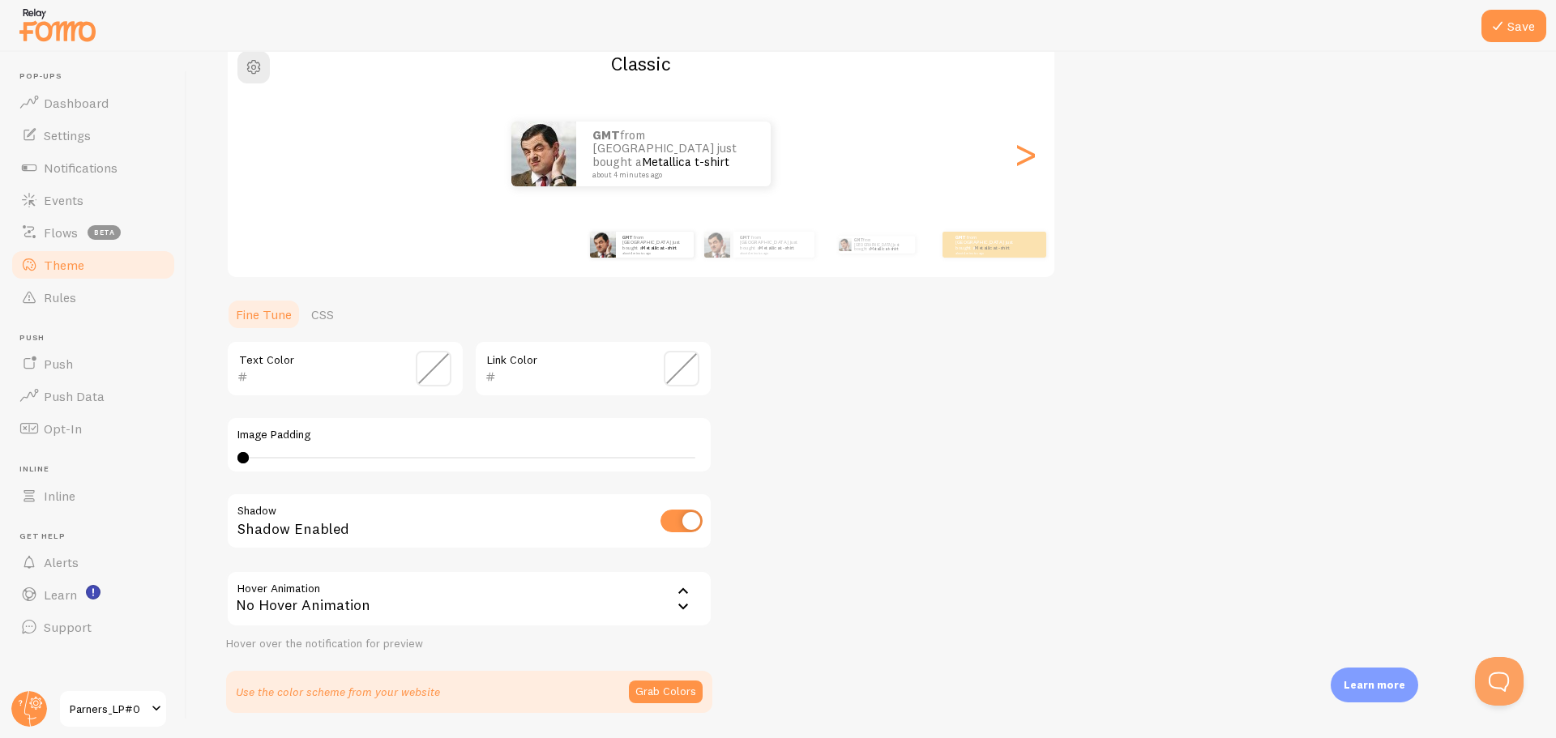
scroll to position [199, 0]
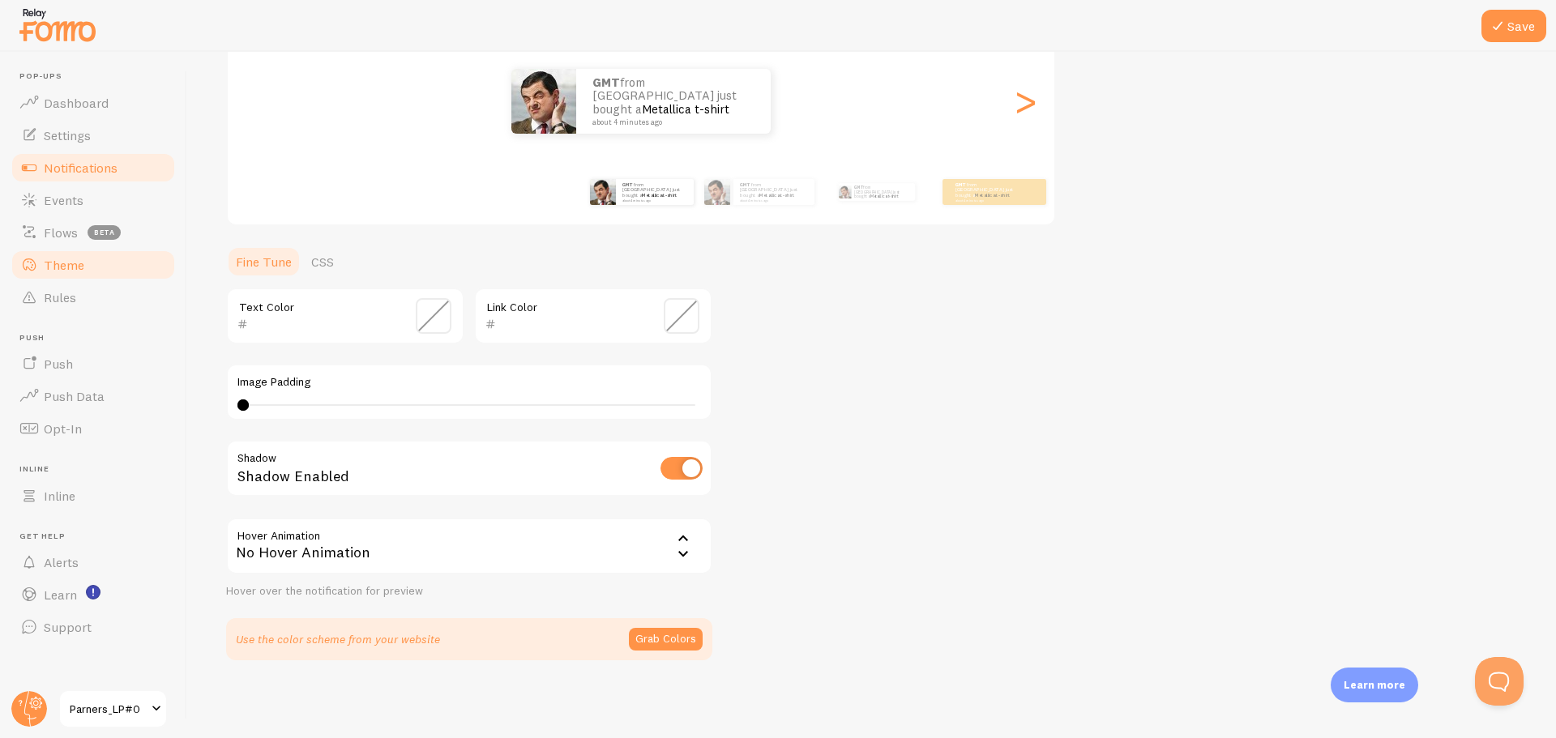
click at [100, 179] on link "Notifications" at bounding box center [93, 168] width 167 height 32
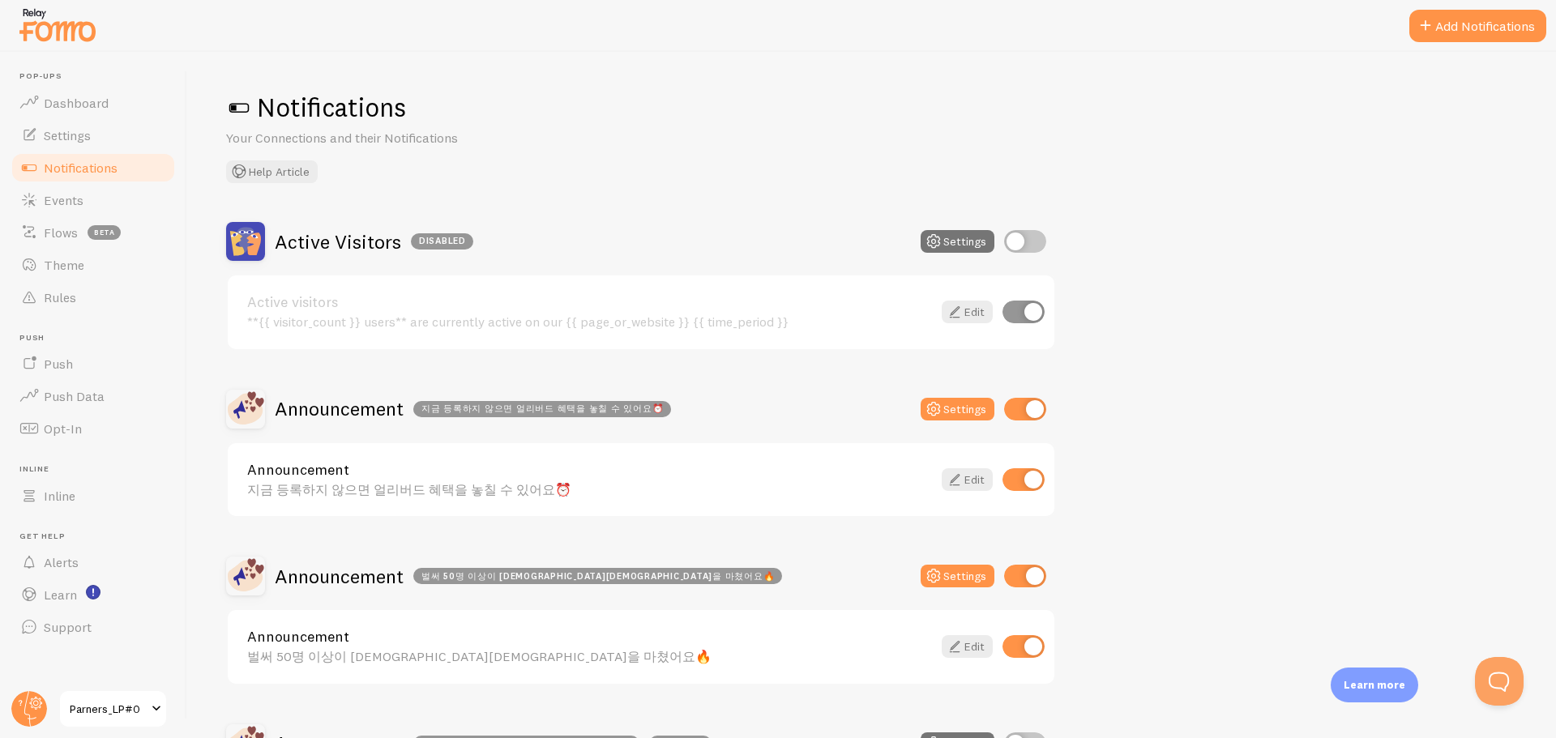
click at [460, 476] on link "Announcement" at bounding box center [589, 470] width 685 height 15
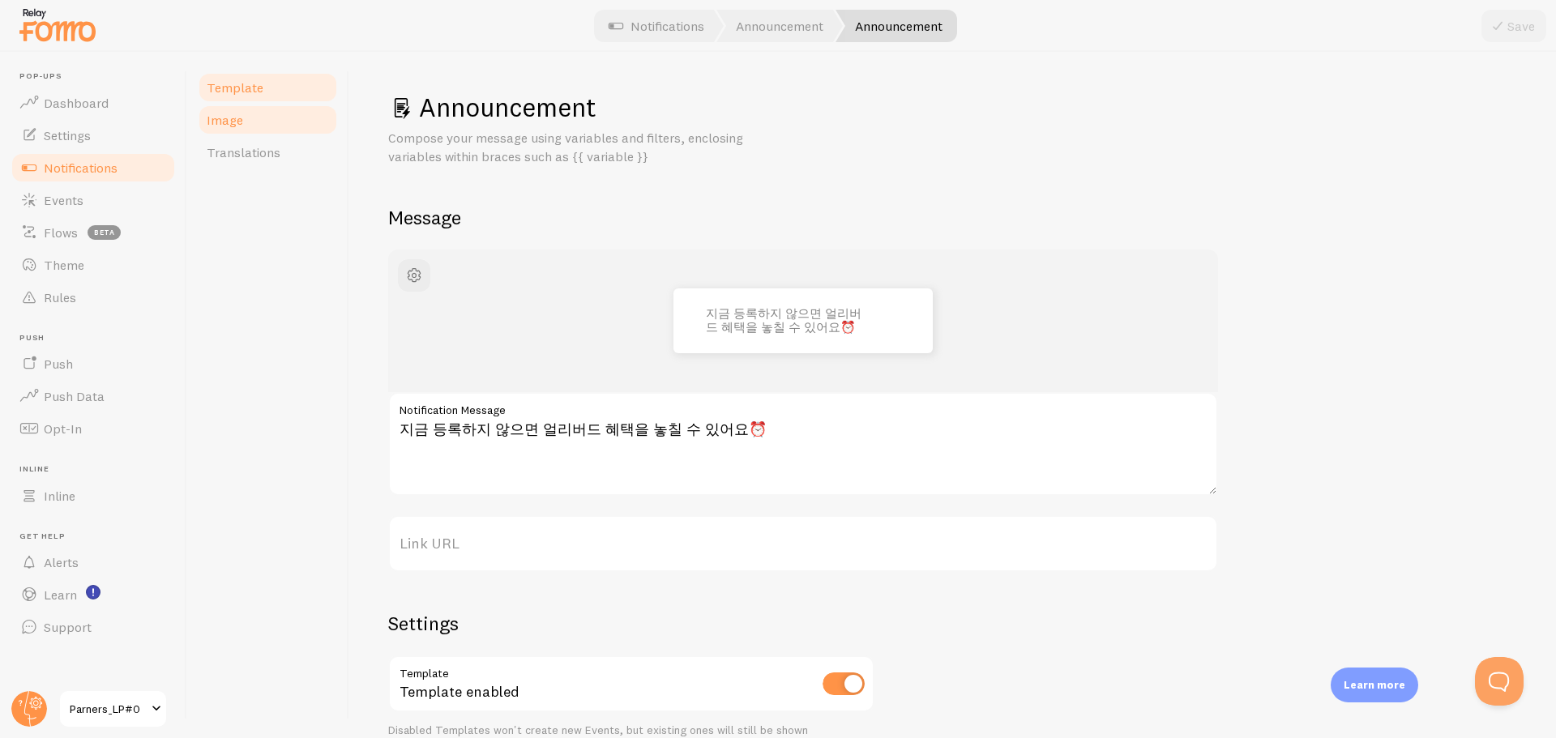
click at [277, 122] on link "Image" at bounding box center [268, 120] width 142 height 32
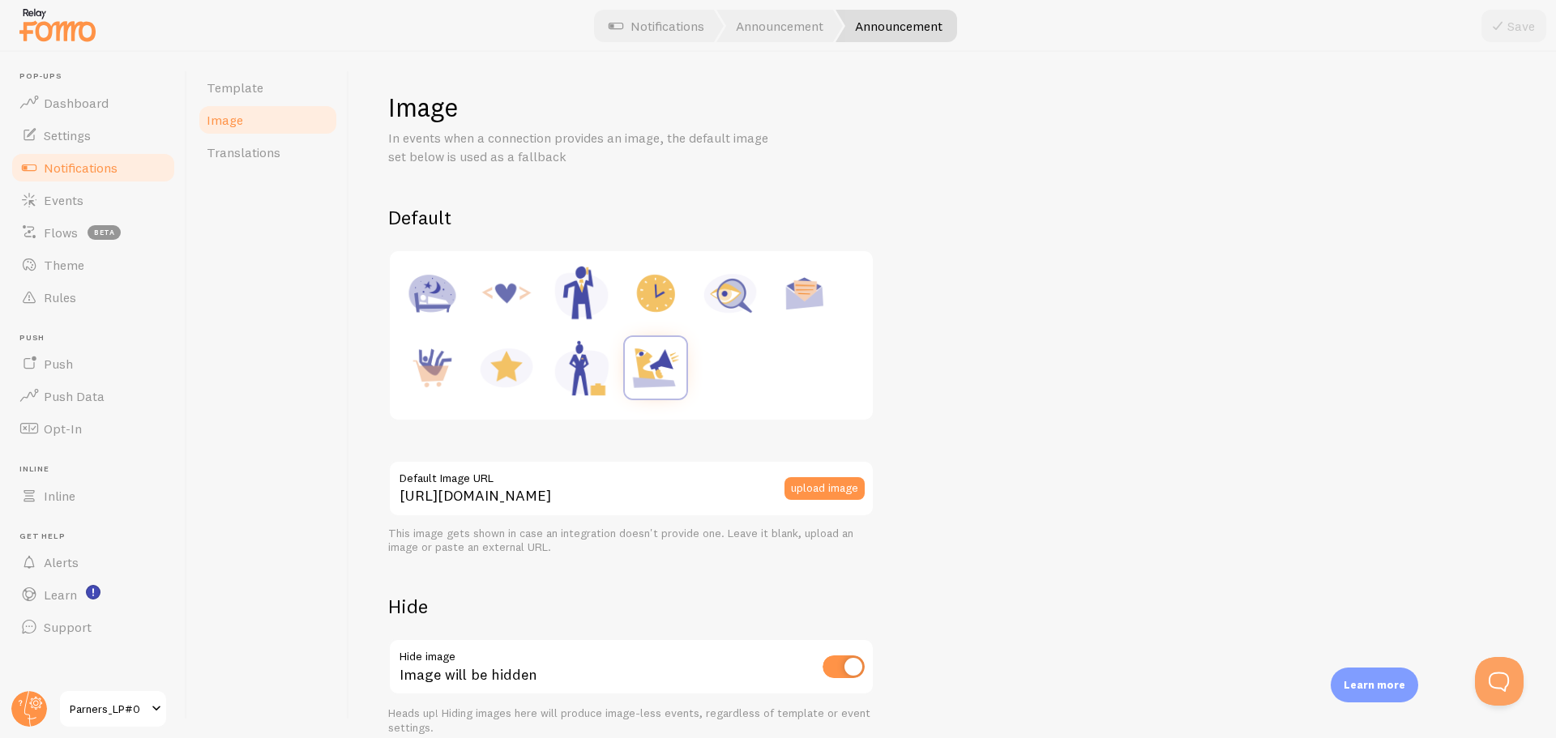
scroll to position [75, 0]
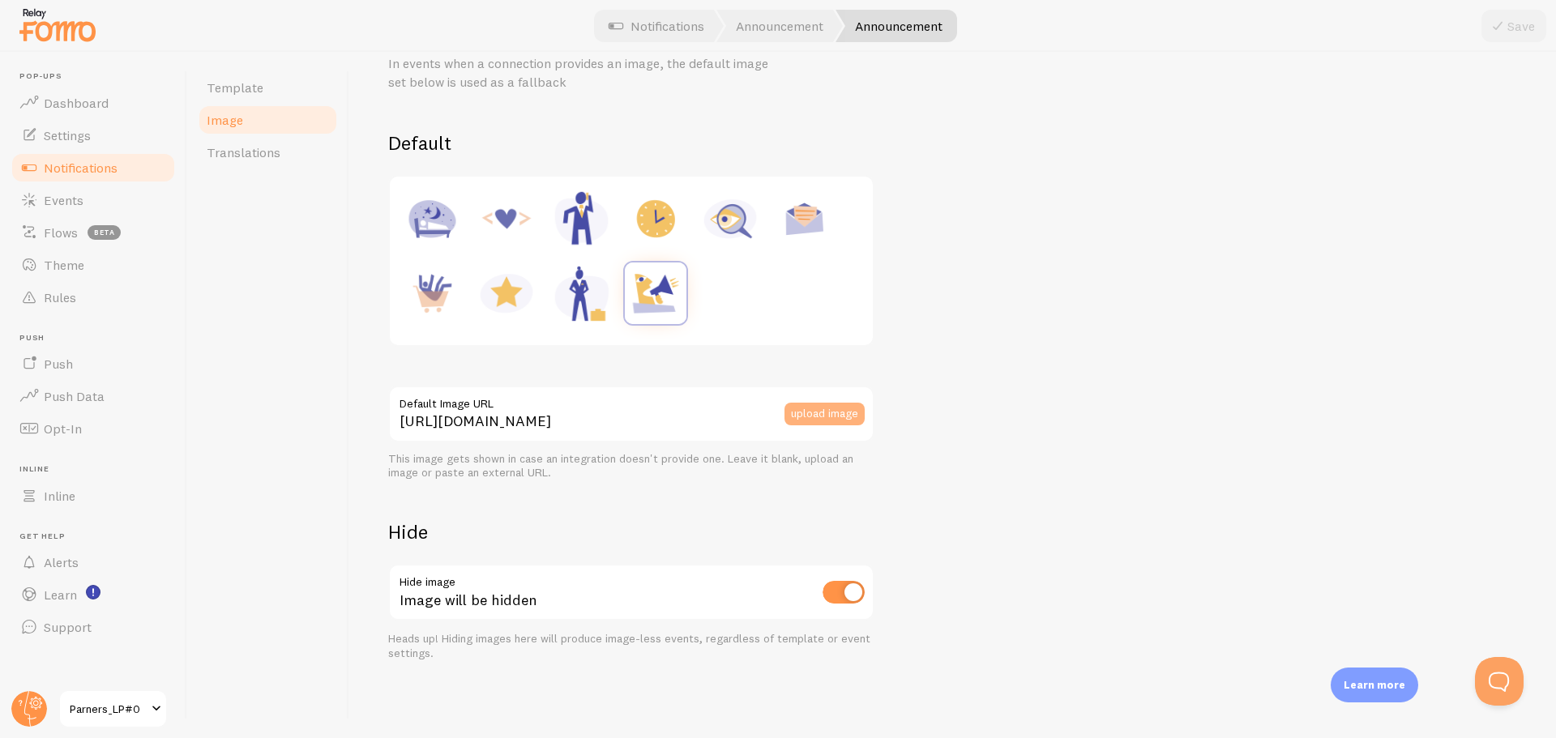
click at [799, 407] on button "upload image" at bounding box center [824, 414] width 80 height 23
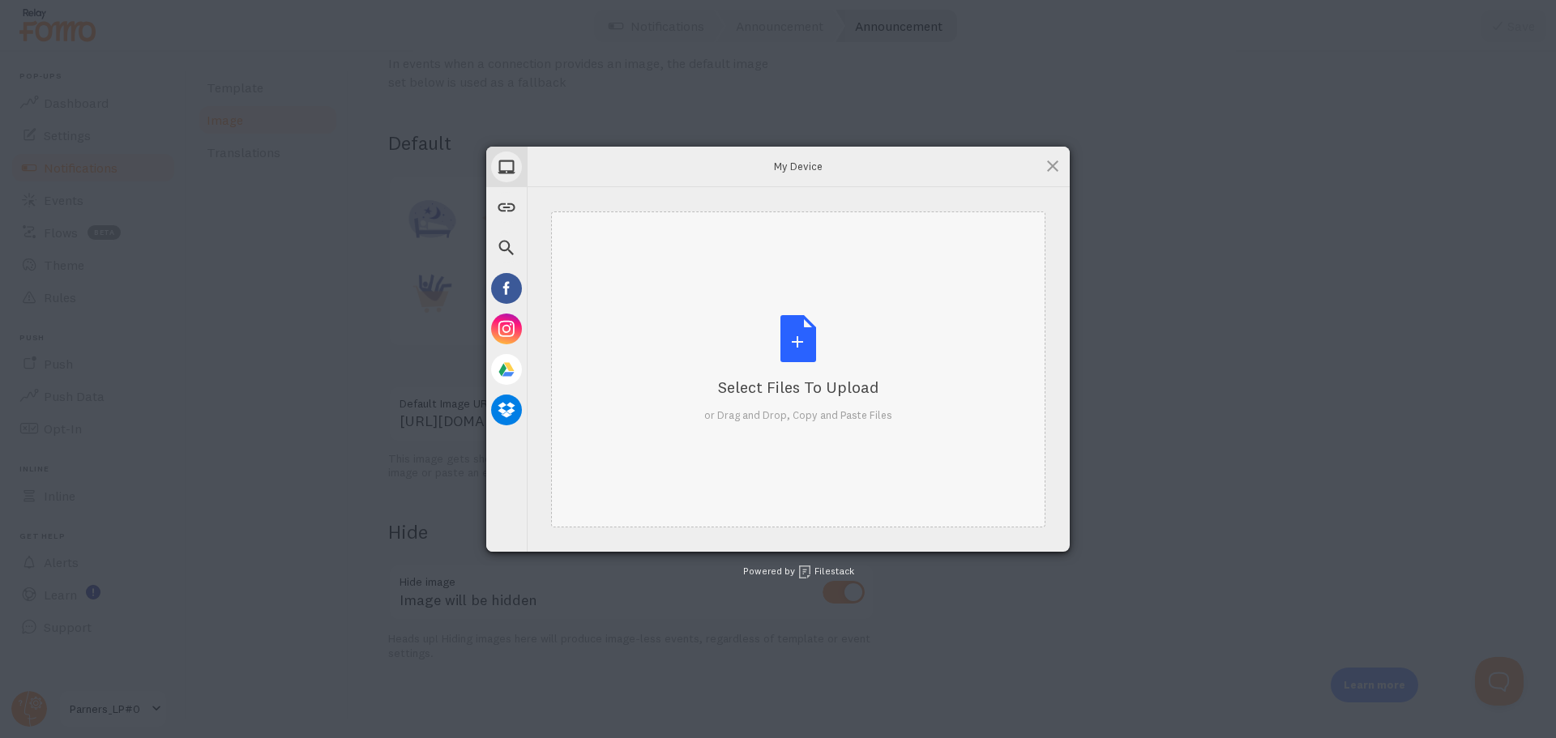
click at [708, 306] on div "Select Files to Upload or Drag and Drop, Copy and Paste Files" at bounding box center [798, 370] width 494 height 316
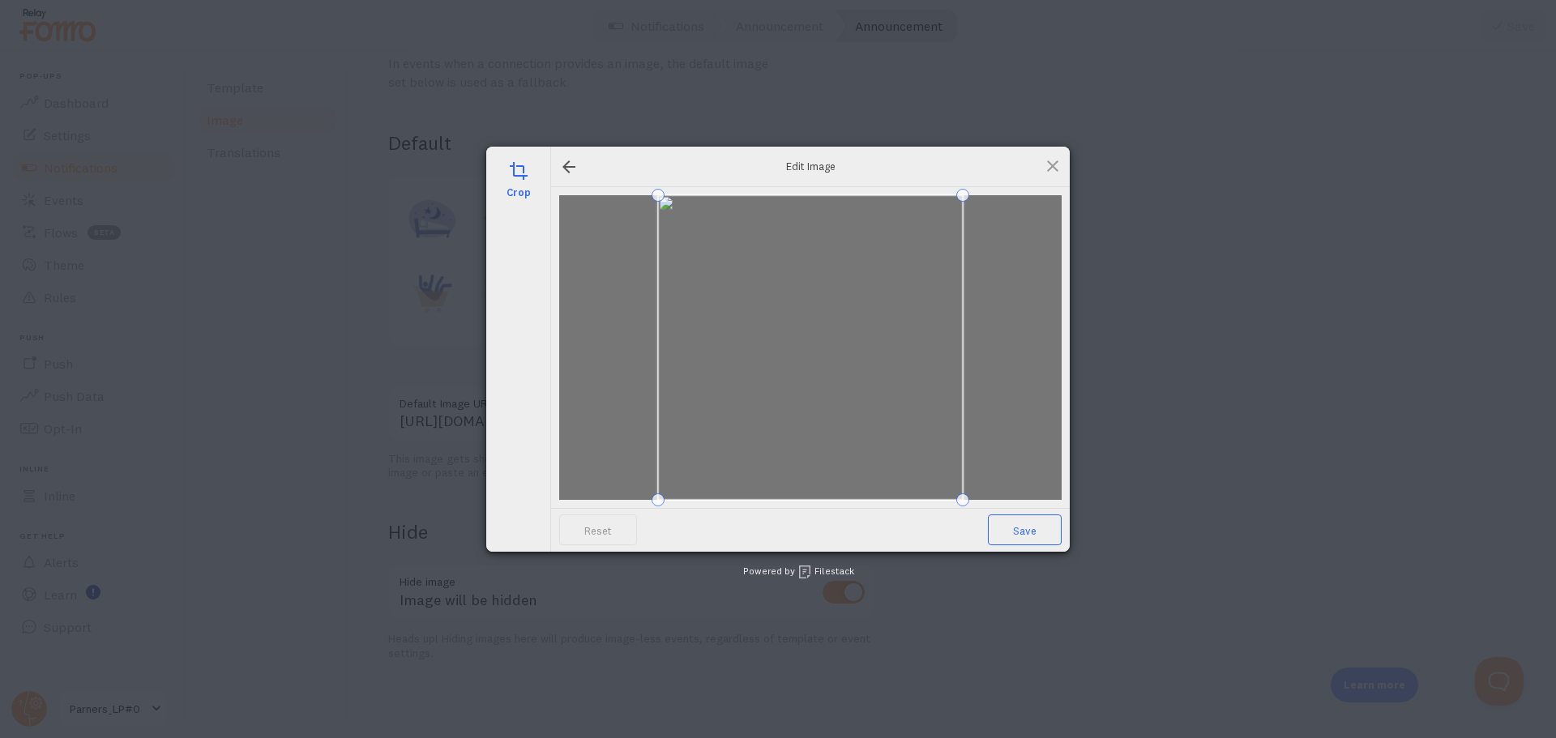
click at [1036, 526] on span "Save" at bounding box center [1025, 530] width 74 height 31
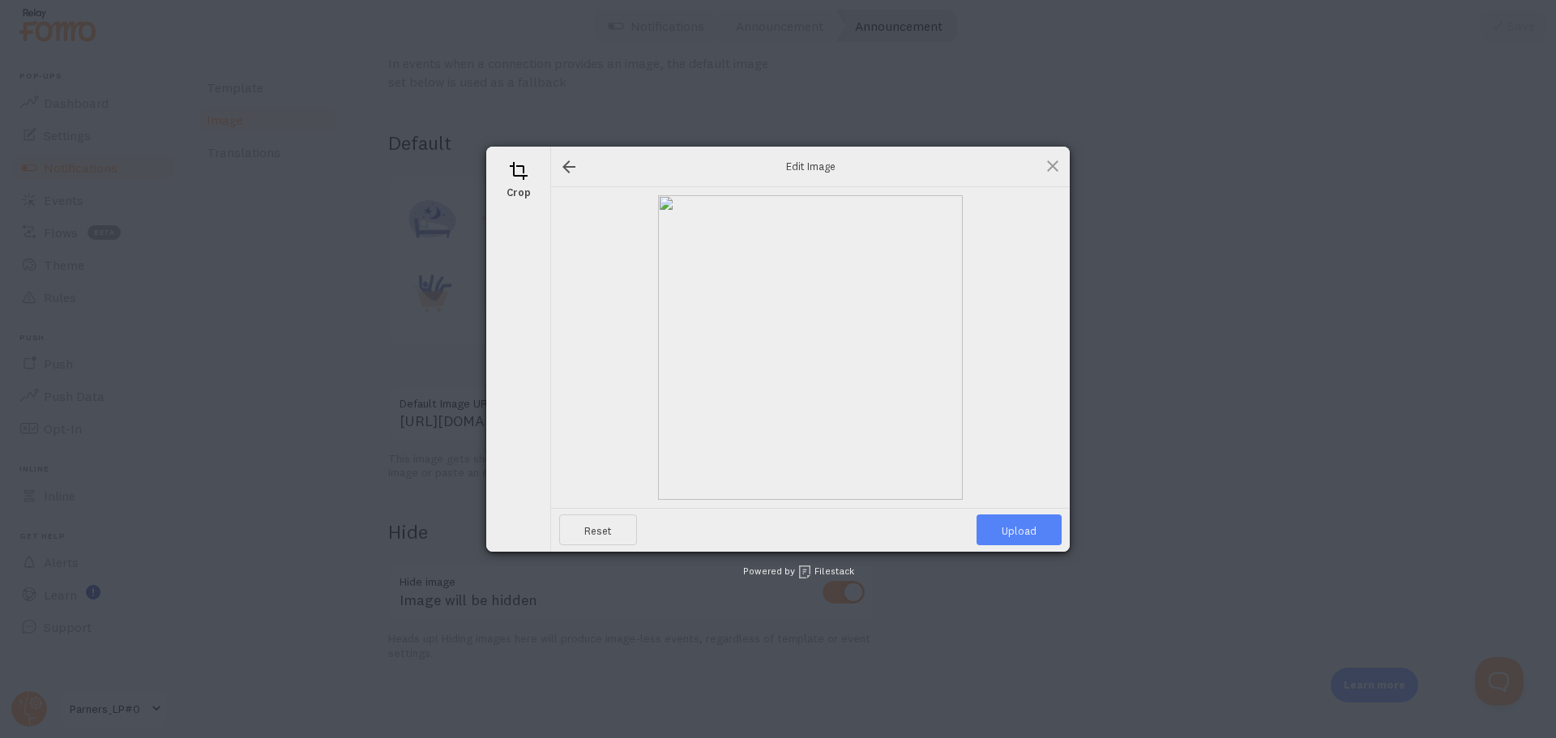
click at [1043, 524] on span "Upload" at bounding box center [1018, 530] width 85 height 31
type input "[URL][DOMAIN_NAME][DOMAIN_NAME]"
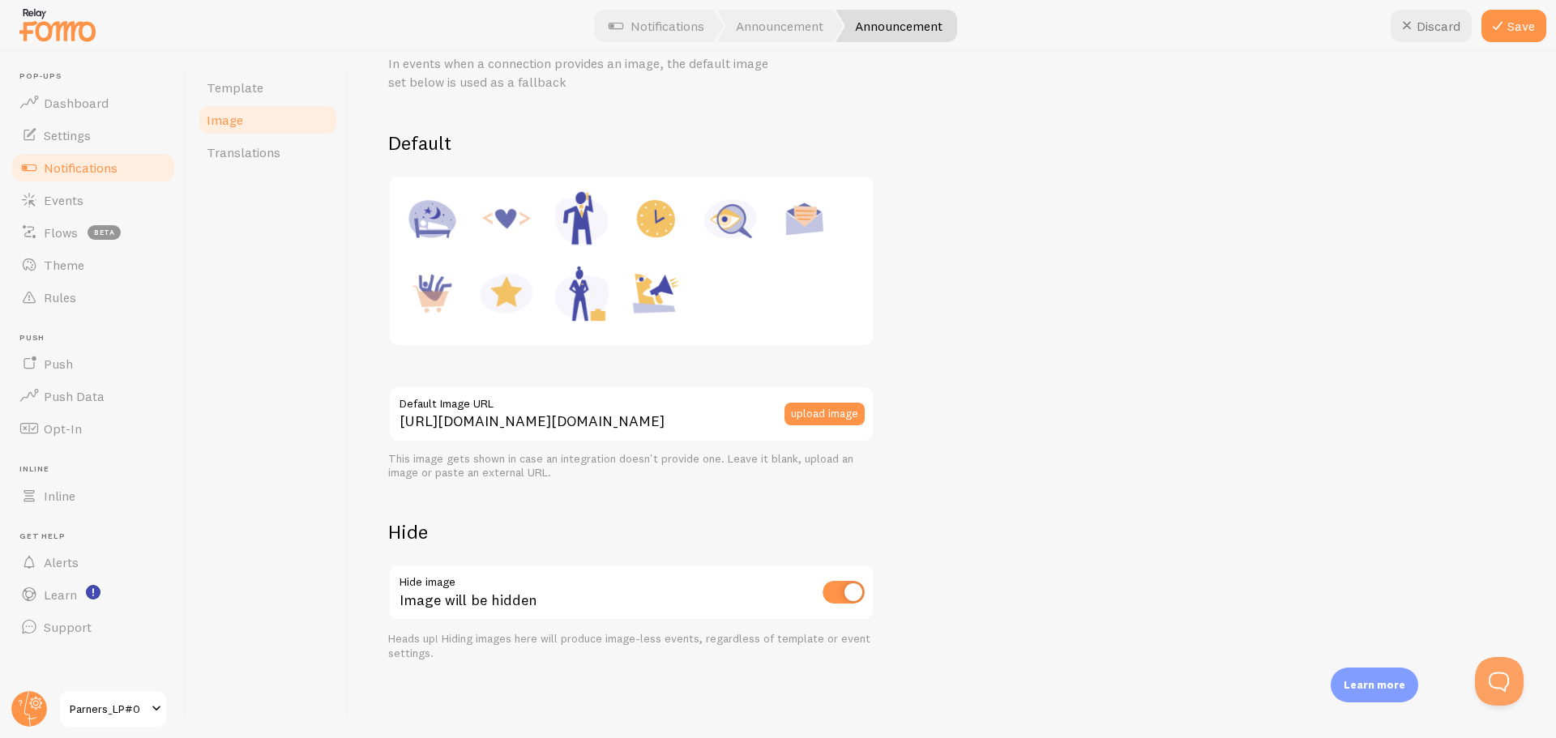
click at [838, 592] on input "checkbox" at bounding box center [844, 592] width 42 height 23
checkbox input "false"
click at [1092, 291] on div "Default [URL][DOMAIN_NAME][DOMAIN_NAME] Default Image URL upload image This ima…" at bounding box center [952, 395] width 1129 height 530
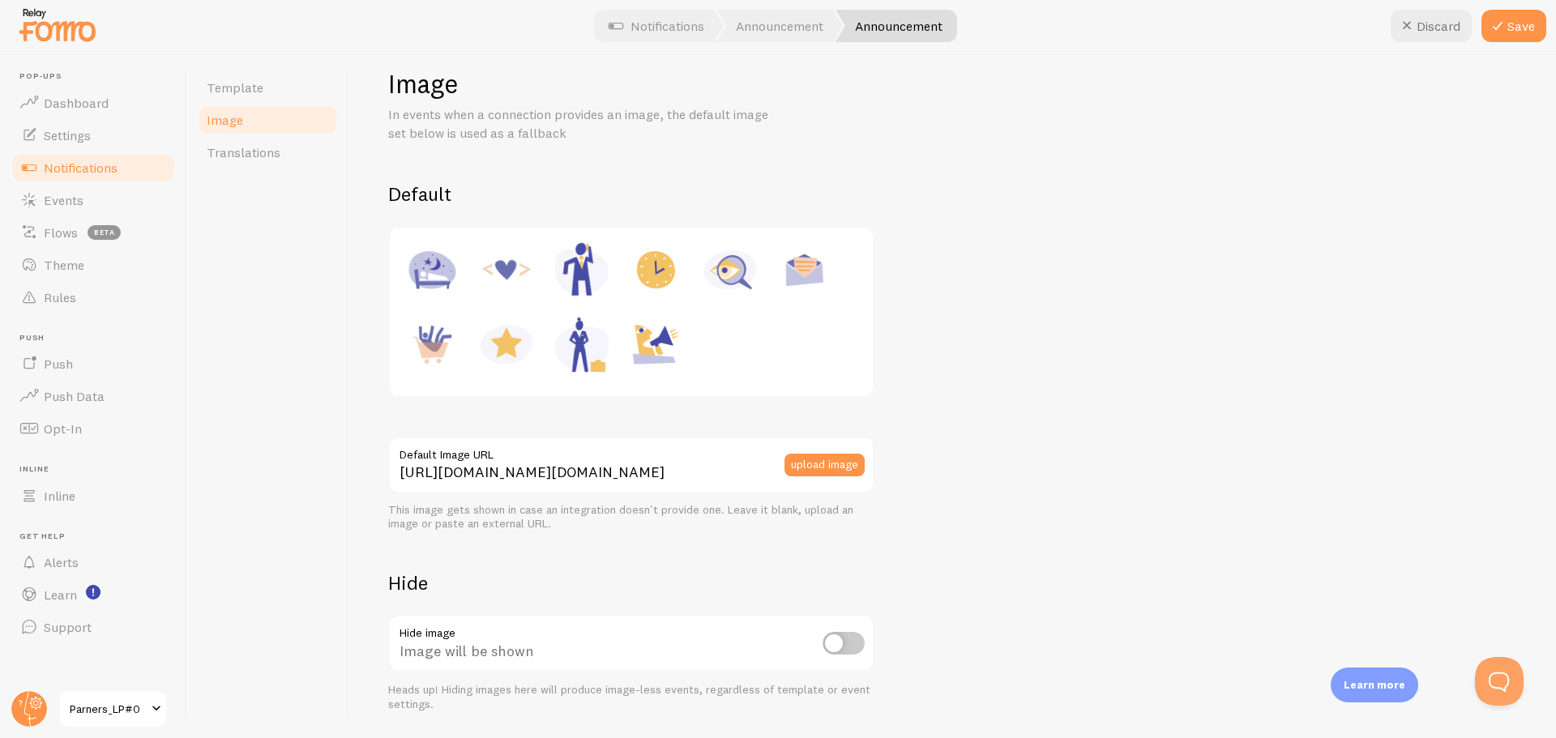
scroll to position [0, 0]
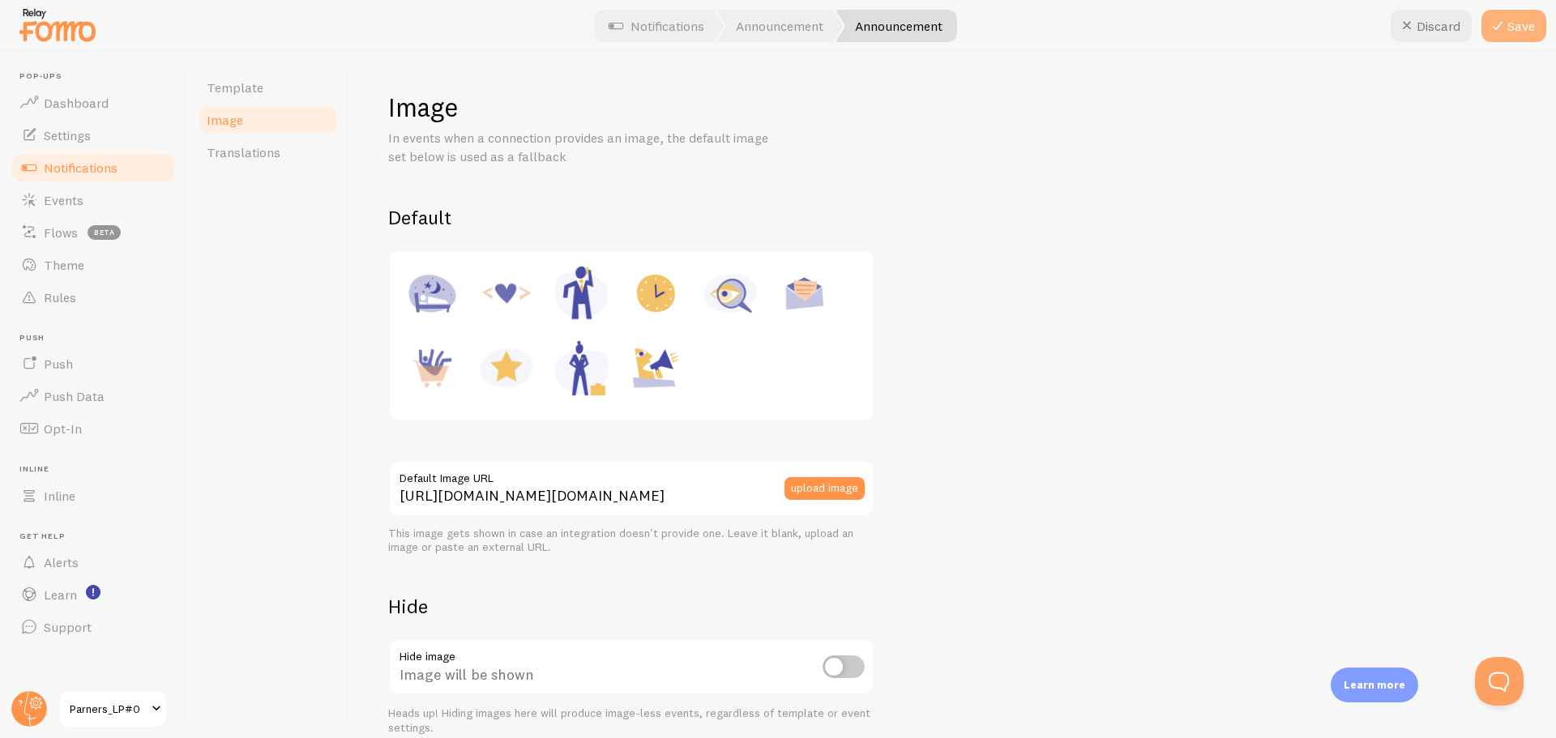
click at [1498, 36] on button "Save" at bounding box center [1513, 26] width 65 height 32
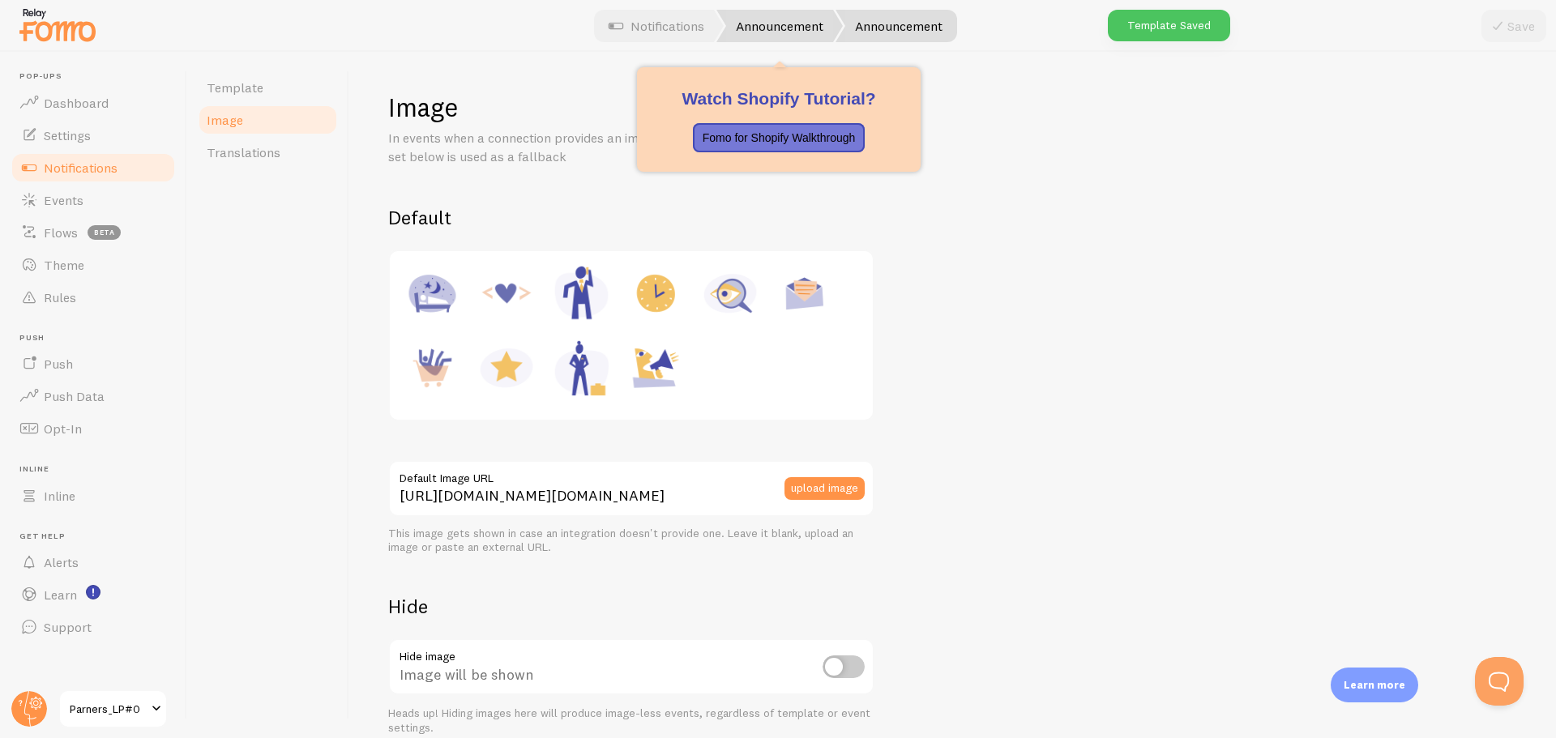
click at [754, 36] on link "Announcement" at bounding box center [779, 26] width 126 height 32
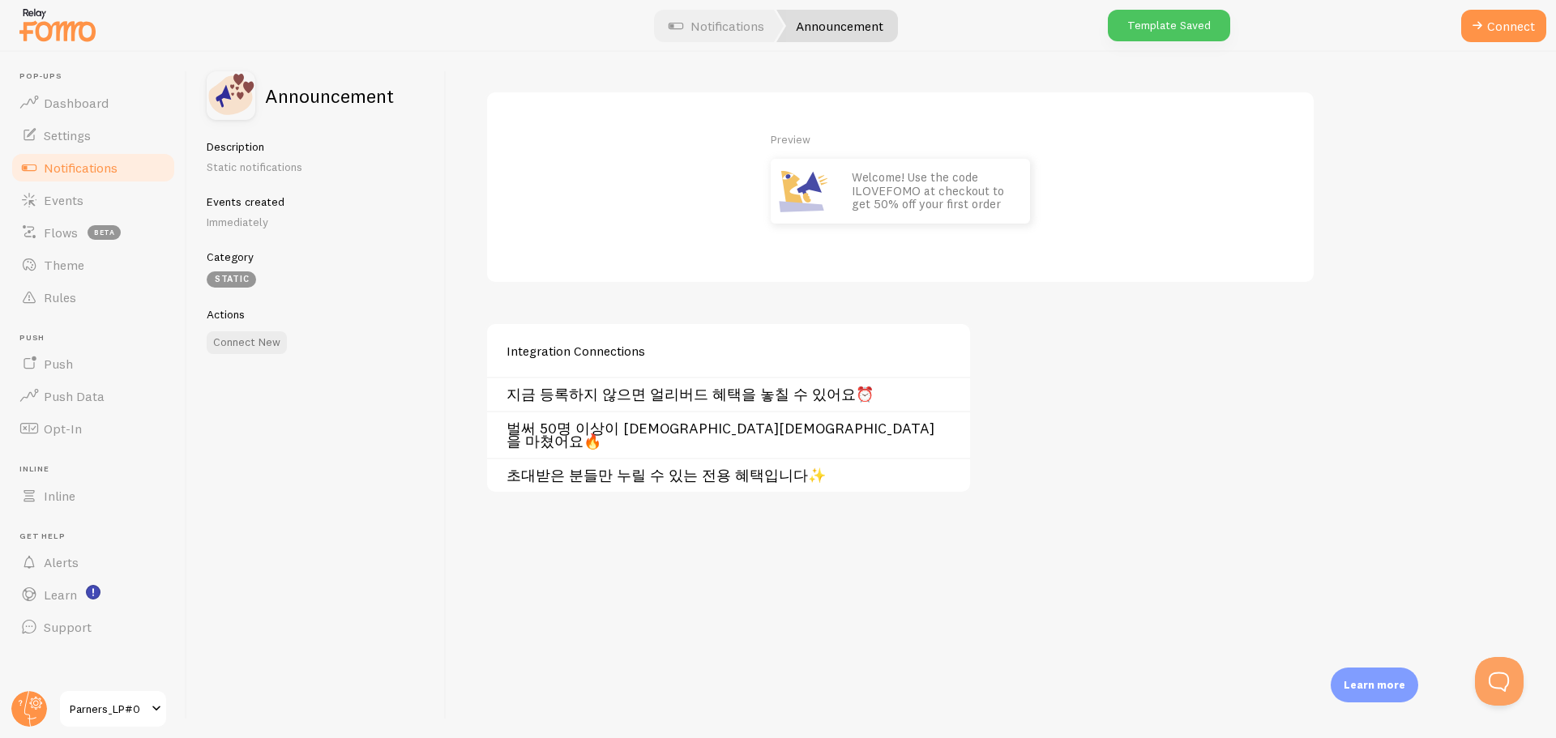
click at [621, 416] on div "벌써 50명 이상이 [DEMOGRAPHIC_DATA][DEMOGRAPHIC_DATA]을 마쳤어요🔥" at bounding box center [728, 434] width 483 height 47
click at [618, 436] on link "벌써 50명 이상이 [DEMOGRAPHIC_DATA][DEMOGRAPHIC_DATA]을 마쳤어요🔥" at bounding box center [733, 435] width 454 height 26
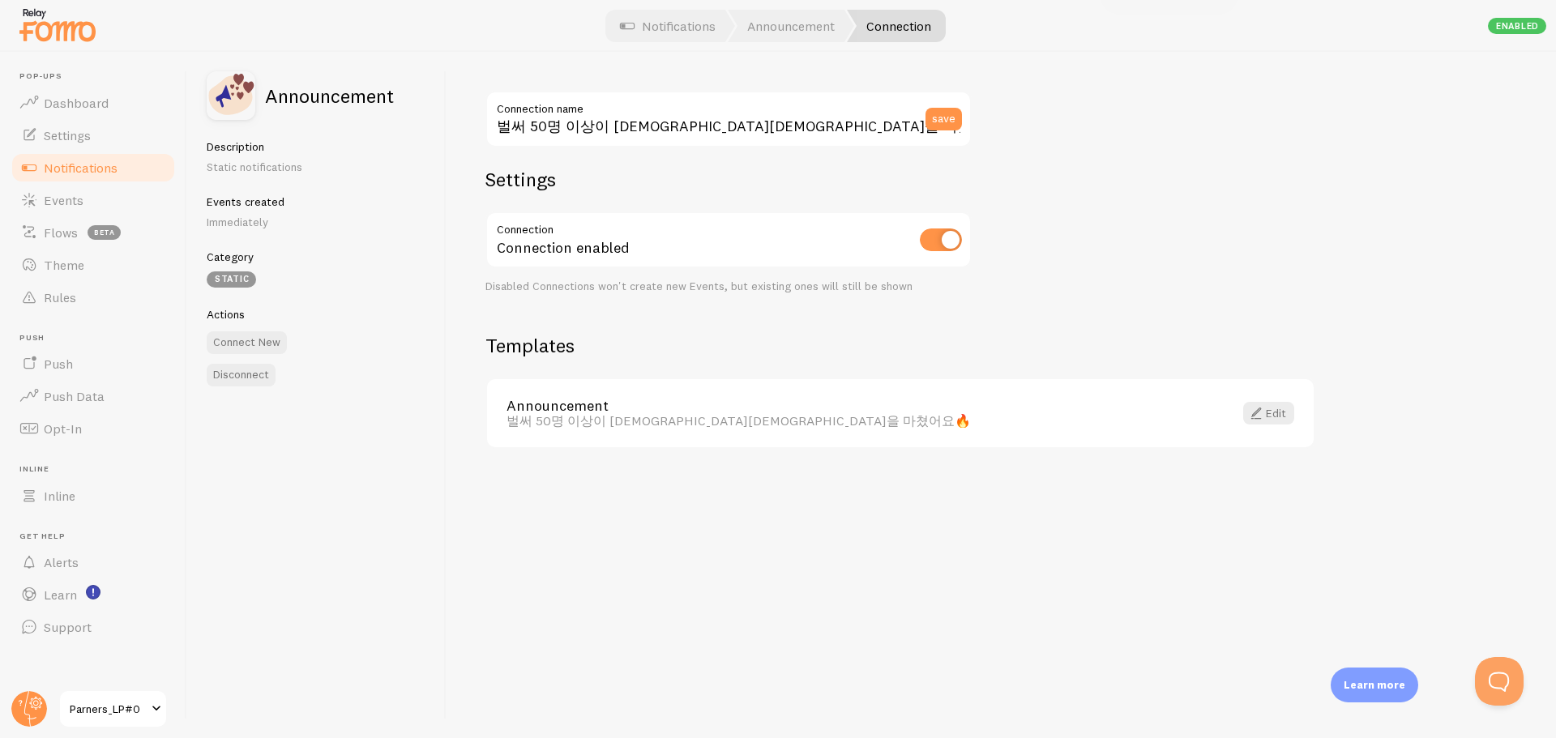
click at [881, 437] on div "Announcement 벌써 50명 이상이 [DEMOGRAPHIC_DATA][DEMOGRAPHIC_DATA]을 마쳤어요🔥 Edit" at bounding box center [900, 413] width 827 height 69
click at [646, 408] on link "Announcement" at bounding box center [859, 406] width 707 height 15
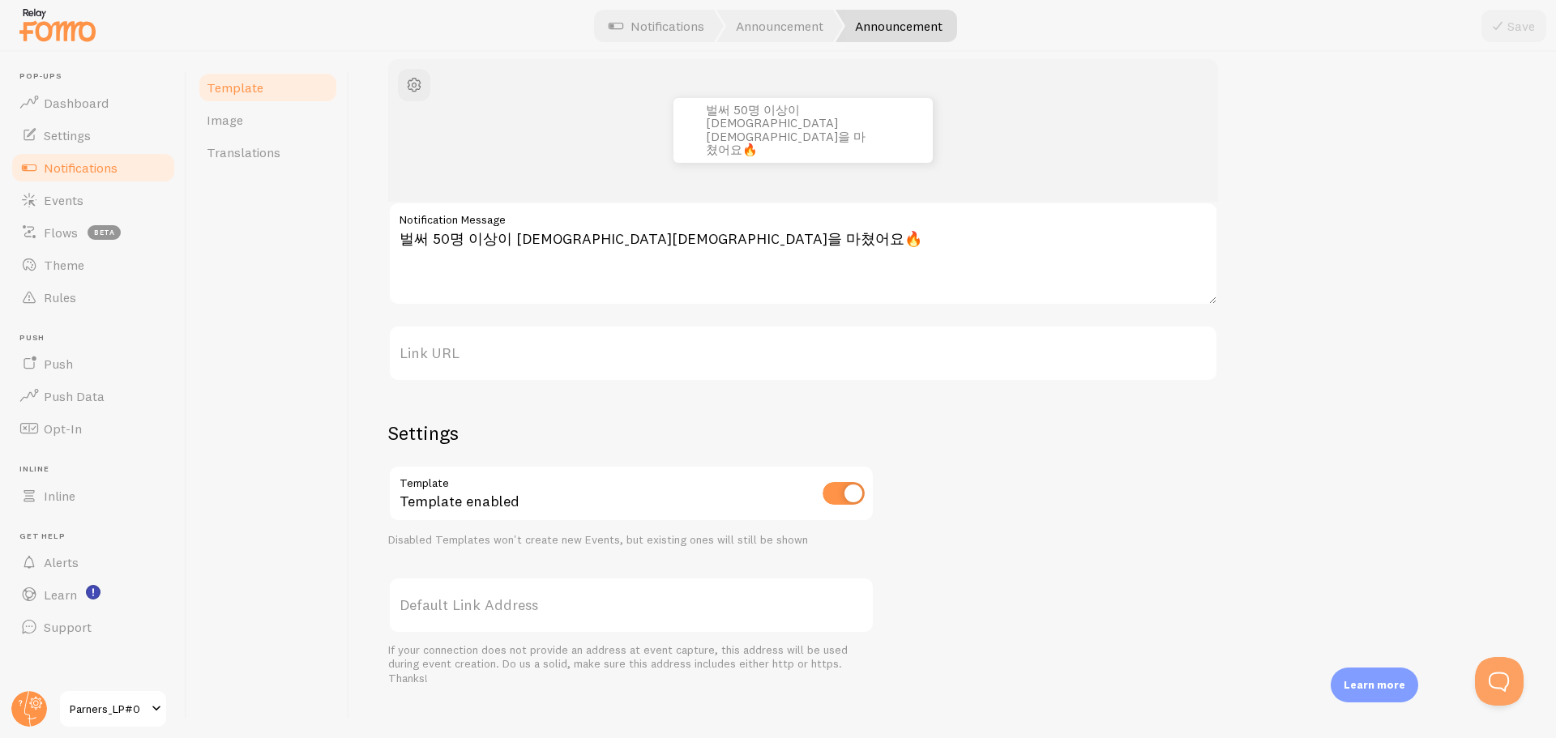
scroll to position [206, 0]
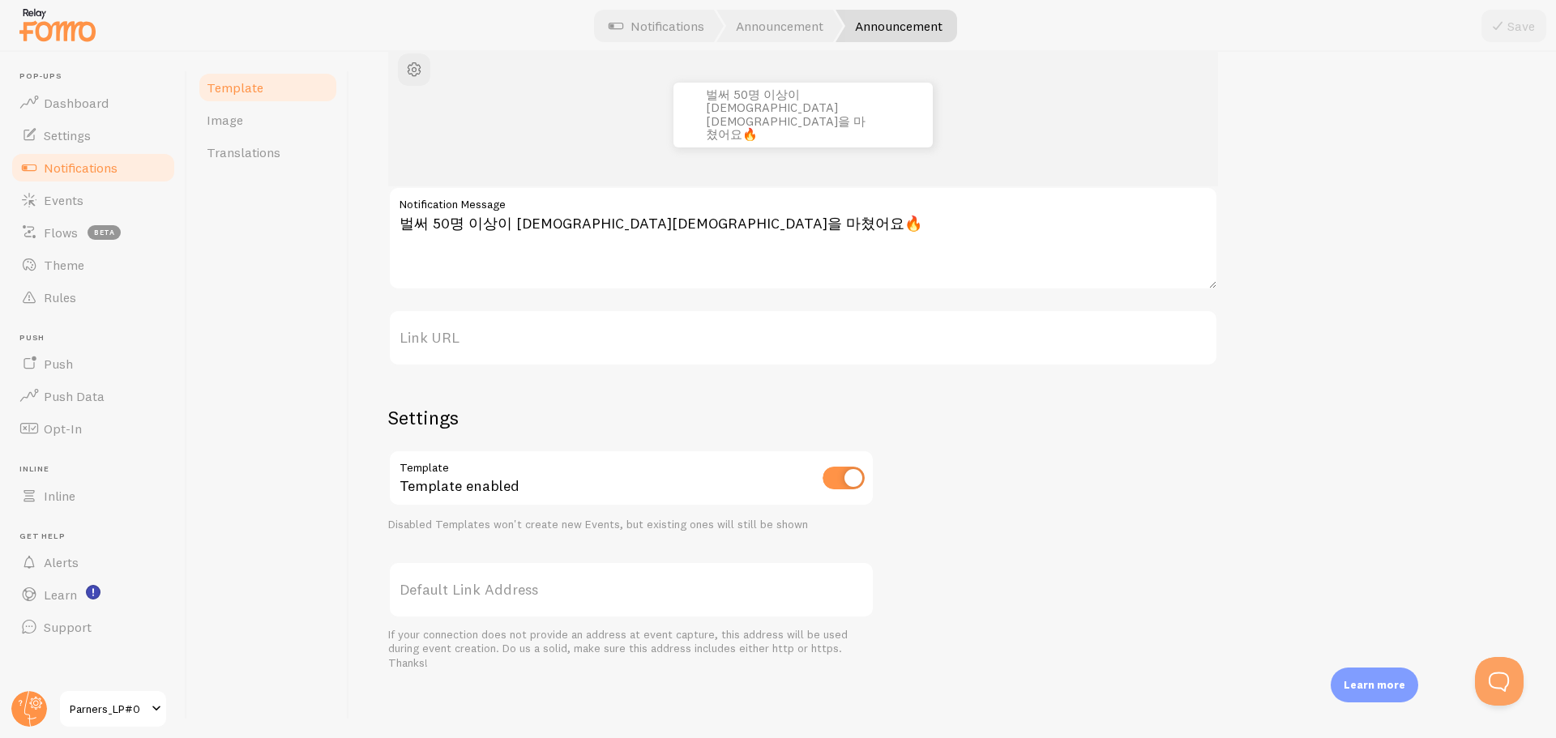
click at [813, 491] on div "Template enabled" at bounding box center [631, 479] width 486 height 59
click at [286, 126] on link "Image" at bounding box center [268, 120] width 142 height 32
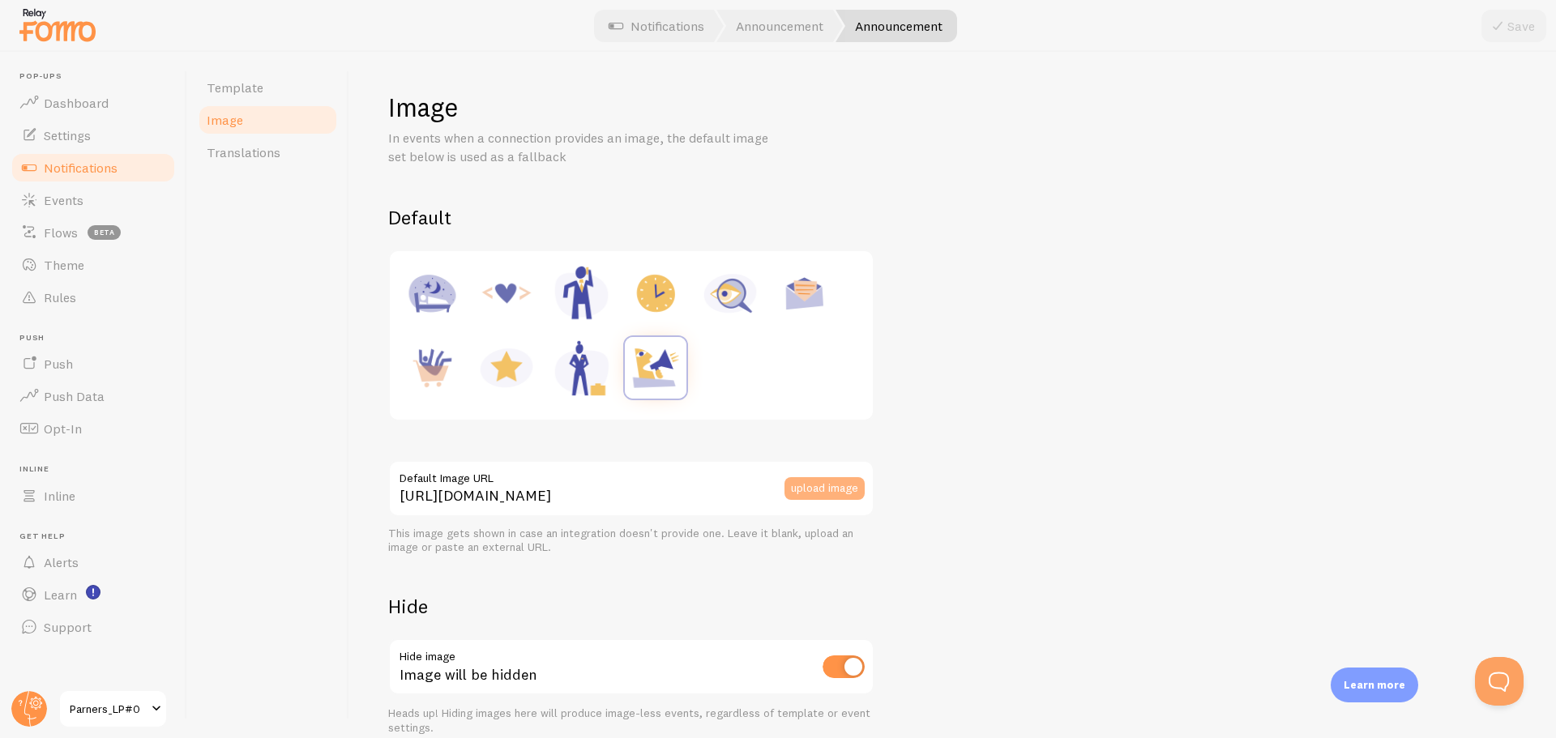
click at [808, 494] on button "upload image" at bounding box center [824, 488] width 80 height 23
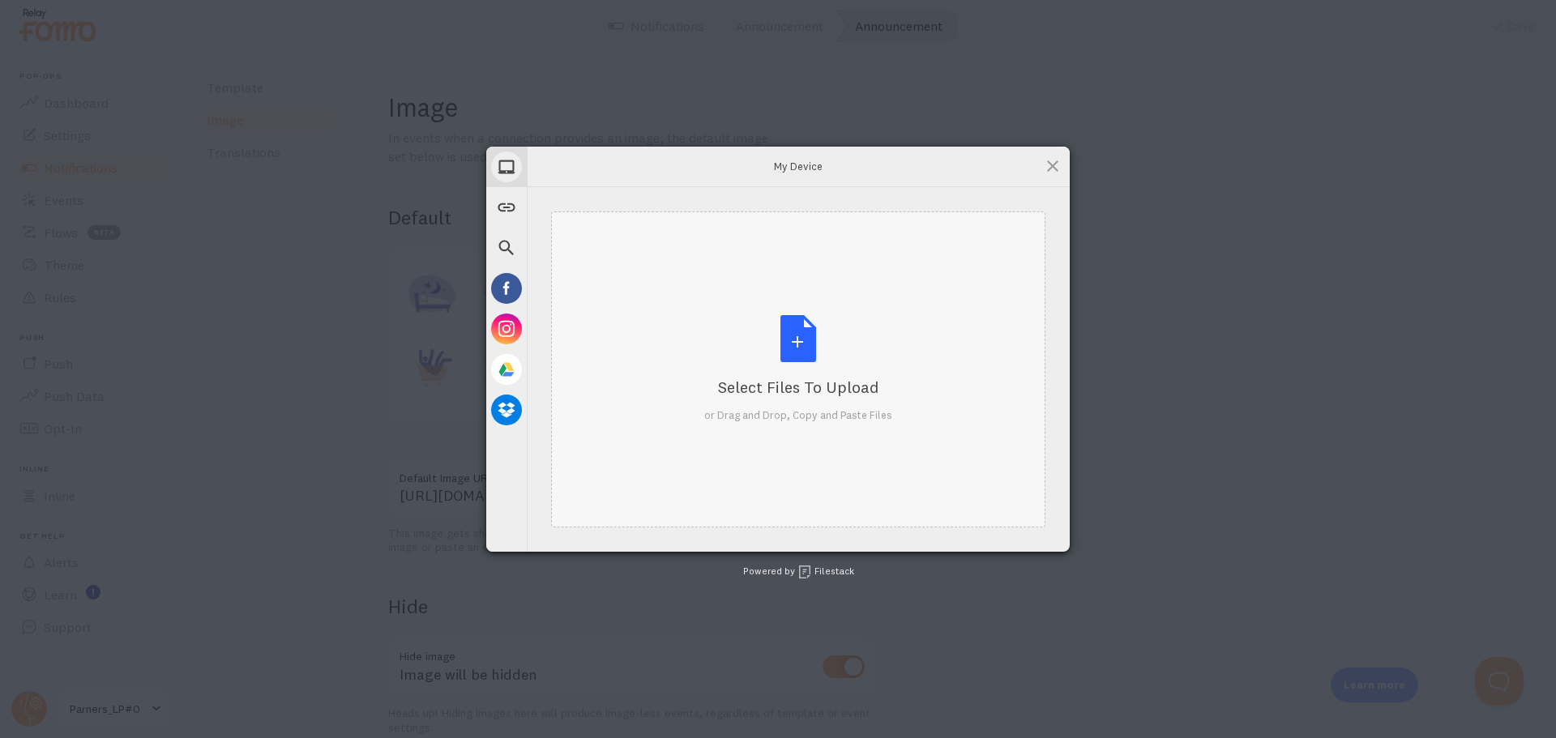
click at [740, 399] on div "Select Files to Upload or Drag and Drop, Copy and Paste Files" at bounding box center [798, 369] width 188 height 108
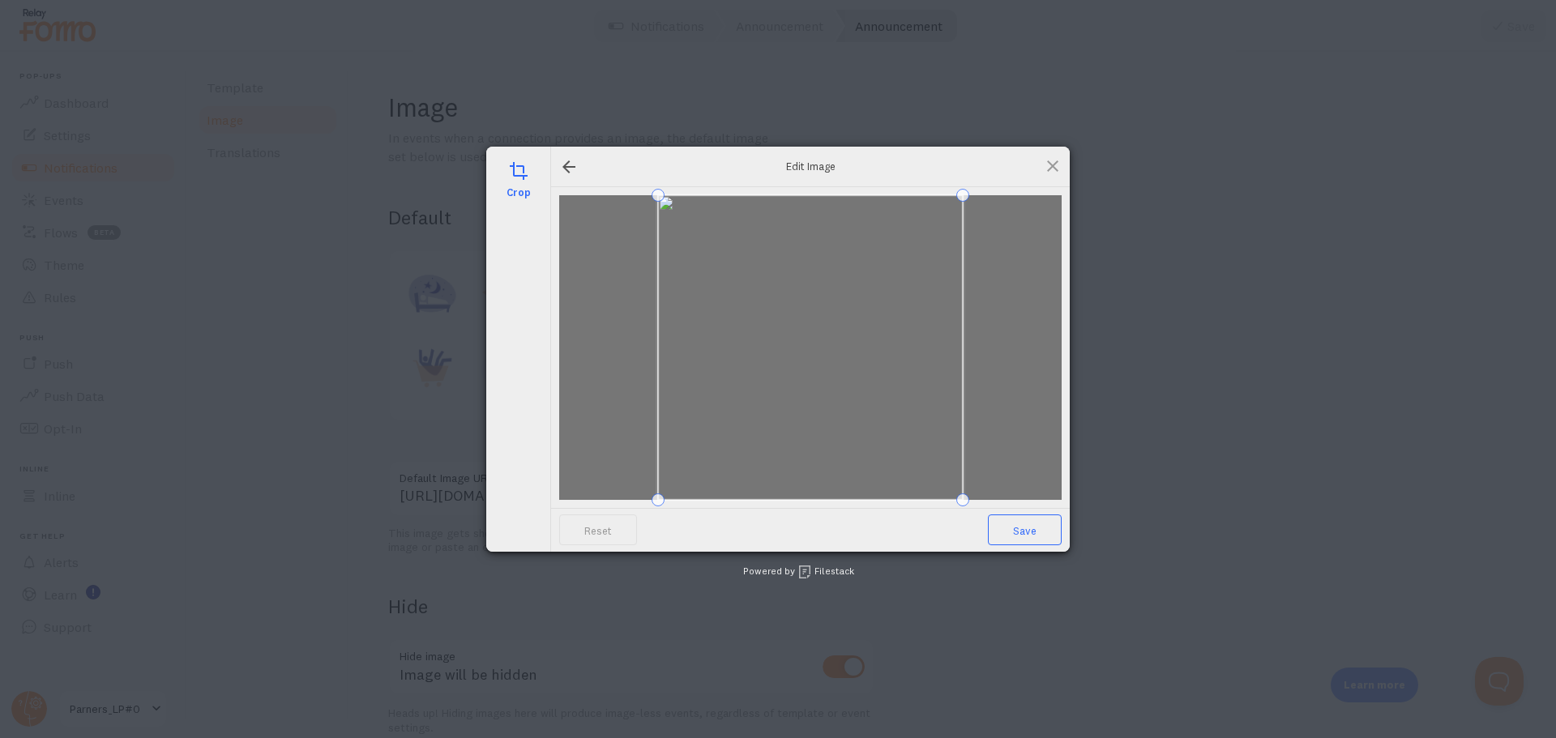
click at [1027, 522] on span "Save" at bounding box center [1025, 530] width 74 height 31
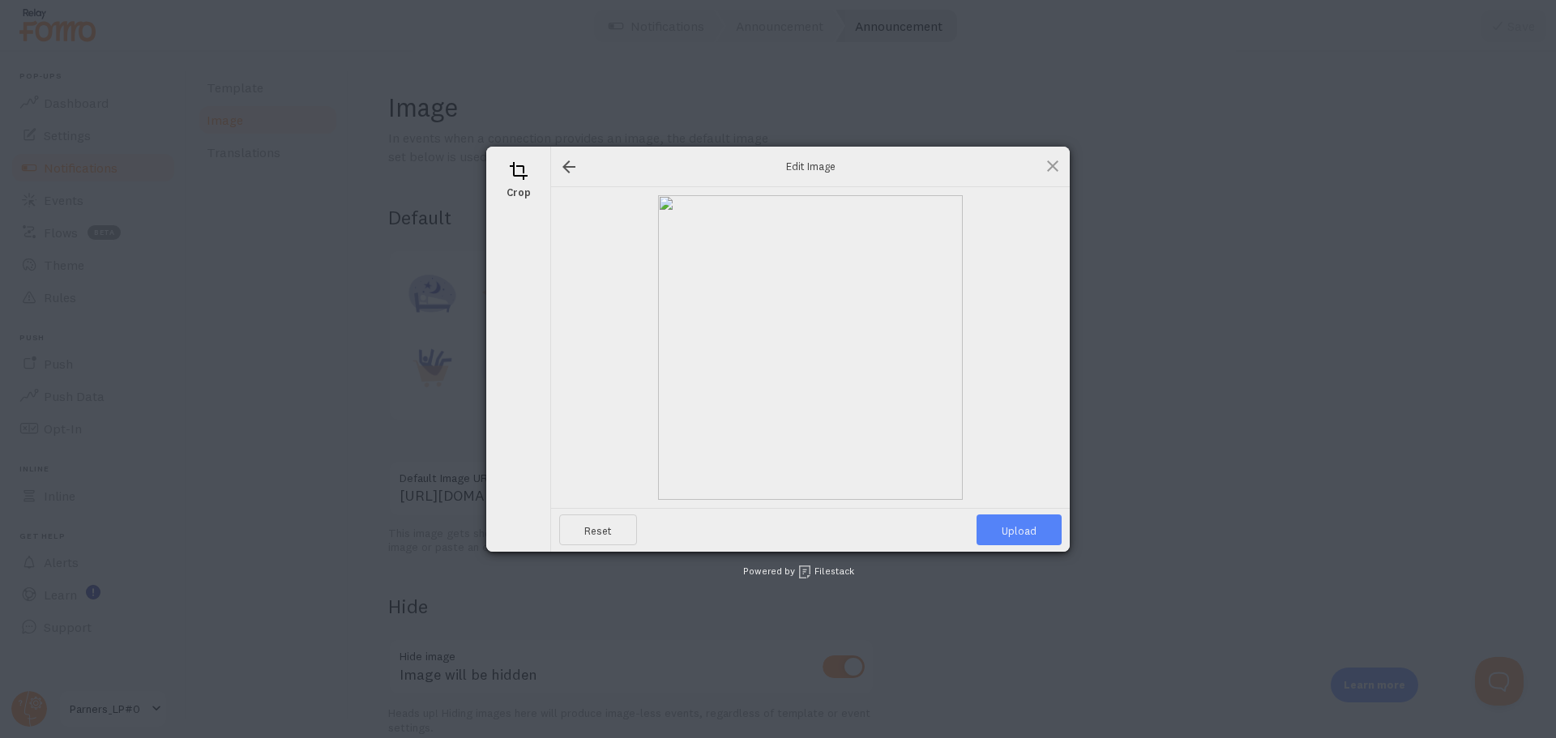
click at [1025, 528] on span "Upload" at bounding box center [1018, 530] width 85 height 31
type input "[URL][DOMAIN_NAME][DOMAIN_NAME]"
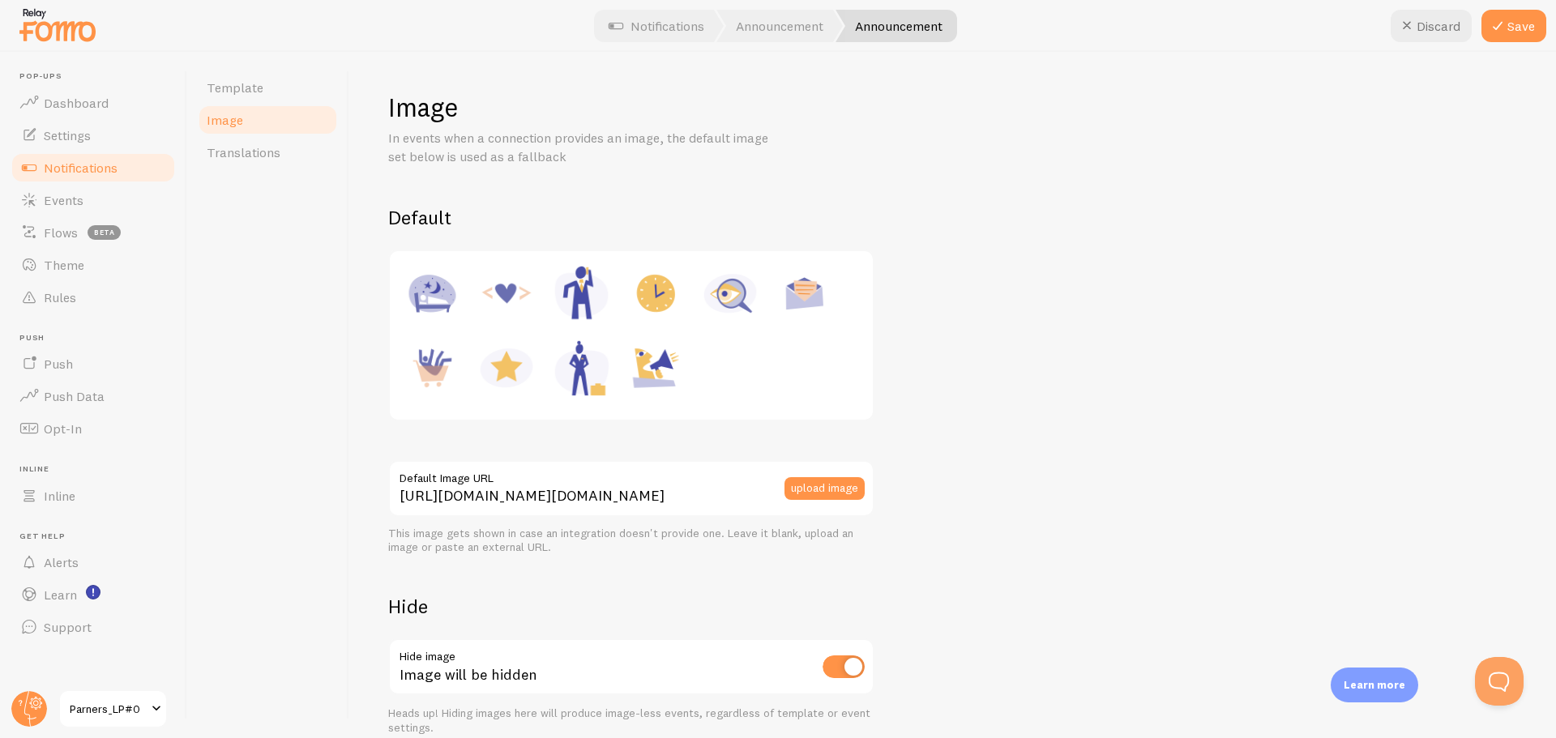
scroll to position [75, 0]
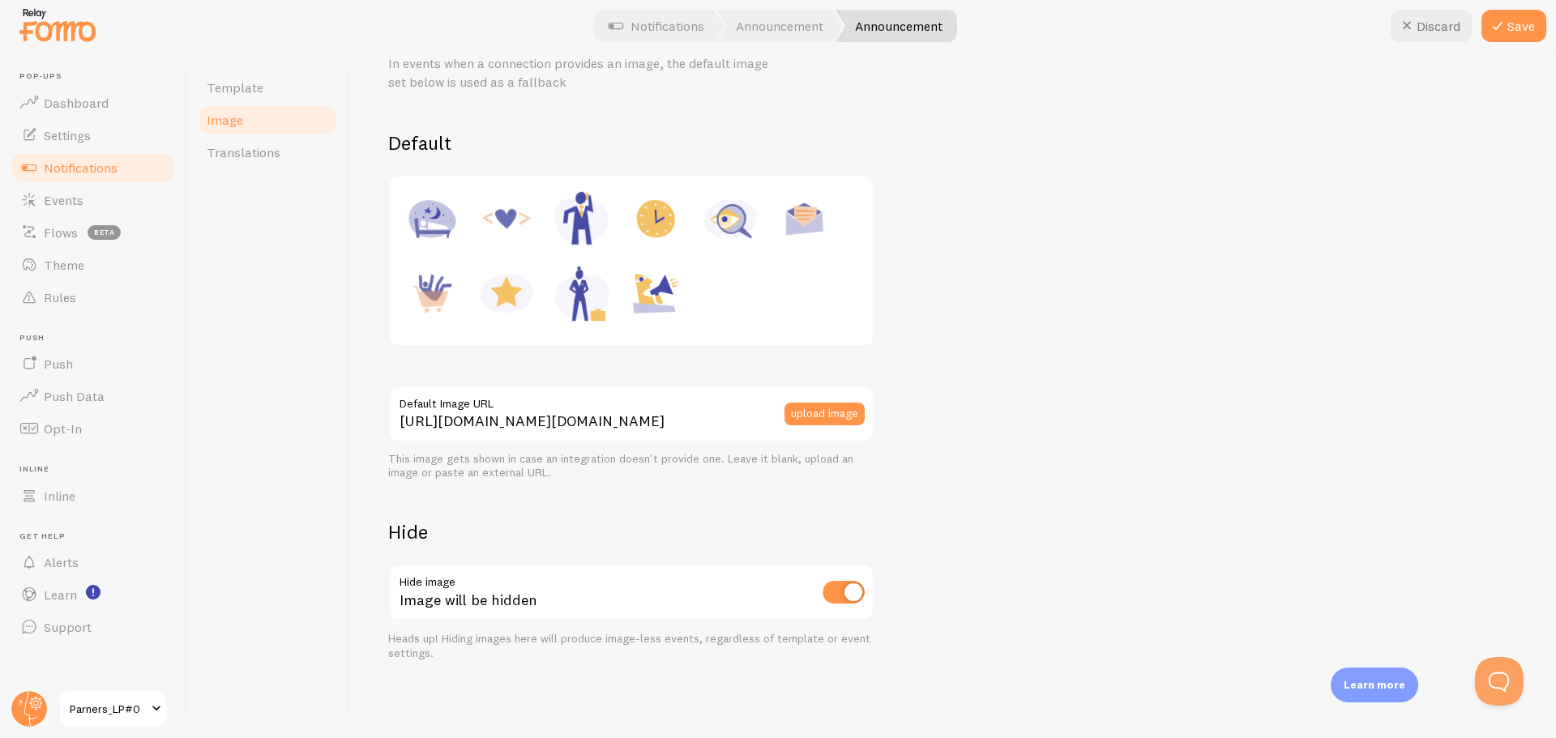
click at [857, 590] on input "checkbox" at bounding box center [844, 592] width 42 height 23
checkbox input "false"
click at [1506, 37] on button "Save" at bounding box center [1513, 26] width 65 height 32
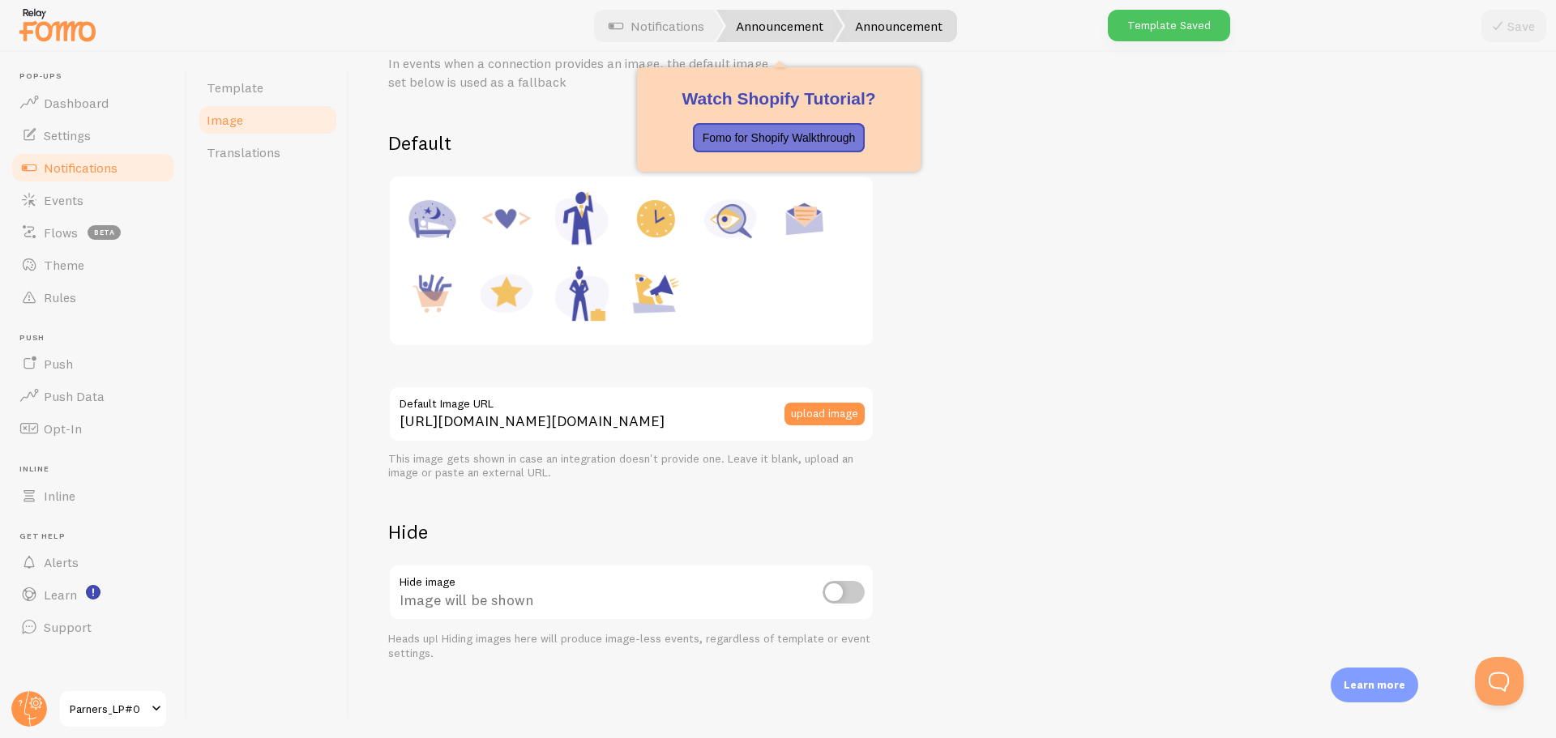
click at [740, 31] on link "Announcement" at bounding box center [779, 26] width 126 height 32
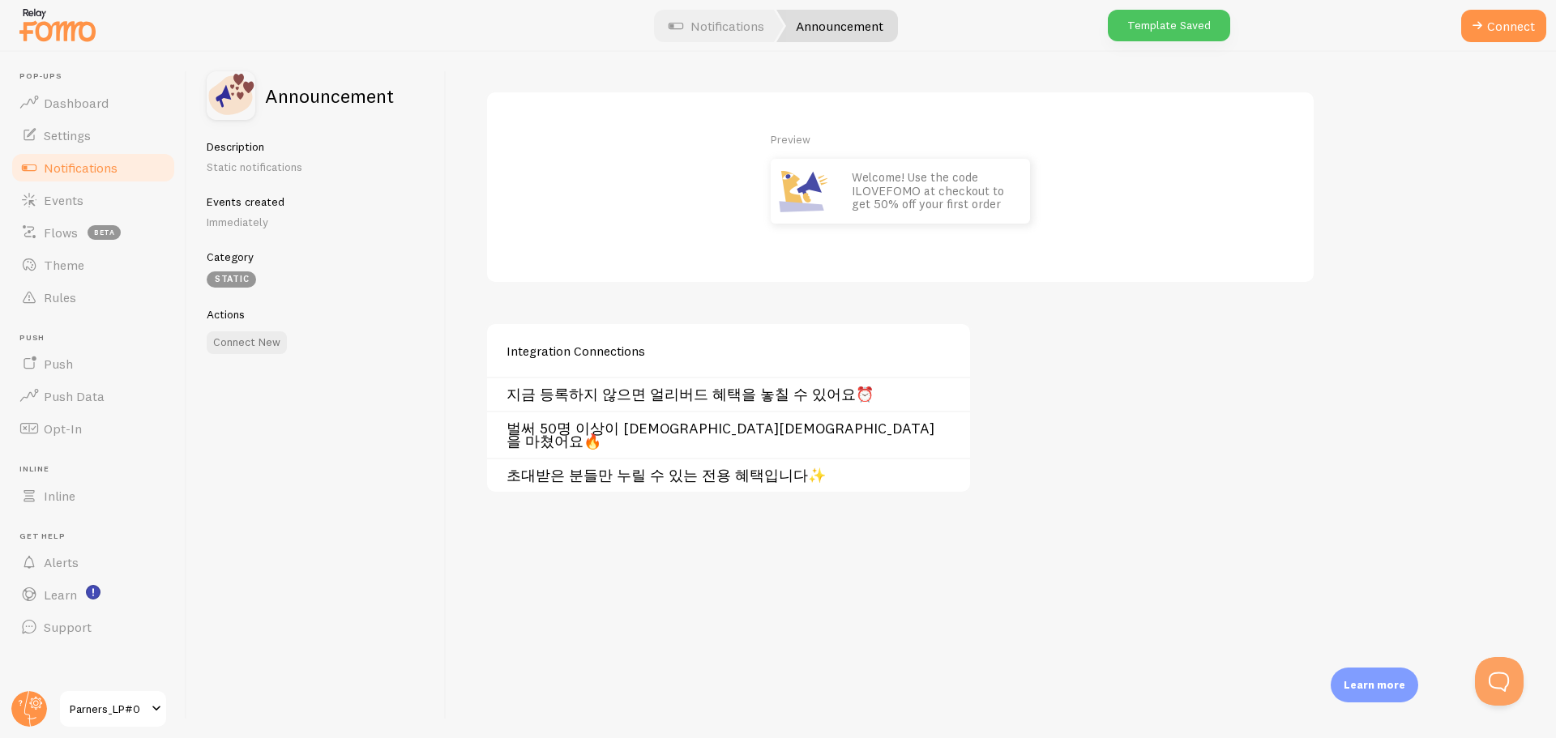
click at [603, 469] on link "초대받은 분들만 누릴 수 있는 전용 혜택입니다✨" at bounding box center [733, 475] width 454 height 13
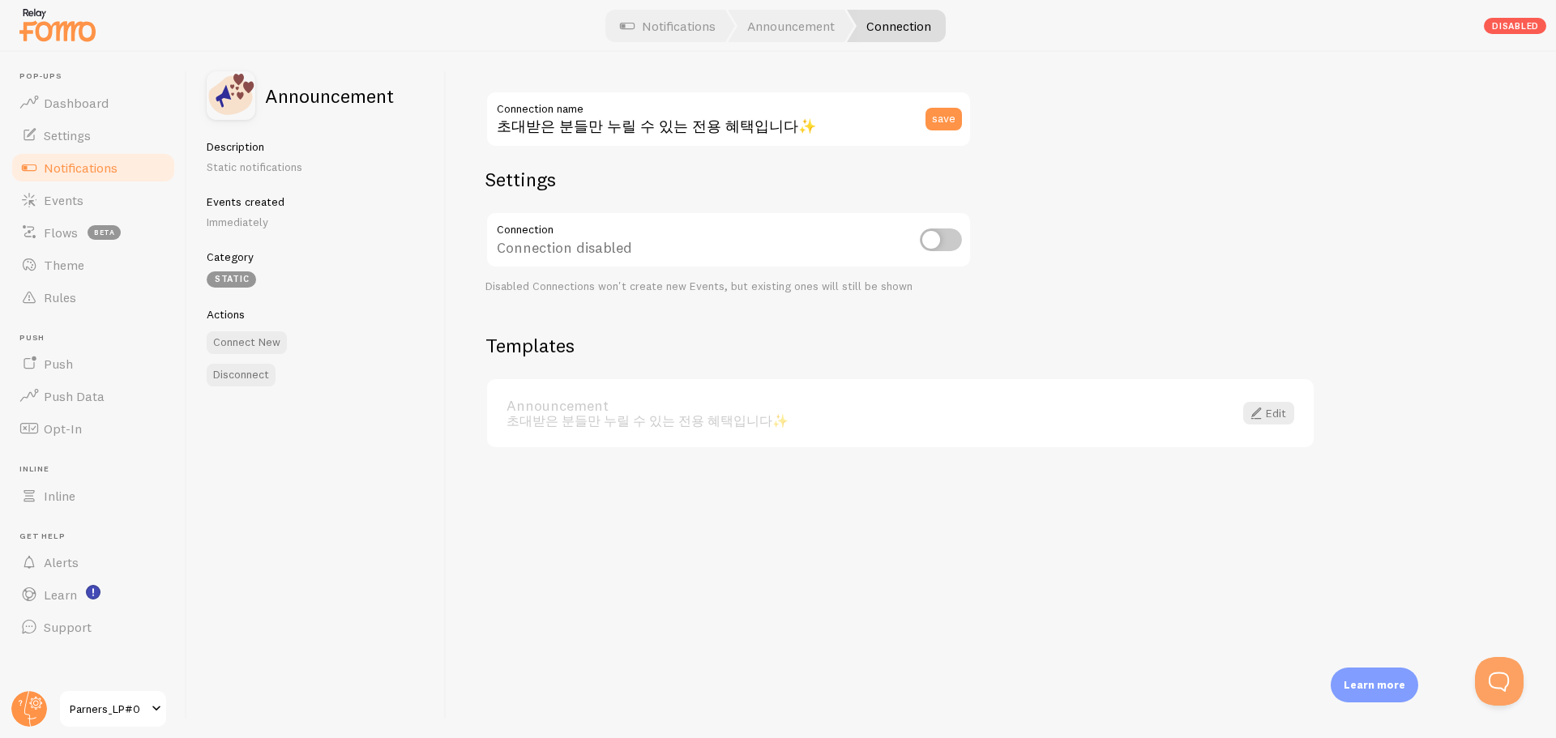
click at [652, 414] on div "초대받은 분들만 누릴 수 있는 전용 혜택입니다✨" at bounding box center [859, 420] width 707 height 15
click at [1253, 401] on div "Announcement 초대받은 분들만 누릴 수 있는 전용 혜택입니다✨ Edit" at bounding box center [900, 413] width 827 height 69
click at [1280, 412] on link "Edit" at bounding box center [1268, 413] width 51 height 23
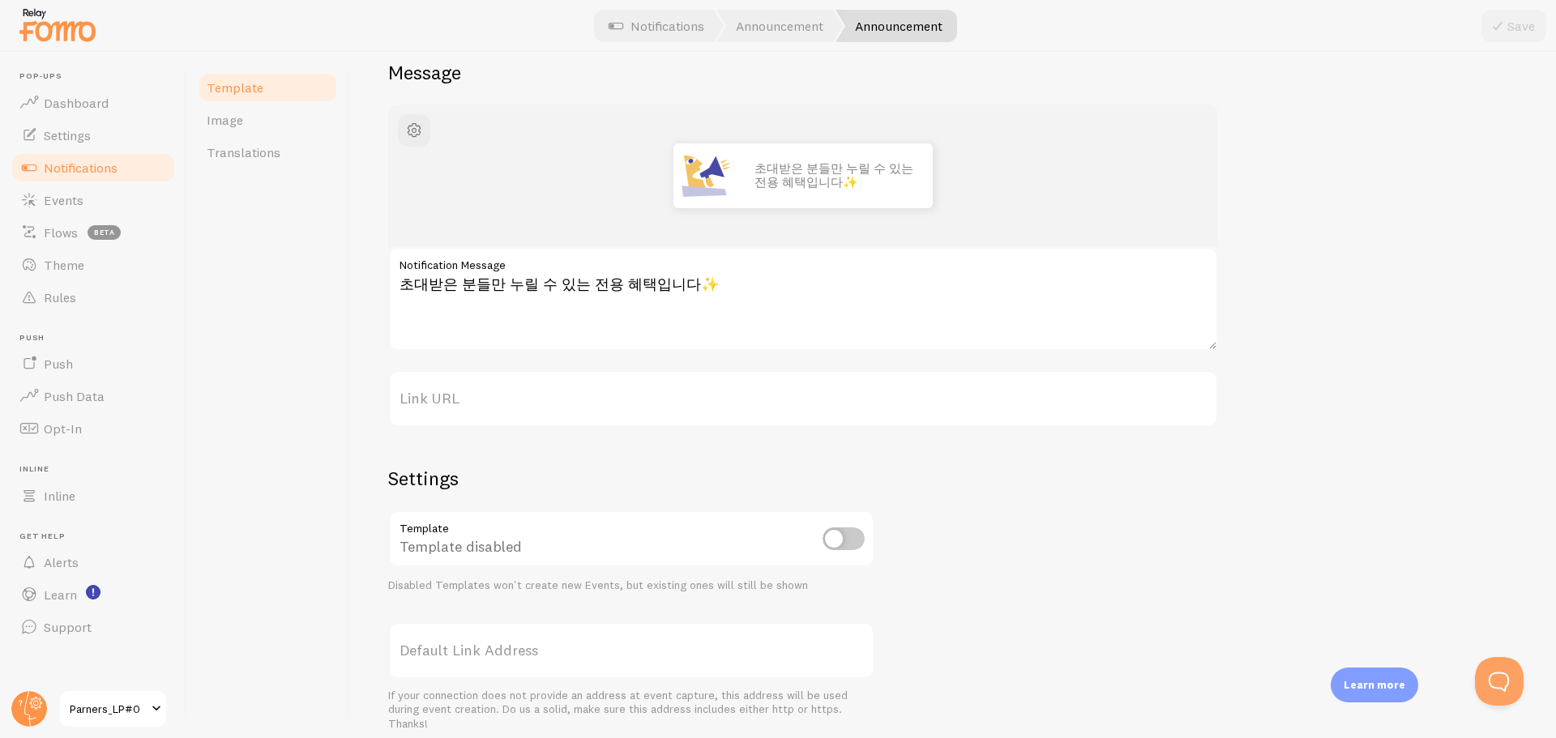
scroll to position [162, 0]
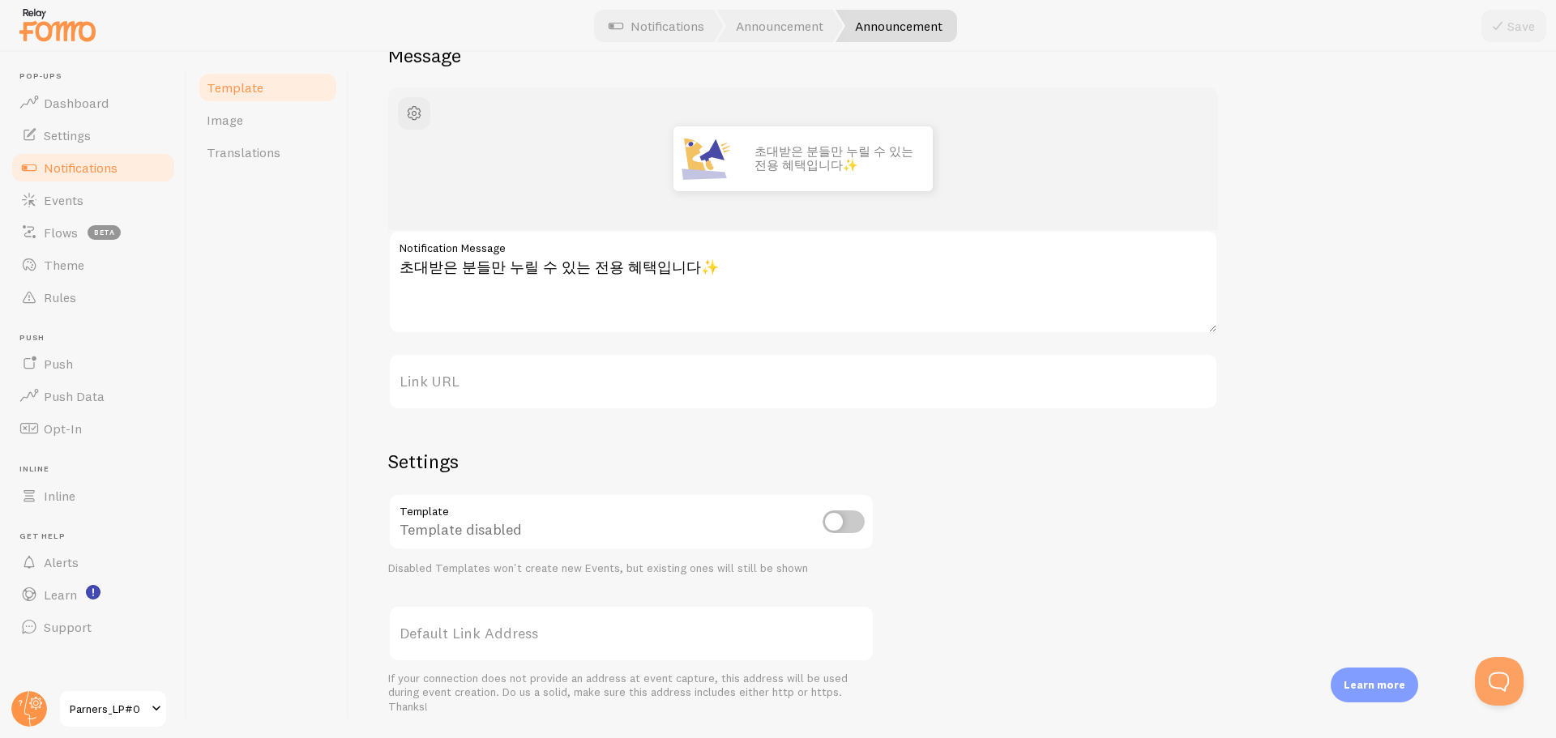
click at [844, 521] on input "checkbox" at bounding box center [844, 522] width 42 height 23
checkbox input "true"
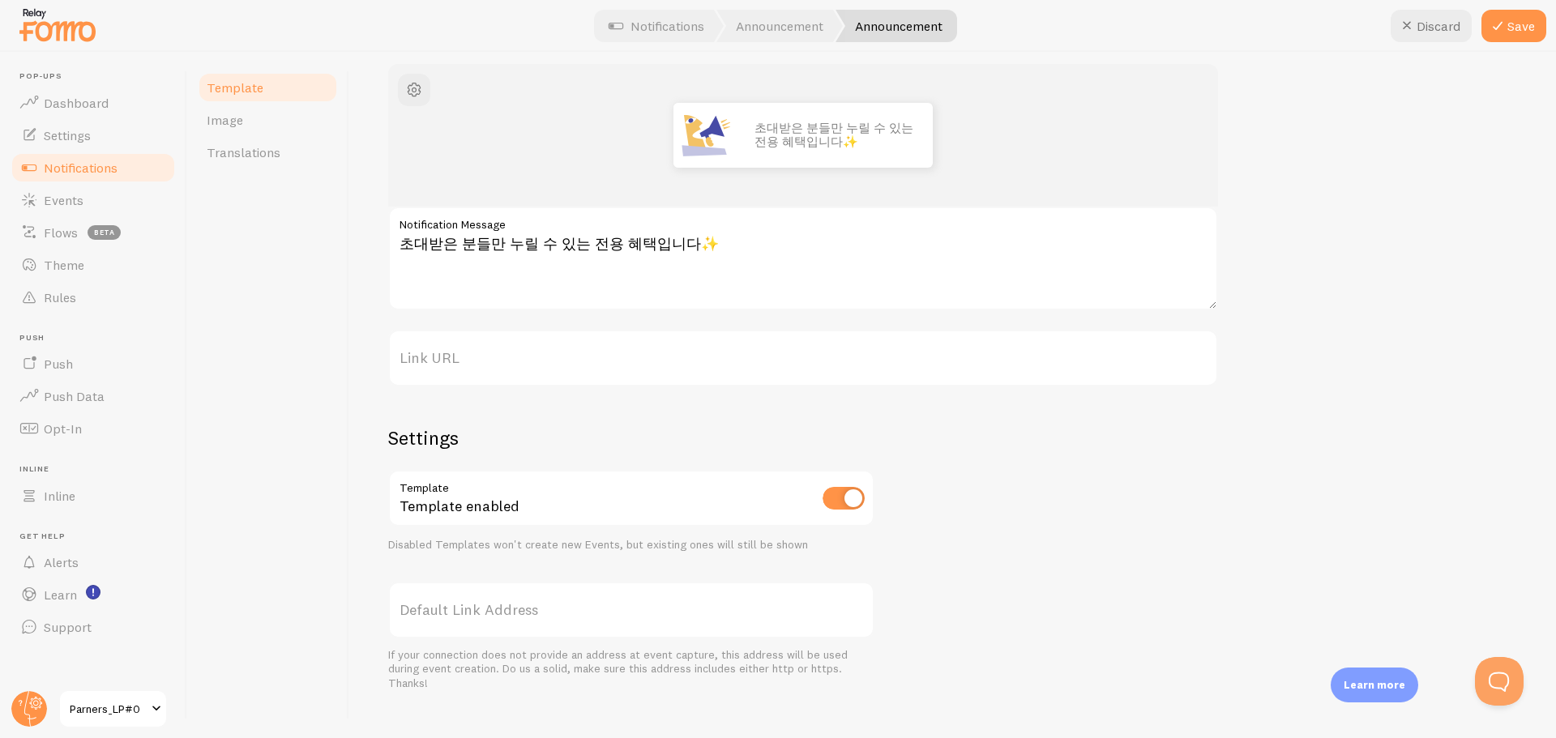
scroll to position [206, 0]
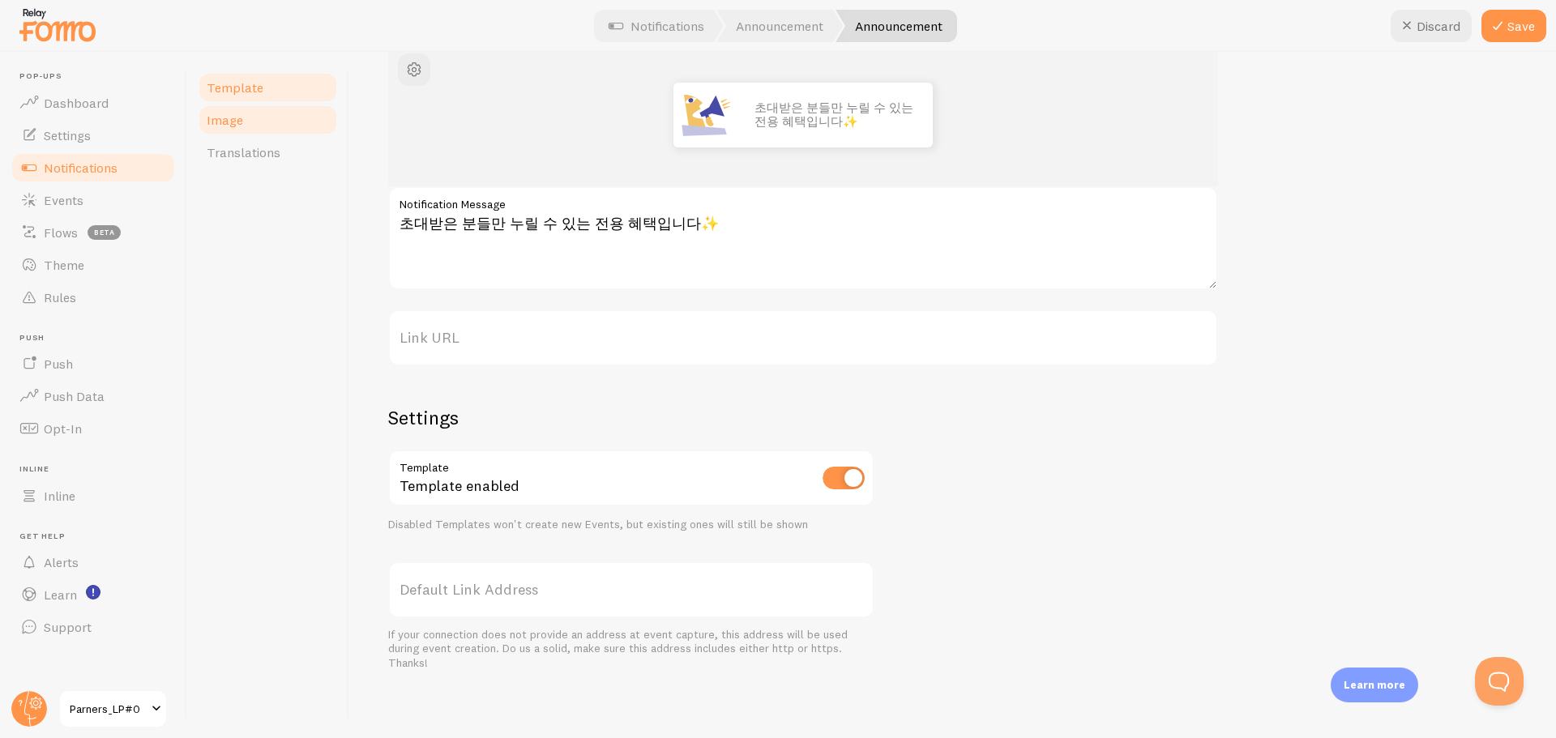
click at [260, 118] on link "Image" at bounding box center [268, 120] width 142 height 32
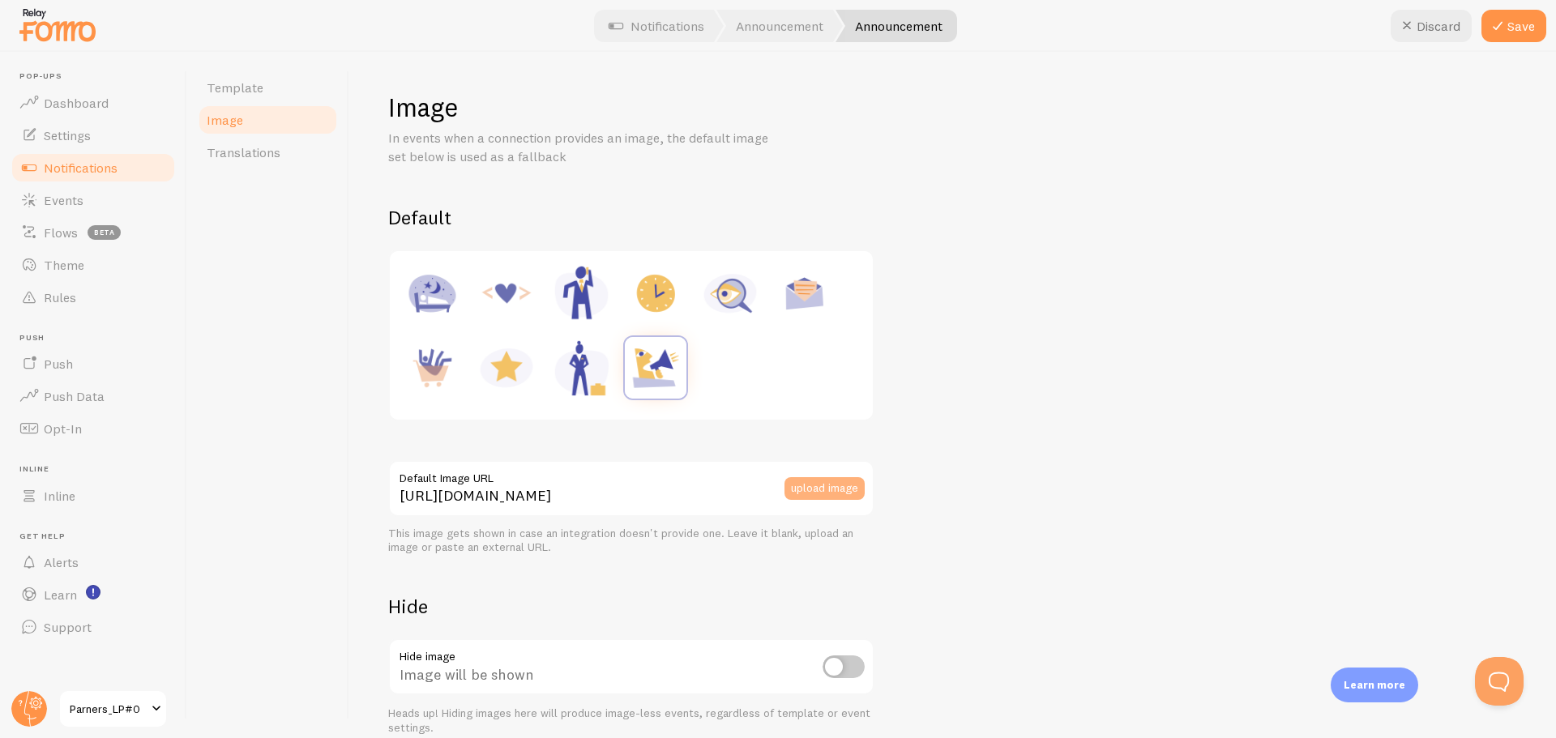
click at [849, 486] on button "upload image" at bounding box center [824, 488] width 80 height 23
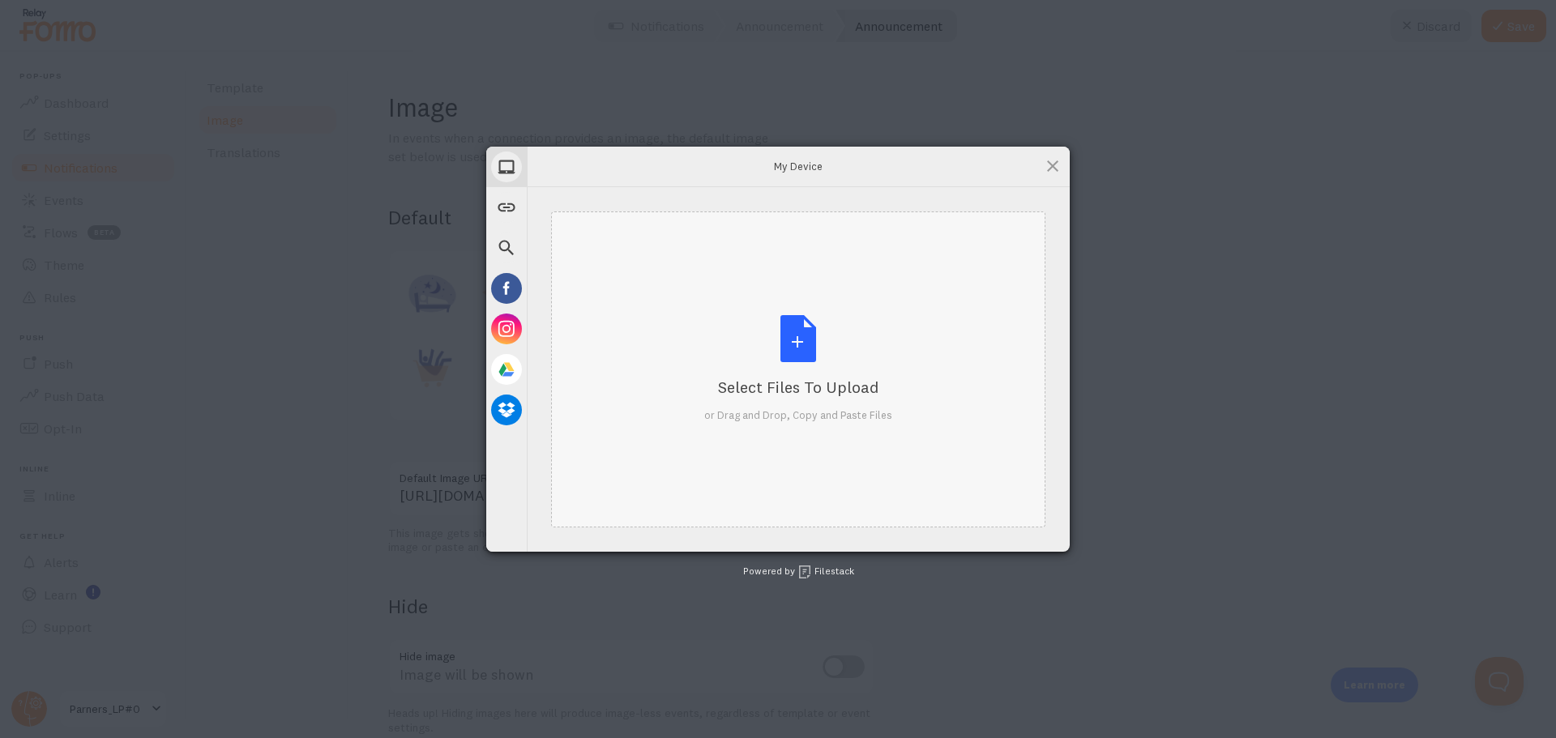
click at [836, 351] on div "Select Files to Upload or Drag and Drop, Copy and Paste Files" at bounding box center [798, 369] width 188 height 108
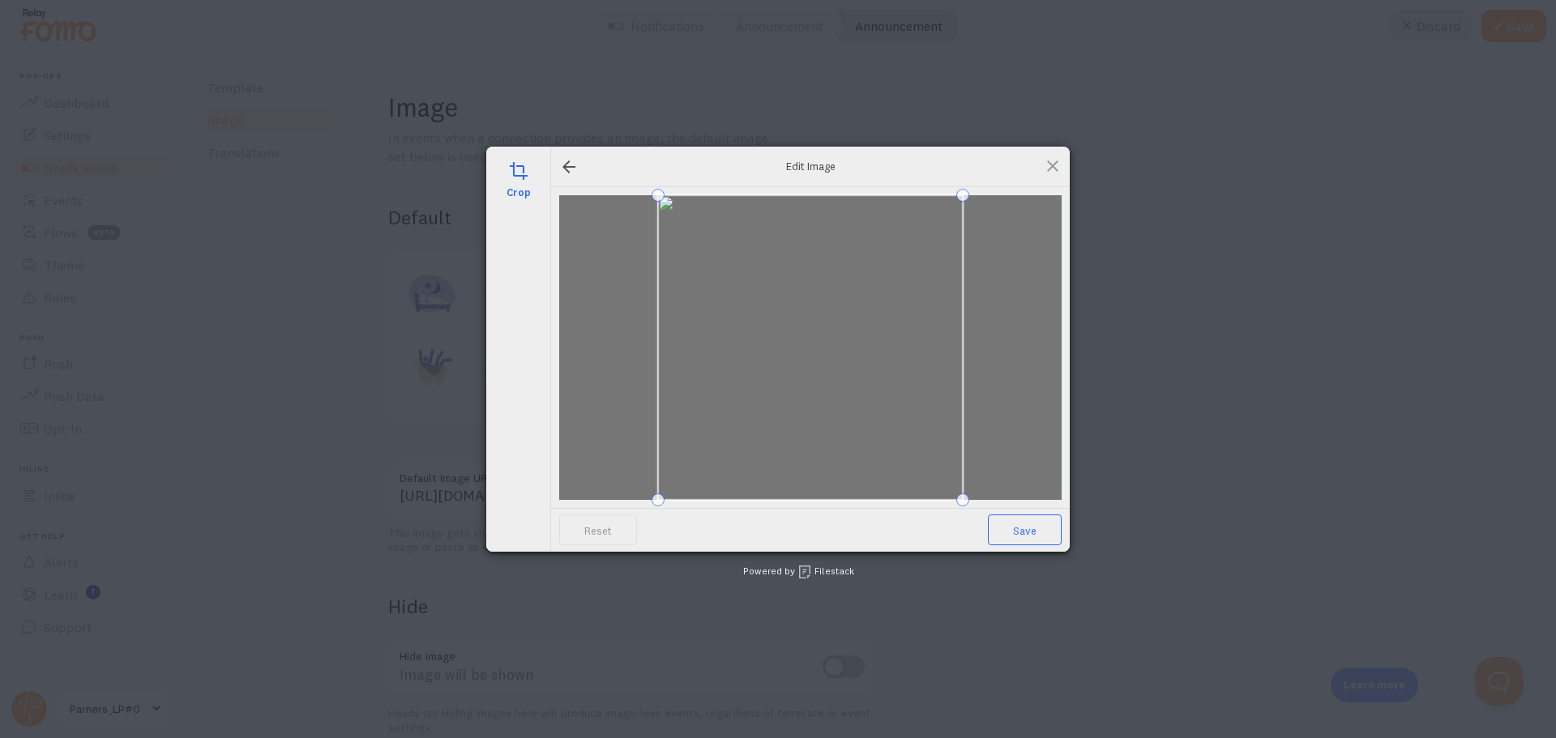
click at [1032, 537] on span "Save" at bounding box center [1025, 530] width 74 height 31
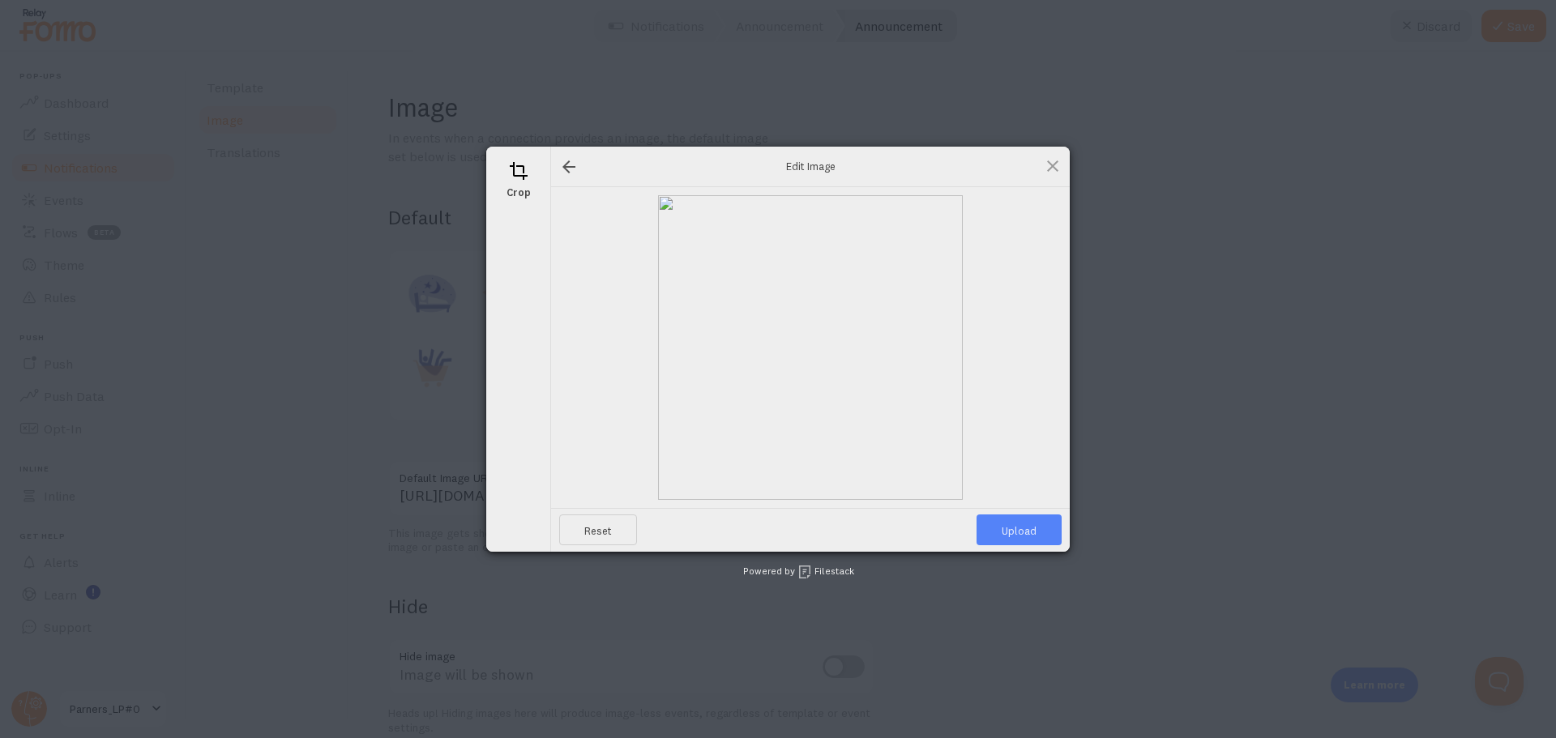
click at [1032, 537] on span "Upload" at bounding box center [1018, 530] width 85 height 31
type input "[URL][DOMAIN_NAME][DOMAIN_NAME]"
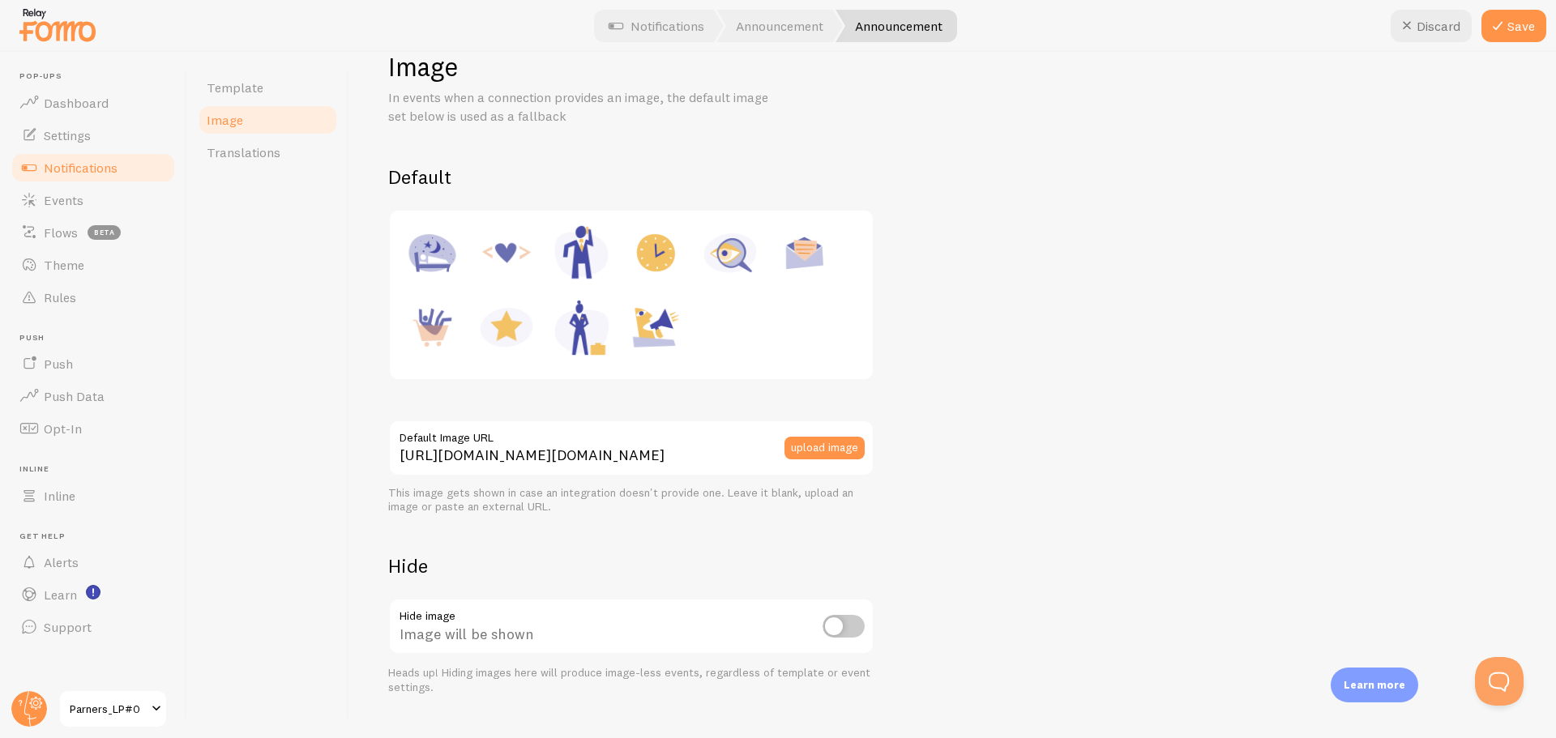
scroll to position [75, 0]
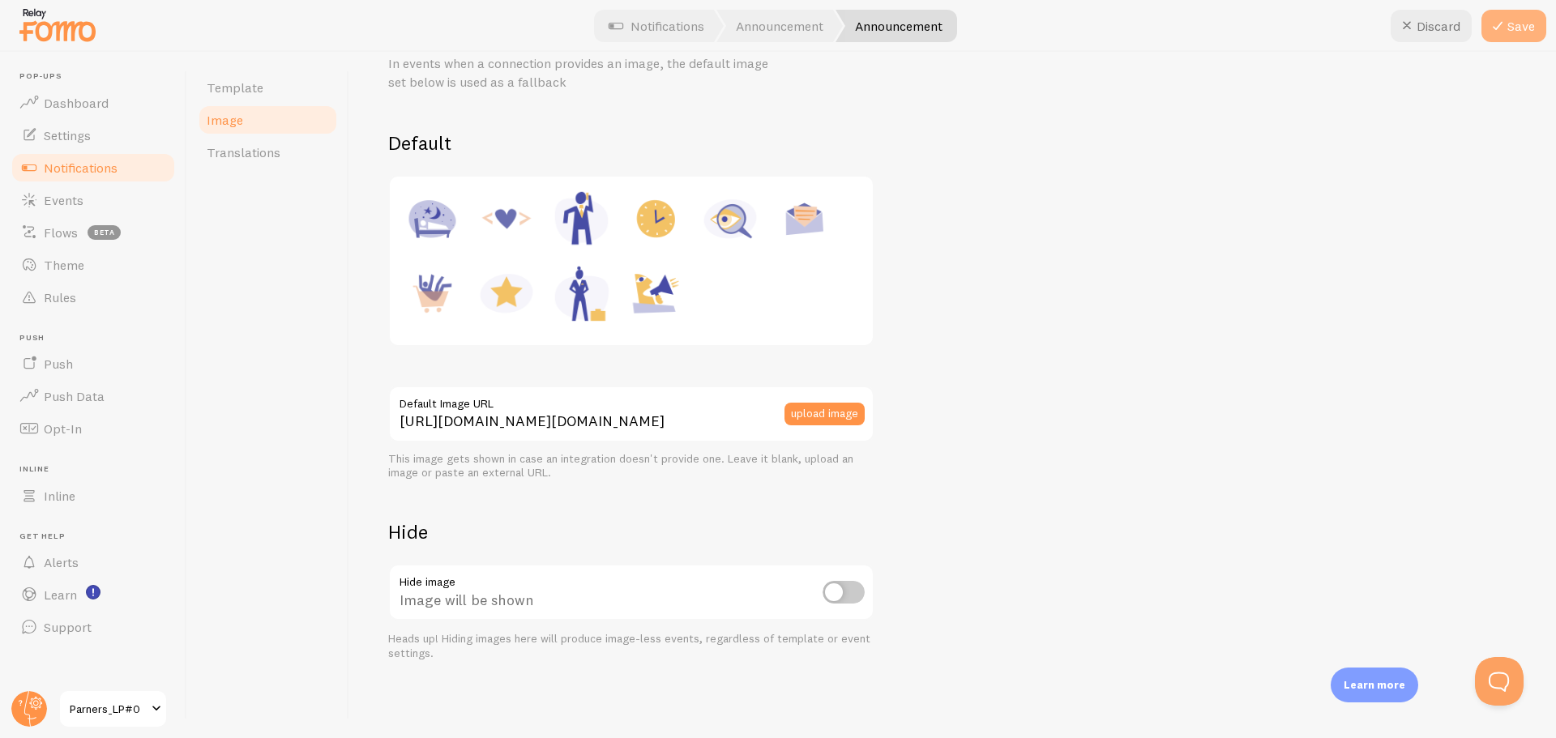
click at [1504, 41] on button "Save" at bounding box center [1513, 26] width 65 height 32
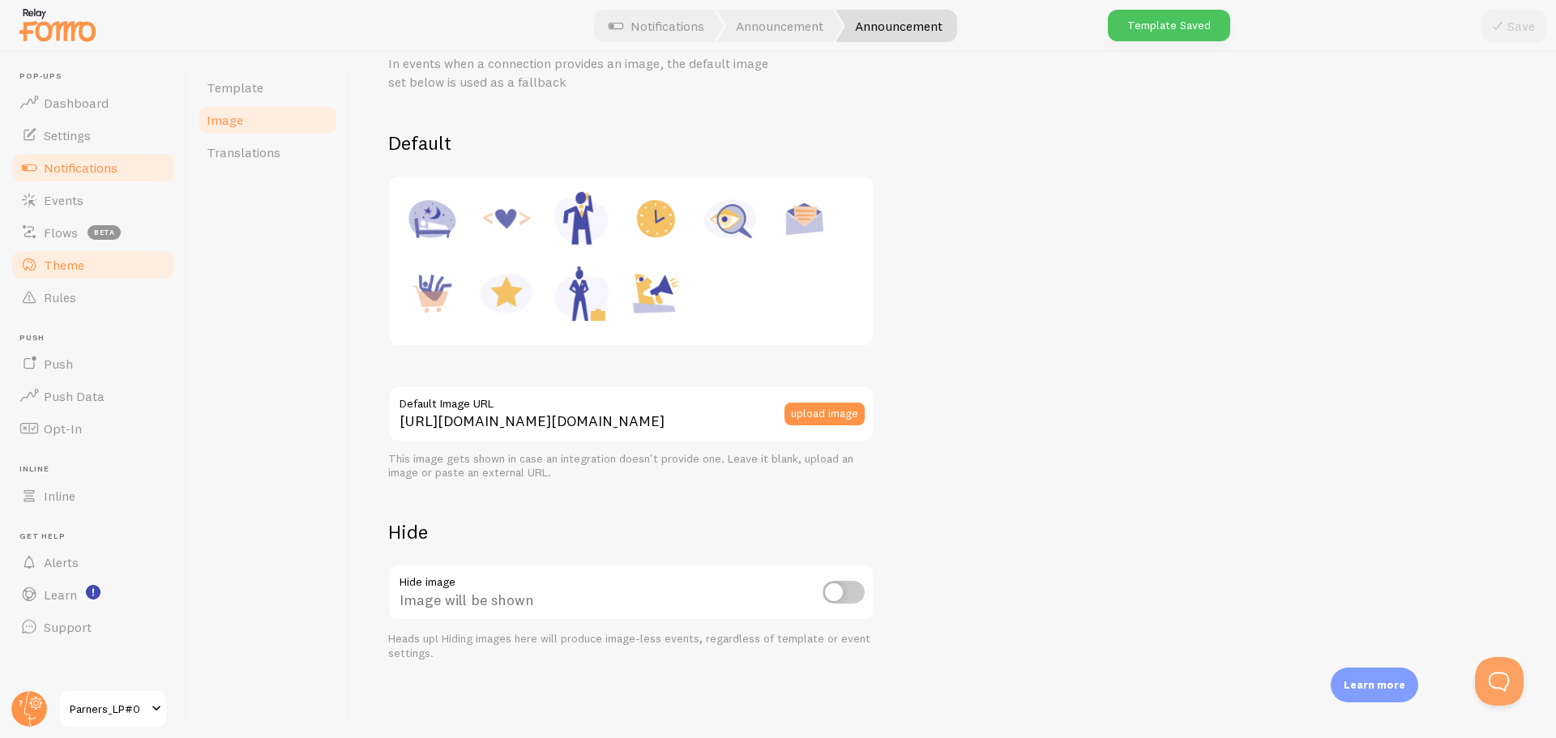
click at [102, 259] on link "Theme" at bounding box center [93, 265] width 167 height 32
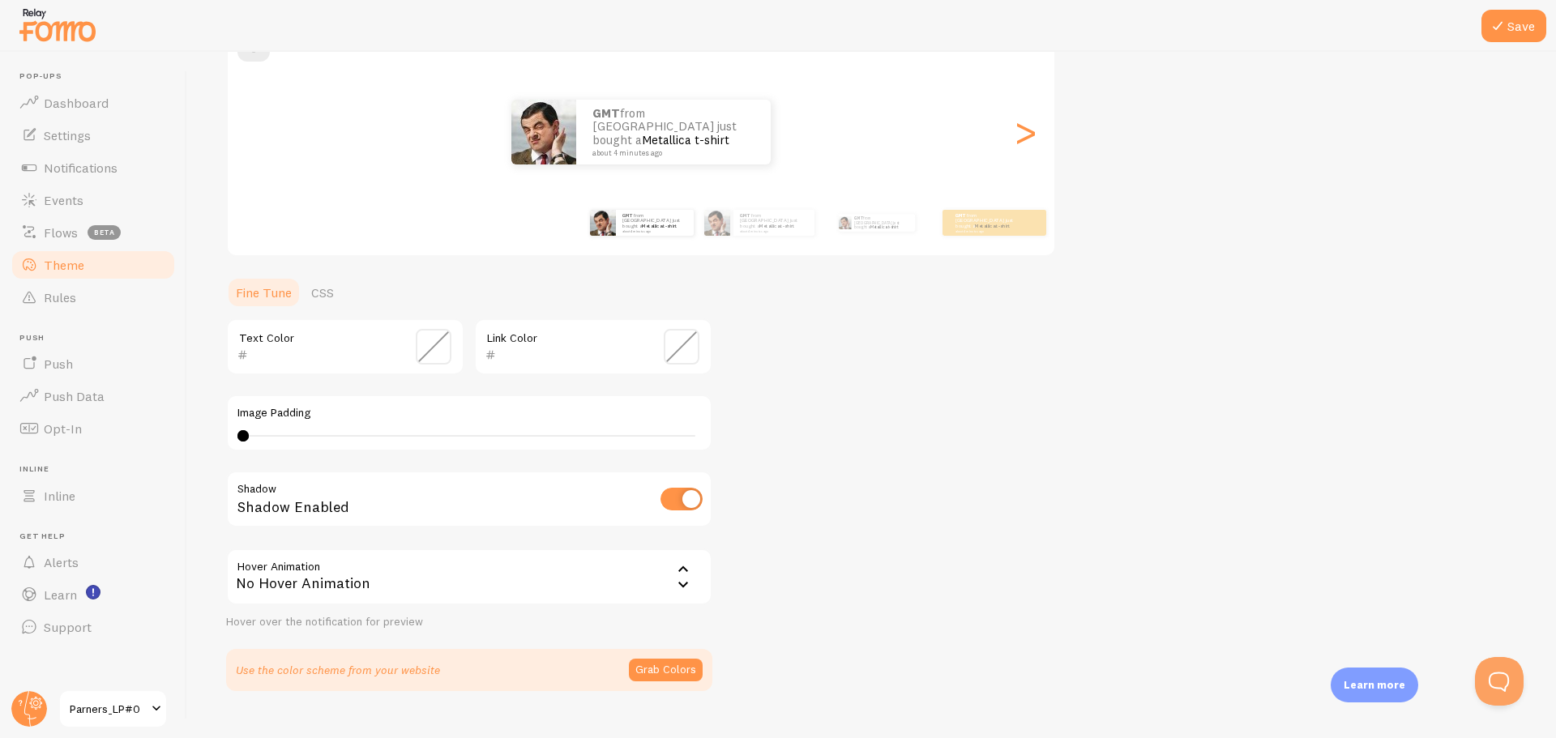
scroll to position [118, 0]
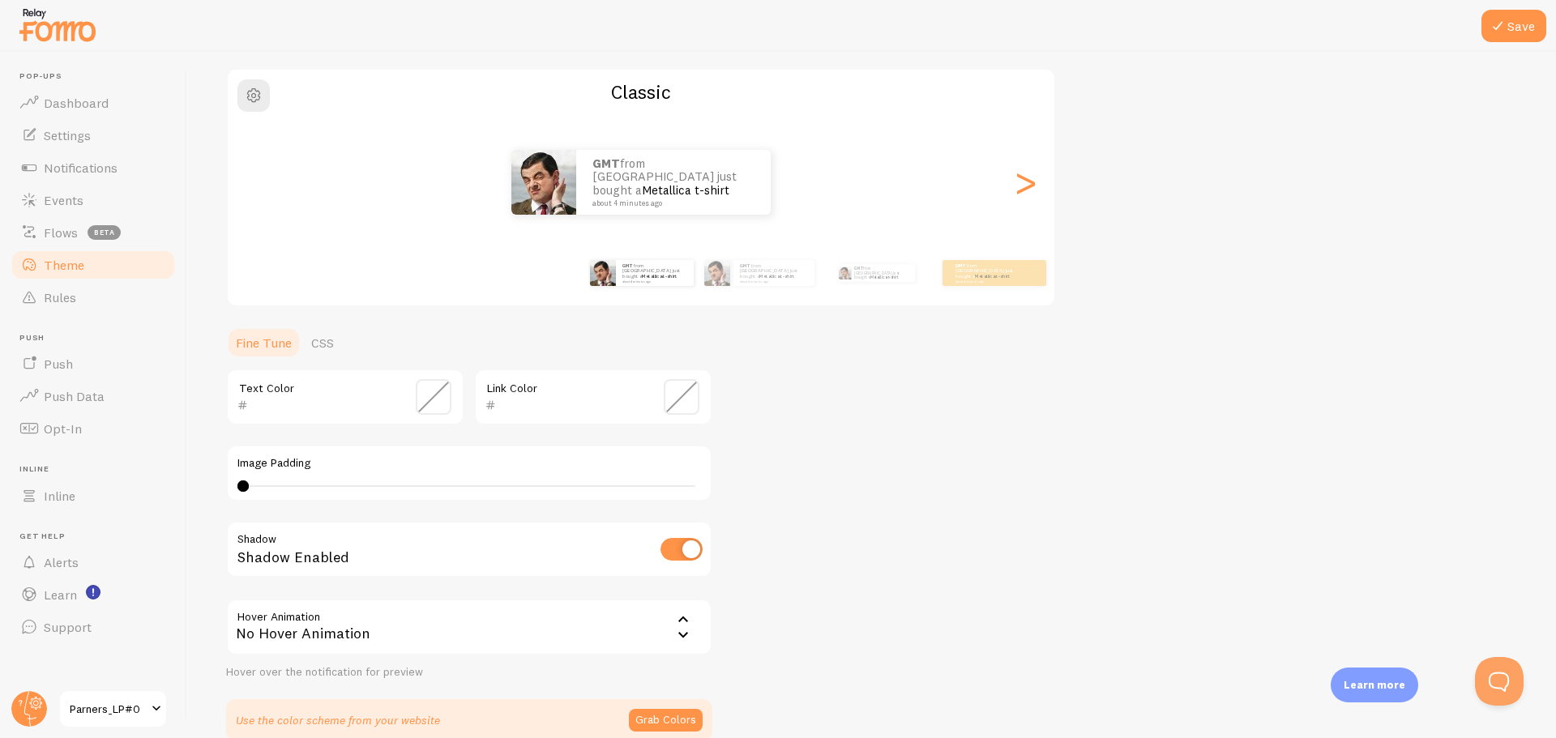
click at [86, 268] on link "Theme" at bounding box center [93, 265] width 167 height 32
click at [92, 201] on link "Events" at bounding box center [93, 200] width 167 height 32
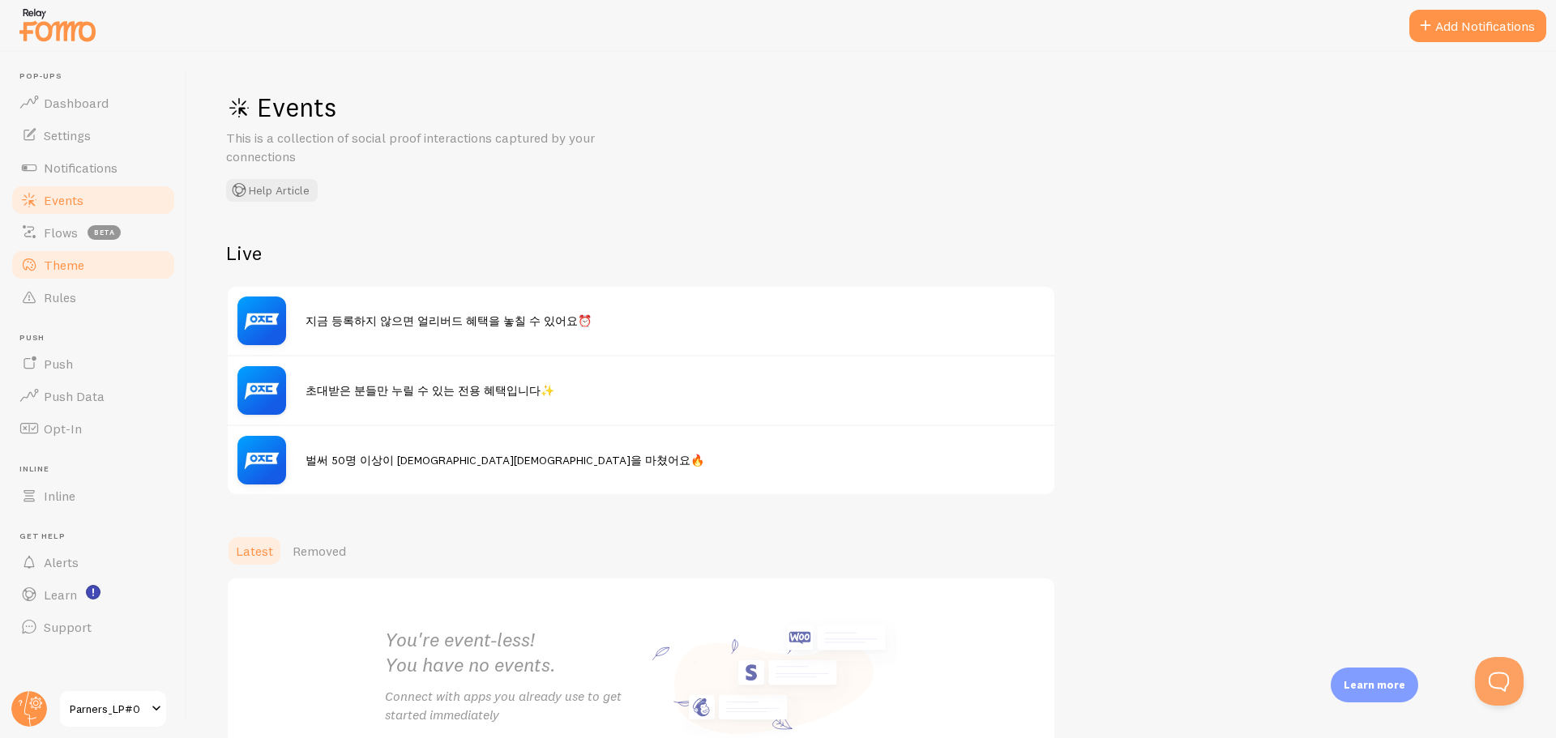
click at [86, 264] on link "Theme" at bounding box center [93, 265] width 167 height 32
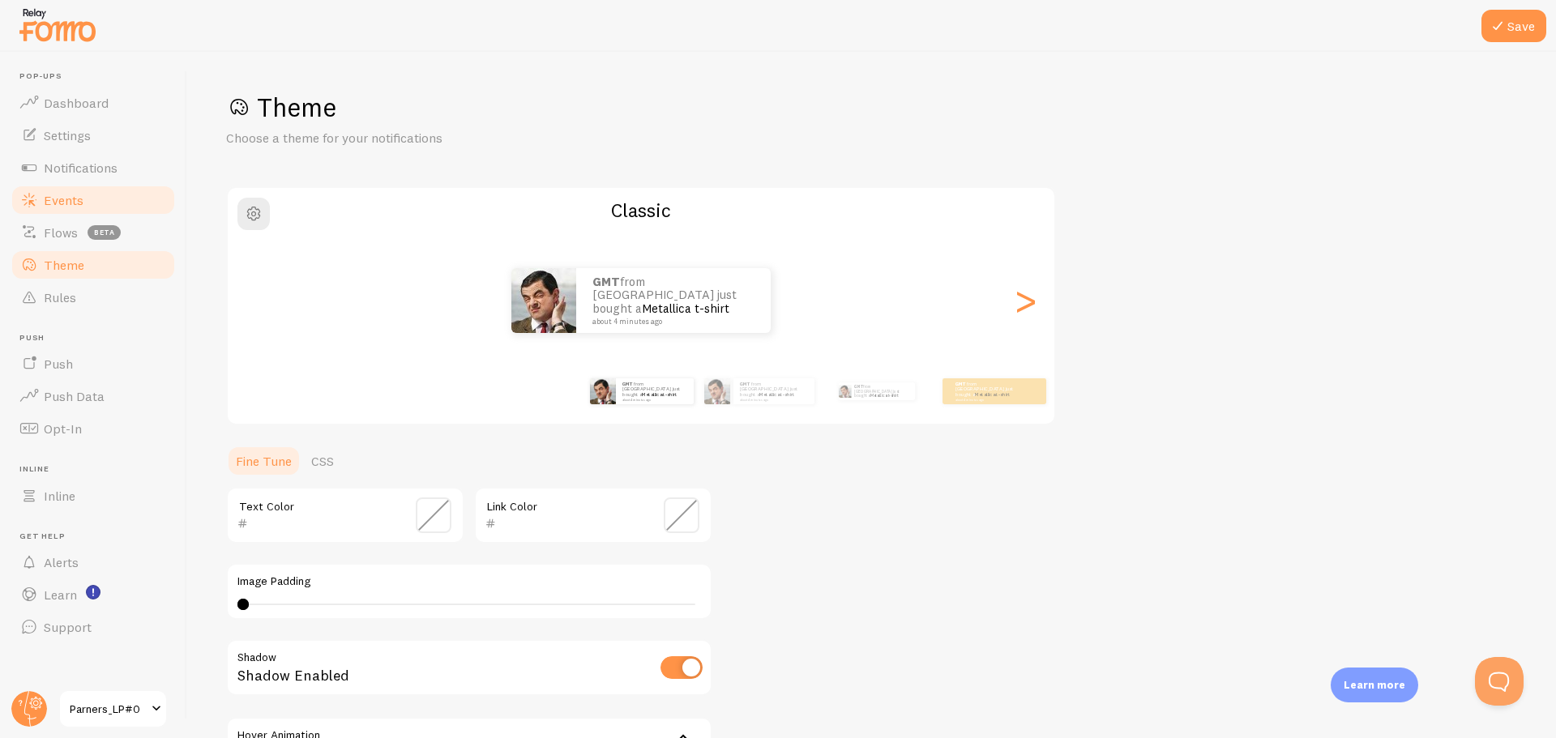
click at [90, 199] on link "Events" at bounding box center [93, 200] width 167 height 32
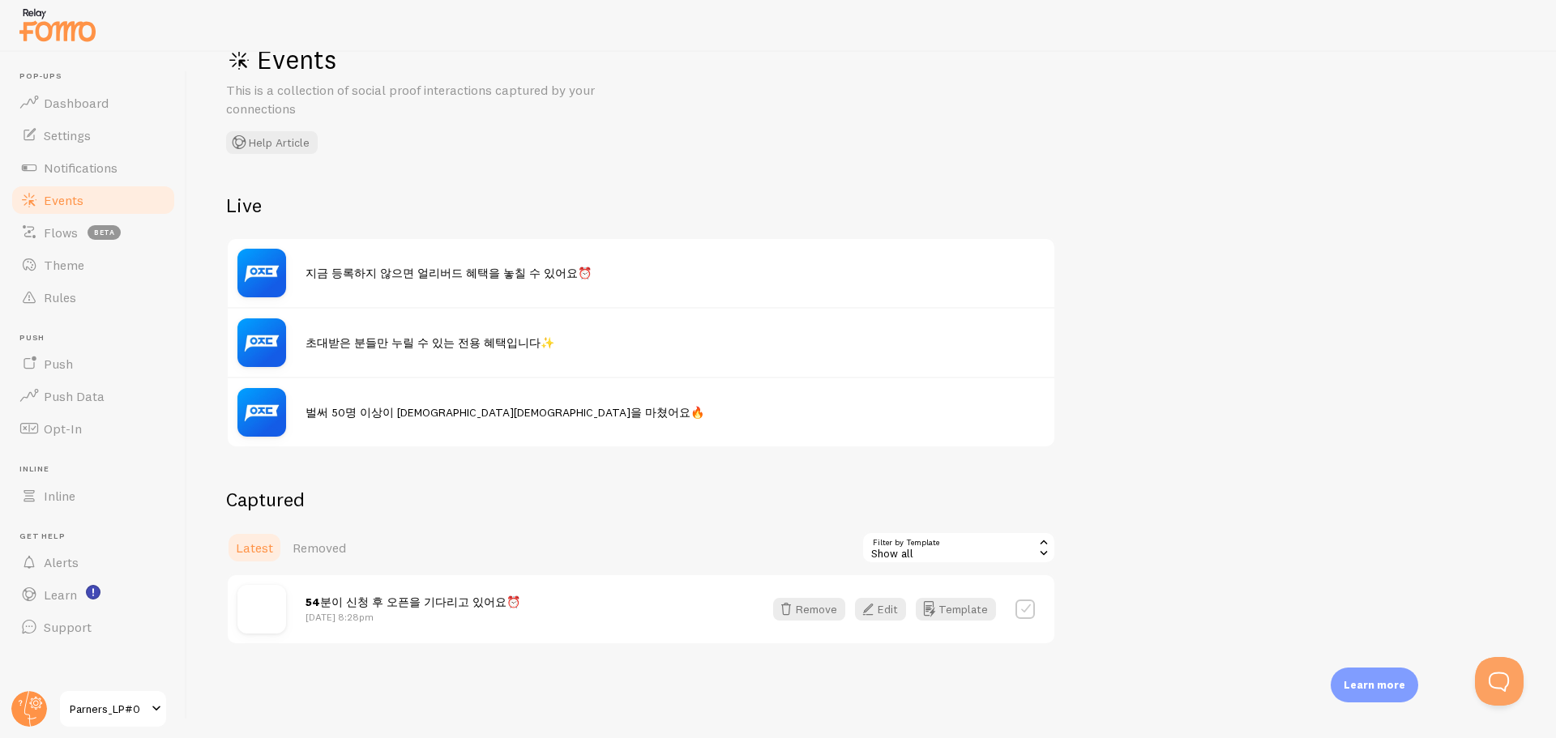
scroll to position [49, 0]
click at [817, 605] on button "Remove" at bounding box center [809, 608] width 72 height 23
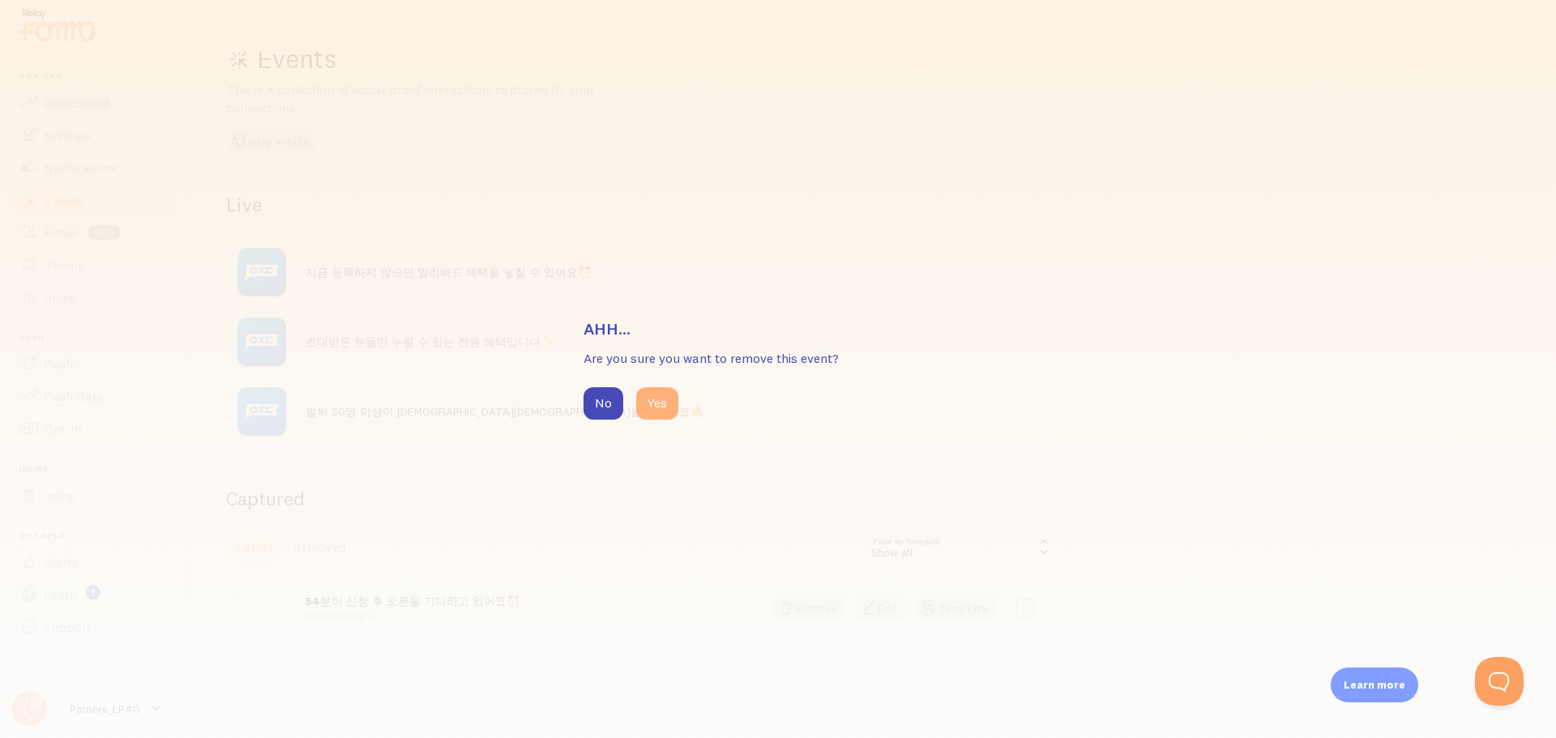
click at [648, 398] on button "Yes" at bounding box center [657, 403] width 42 height 32
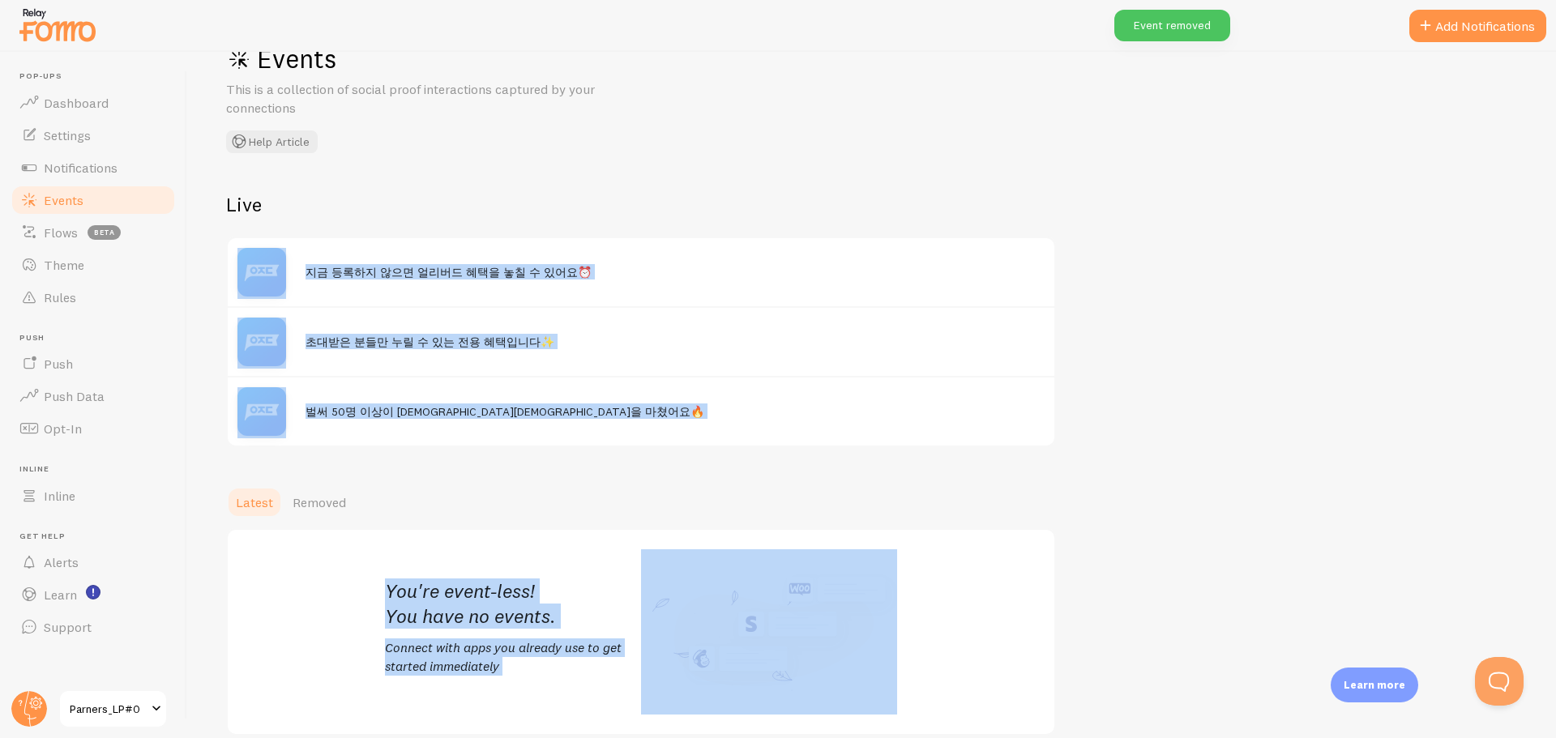
drag, startPoint x: 311, startPoint y: 184, endPoint x: 740, endPoint y: 528, distance: 549.9
click at [740, 528] on div "Events This is a collection of social proof interactions captured by your conne…" at bounding box center [871, 395] width 1369 height 686
click at [740, 528] on div "You're event-less! You have no events. Connect with apps you already use to get…" at bounding box center [641, 631] width 830 height 207
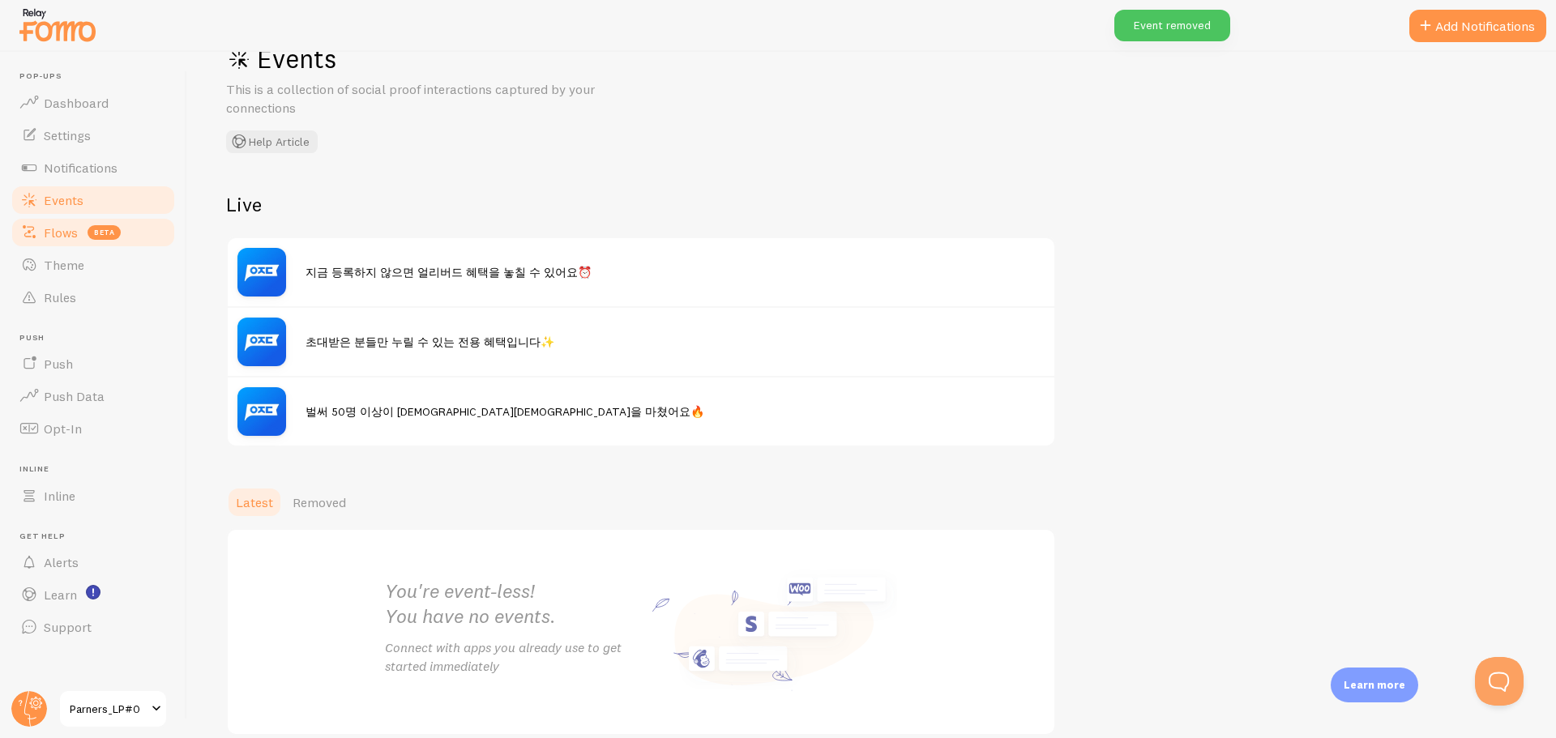
click at [74, 237] on span "Flows" at bounding box center [61, 232] width 34 height 16
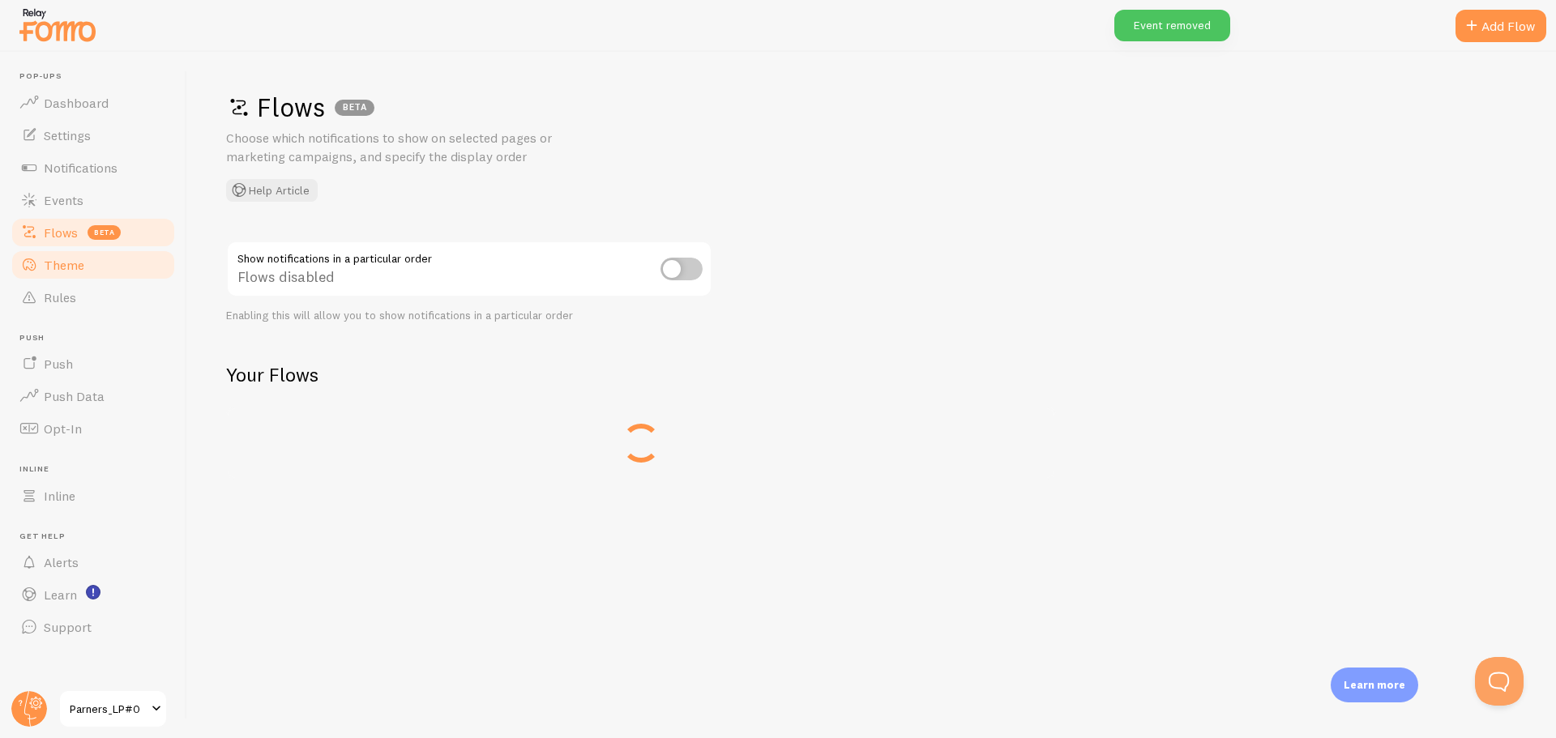
click at [73, 261] on span "Theme" at bounding box center [64, 265] width 41 height 16
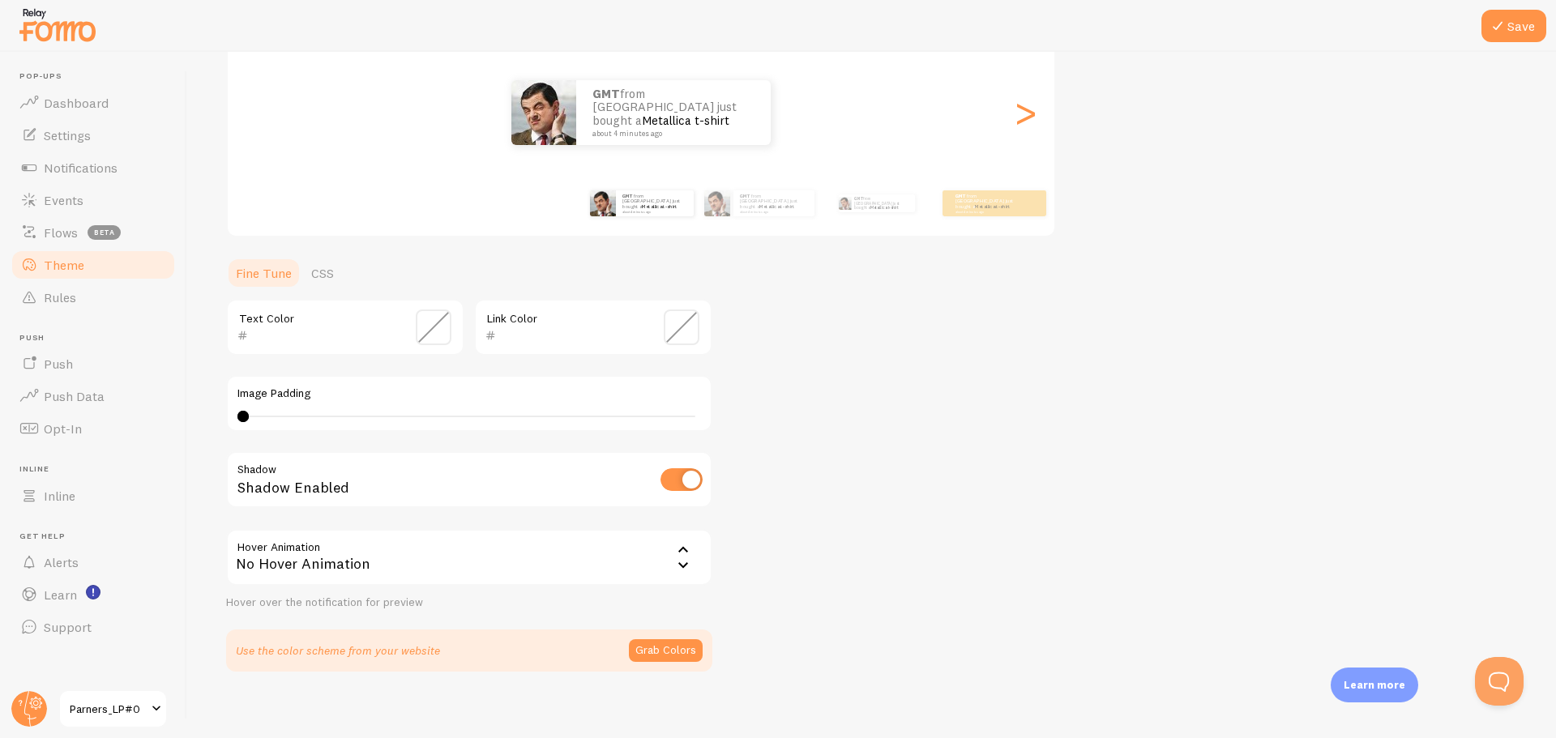
scroll to position [199, 0]
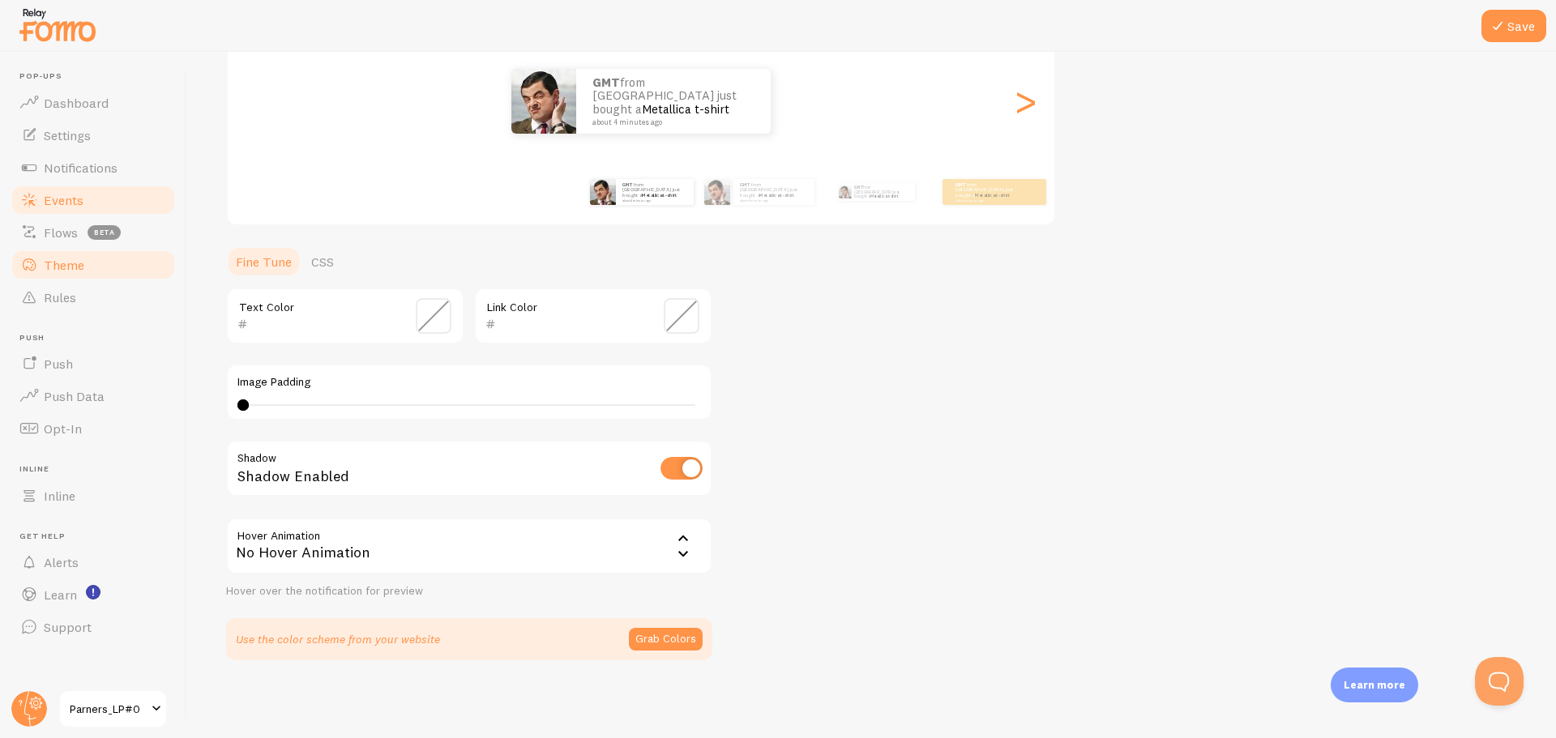
click at [72, 190] on link "Events" at bounding box center [93, 200] width 167 height 32
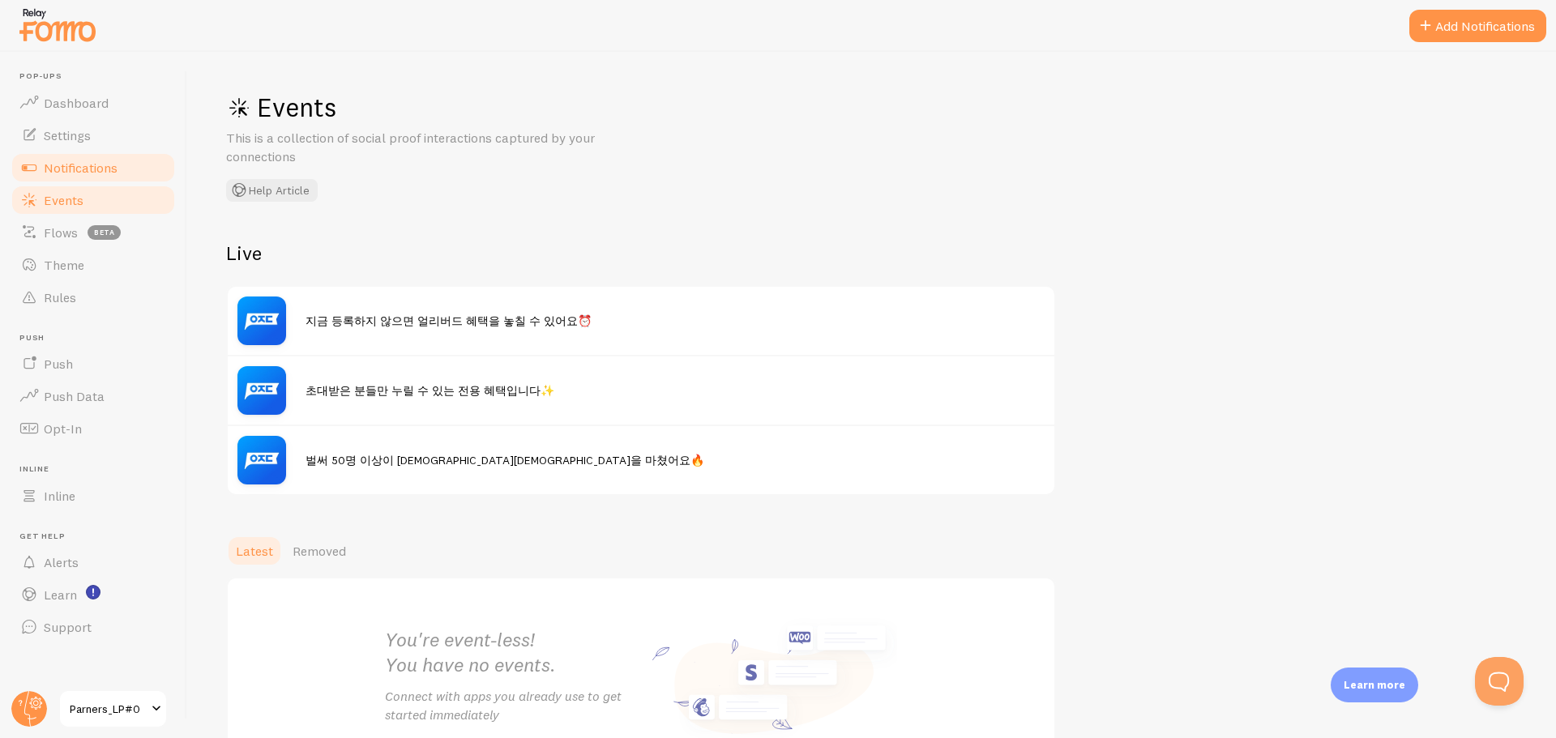
click at [80, 169] on span "Notifications" at bounding box center [81, 168] width 74 height 16
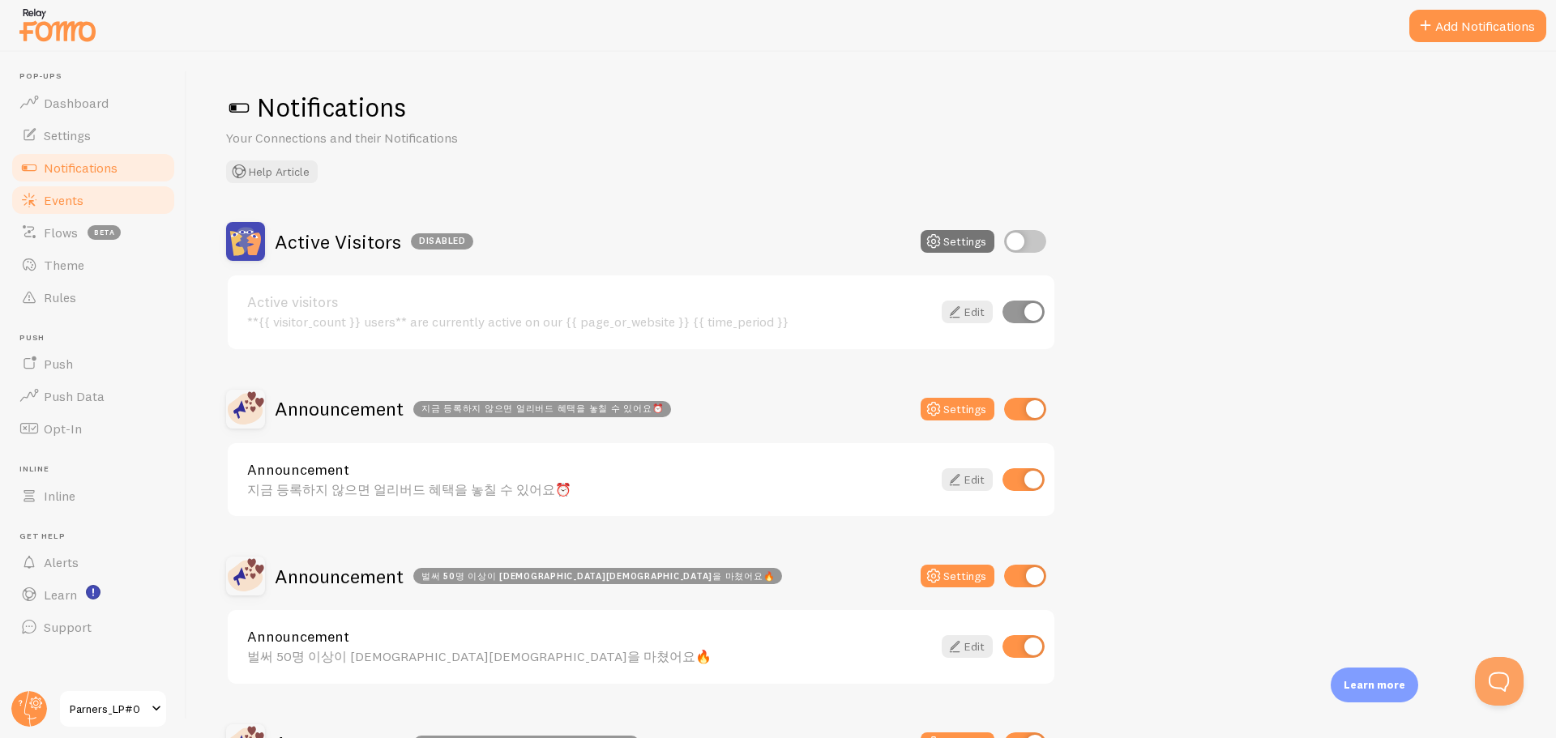
click at [74, 192] on span "Events" at bounding box center [64, 200] width 40 height 16
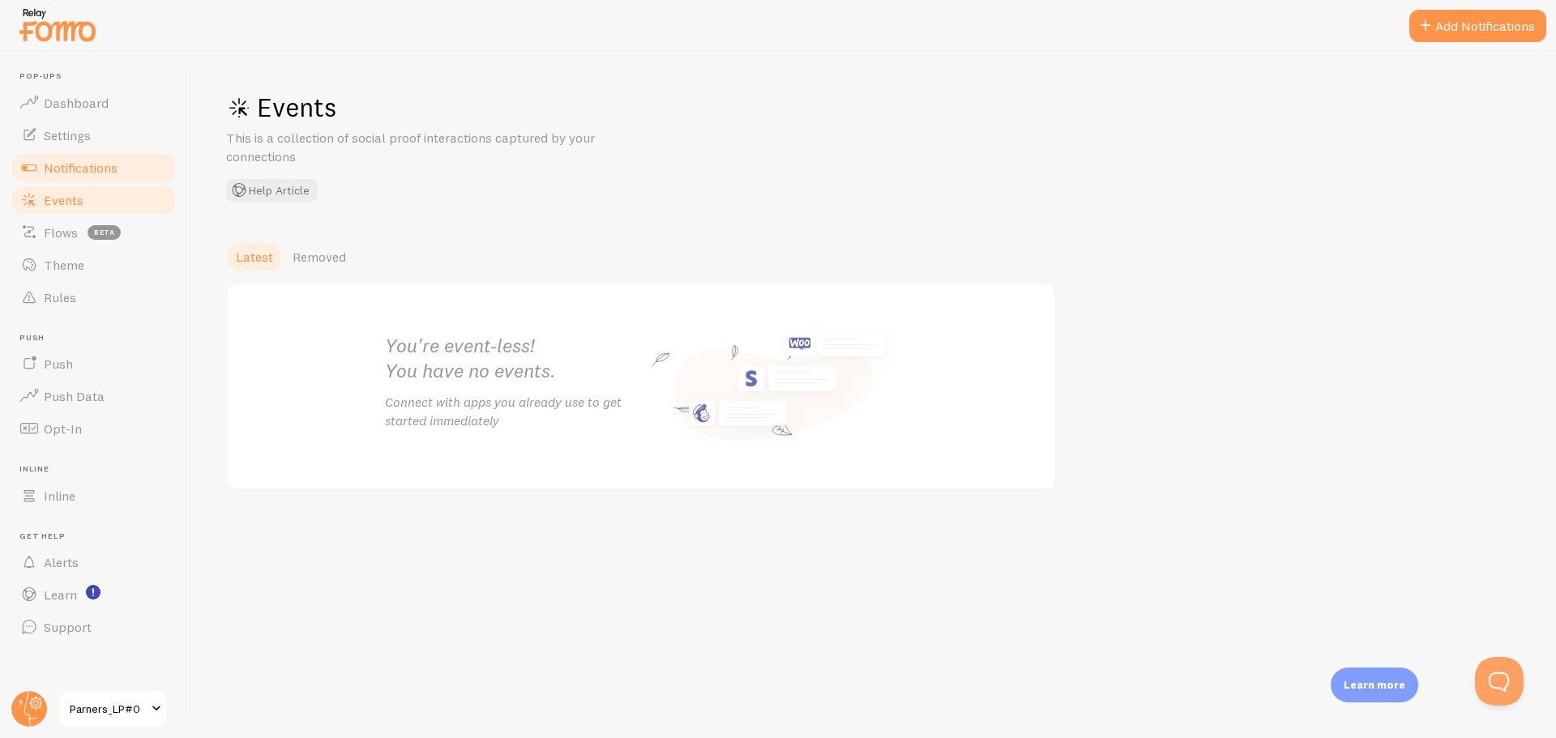
click at [119, 168] on link "Notifications" at bounding box center [93, 168] width 167 height 32
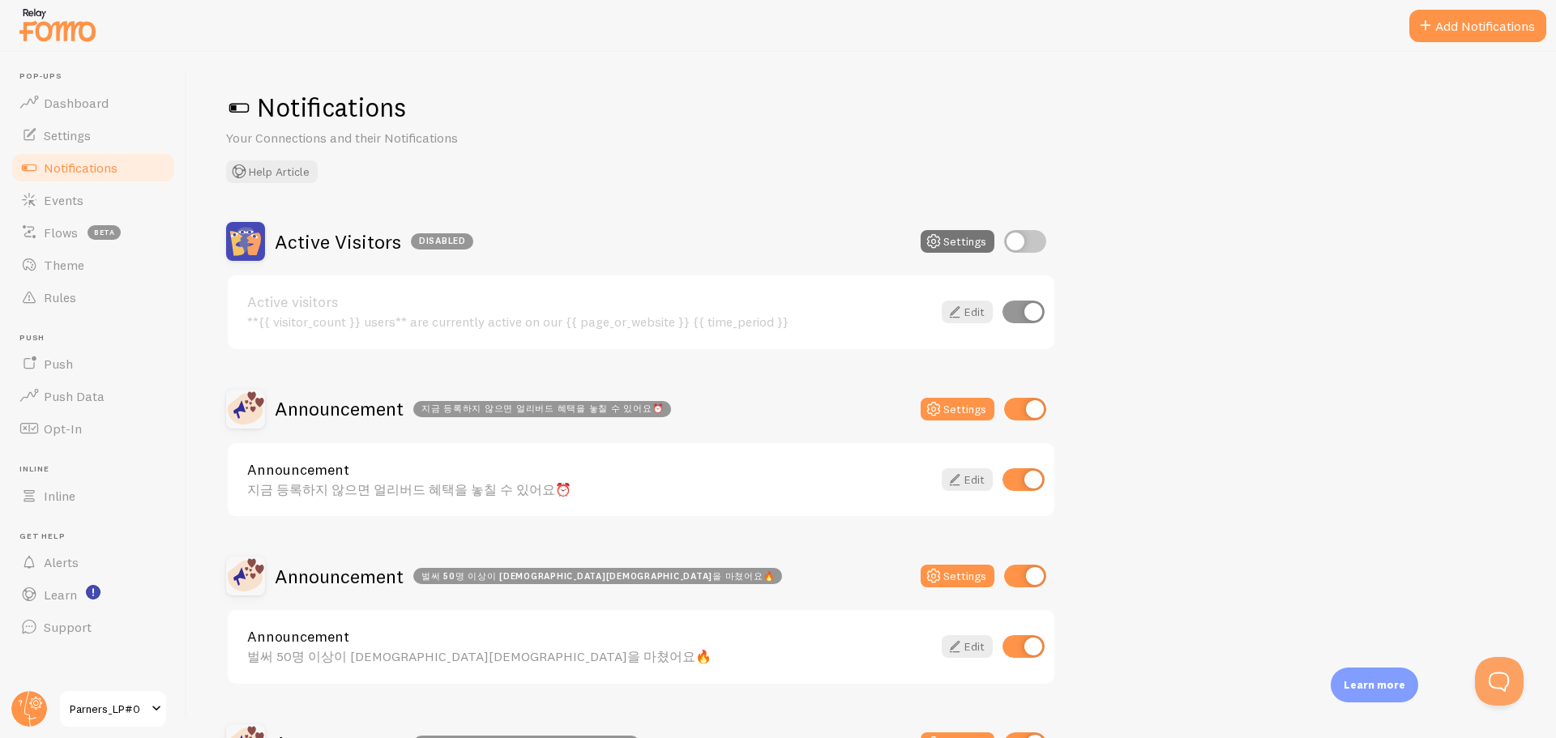
click at [66, 172] on span "Notifications" at bounding box center [81, 168] width 74 height 16
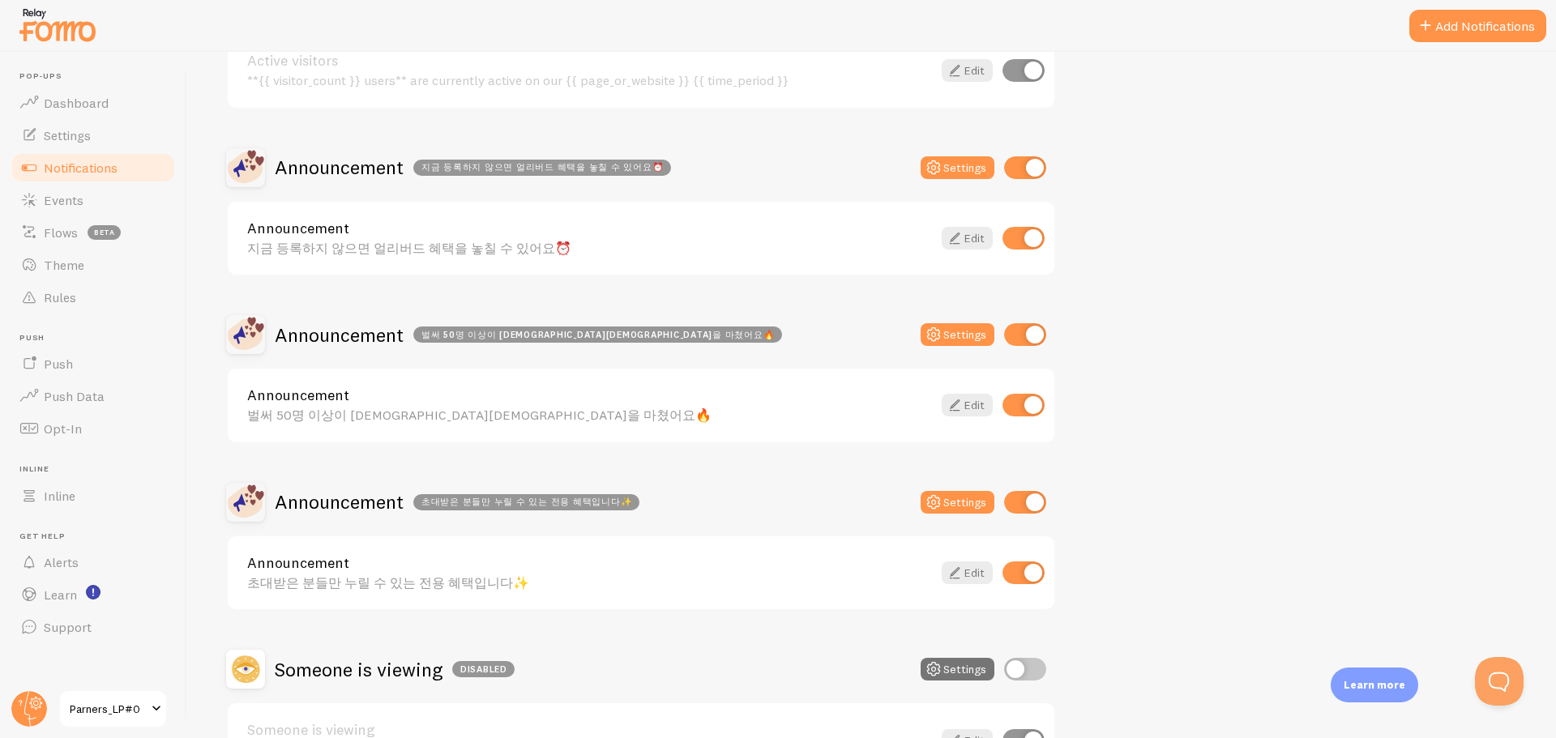
scroll to position [243, 0]
click at [960, 233] on icon at bounding box center [954, 236] width 19 height 19
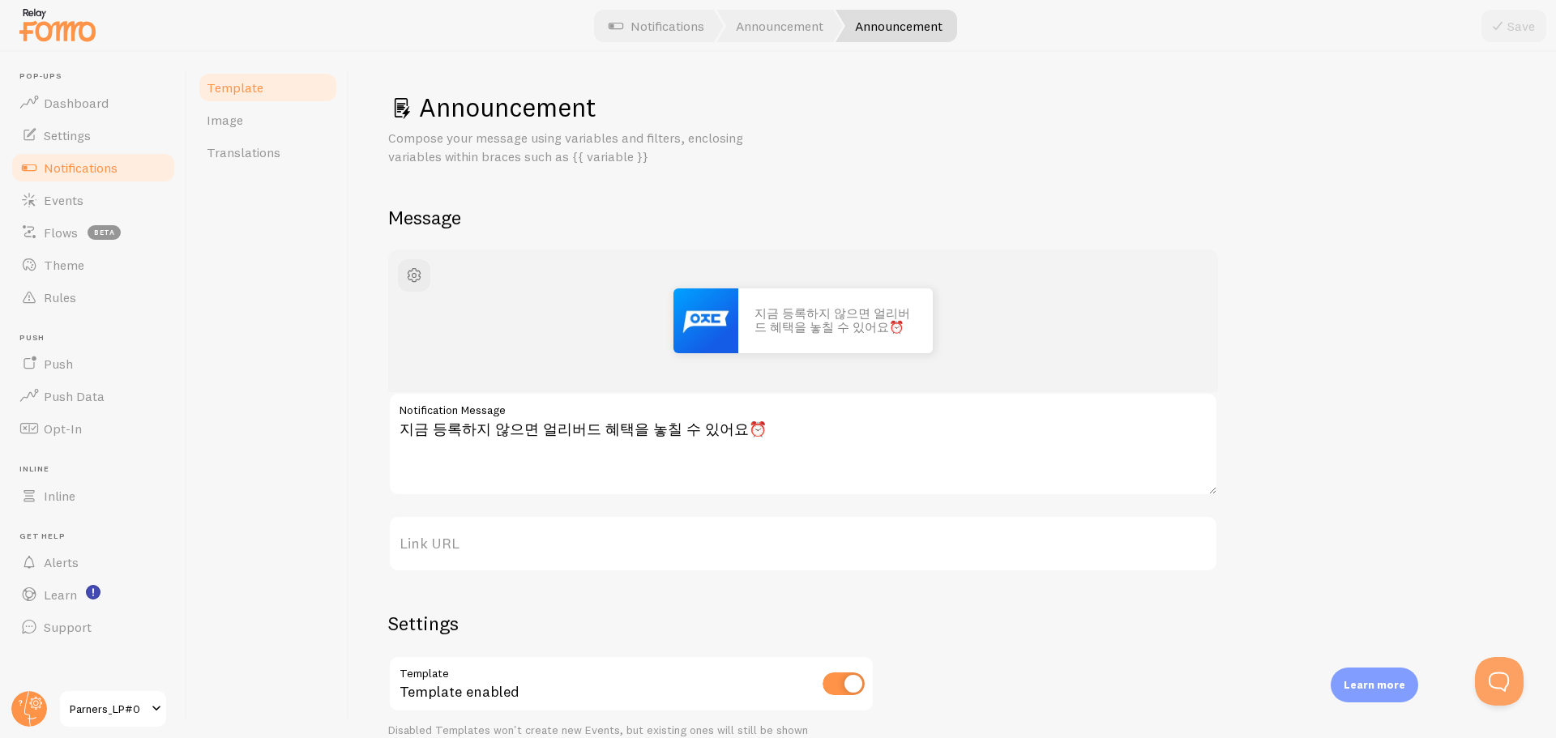
click at [711, 400] on label "Notification Message" at bounding box center [803, 406] width 830 height 28
click at [711, 400] on textarea "지금 등록하지 않으면 얼리버드 혜택을 놓칠 수 있어요⏰" at bounding box center [803, 444] width 830 height 104
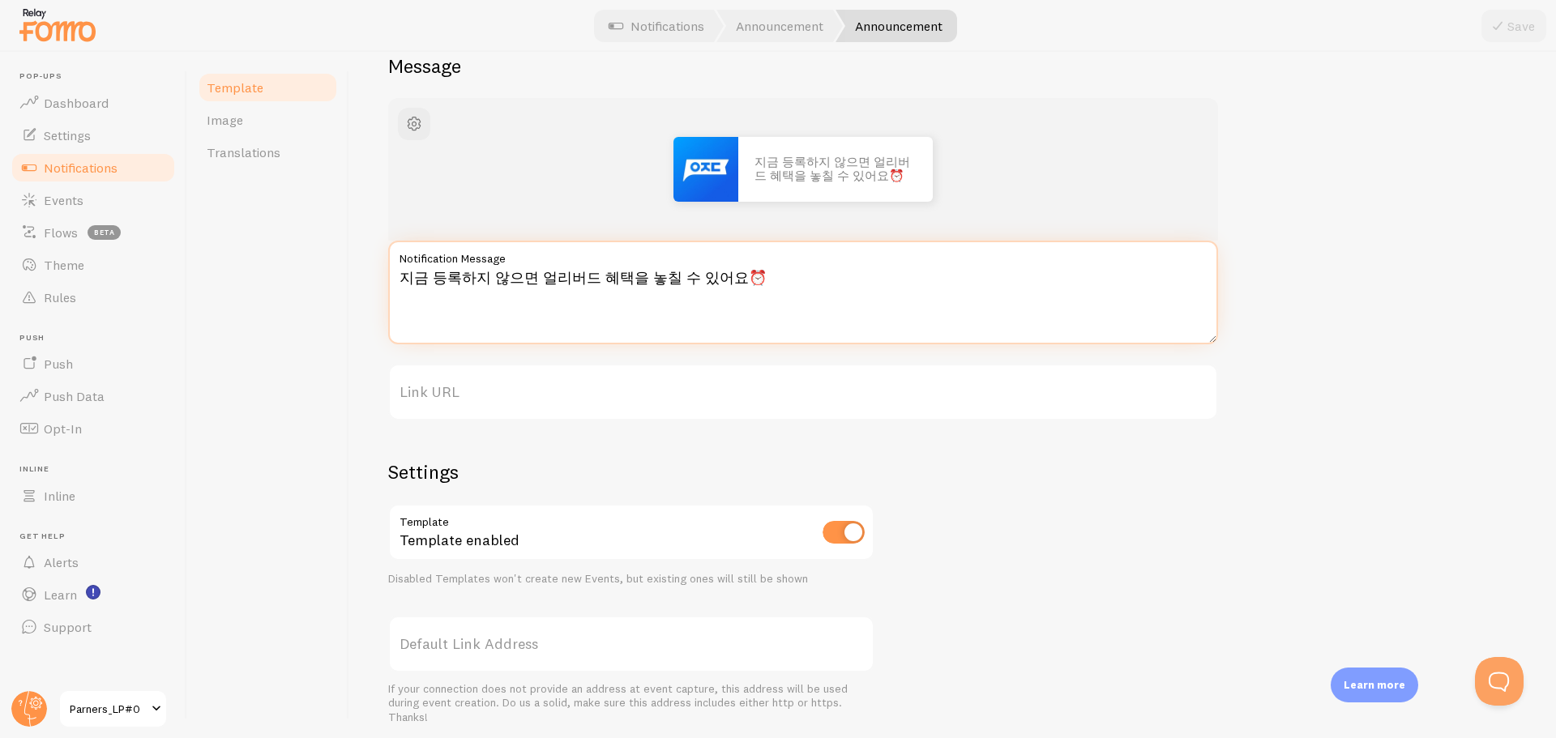
scroll to position [125, 0]
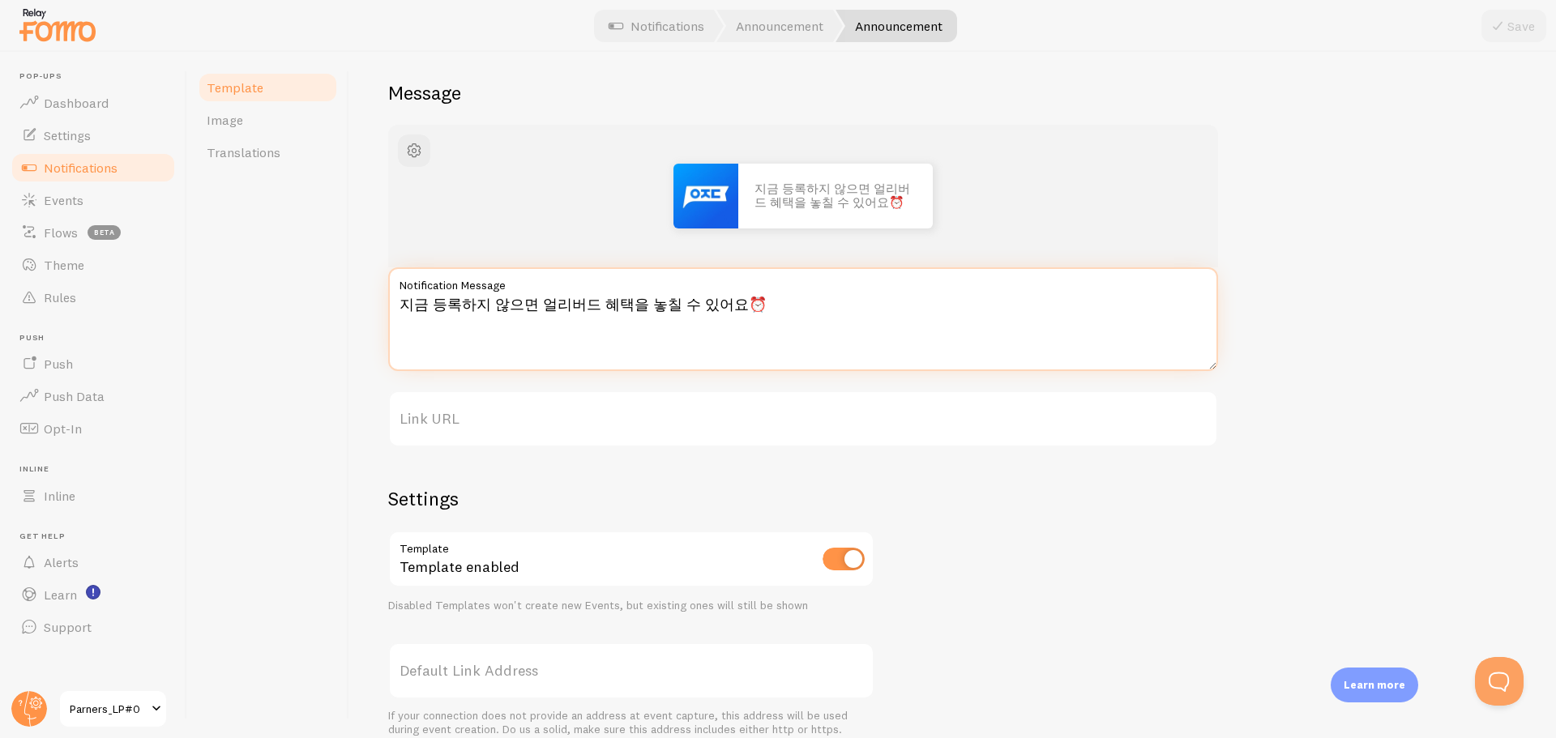
click at [533, 302] on textarea "지금 등록하지 않으면 얼리버드 혜택을 놓칠 수 있어요⏰" at bounding box center [803, 319] width 830 height 104
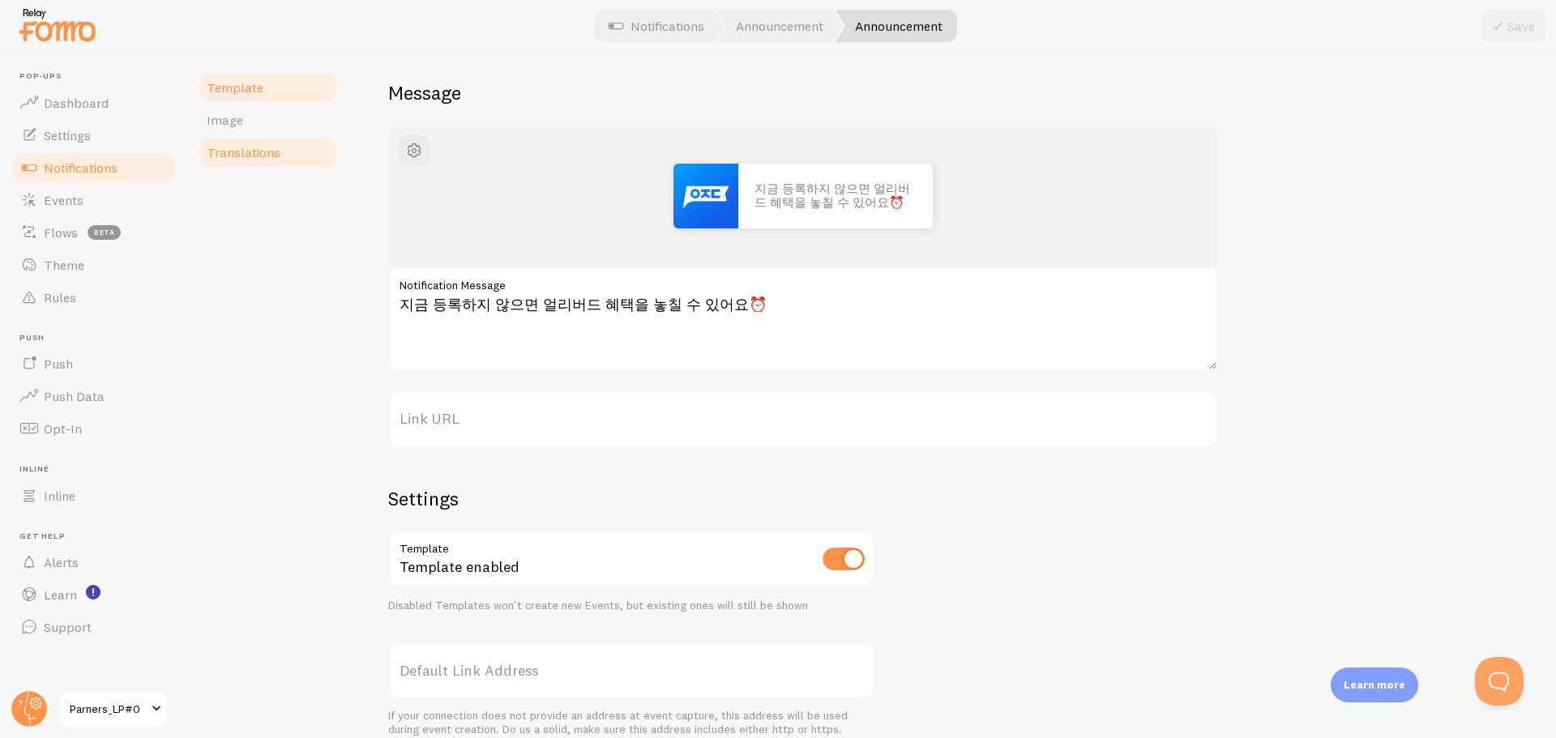
click at [250, 158] on span "Translations" at bounding box center [244, 152] width 74 height 16
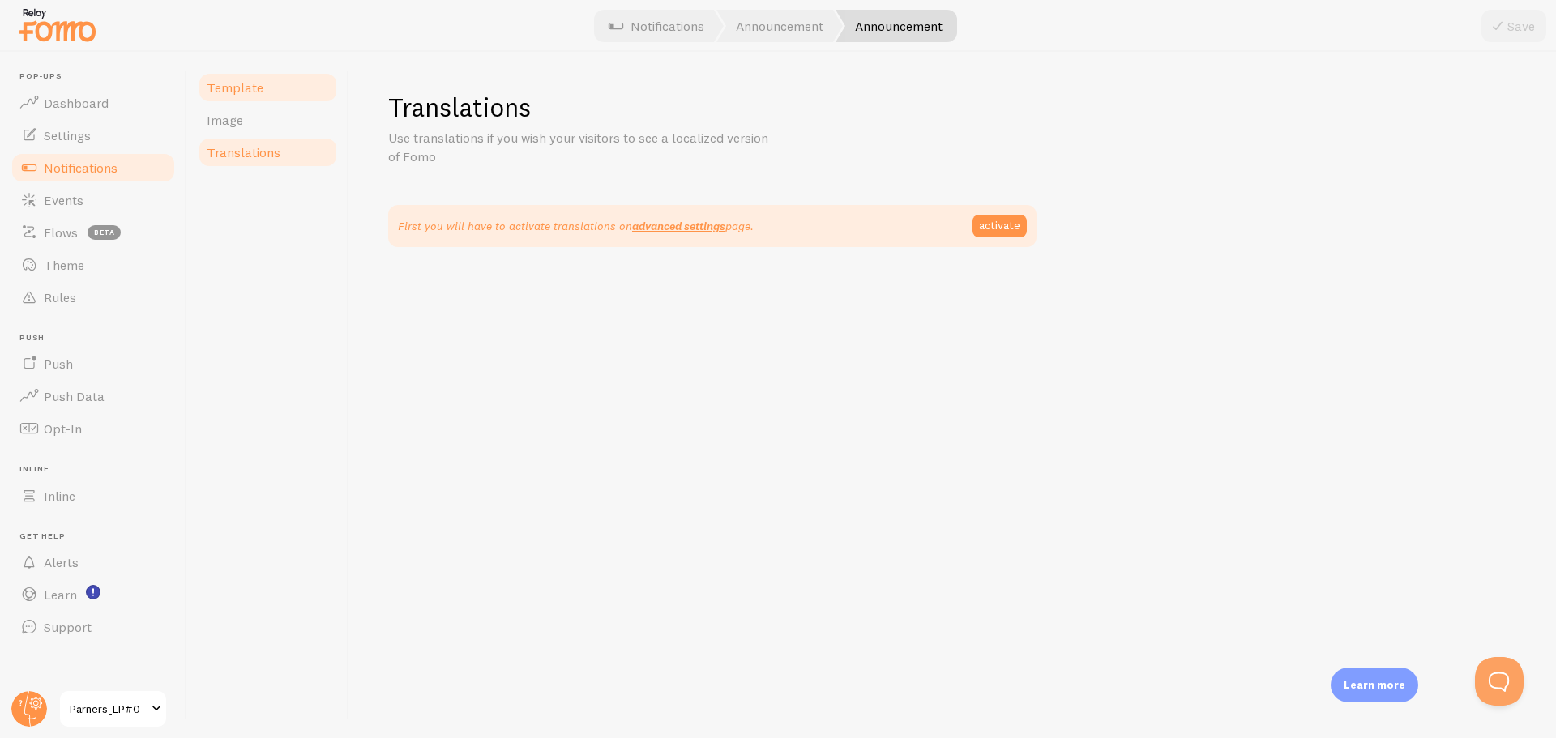
click at [256, 87] on span "Template" at bounding box center [235, 87] width 57 height 16
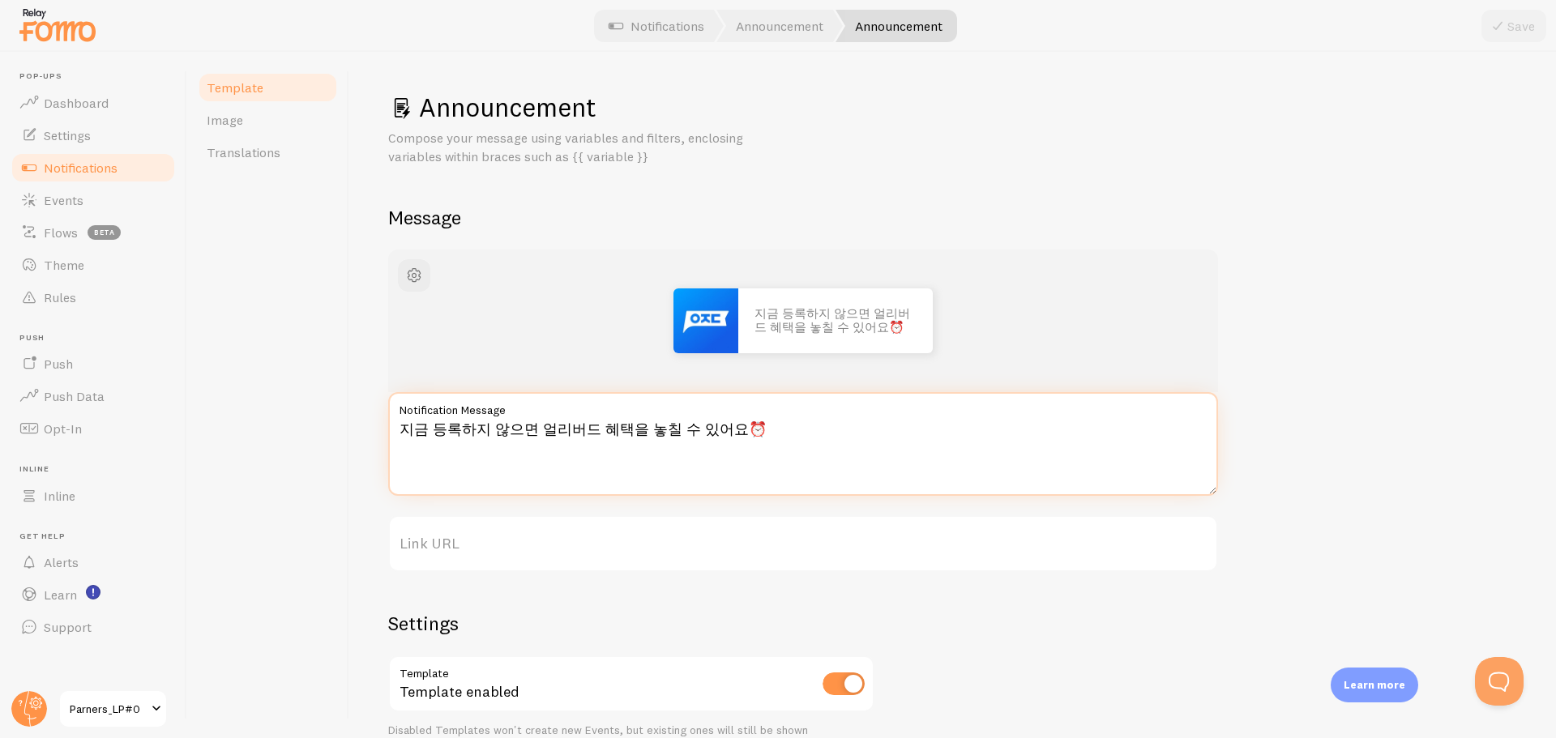
drag, startPoint x: 626, startPoint y: 434, endPoint x: 544, endPoint y: 434, distance: 81.8
click at [625, 434] on textarea "지금 등록하지 않으면 얼리버드 혜택을 놓칠 수 있어요⏰" at bounding box center [803, 444] width 830 height 104
click at [532, 434] on textarea "지금 등록하지 않으면 얼리버드 혜택을 놓칠 수 있어요⏰" at bounding box center [803, 444] width 830 height 104
click at [625, 429] on textarea "지금 등록하지 않으면 **얼리버드 혜택을 놓칠 수 있어요⏰" at bounding box center [803, 444] width 830 height 104
click at [874, 445] on textarea "지금 등록하지 않으면 **얼리버드 혜택**을 놓칠 수 있어요⏰" at bounding box center [803, 444] width 830 height 104
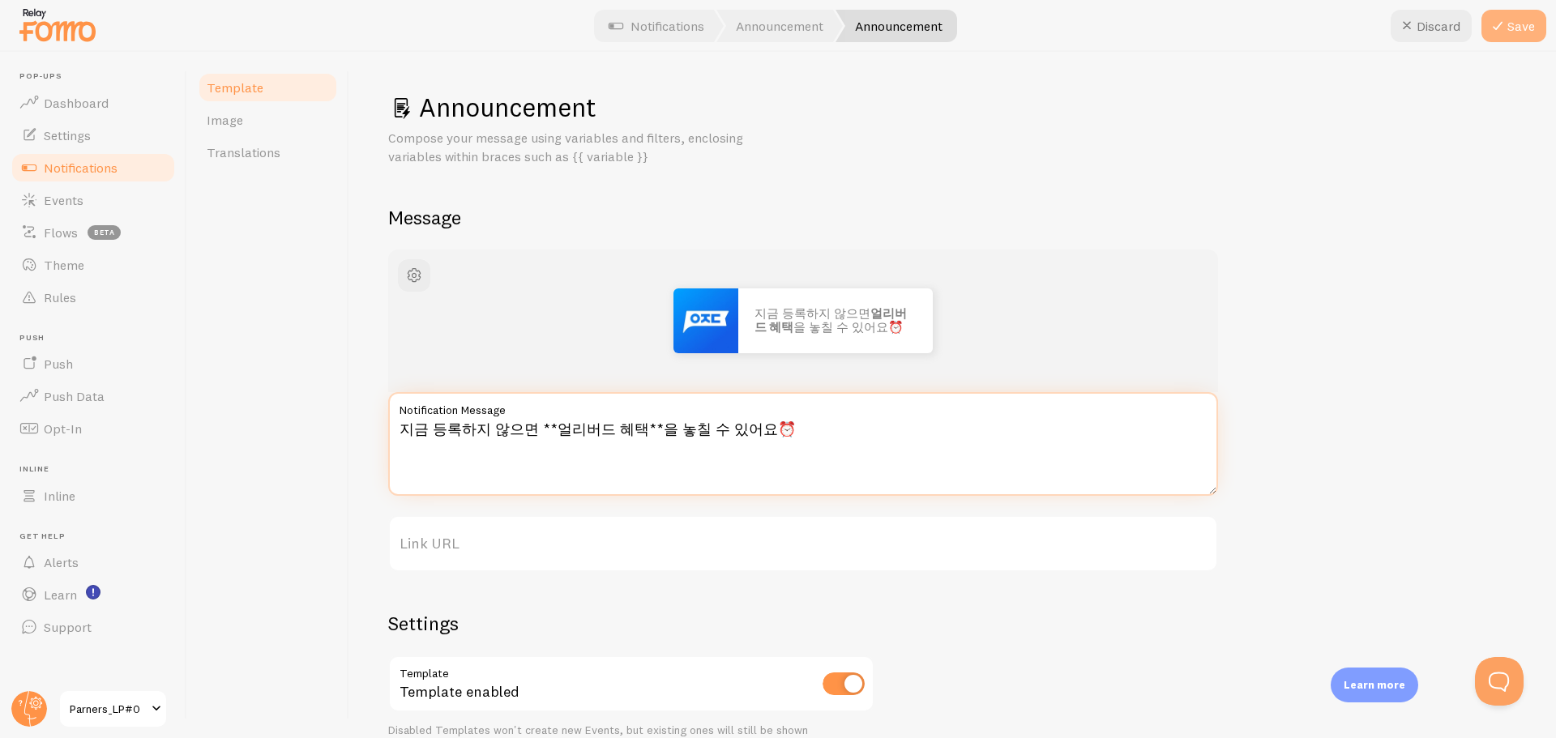
type textarea "지금 등록하지 않으면 **얼리버드 혜택**을 놓칠 수 있어요⏰"
click at [1521, 23] on button "Save" at bounding box center [1513, 26] width 65 height 32
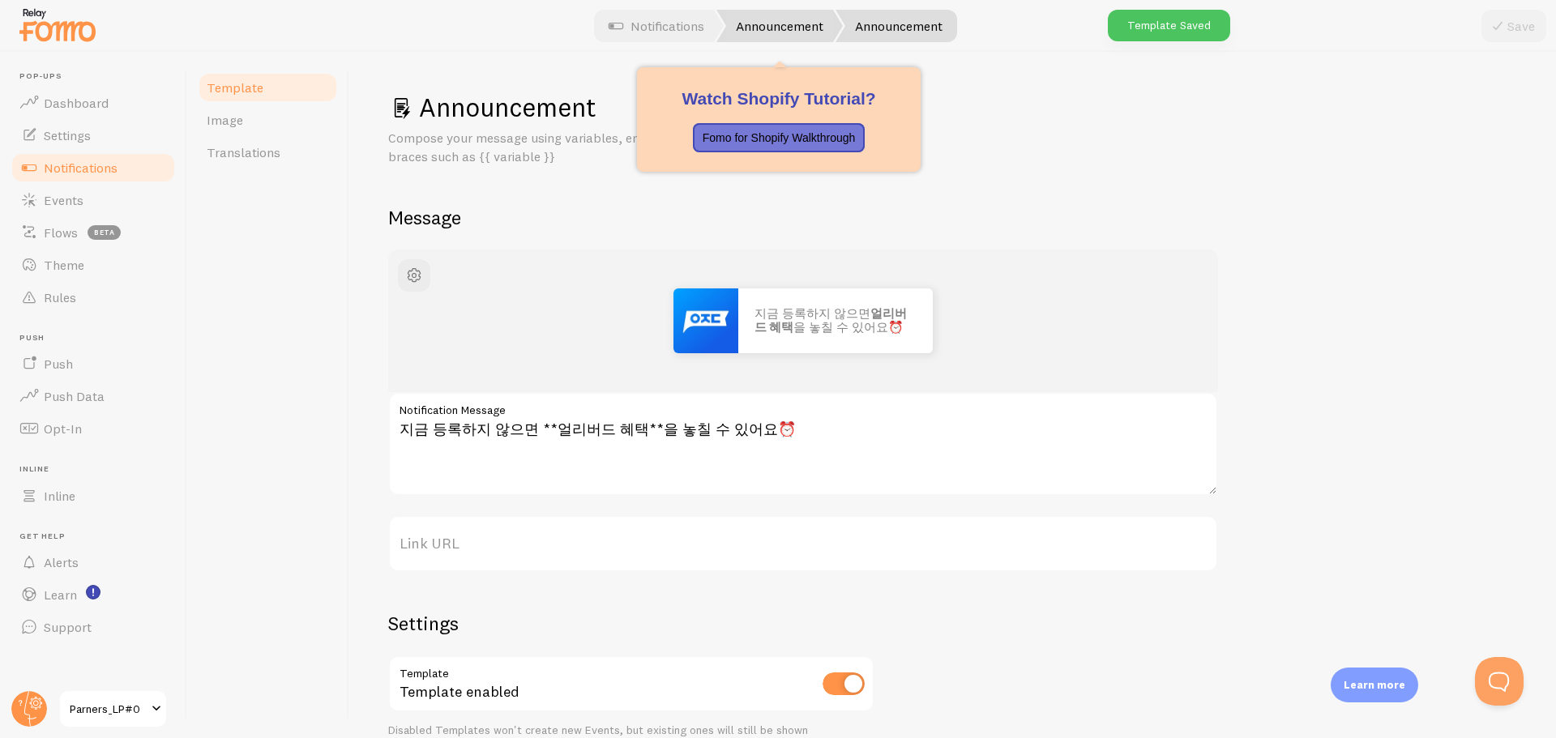
click at [779, 37] on link "Announcement" at bounding box center [779, 26] width 126 height 32
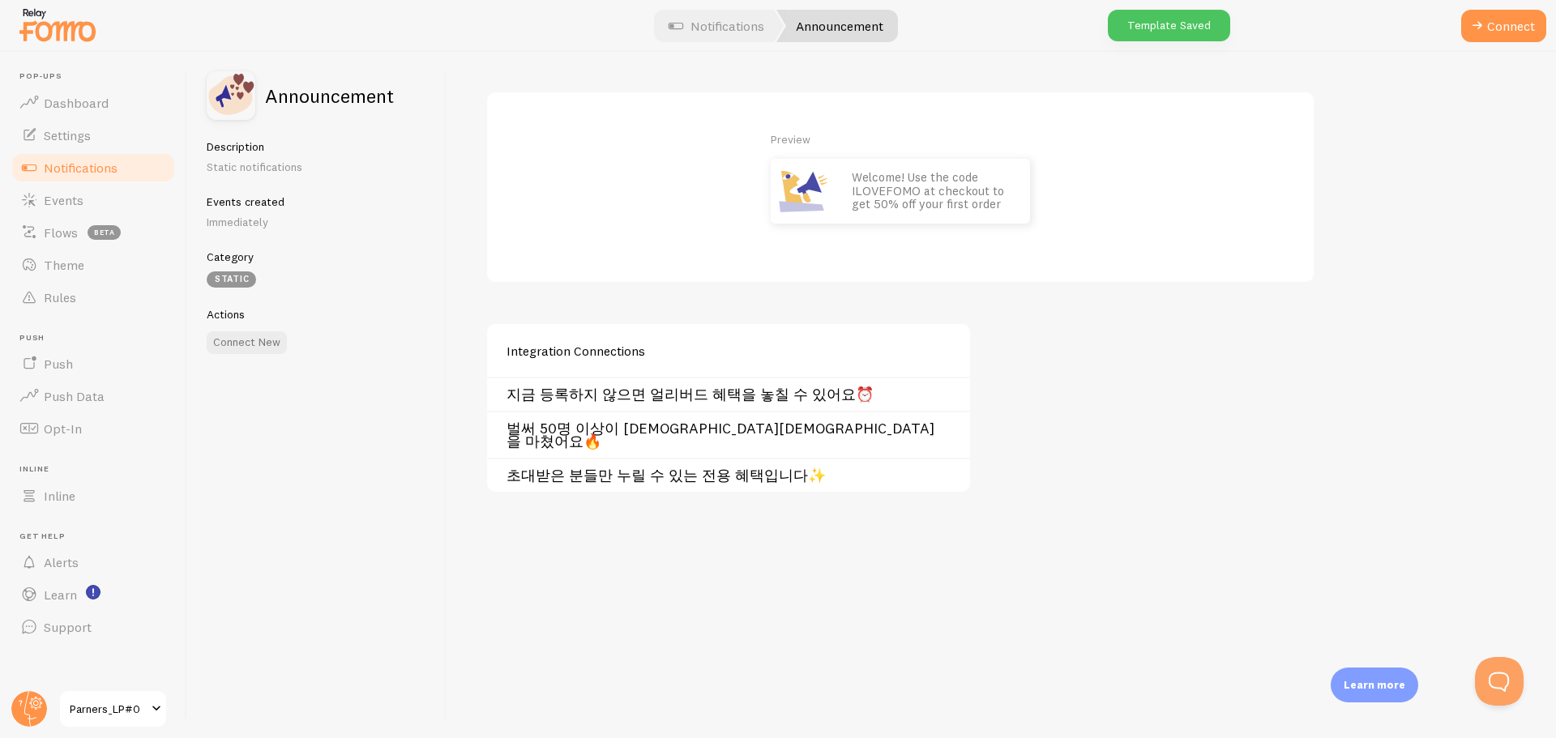
click at [635, 417] on div "벌써 50명 이상이 [DEMOGRAPHIC_DATA][DEMOGRAPHIC_DATA]을 마쳤어요🔥" at bounding box center [728, 434] width 483 height 47
click at [632, 425] on link "벌써 50명 이상이 [DEMOGRAPHIC_DATA][DEMOGRAPHIC_DATA]을 마쳤어요🔥" at bounding box center [733, 435] width 454 height 26
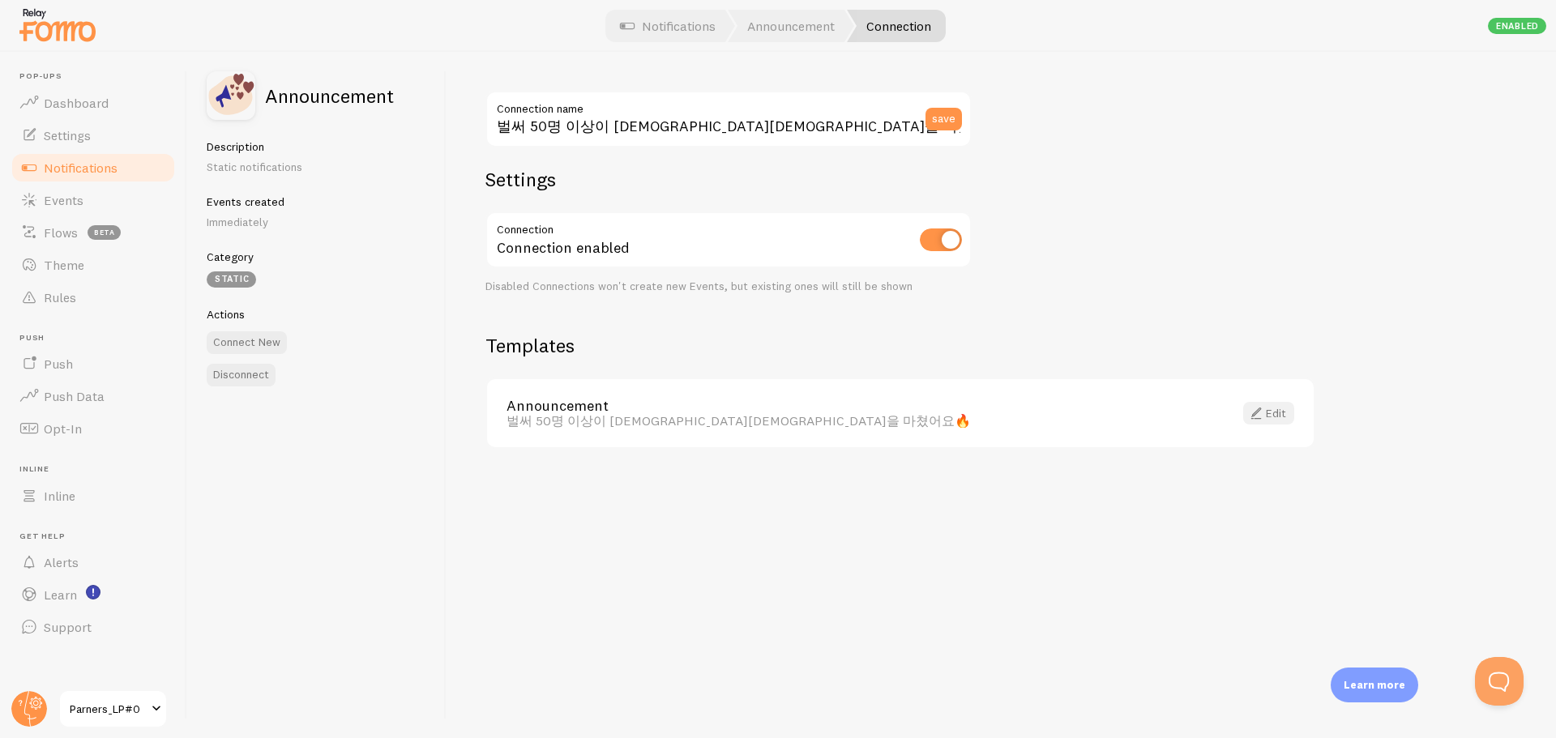
click at [1286, 403] on link "Edit" at bounding box center [1268, 413] width 51 height 23
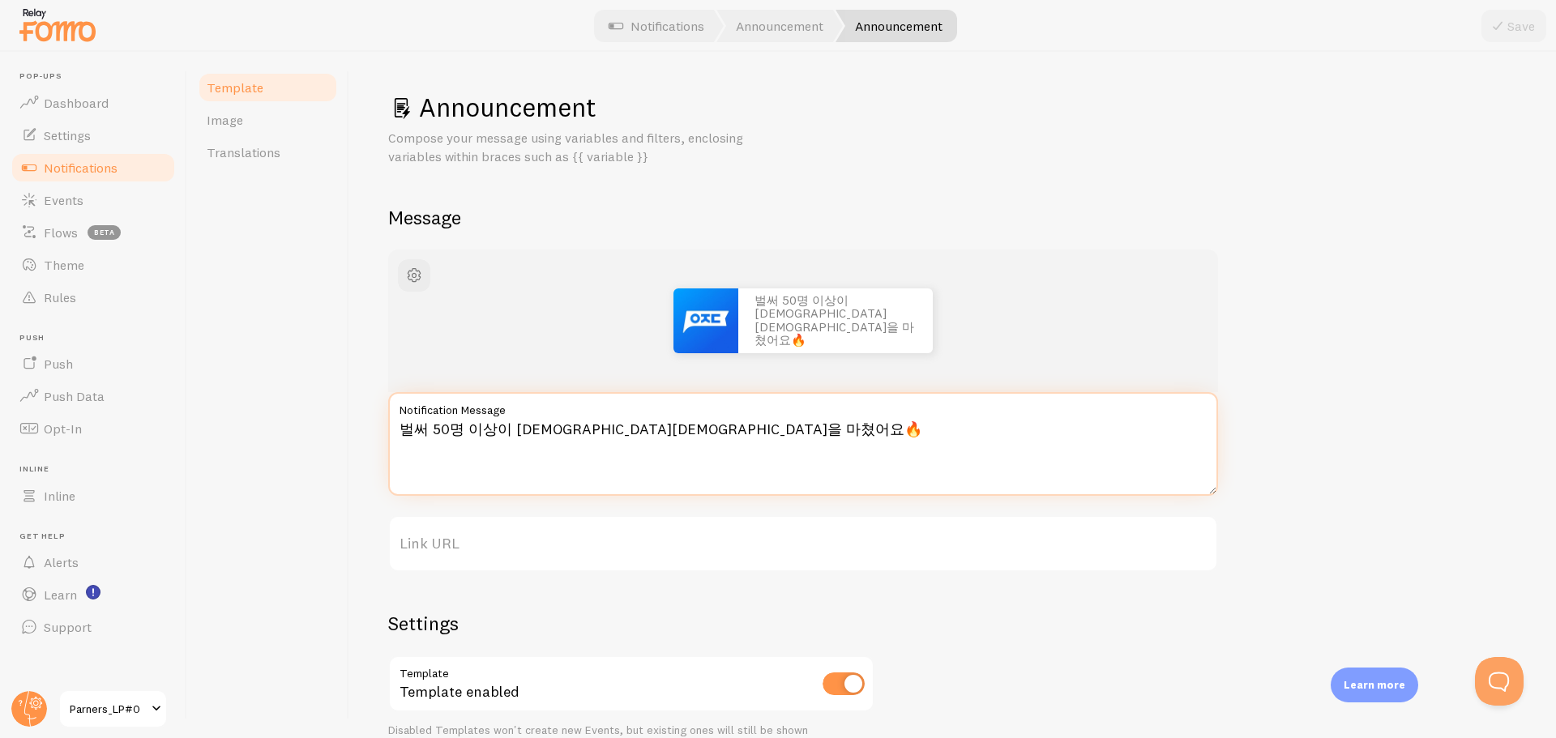
click at [429, 430] on textarea "벌써 50명 이상이 [DEMOGRAPHIC_DATA][DEMOGRAPHIC_DATA]을 마쳤어요🔥" at bounding box center [803, 444] width 830 height 104
click at [441, 425] on textarea "벌써 50명 이상이 [DEMOGRAPHIC_DATA][DEMOGRAPHIC_DATA]을 마쳤어요🔥" at bounding box center [803, 444] width 830 height 104
click at [429, 429] on textarea "벌써 50명 이상이 [DEMOGRAPHIC_DATA][DEMOGRAPHIC_DATA]을 마쳤어요🔥" at bounding box center [803, 444] width 830 height 104
click at [498, 430] on textarea "벌써 **50명 이상이 [DEMOGRAPHIC_DATA][DEMOGRAPHIC_DATA]을 마쳤어요🔥" at bounding box center [803, 444] width 830 height 104
click at [802, 442] on textarea "벌써 **50명 이상**이 [DEMOGRAPHIC_DATA][DEMOGRAPHIC_DATA]을 마쳤어요🔥" at bounding box center [803, 444] width 830 height 104
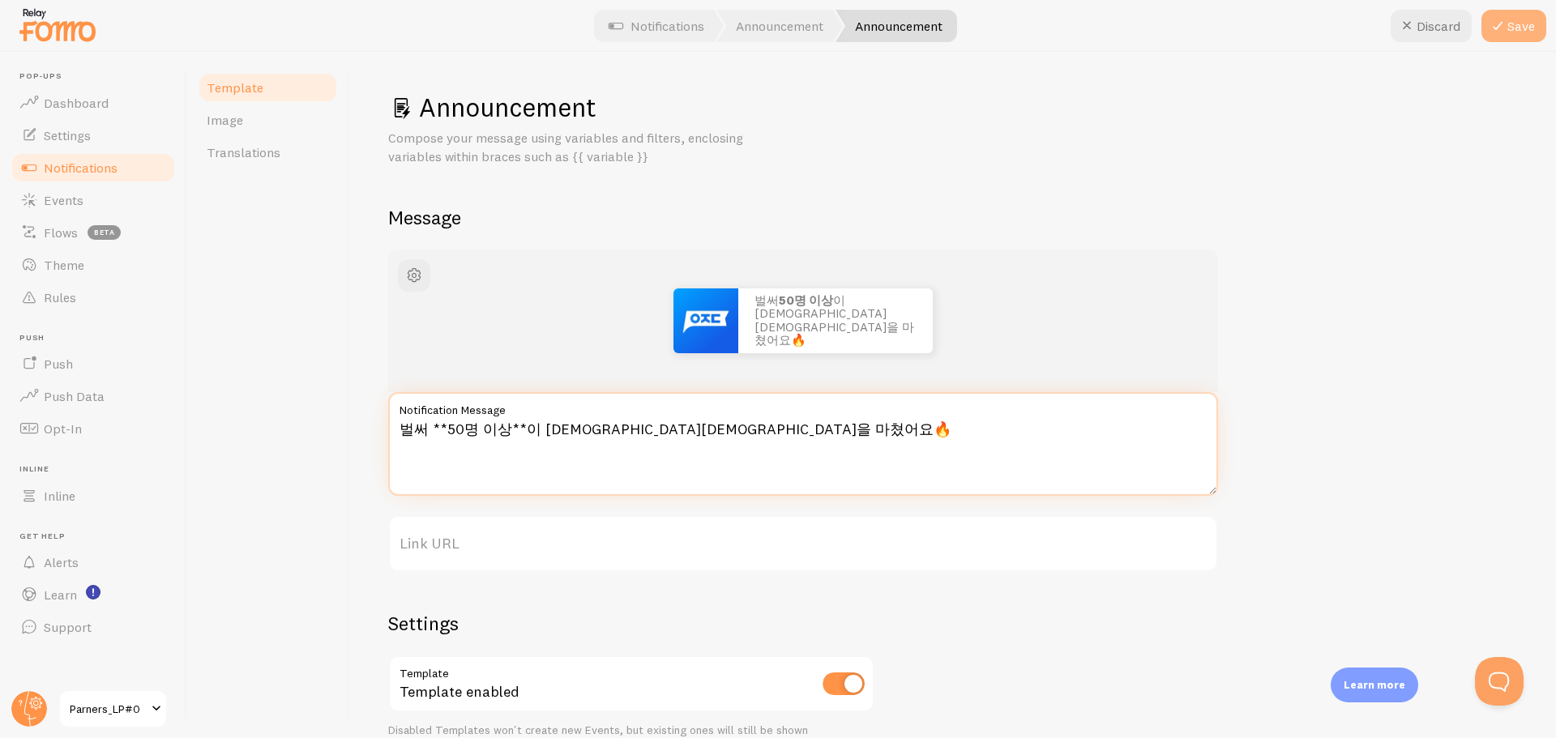
type textarea "벌써 **50명 이상**이 [DEMOGRAPHIC_DATA][DEMOGRAPHIC_DATA]을 마쳤어요🔥"
click at [1522, 26] on button "Save" at bounding box center [1513, 26] width 65 height 32
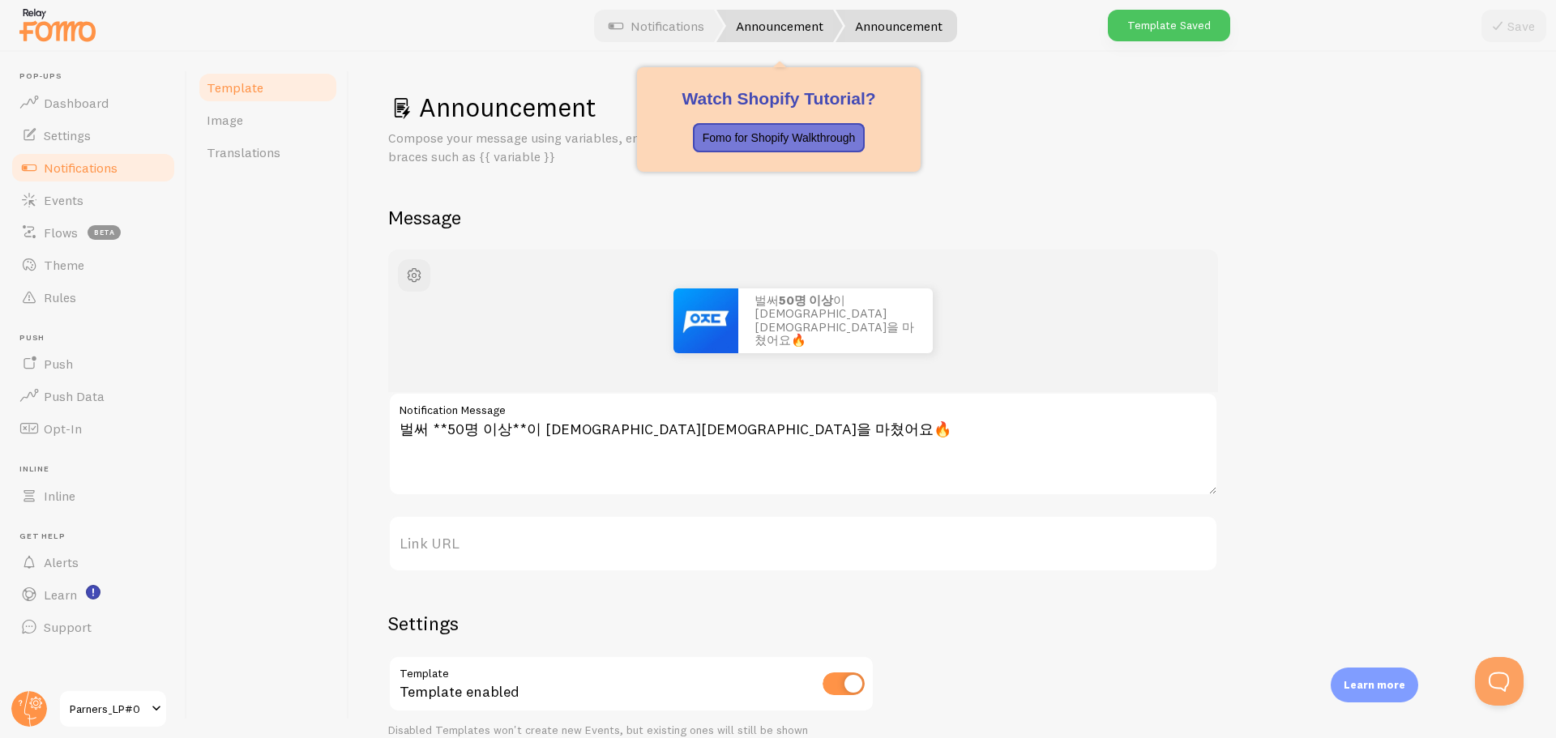
click at [772, 32] on link "Announcement" at bounding box center [779, 26] width 126 height 32
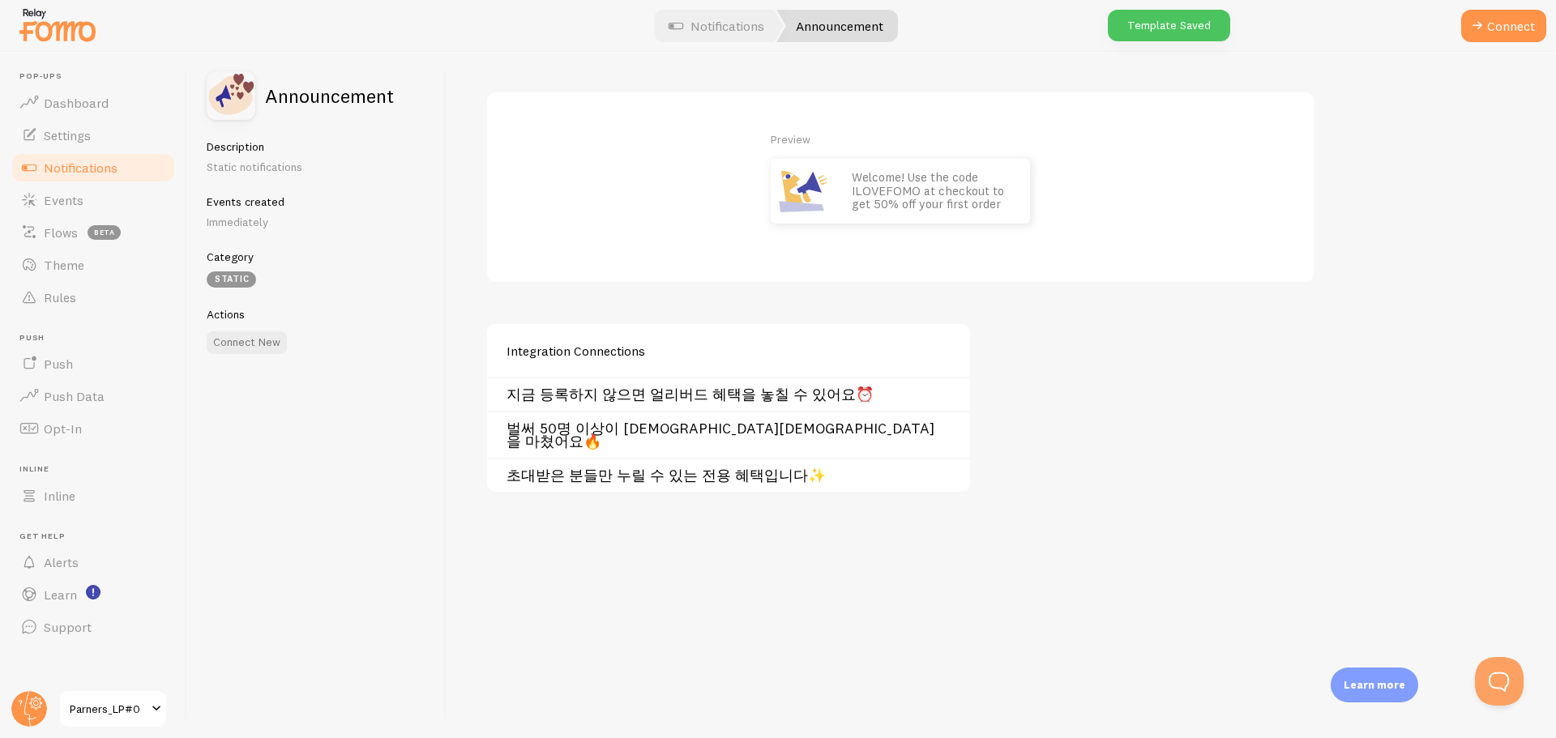
click at [613, 458] on div "초대받은 분들만 누릴 수 있는 전용 혜택입니다✨" at bounding box center [728, 475] width 483 height 34
click at [610, 469] on link "초대받은 분들만 누릴 수 있는 전용 혜택입니다✨" at bounding box center [733, 475] width 454 height 13
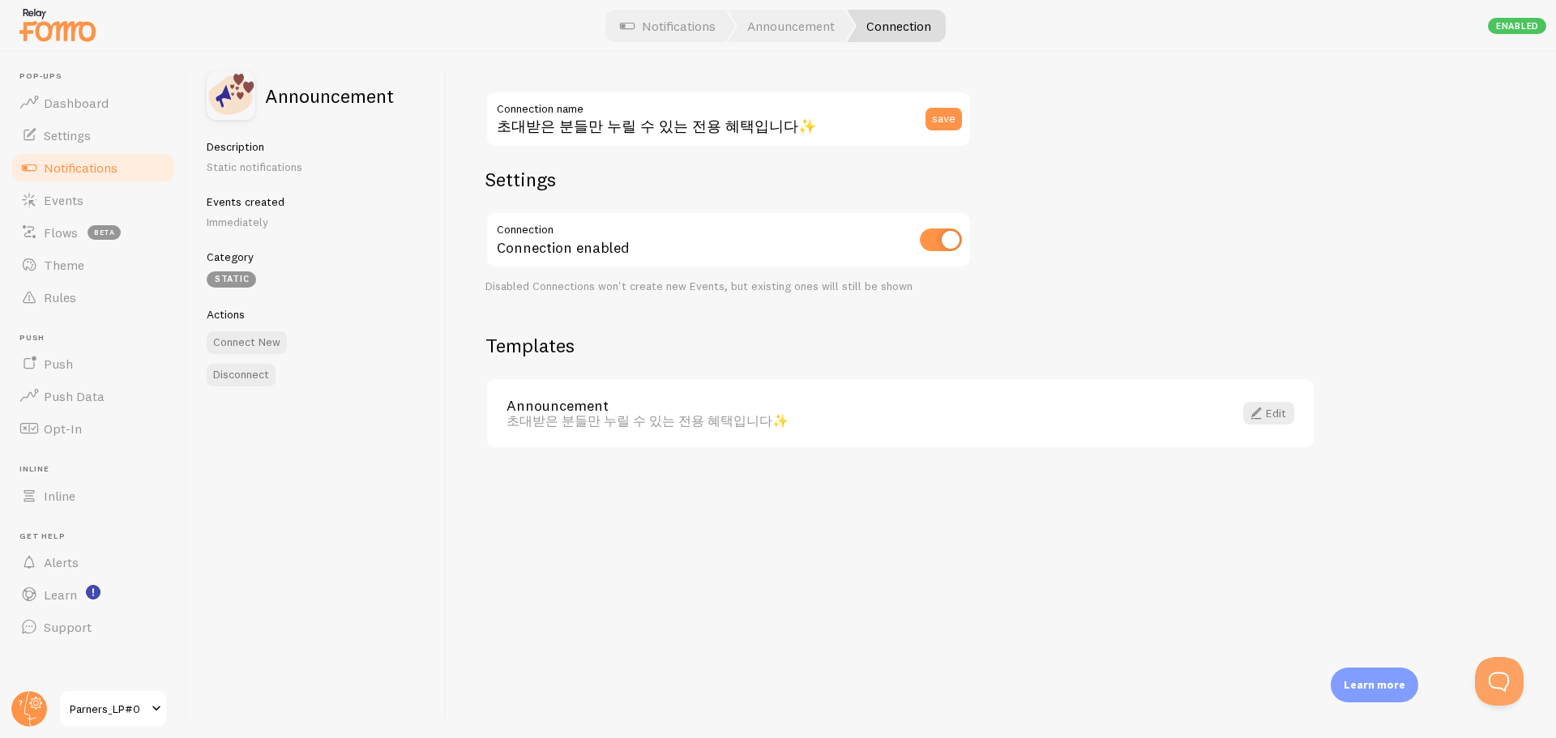
click at [618, 412] on div "Announcement 초대받은 분들만 누릴 수 있는 전용 혜택입니다✨" at bounding box center [869, 414] width 727 height 30
click at [1323, 415] on div "초대받은 분들만 누릴 수 있는 전용 혜택입니다✨ Connection name save Settings Connection Connection …" at bounding box center [1001, 395] width 1109 height 686
click at [1283, 410] on link "Edit" at bounding box center [1268, 413] width 51 height 23
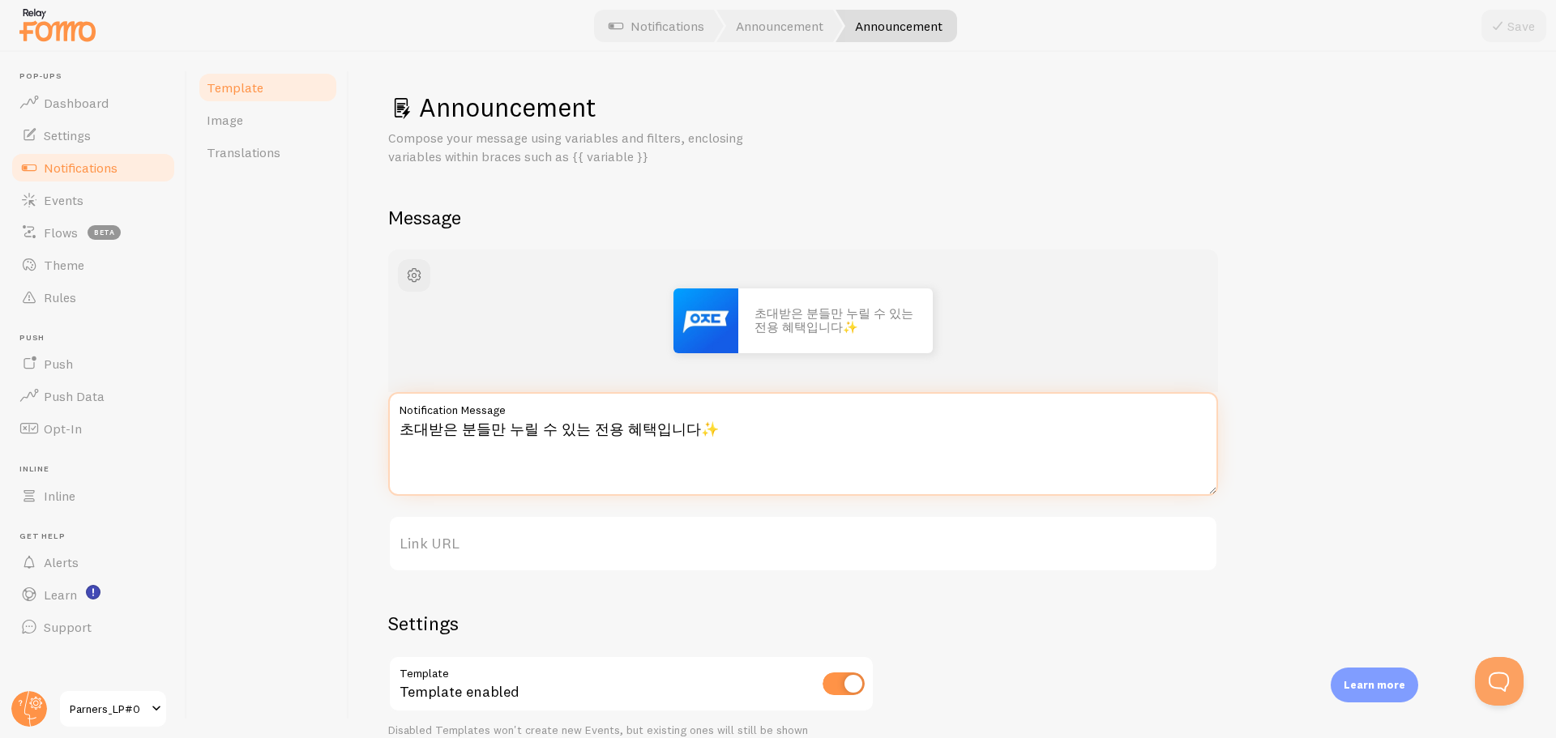
click at [404, 429] on textarea "초대받은 분들만 누릴 수 있는 전용 혜택입니다✨" at bounding box center [803, 444] width 830 height 104
click at [511, 429] on textarea "**초대받은 분들만 누릴 수 있는 전용 혜택입니다✨" at bounding box center [803, 444] width 830 height 104
click at [737, 440] on textarea "**초대받은 분들만** 누릴 수 있는 전용 혜택입니다✨" at bounding box center [803, 444] width 830 height 104
click at [581, 428] on textarea "초대받은 분들만 누릴 수 있는 전용 혜택입니다✨" at bounding box center [803, 444] width 830 height 104
click at [647, 429] on textarea "초대받은 분들만 누릴 수 있는 **전용 혜택입니다✨" at bounding box center [803, 444] width 830 height 104
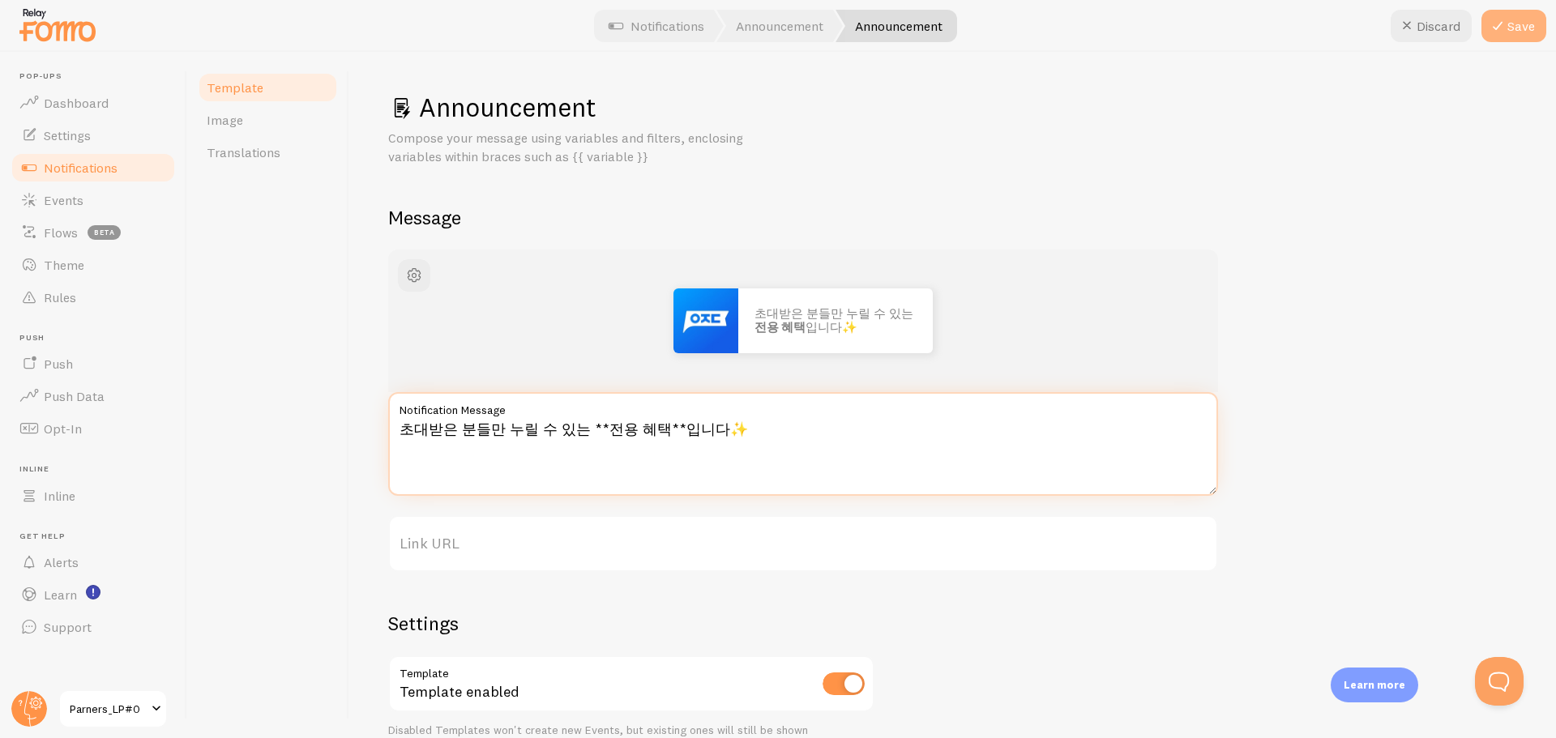
type textarea "초대받은 분들만 누릴 수 있는 **전용 혜택**입니다✨"
click at [1533, 26] on button "Save" at bounding box center [1513, 26] width 65 height 32
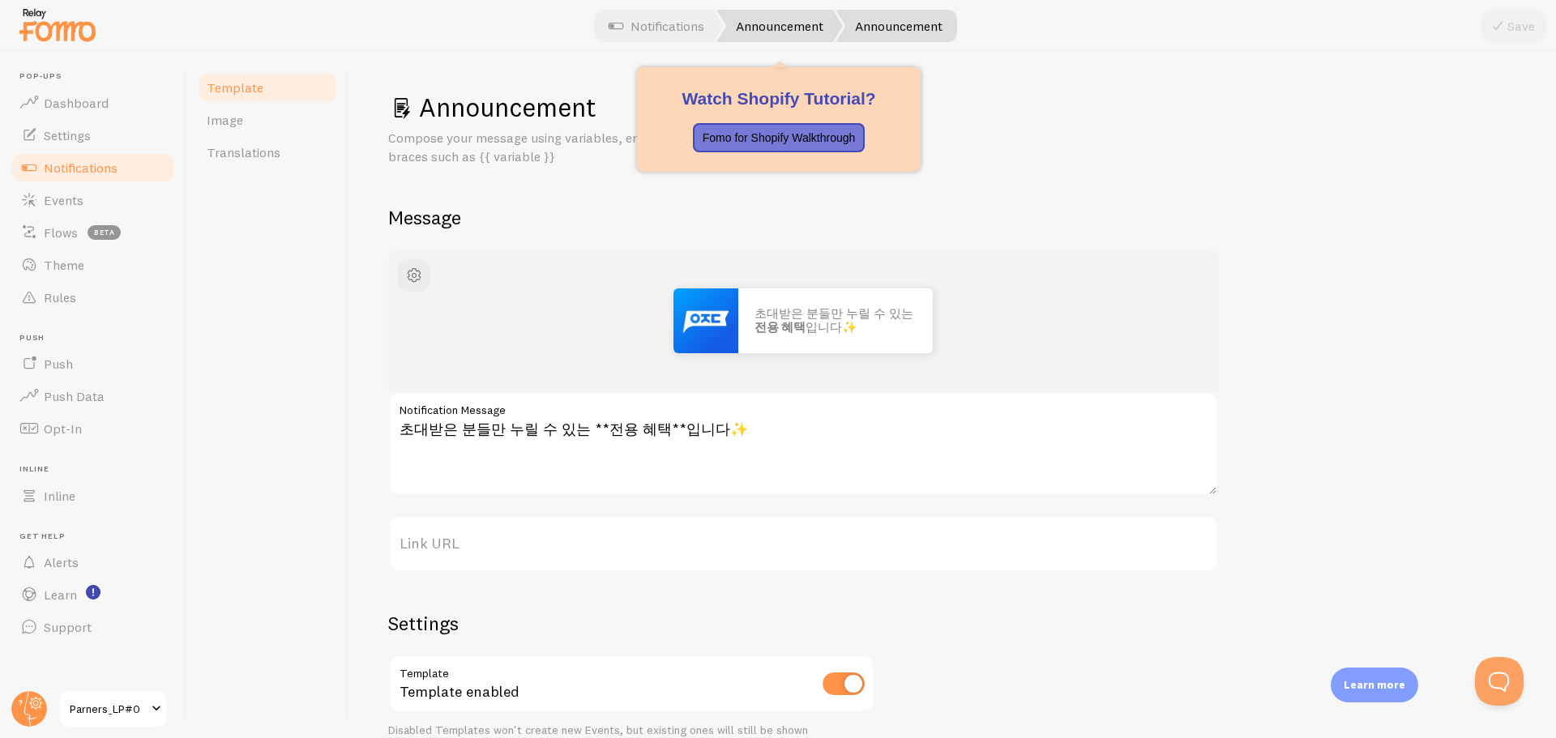
click at [799, 24] on link "Announcement" at bounding box center [779, 26] width 126 height 32
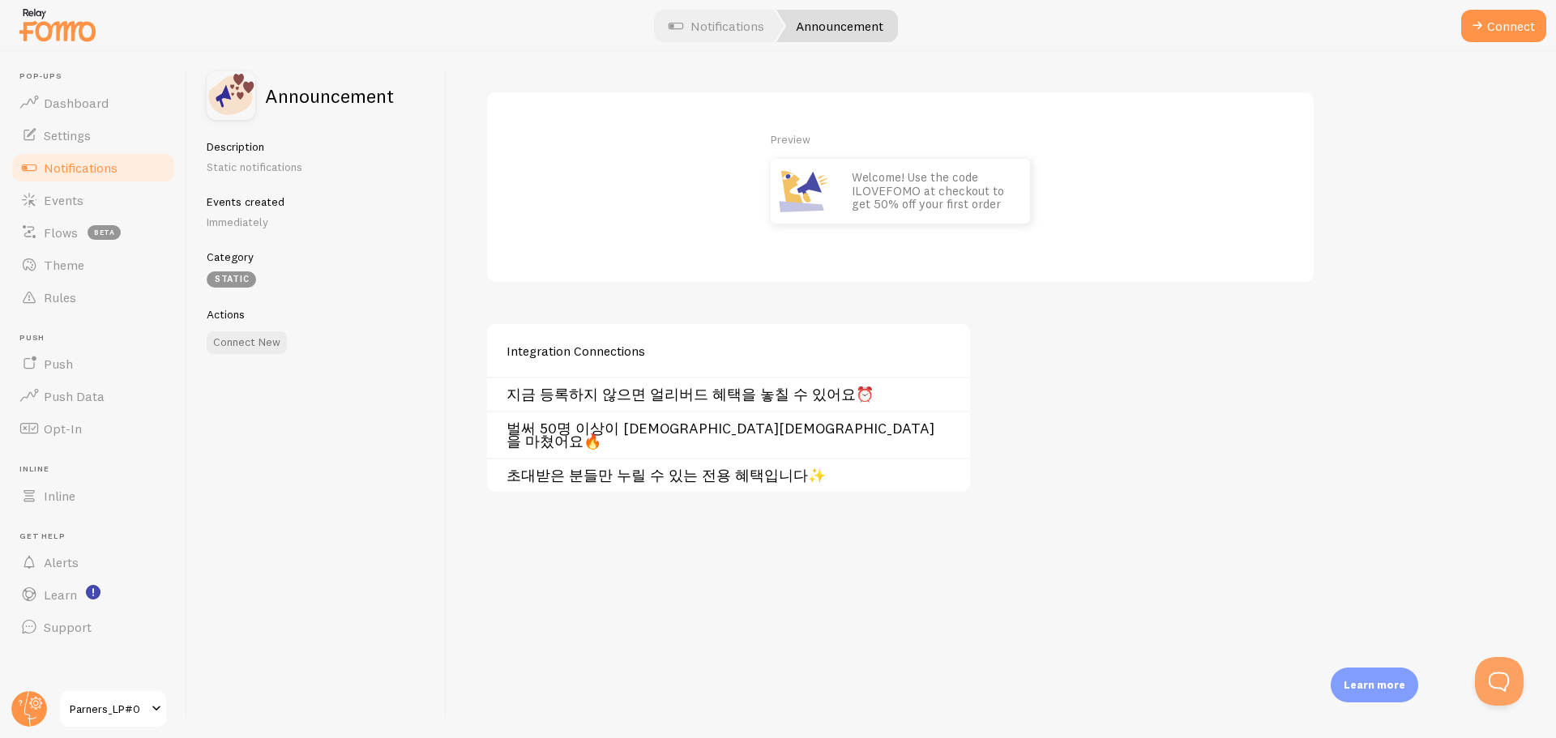
click at [83, 165] on span "Notifications" at bounding box center [81, 168] width 74 height 16
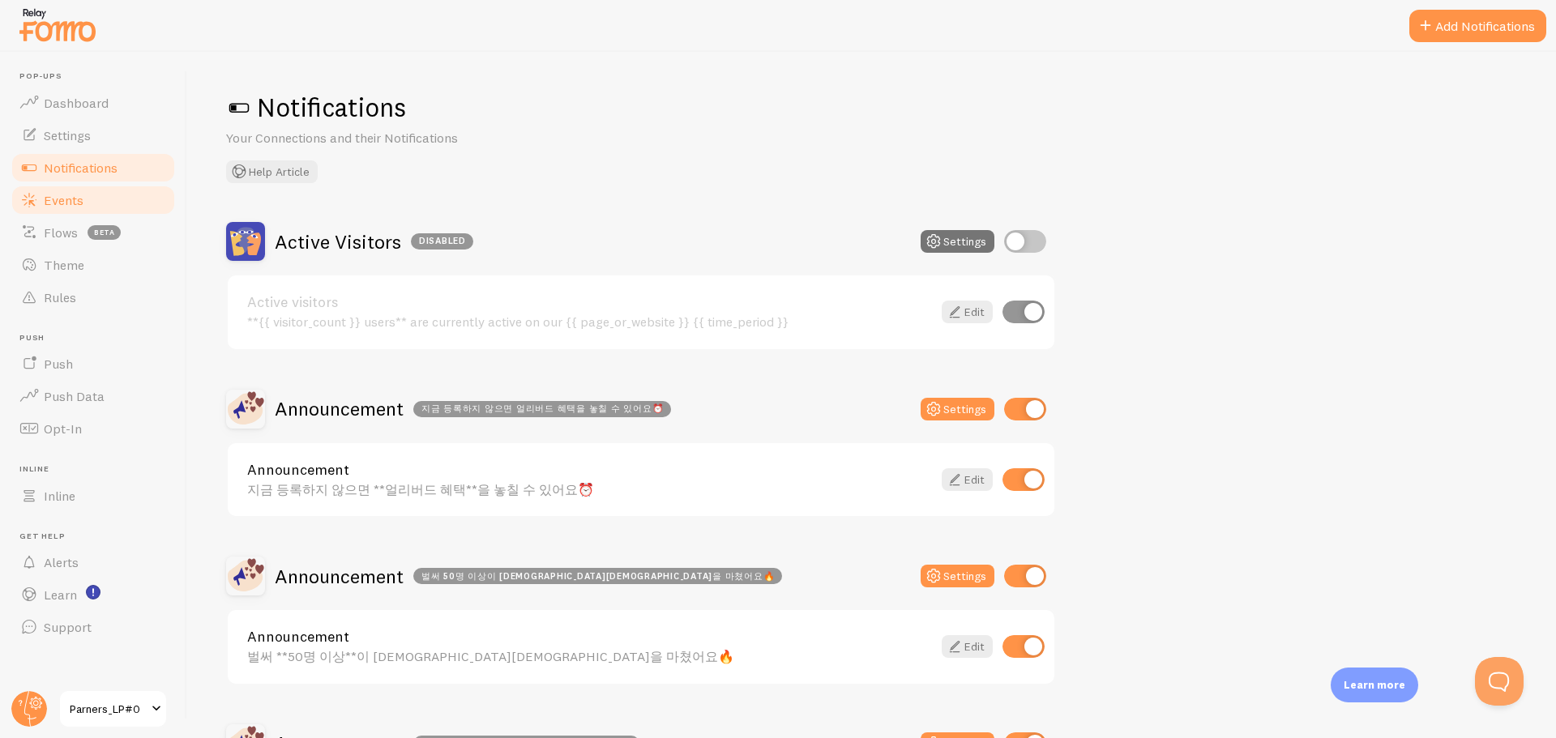
click at [109, 206] on link "Events" at bounding box center [93, 200] width 167 height 32
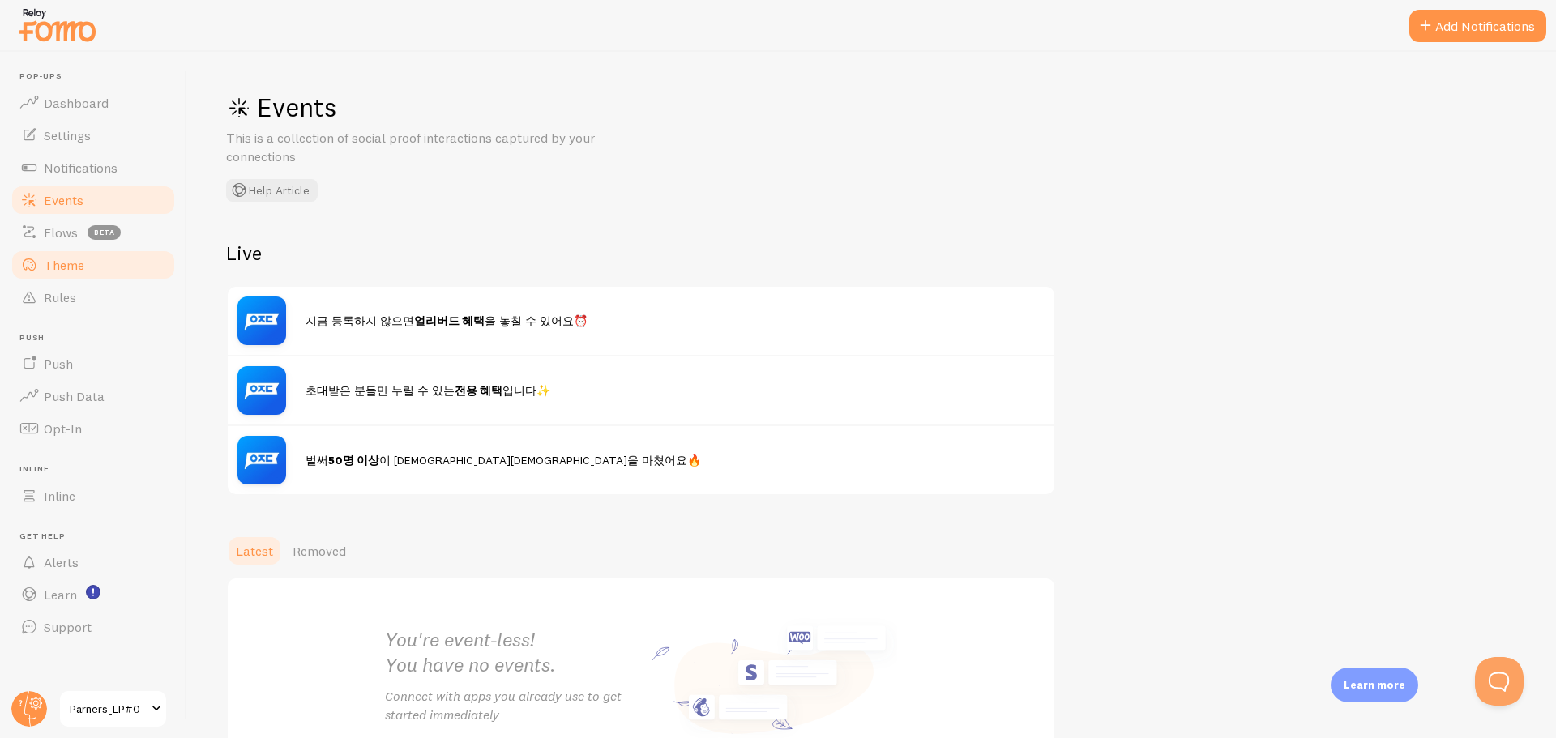
click at [68, 272] on span "Theme" at bounding box center [64, 265] width 41 height 16
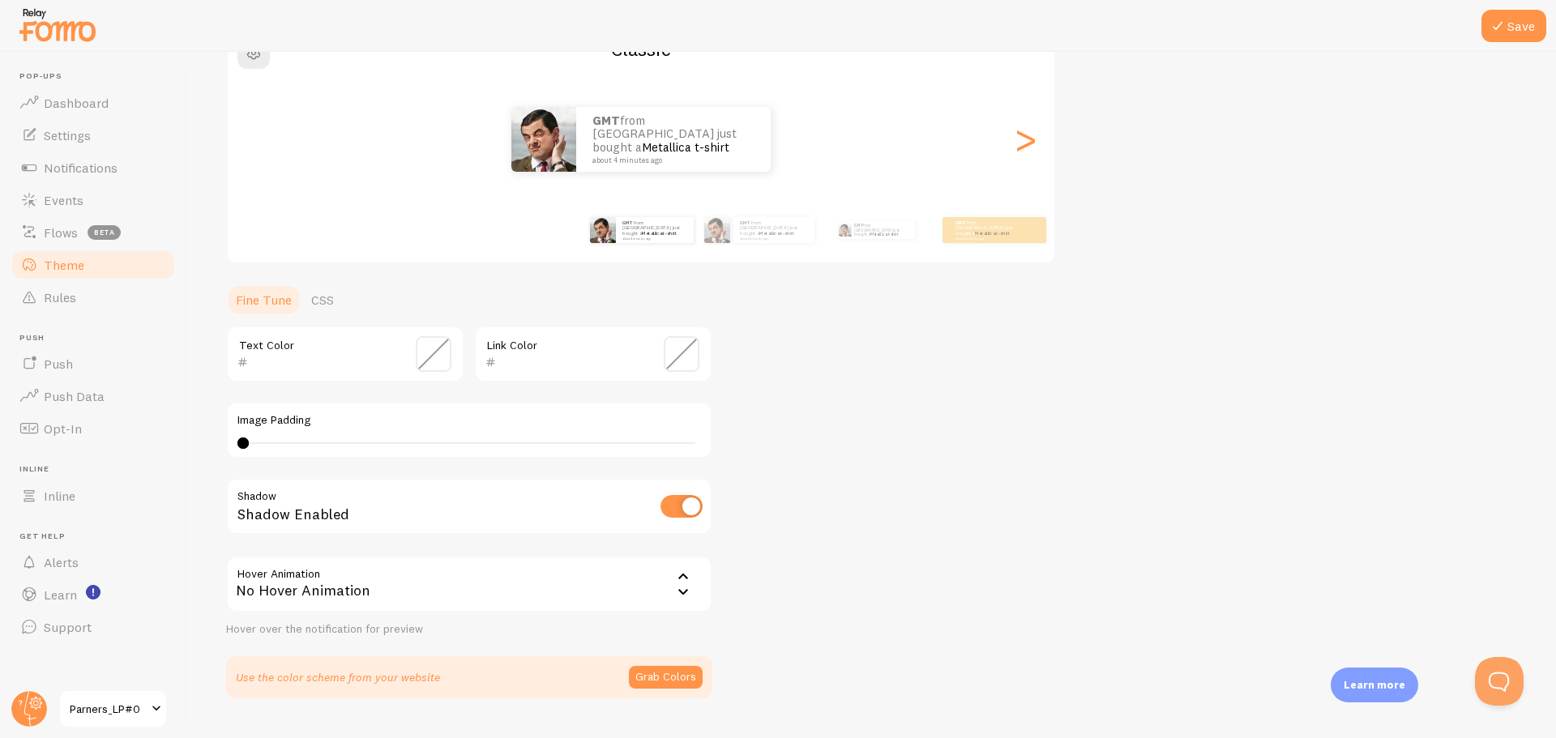
scroll to position [199, 0]
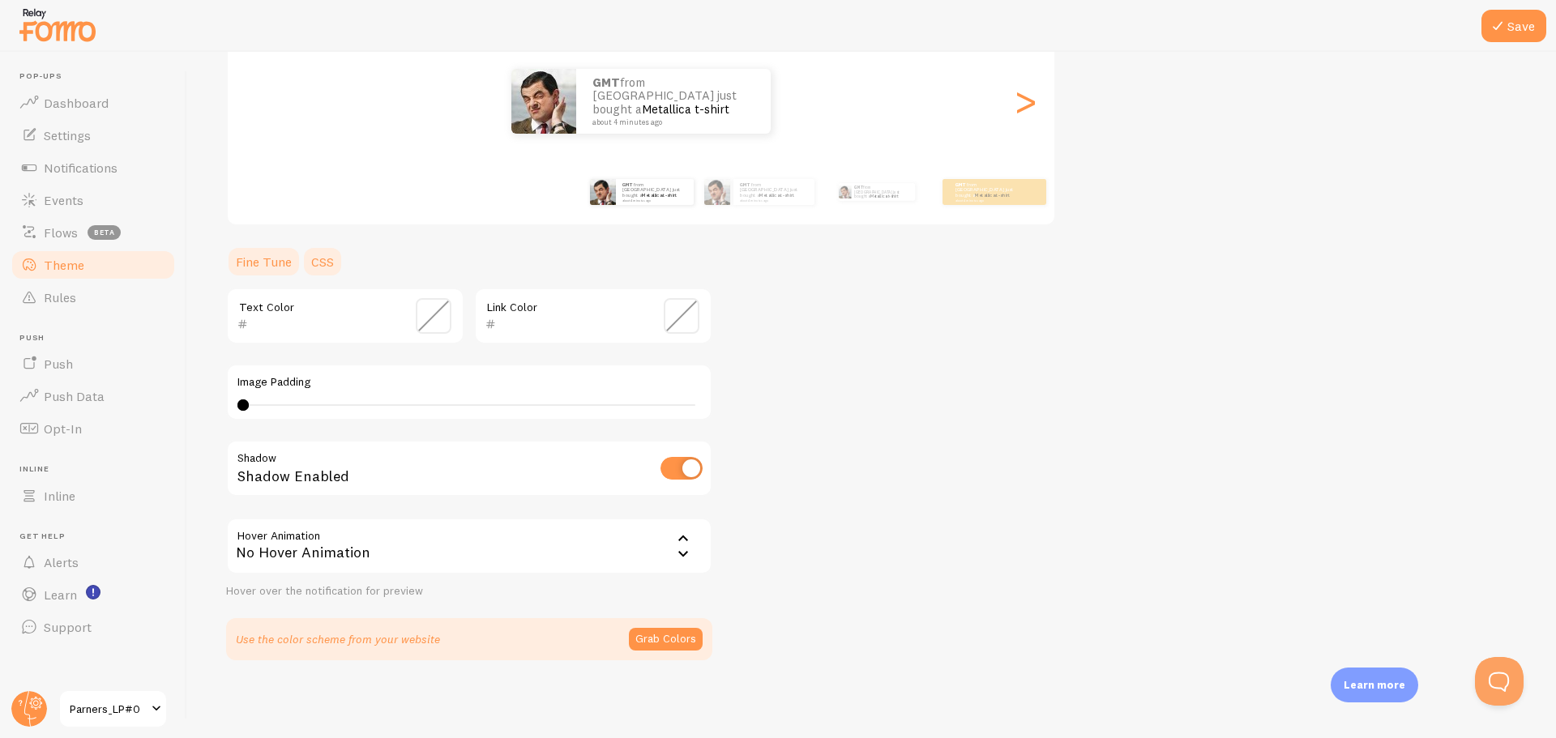
click at [317, 266] on link "CSS" at bounding box center [322, 262] width 42 height 32
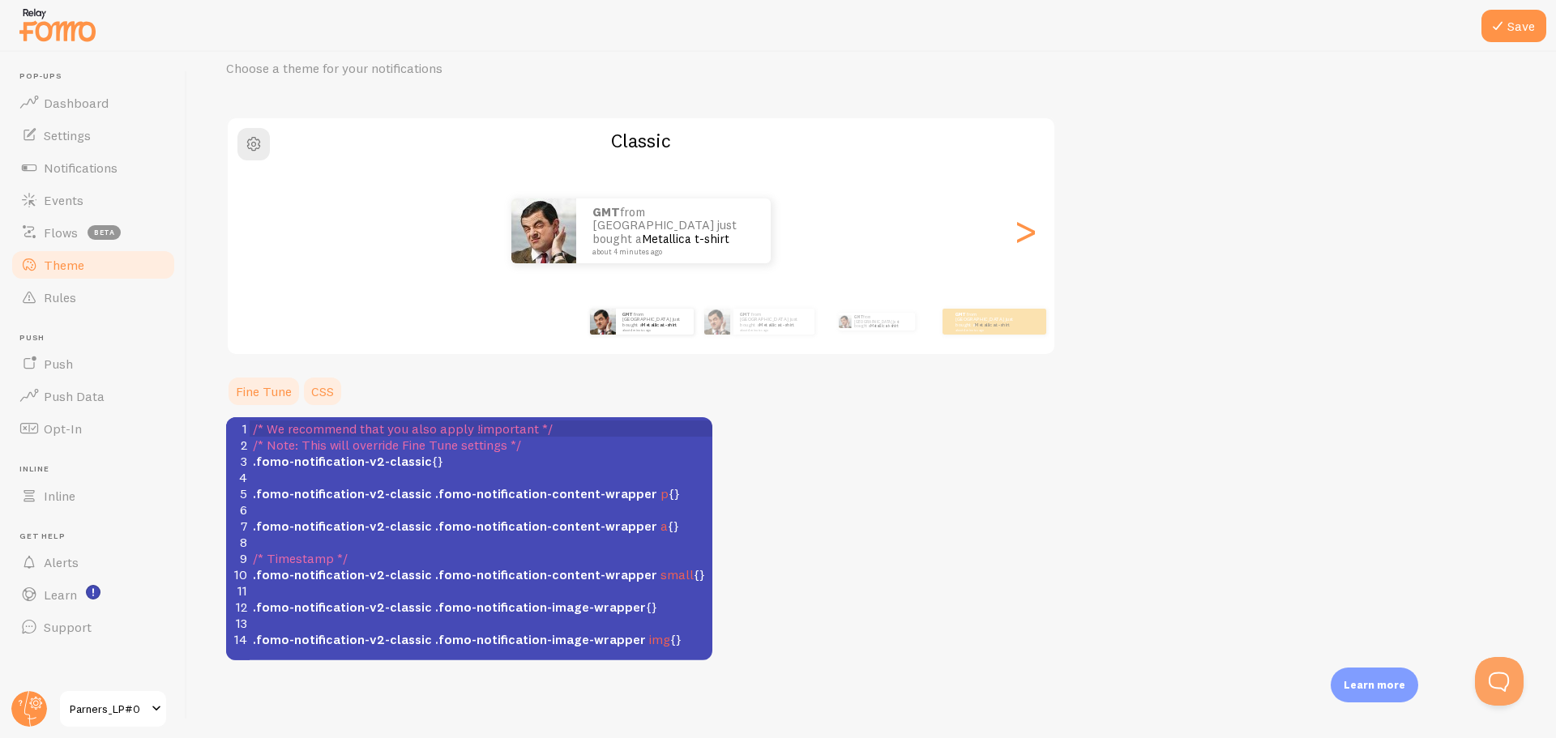
click at [273, 395] on link "Fine Tune" at bounding box center [263, 391] width 75 height 32
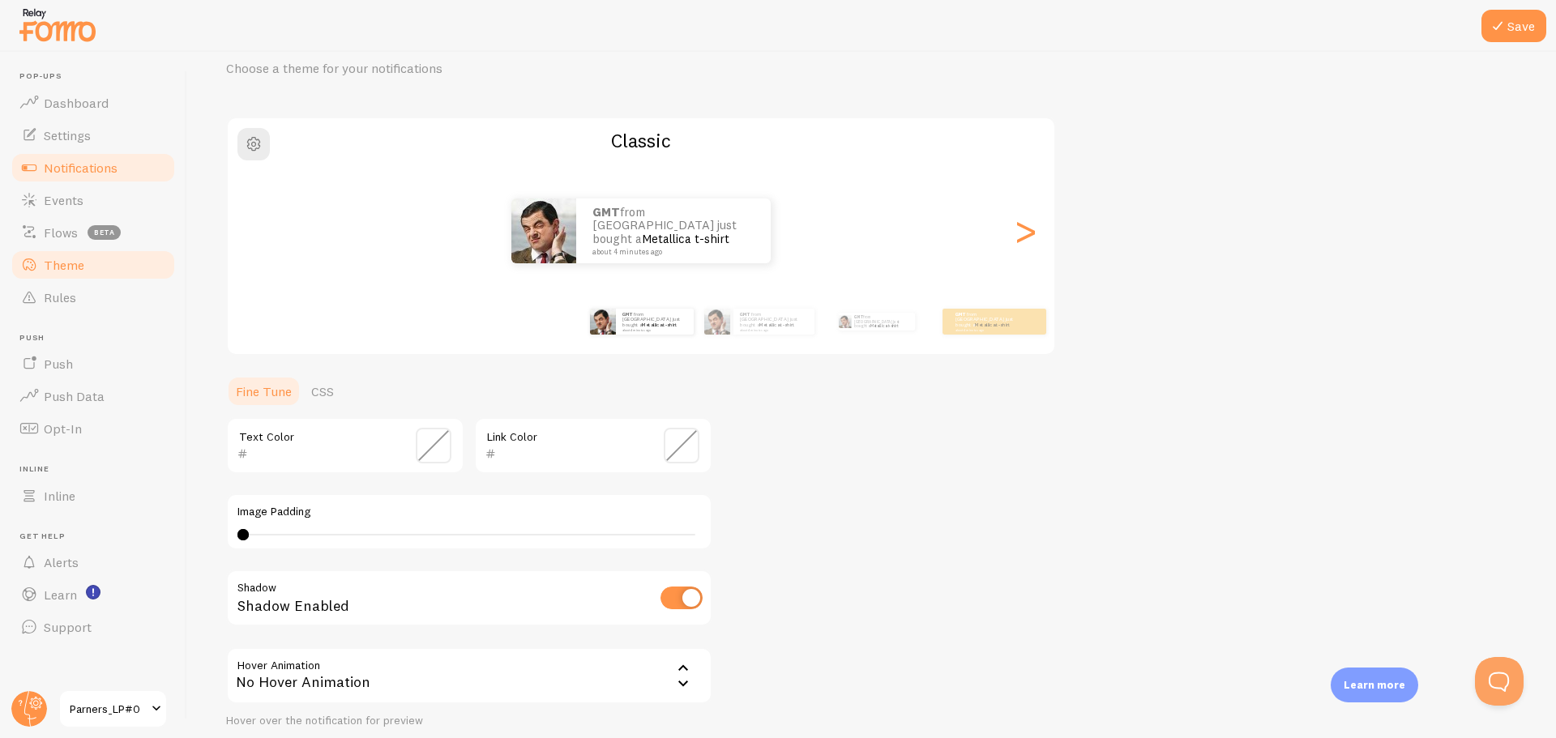
click at [85, 160] on span "Notifications" at bounding box center [81, 168] width 74 height 16
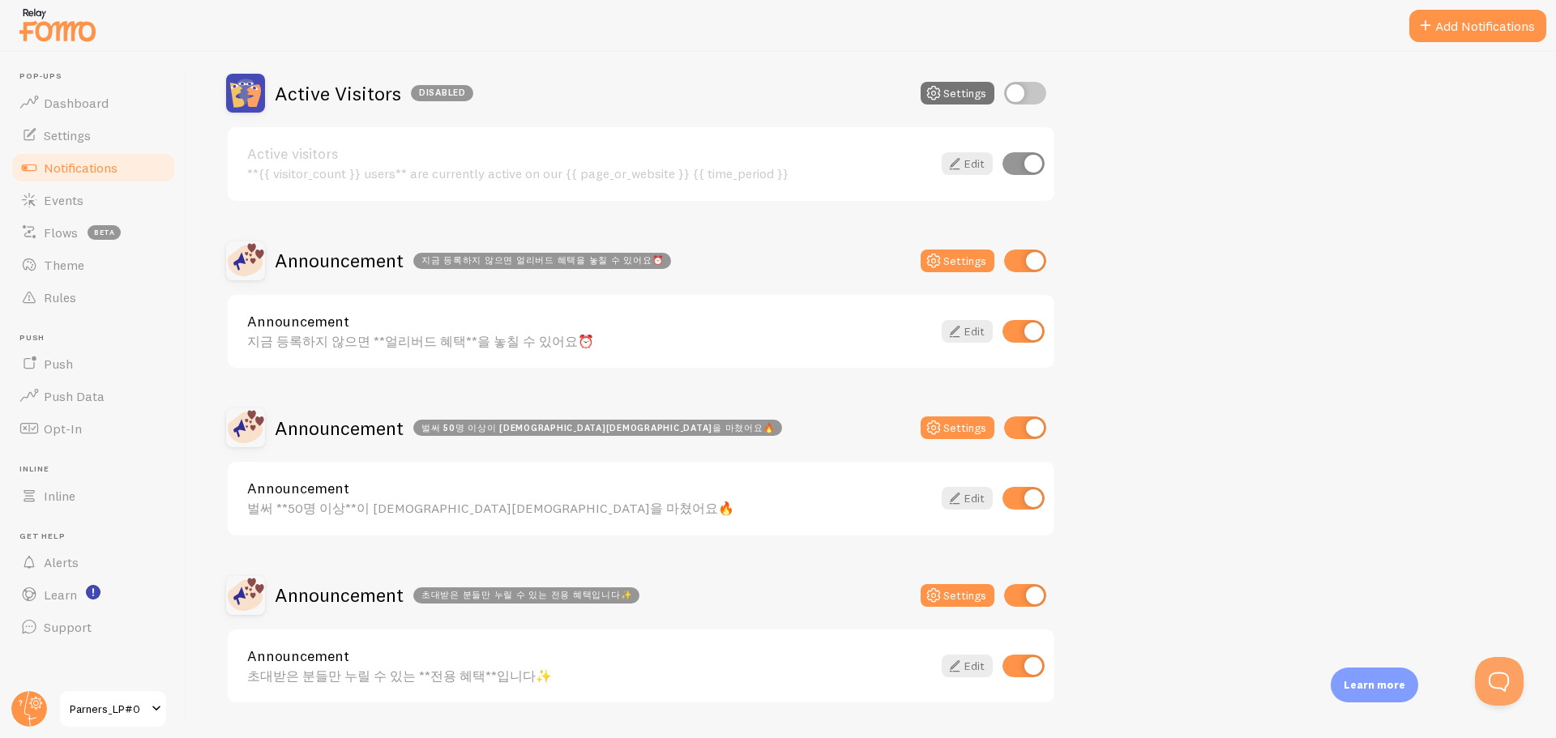
scroll to position [162, 0]
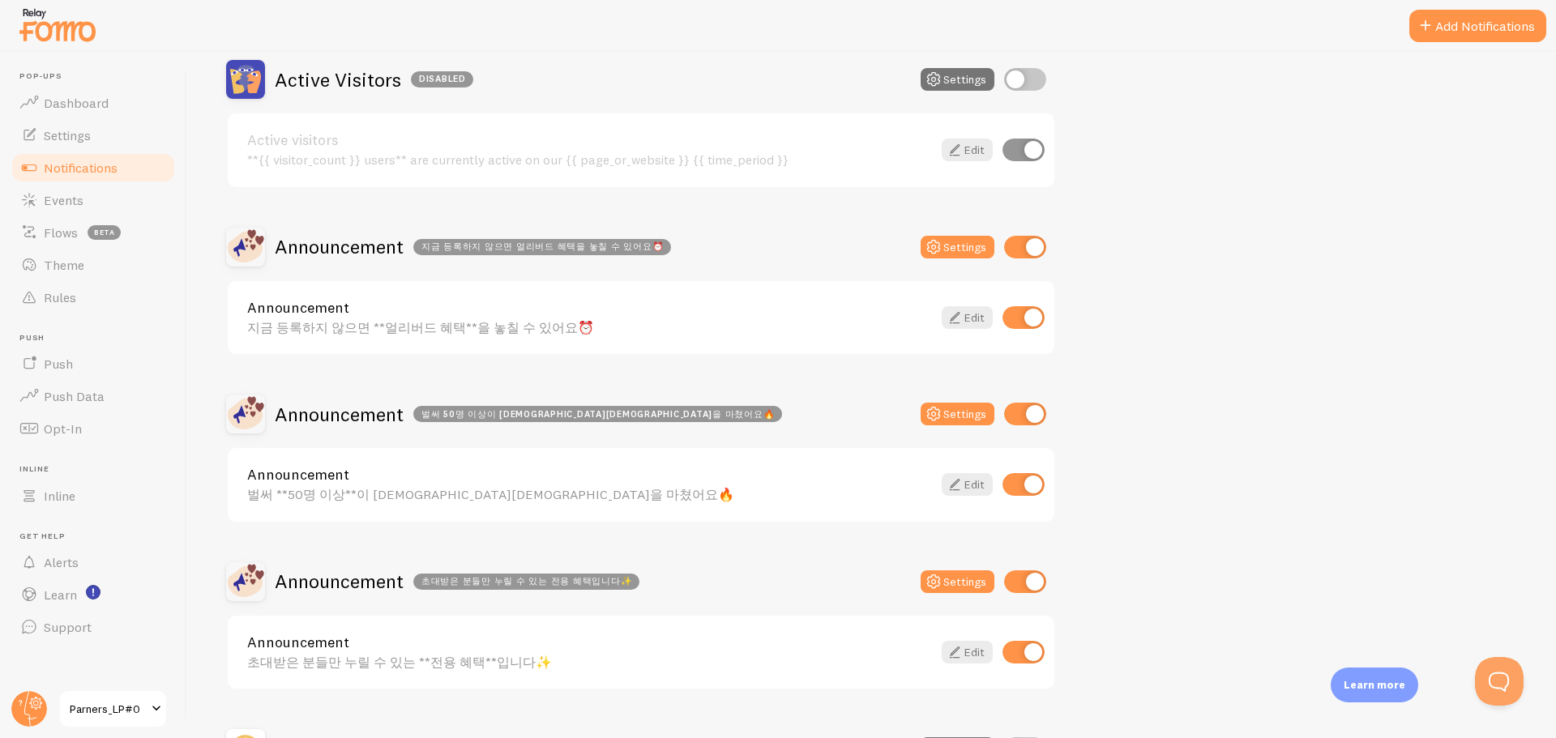
click at [395, 309] on link "Announcement" at bounding box center [589, 308] width 685 height 15
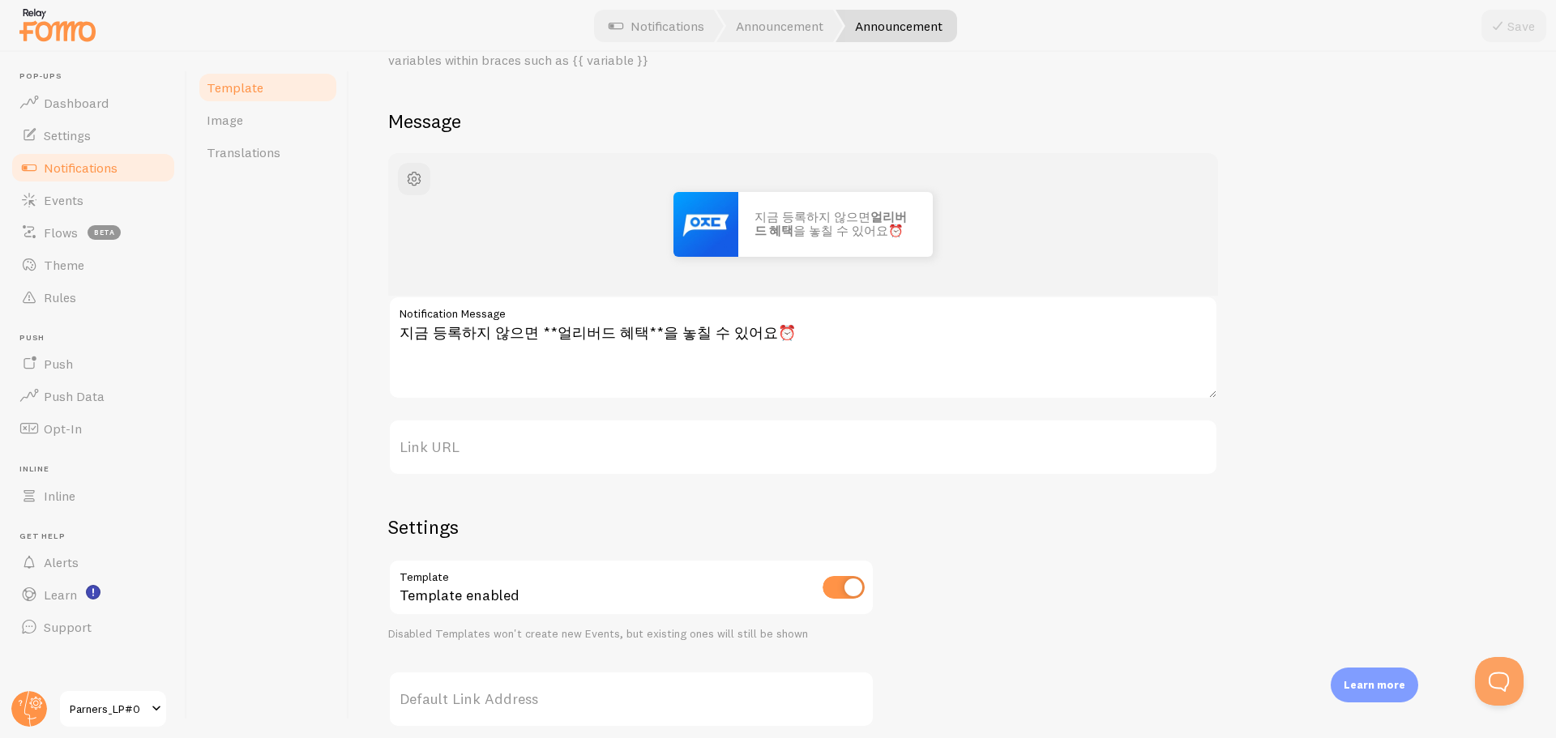
scroll to position [206, 0]
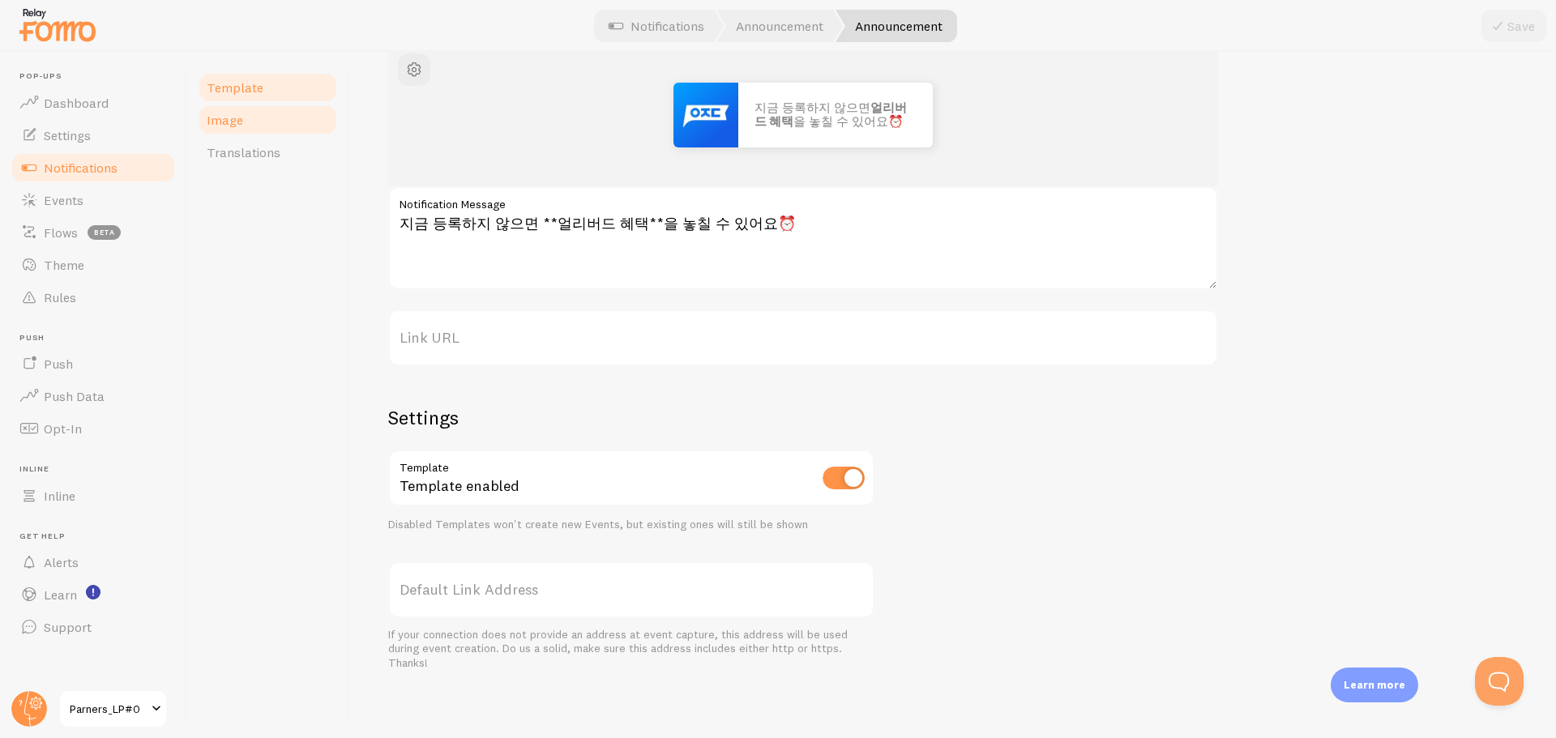
click at [280, 113] on link "Image" at bounding box center [268, 120] width 142 height 32
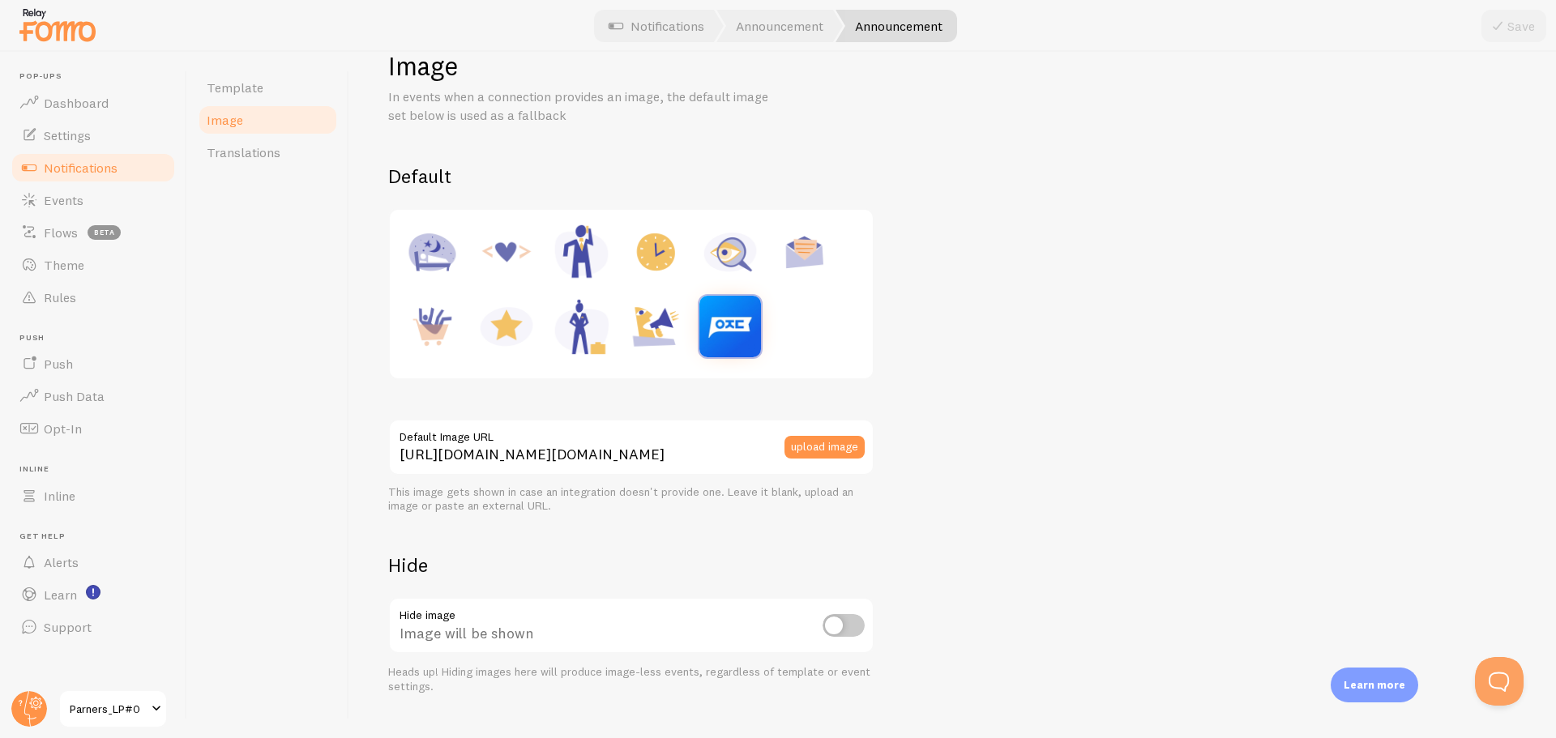
scroll to position [75, 0]
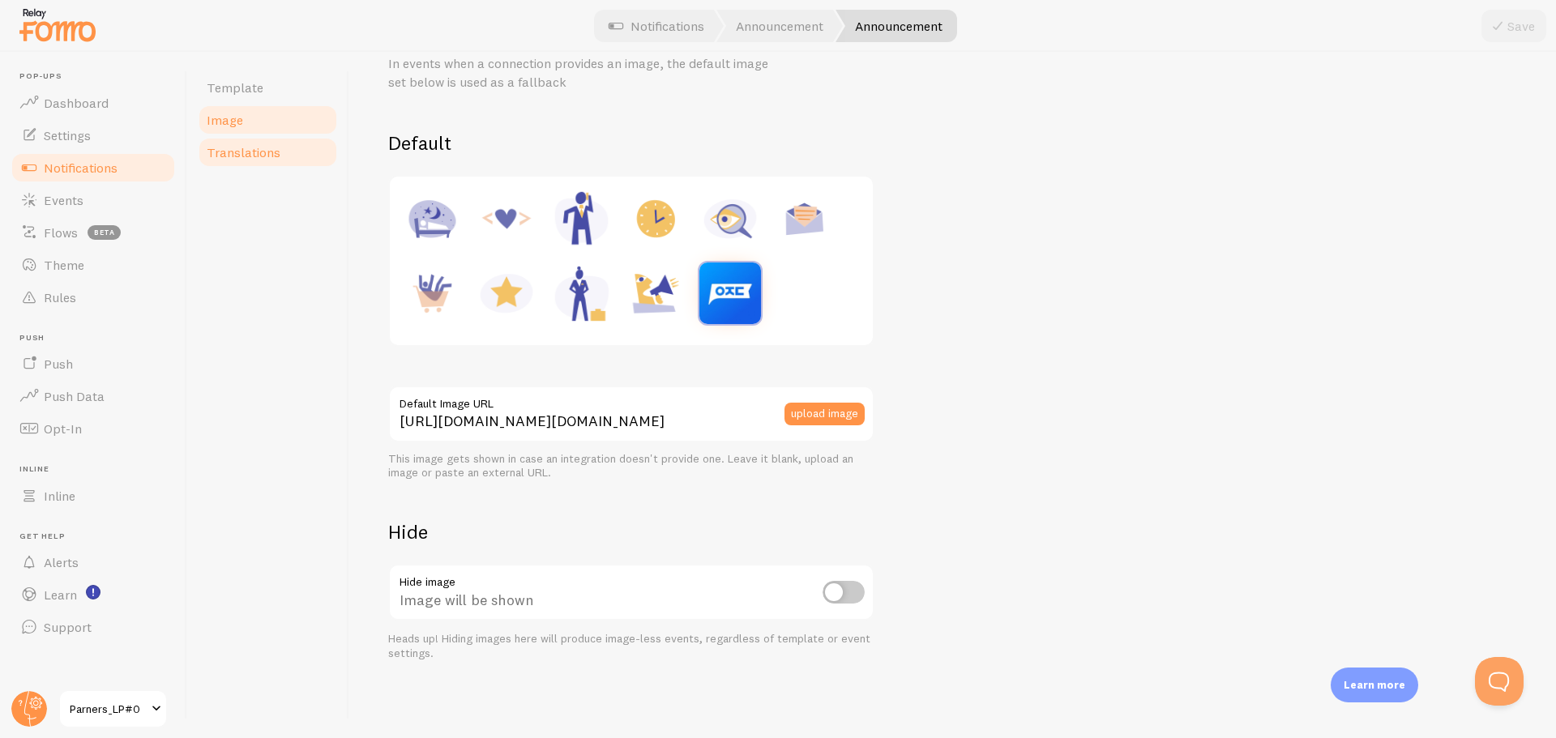
click at [265, 152] on span "Translations" at bounding box center [244, 152] width 74 height 16
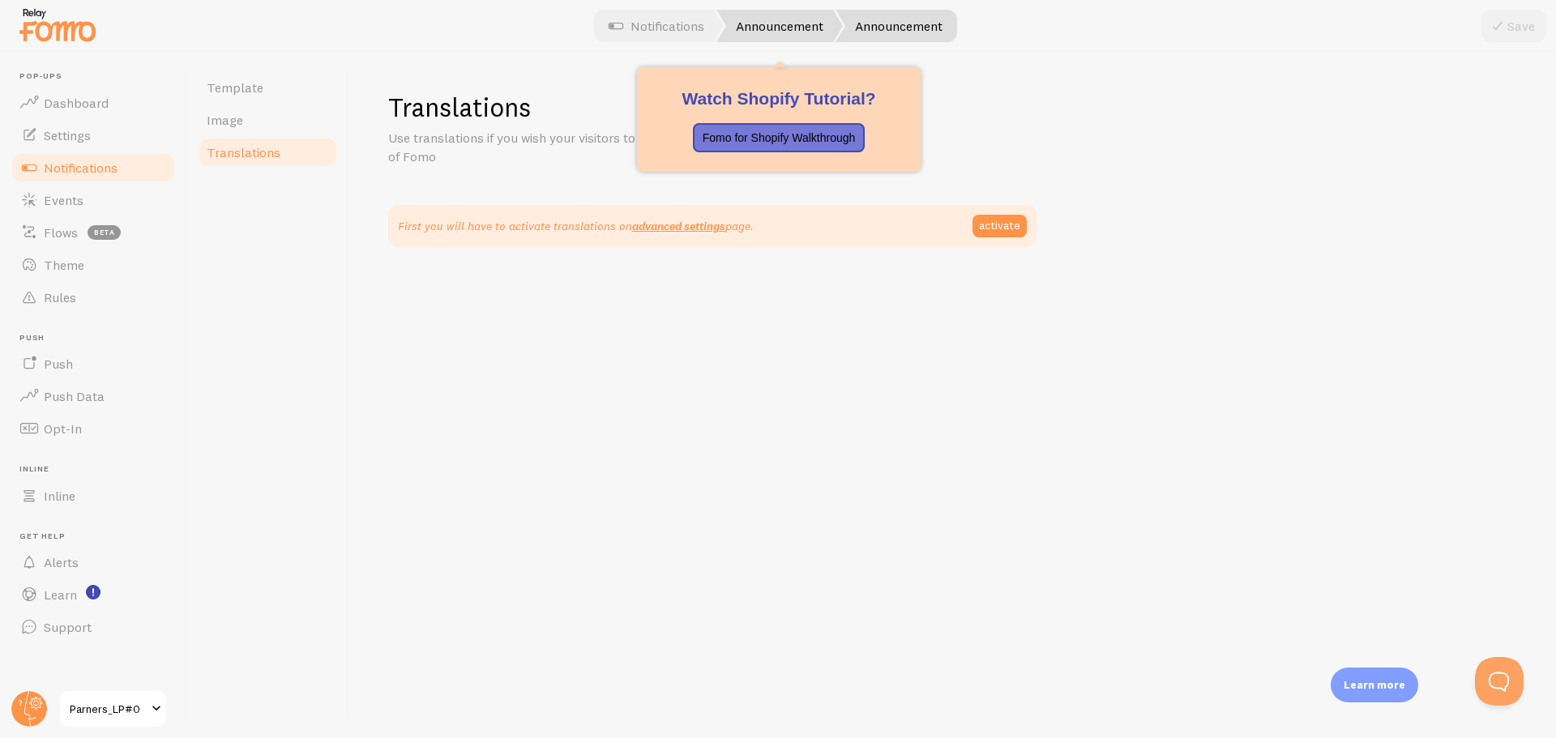
click at [783, 11] on link "Announcement" at bounding box center [779, 26] width 126 height 32
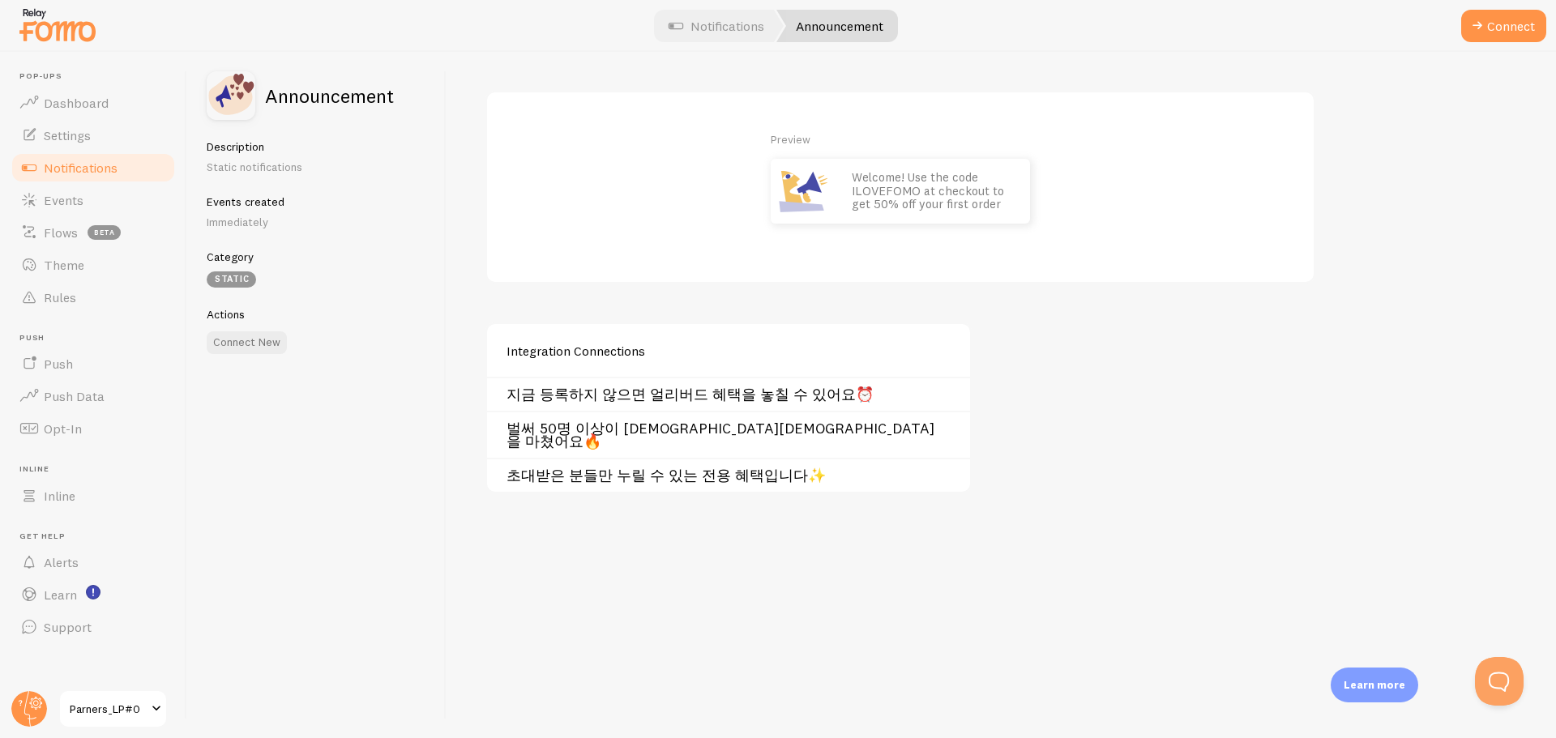
click at [668, 423] on link "벌써 50명 이상이 [DEMOGRAPHIC_DATA][DEMOGRAPHIC_DATA]을 마쳤어요🔥" at bounding box center [733, 435] width 454 height 26
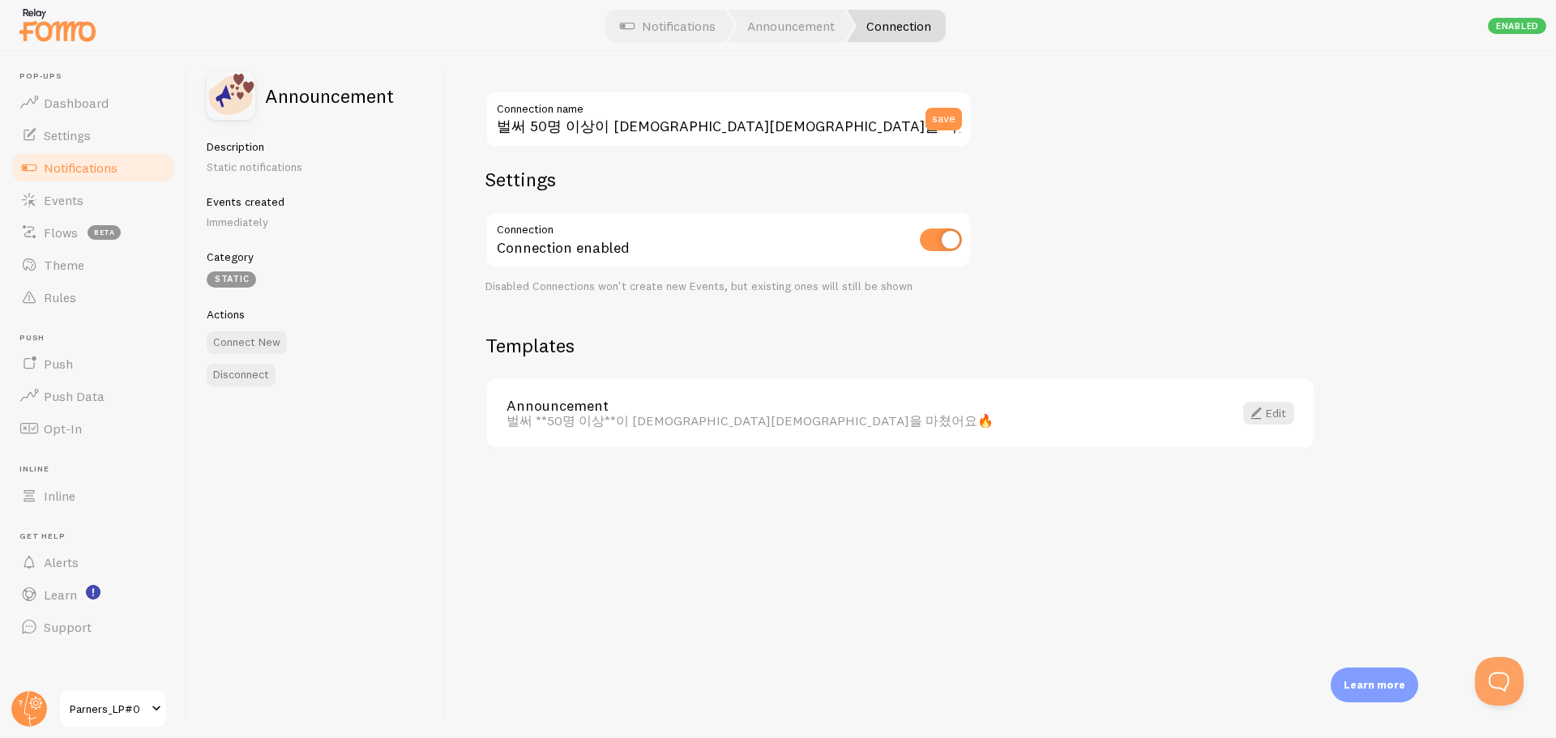
click at [617, 422] on div "벌써 **50명 이상**이 [DEMOGRAPHIC_DATA][DEMOGRAPHIC_DATA]을 마쳤어요🔥" at bounding box center [859, 420] width 707 height 15
click at [1262, 408] on span at bounding box center [1255, 413] width 19 height 19
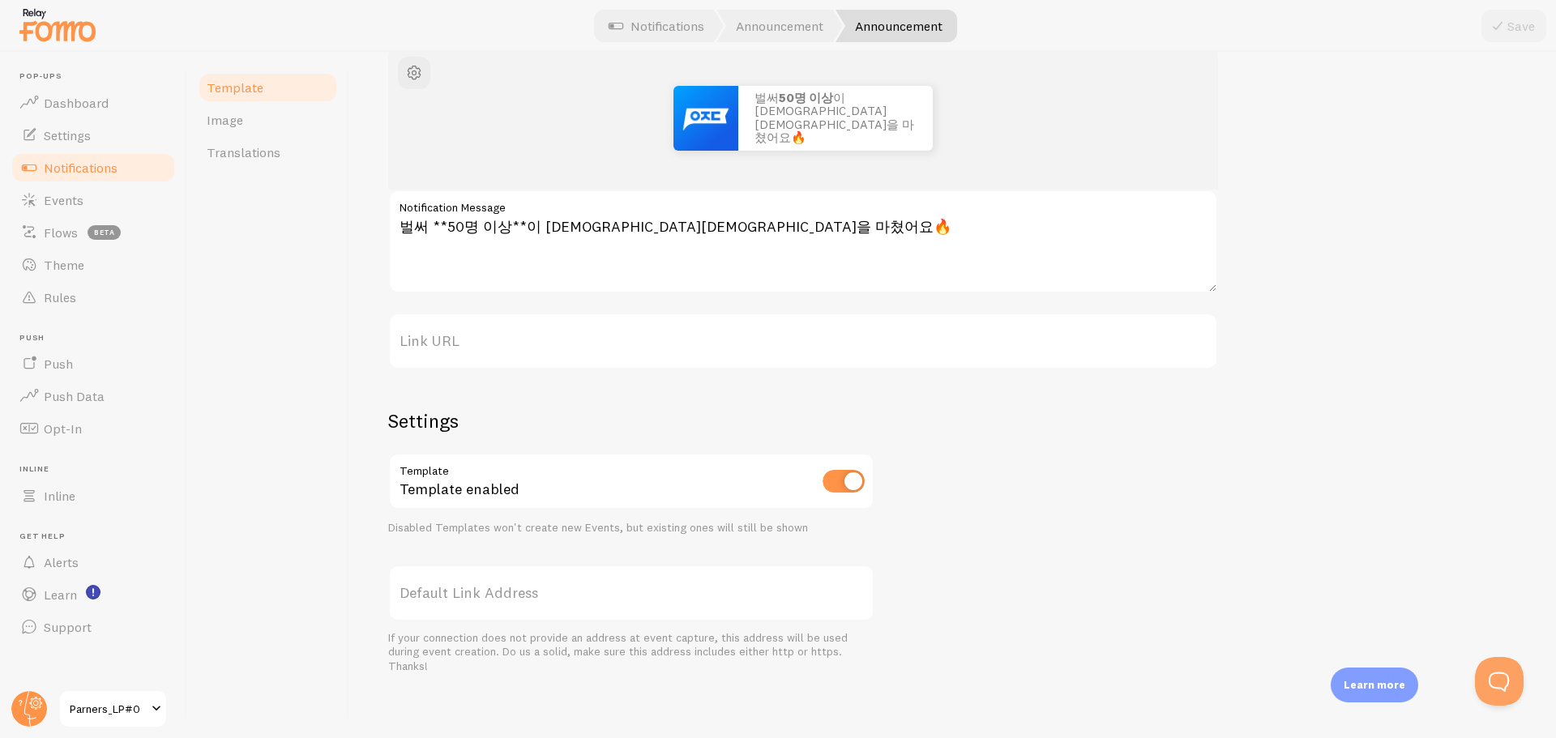
scroll to position [206, 0]
